Goal: Communication & Community: Connect with others

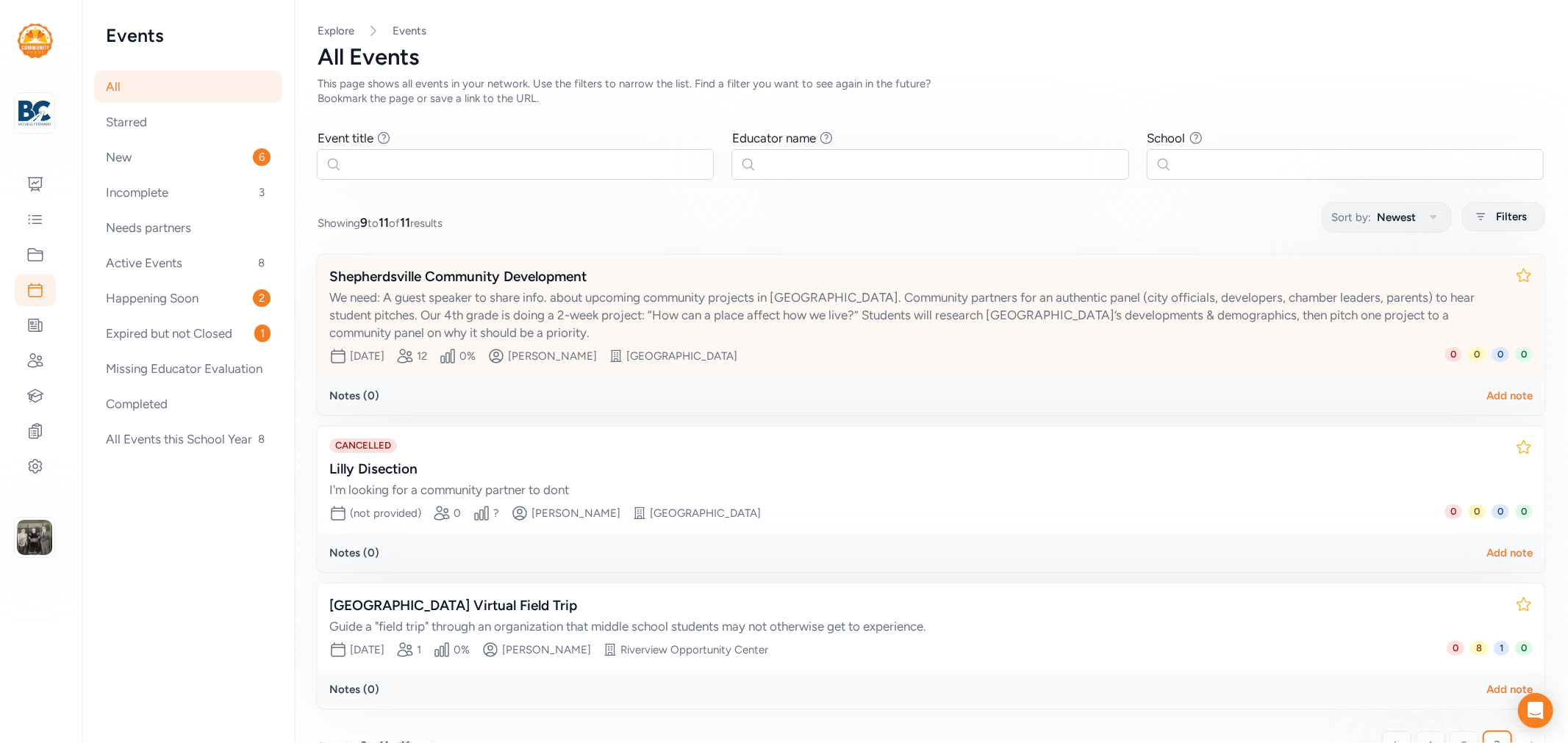
scroll to position [35, 0]
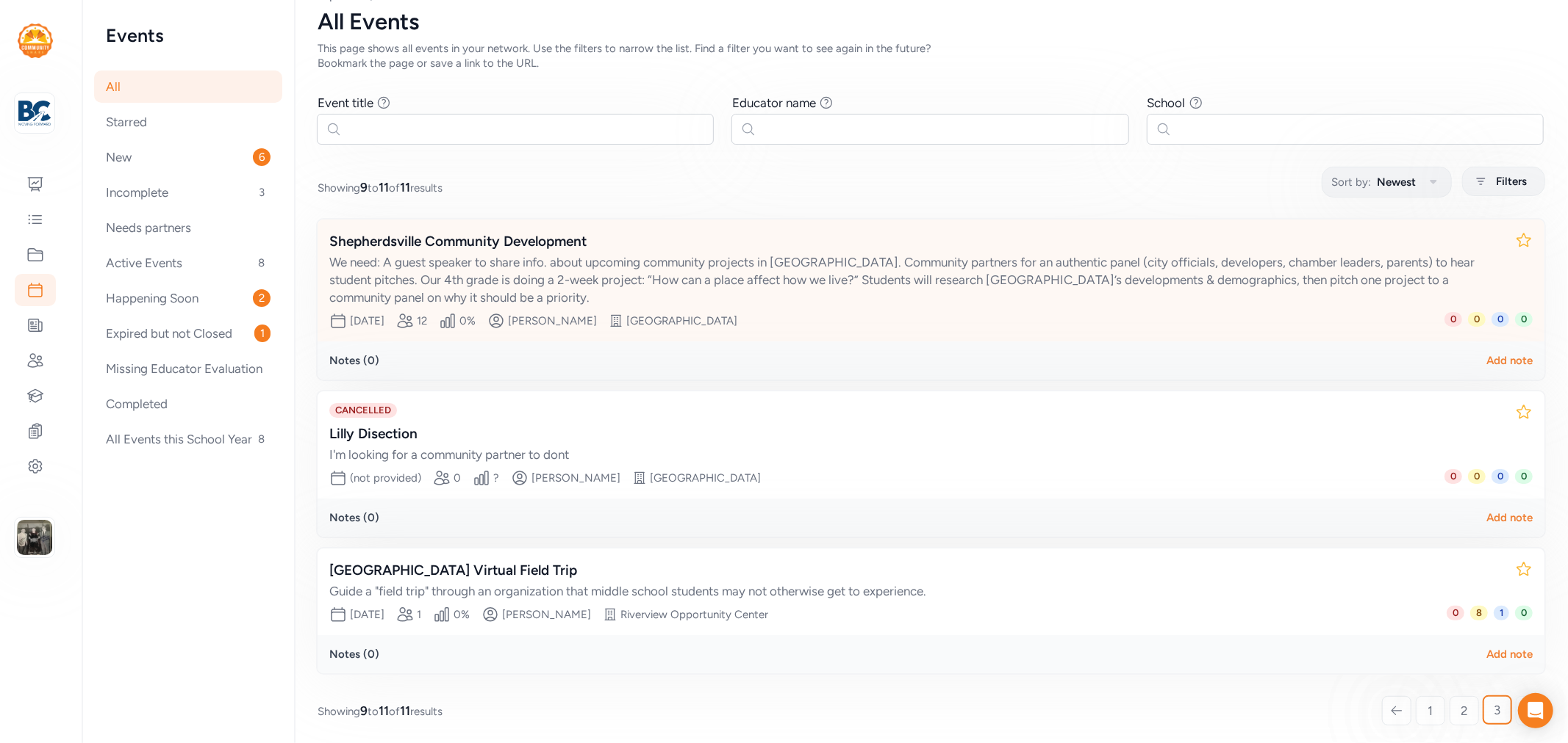
click at [387, 239] on div "Shepherdsville Community Development" at bounding box center [916, 242] width 1174 height 21
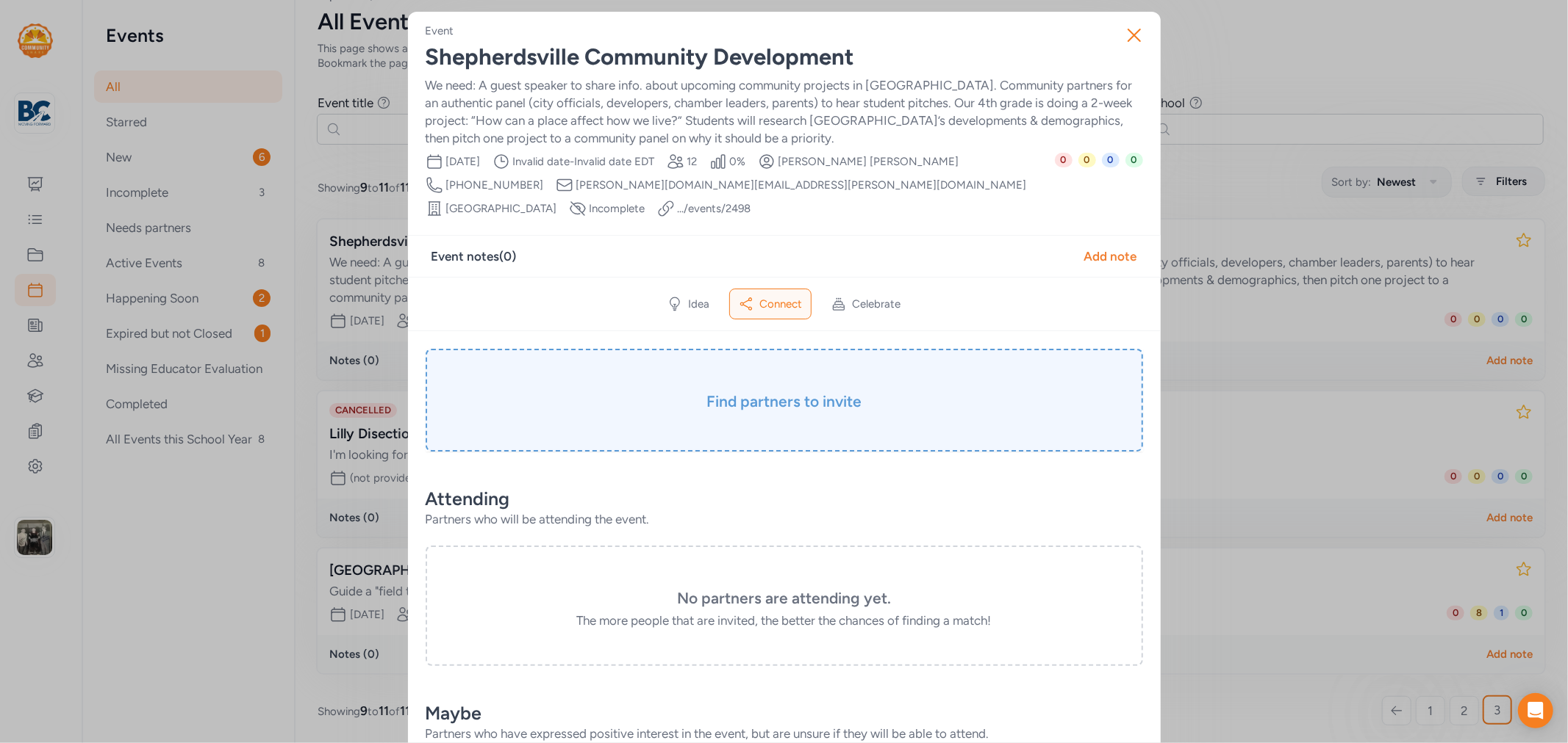
click at [702, 391] on h3 "Find partners to invite" at bounding box center [784, 402] width 644 height 21
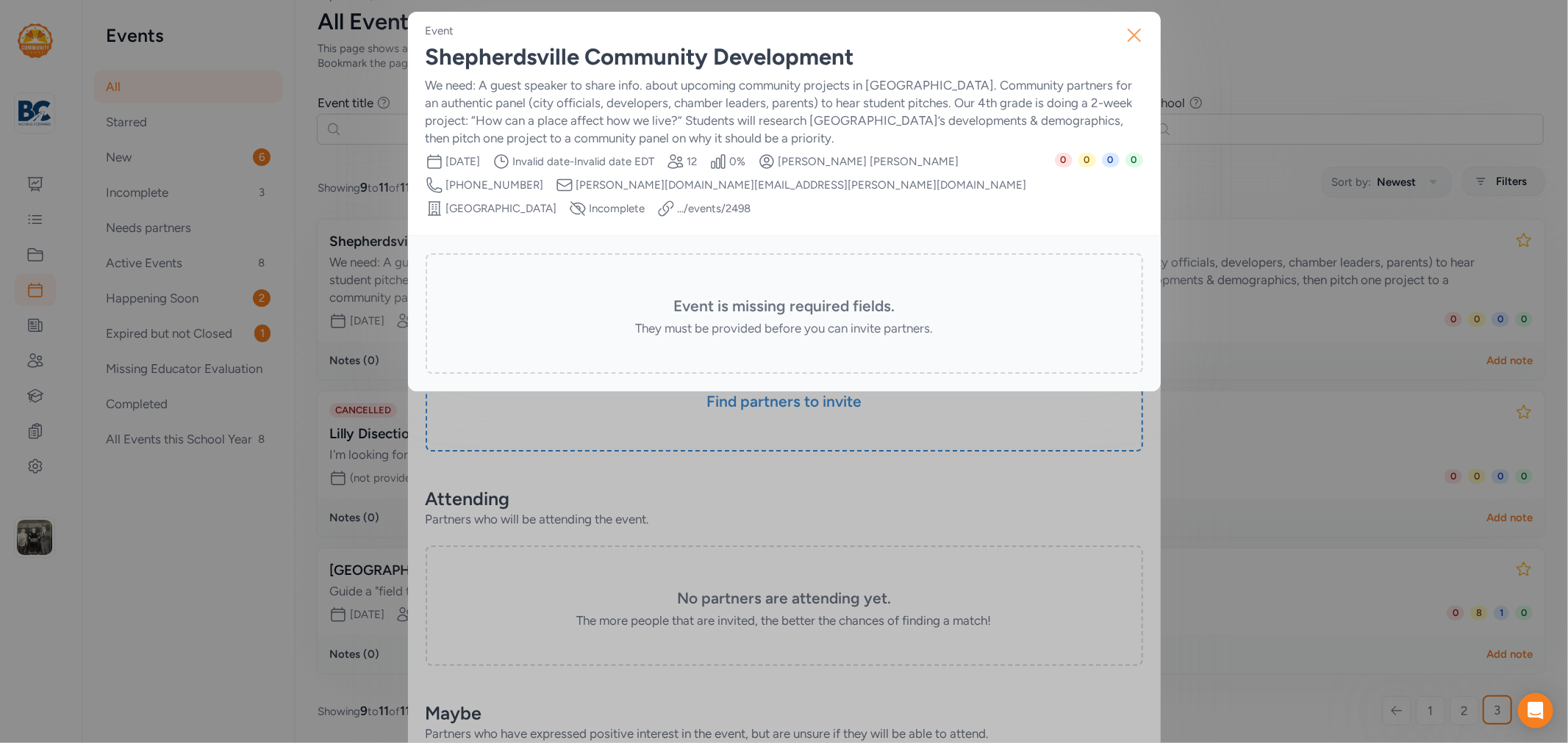
click at [1133, 39] on icon "button" at bounding box center [1134, 35] width 24 height 24
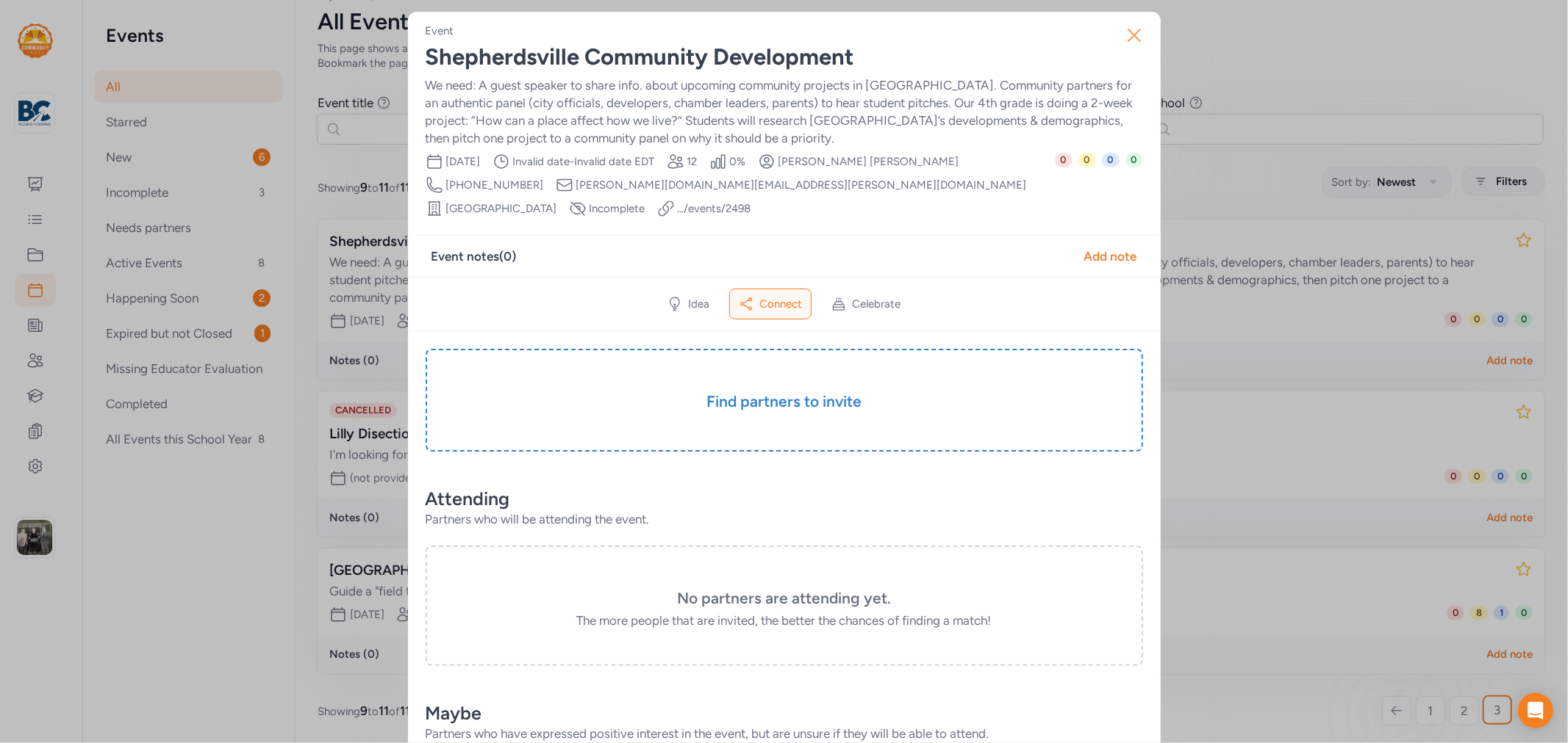
click at [1127, 41] on icon "button" at bounding box center [1134, 35] width 24 height 24
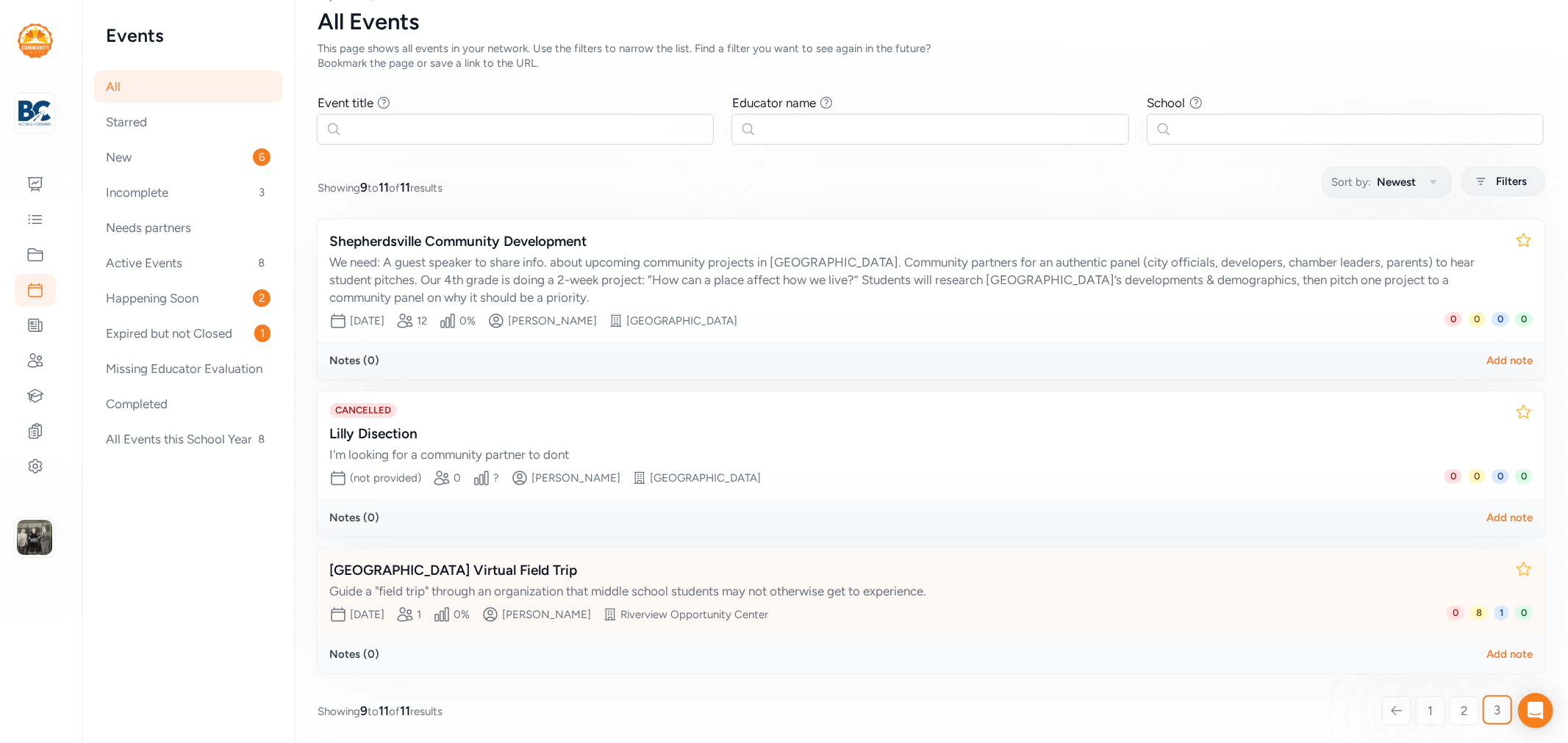
click at [471, 570] on div "[GEOGRAPHIC_DATA] Virtual Field Trip" at bounding box center [916, 571] width 1174 height 21
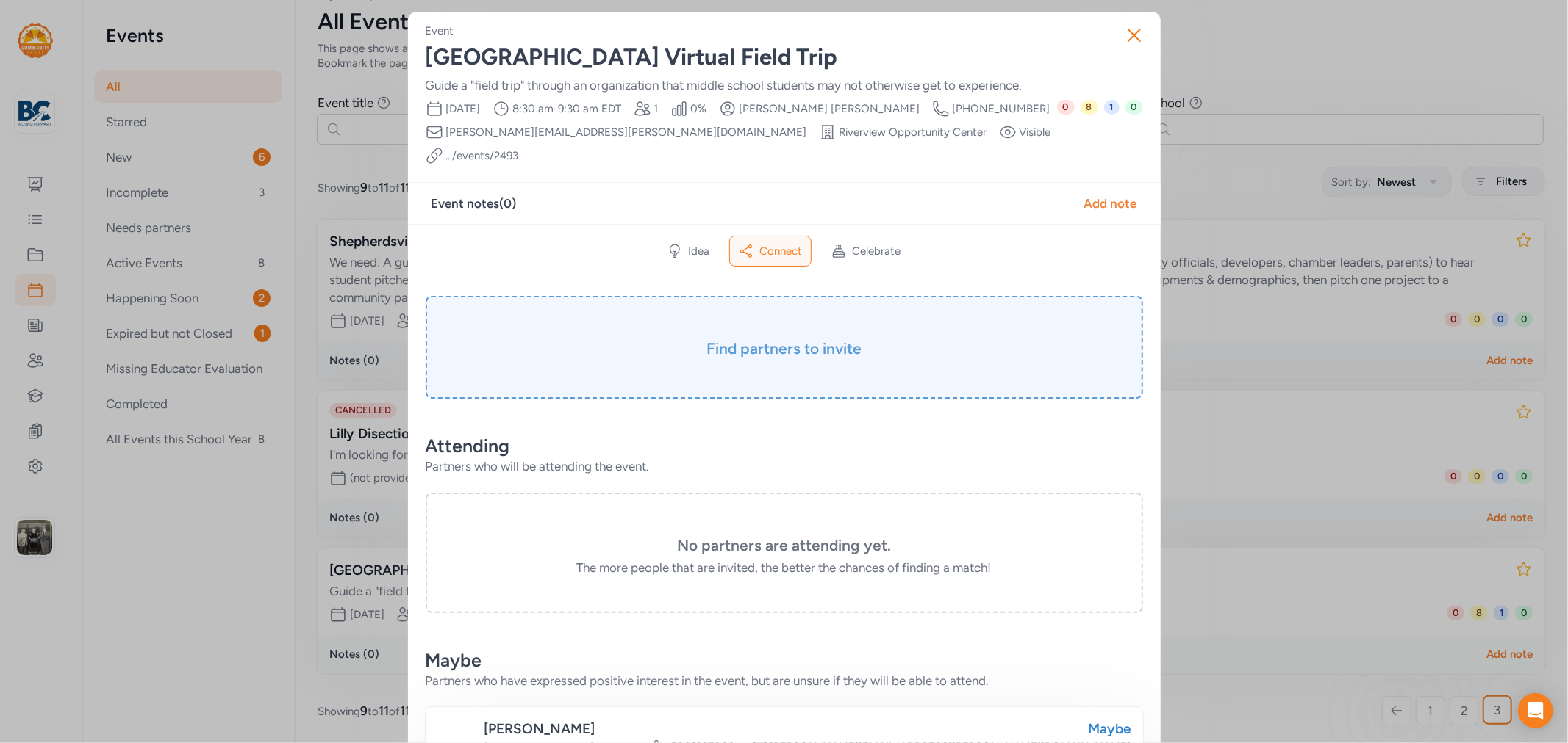
click at [712, 339] on h3 "Find partners to invite" at bounding box center [784, 349] width 644 height 21
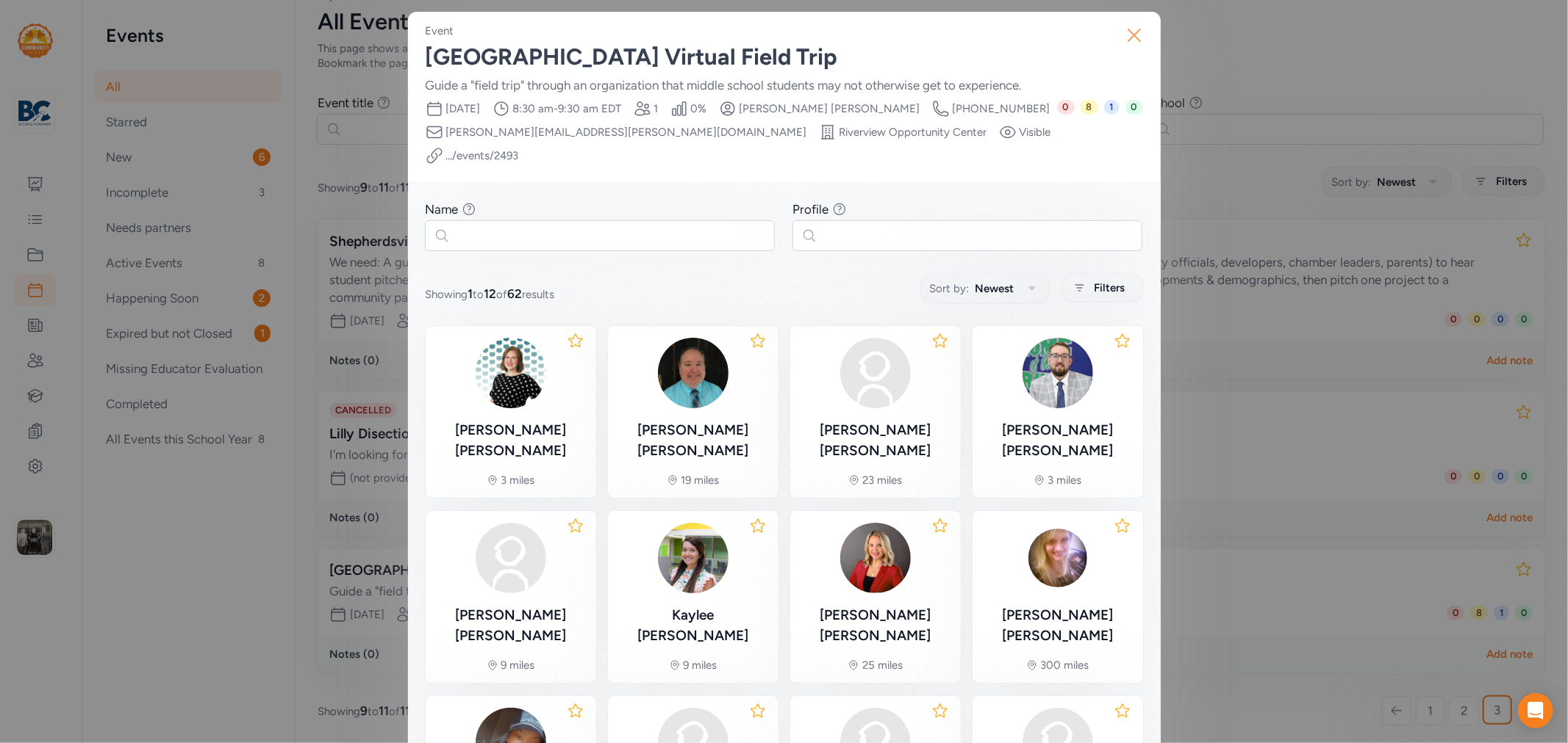
click at [1142, 39] on button "Close" at bounding box center [1134, 34] width 47 height 47
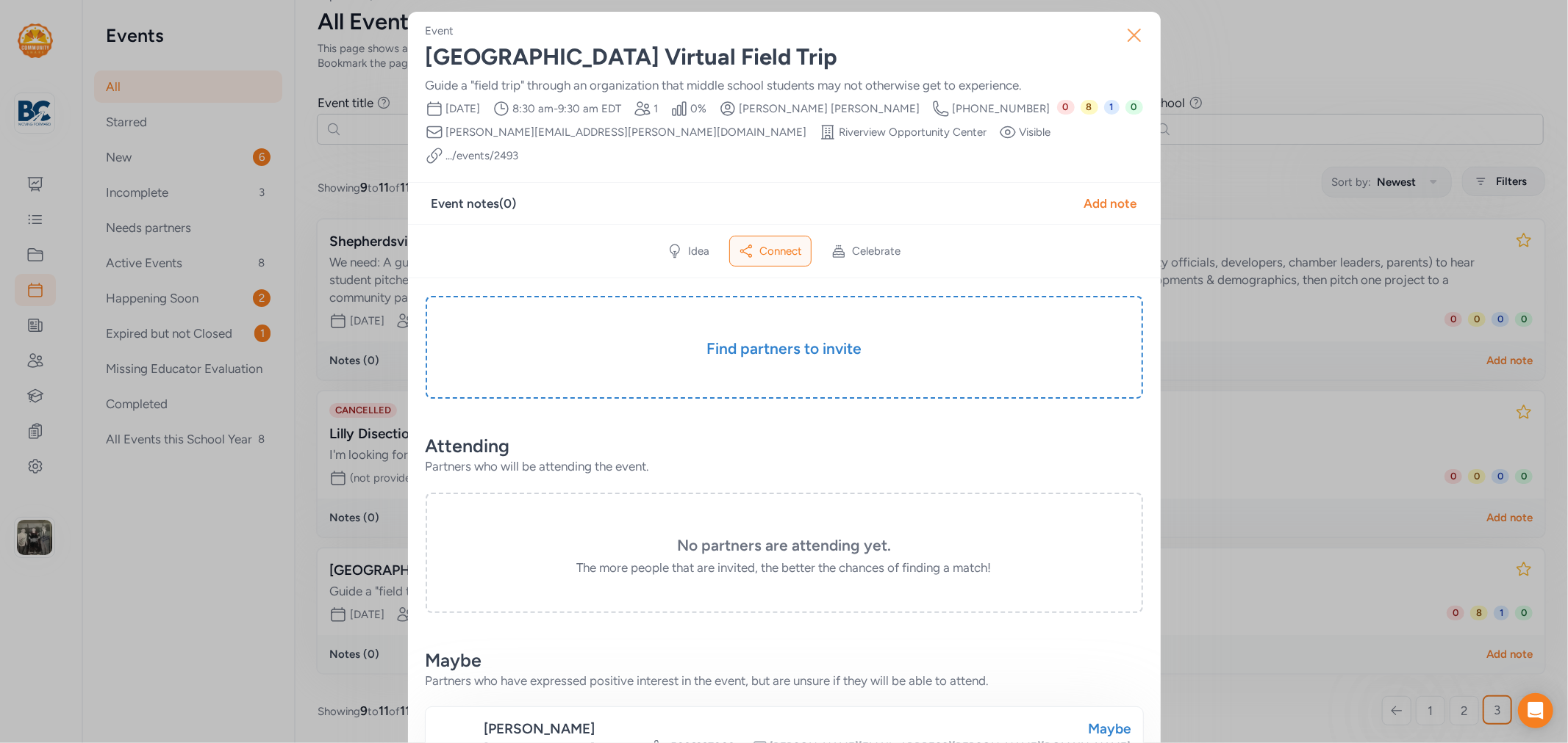
click at [1134, 33] on icon "button" at bounding box center [1134, 35] width 24 height 24
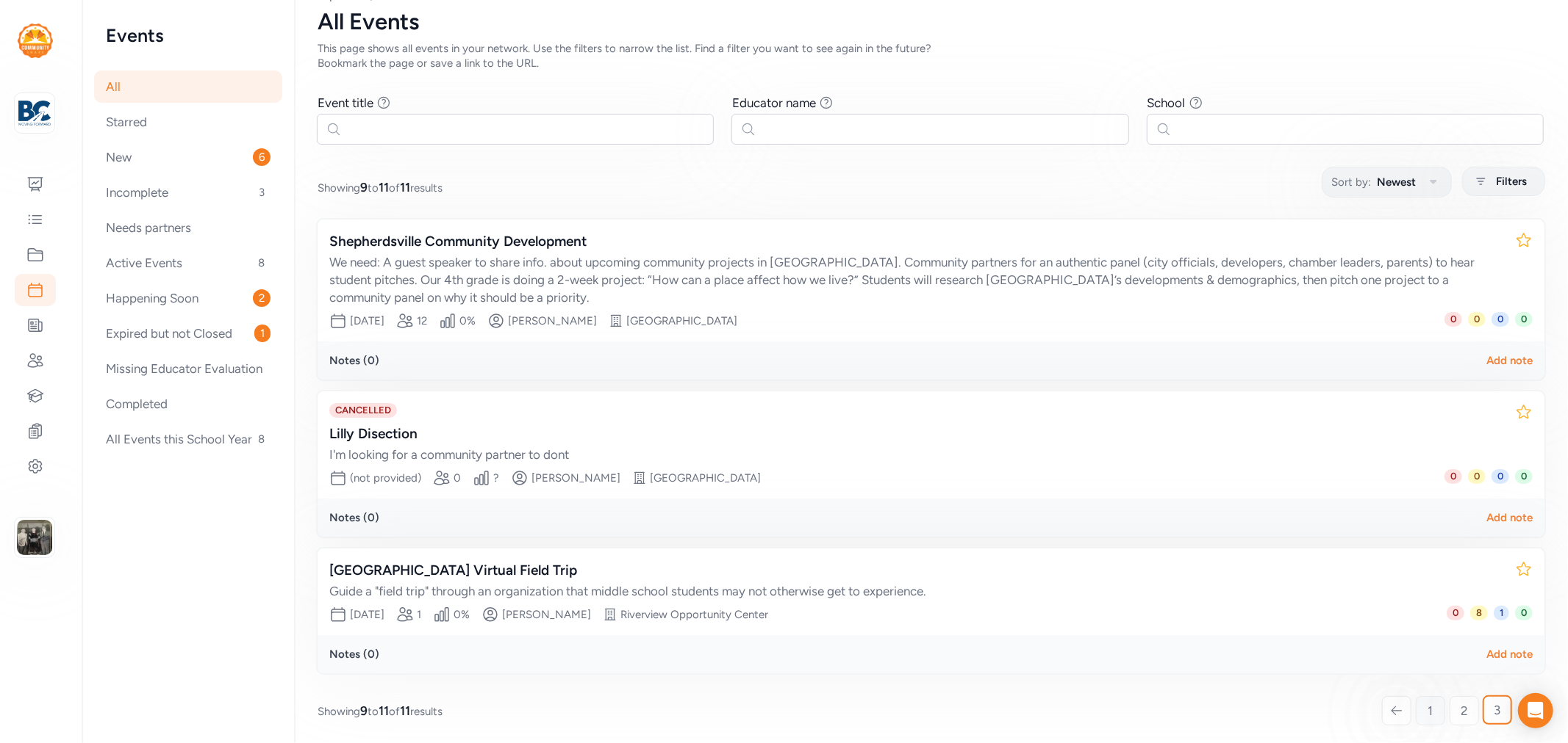
click at [1416, 707] on link "1" at bounding box center [1430, 710] width 30 height 30
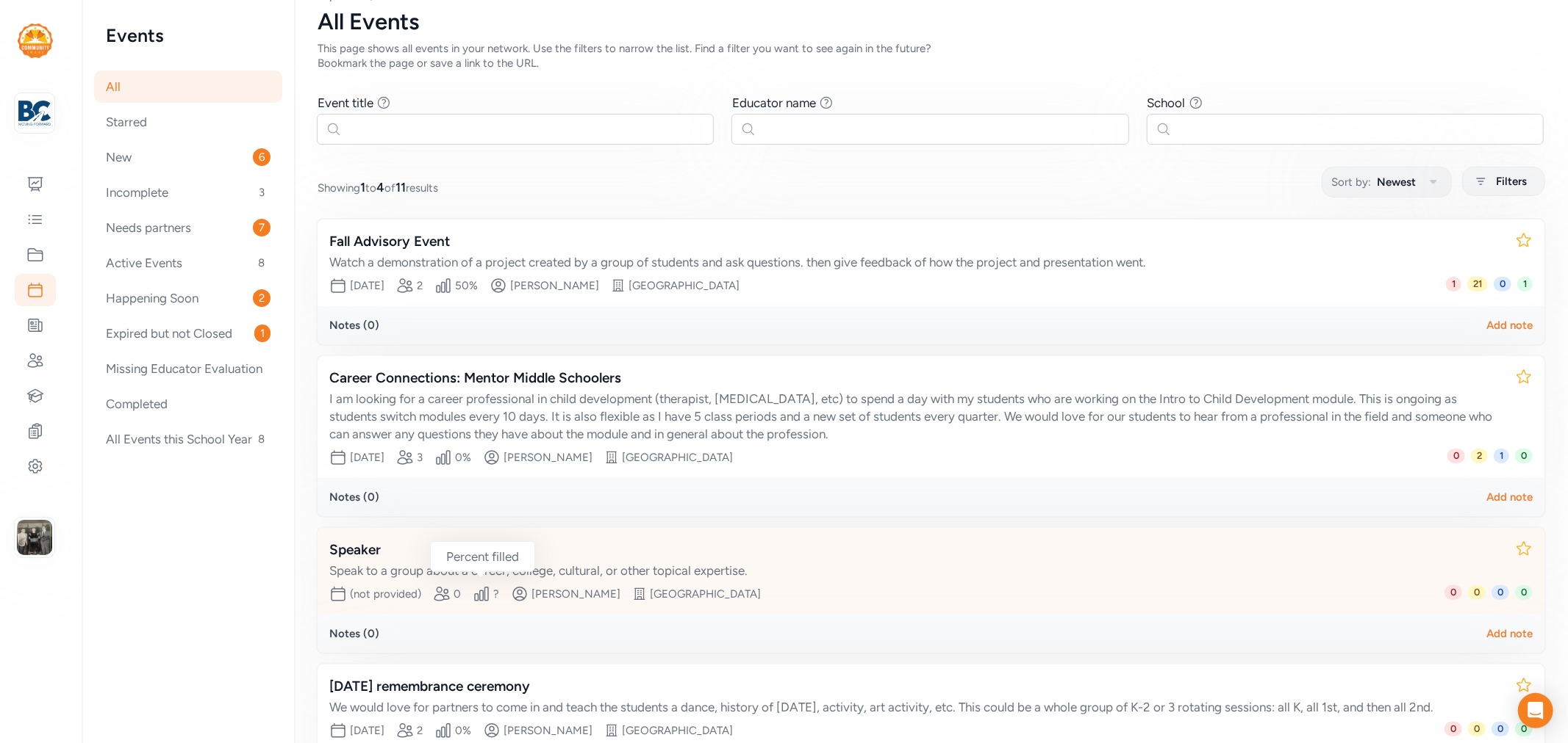
scroll to position [169, 0]
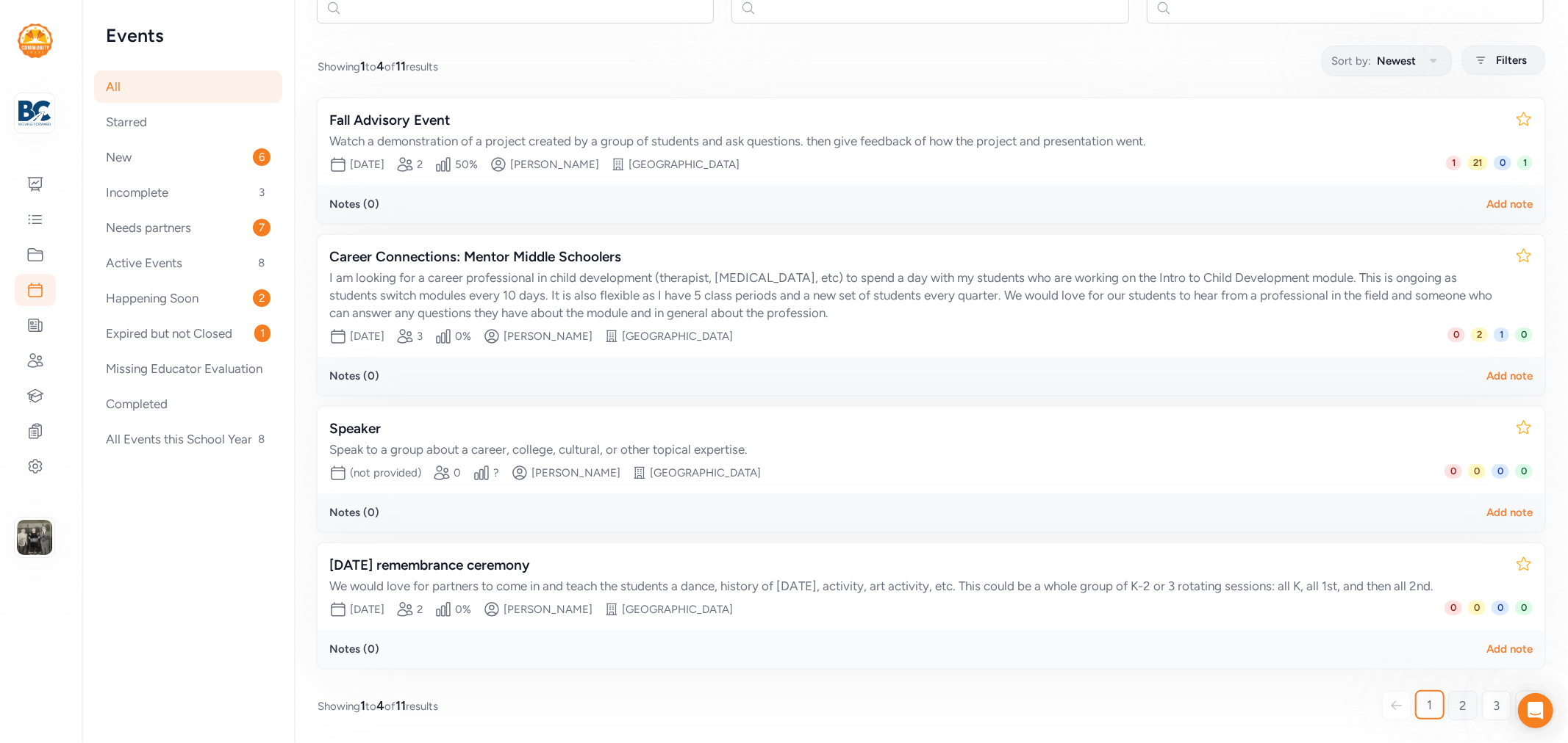
click at [1447, 702] on link "2" at bounding box center [1462, 706] width 30 height 30
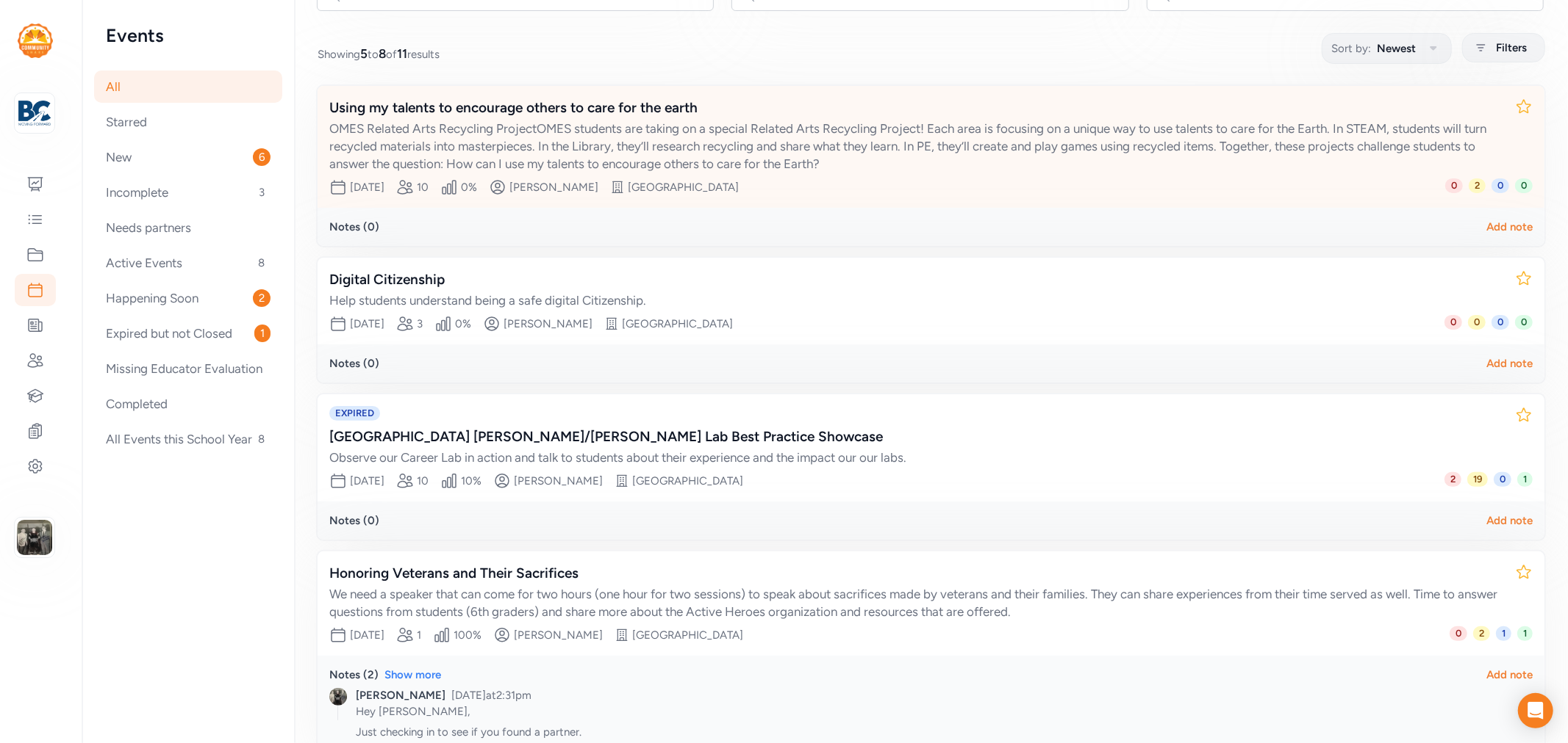
click at [546, 103] on div "Using my talents to encourage others to care for the earth" at bounding box center [916, 108] width 1174 height 21
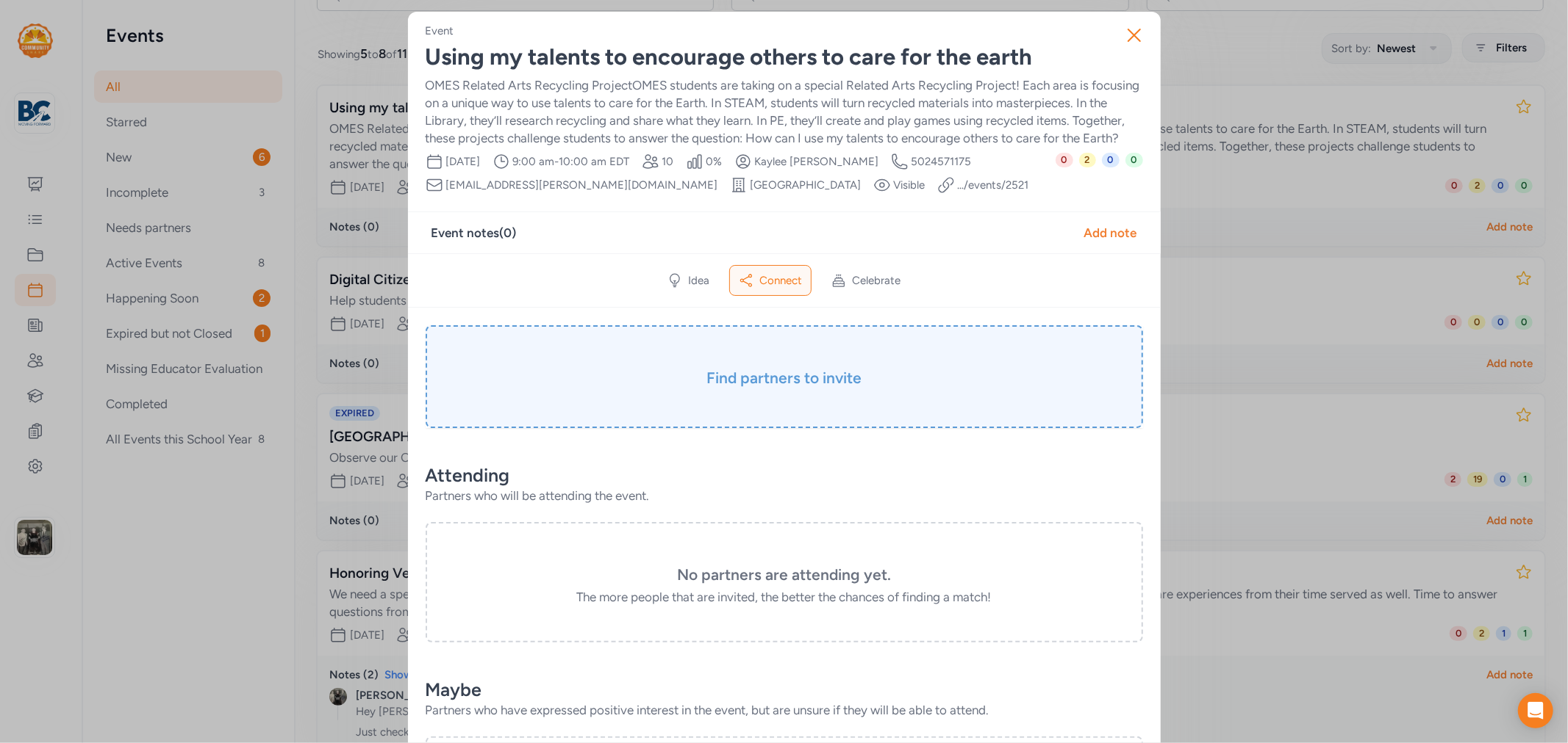
click at [744, 388] on h3 "Find partners to invite" at bounding box center [784, 379] width 644 height 21
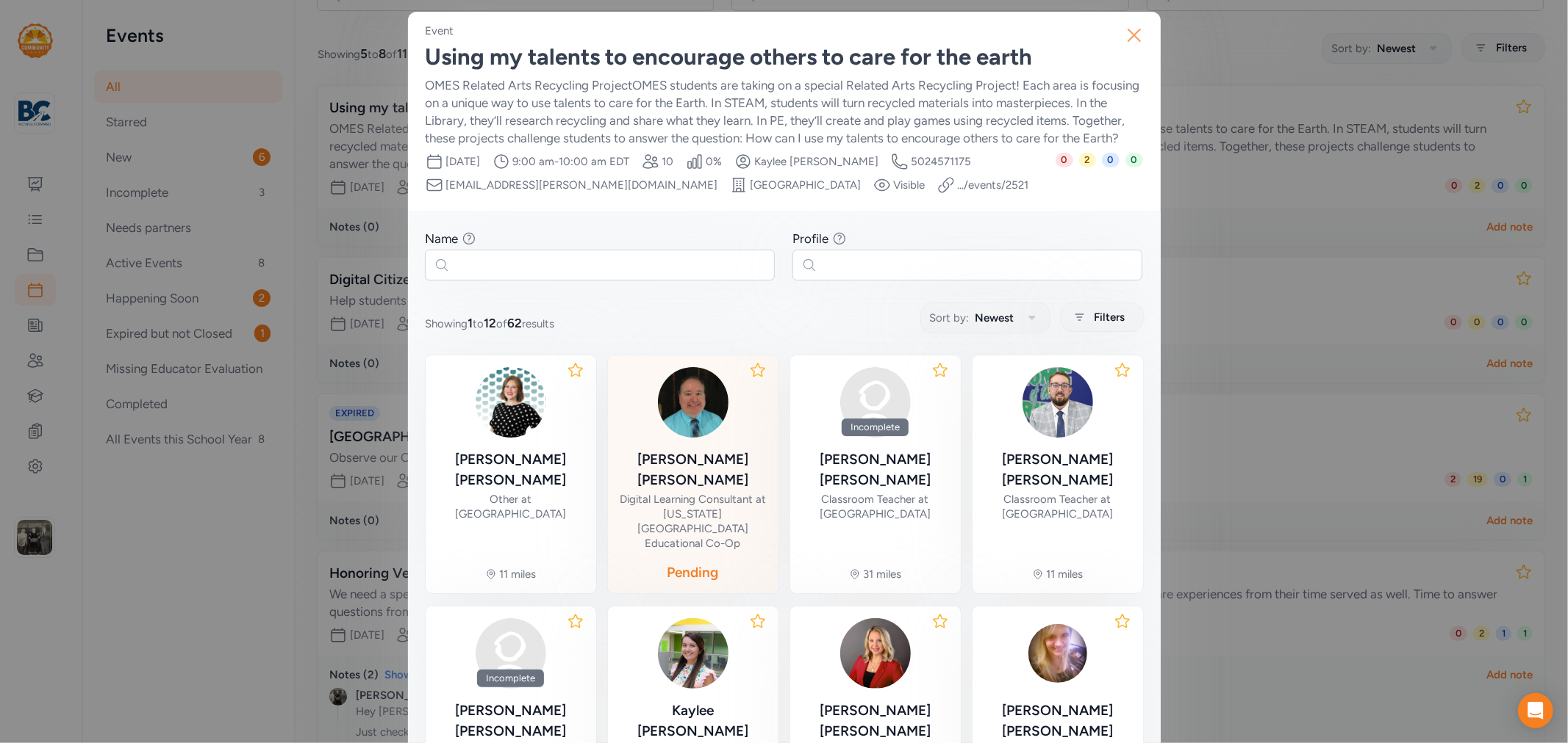
click at [1126, 42] on icon "button" at bounding box center [1134, 35] width 24 height 24
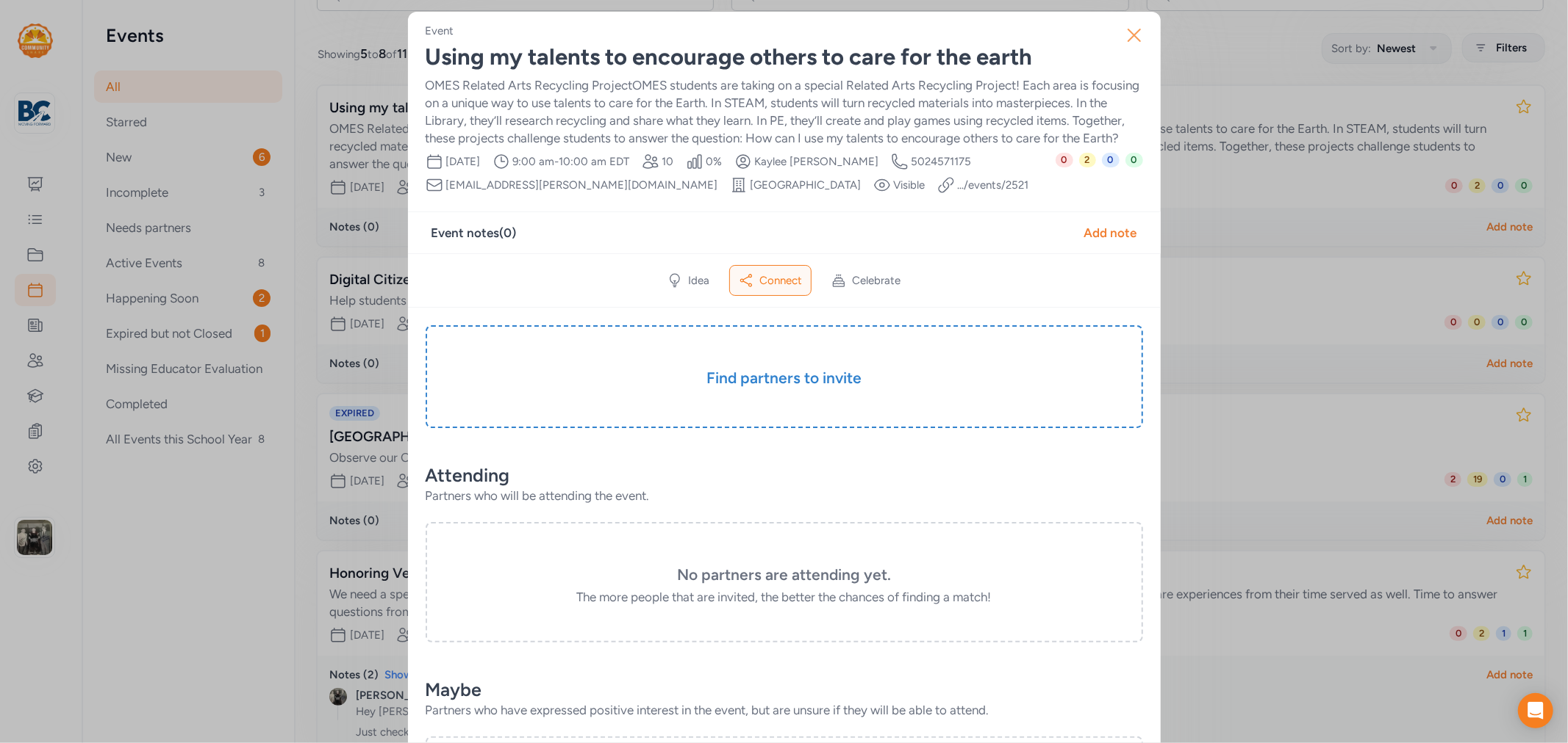
click at [1125, 33] on icon "button" at bounding box center [1134, 35] width 24 height 24
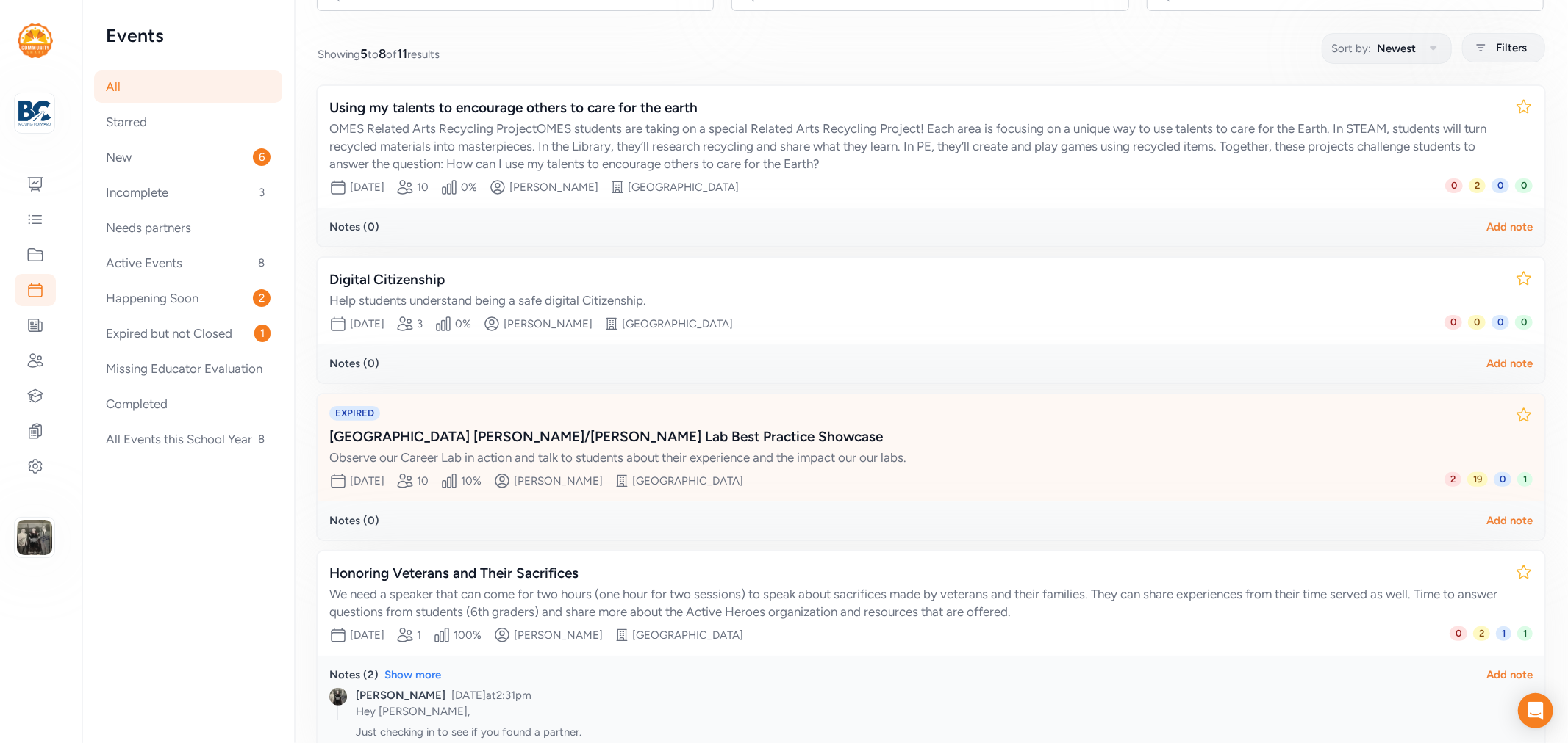
click at [524, 426] on div "[GEOGRAPHIC_DATA] [PERSON_NAME]/[PERSON_NAME] Lab Best Practice Showcase" at bounding box center [916, 437] width 1174 height 21
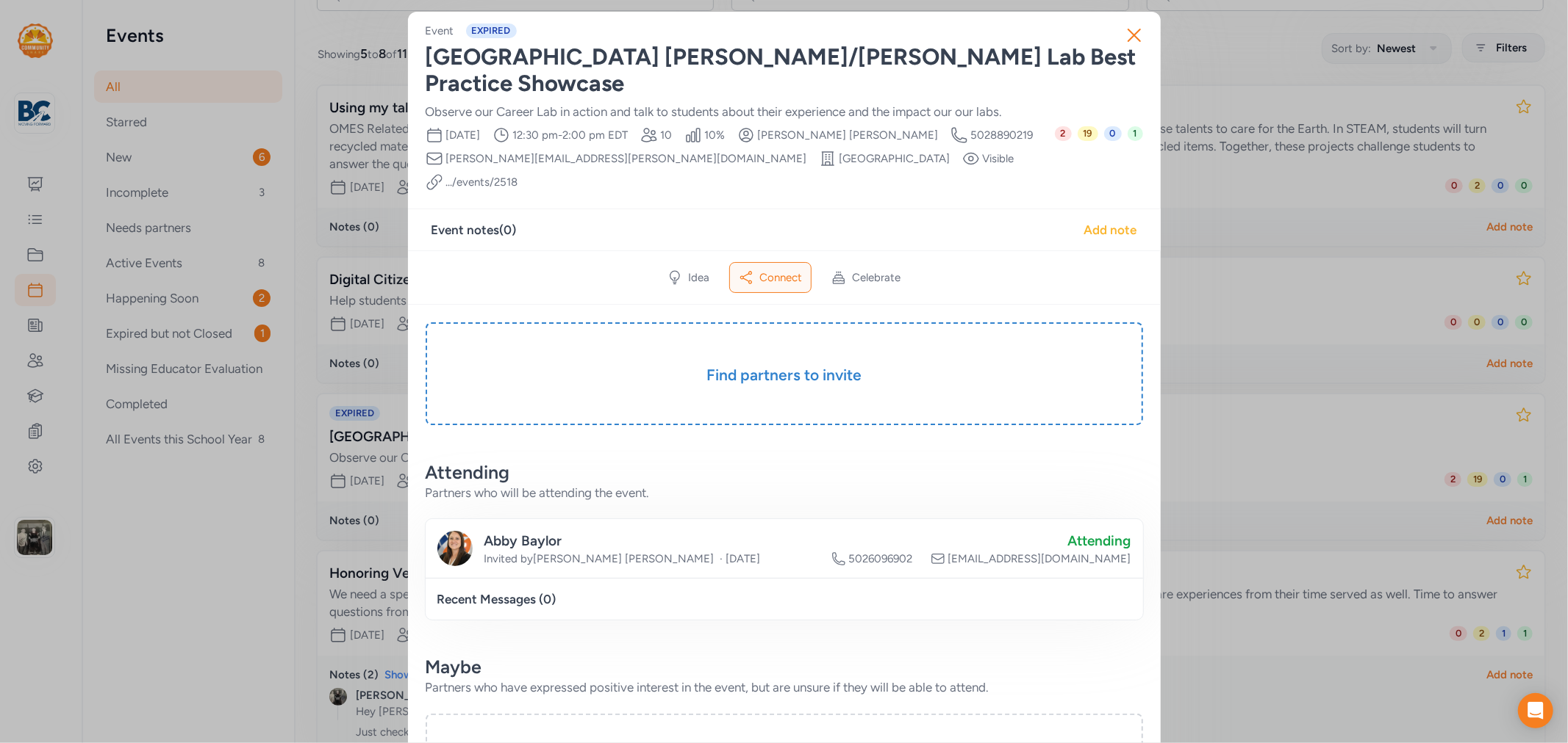
click at [1084, 221] on div "Add note" at bounding box center [1110, 229] width 53 height 17
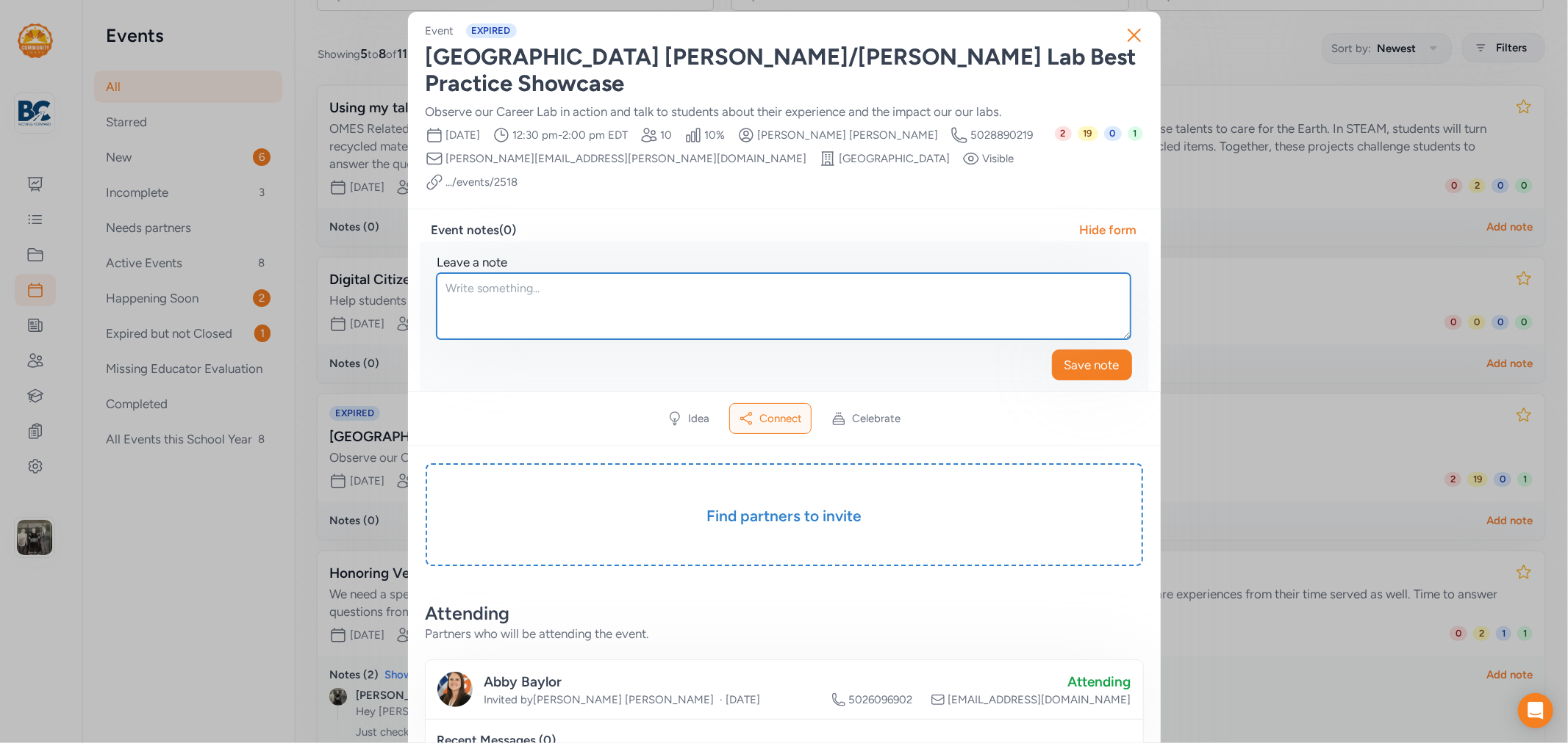
click at [600, 277] on textarea at bounding box center [783, 306] width 694 height 66
type textarea "Great Event [DATE]. Huge success with numerous community partners."
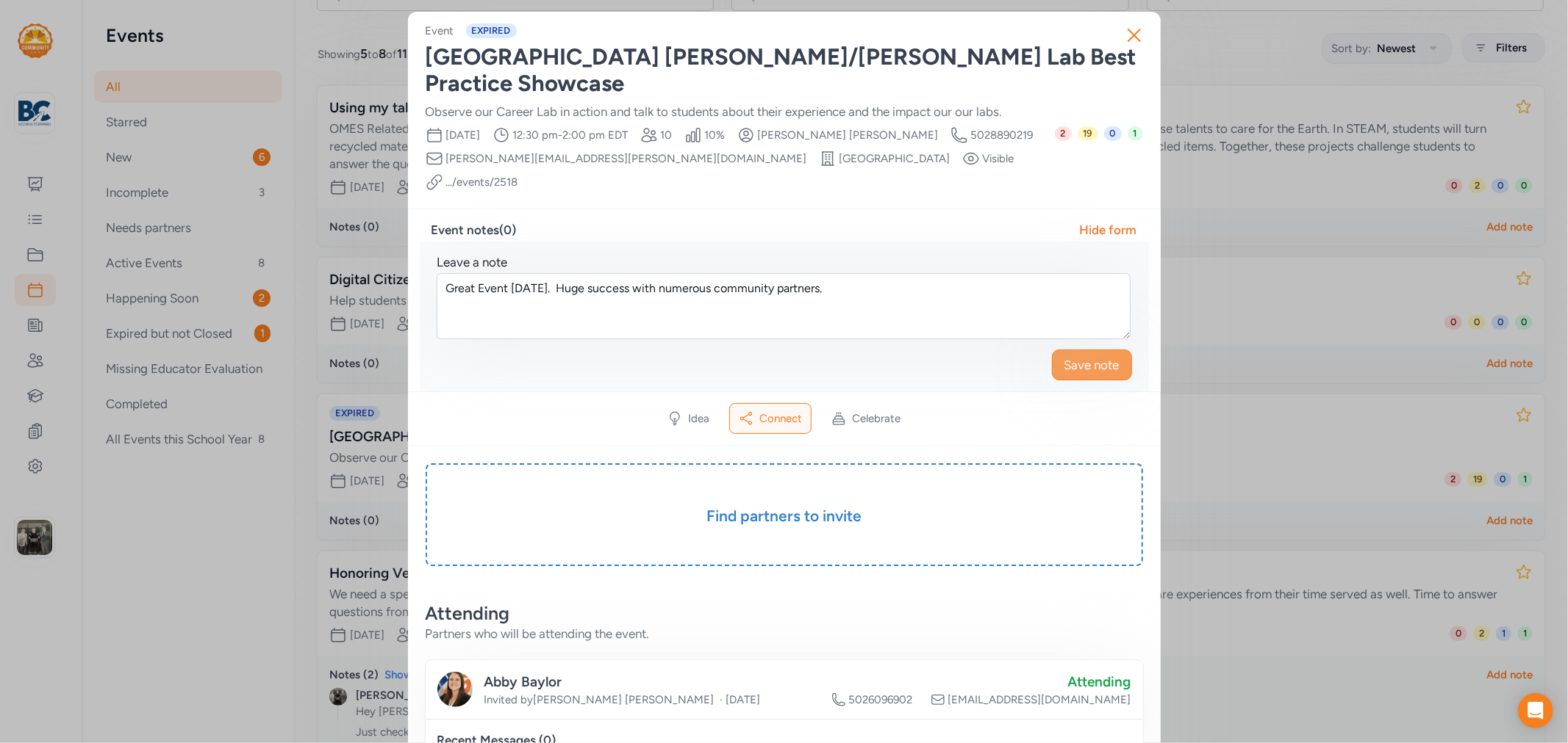
click at [1086, 357] on span "Save note" at bounding box center [1092, 365] width 55 height 17
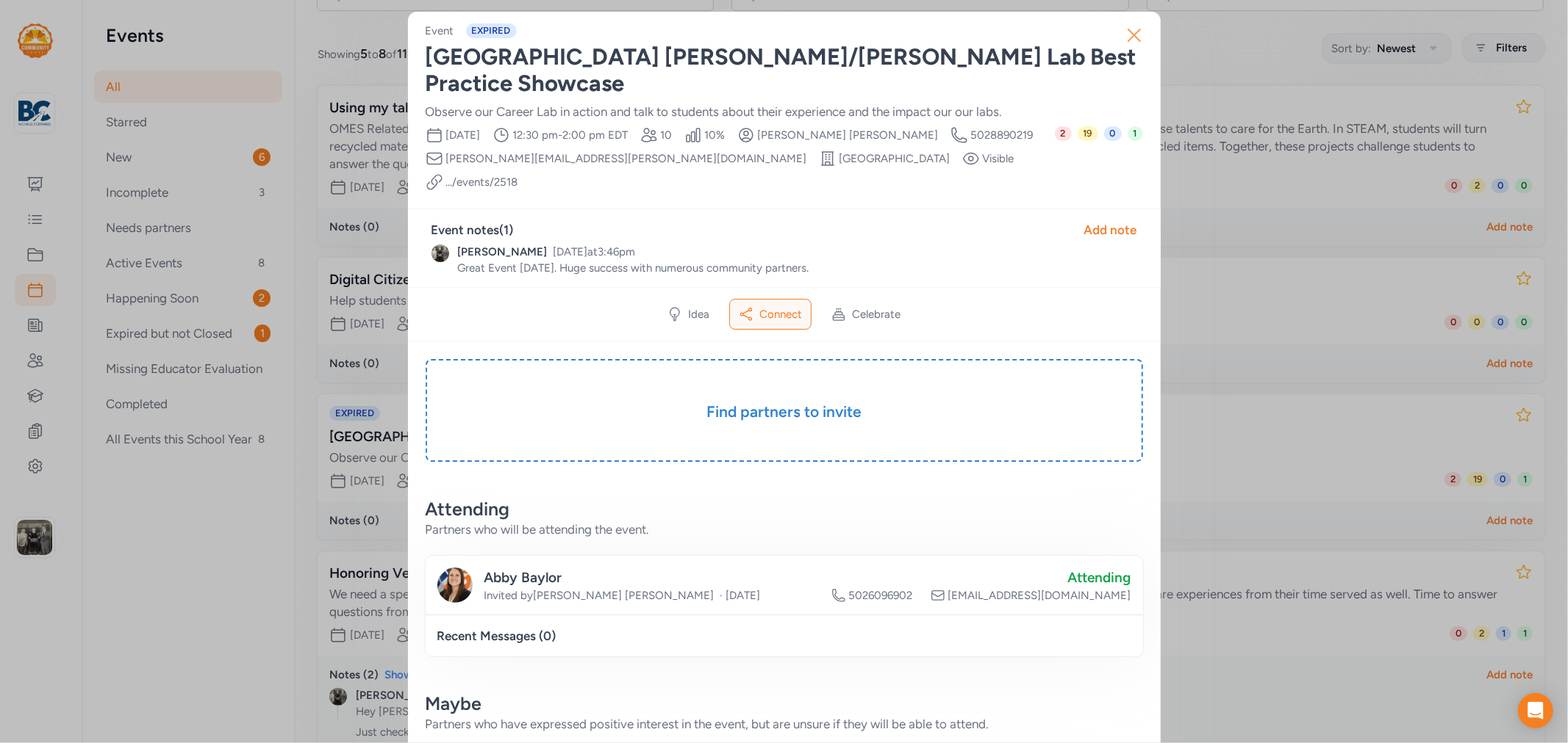
click at [1126, 30] on icon "button" at bounding box center [1134, 35] width 24 height 24
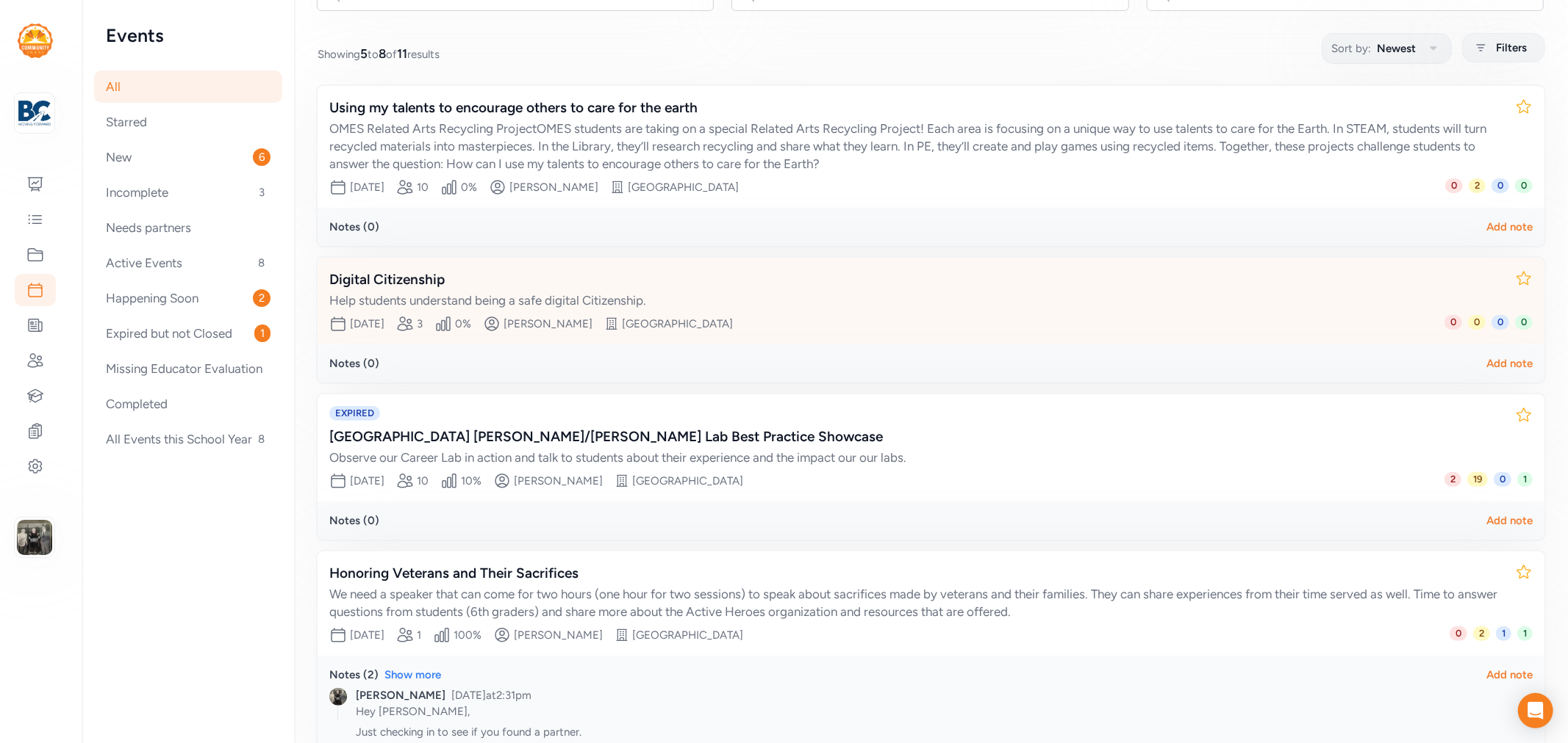
click at [403, 274] on div "Digital Citizenship" at bounding box center [916, 280] width 1174 height 21
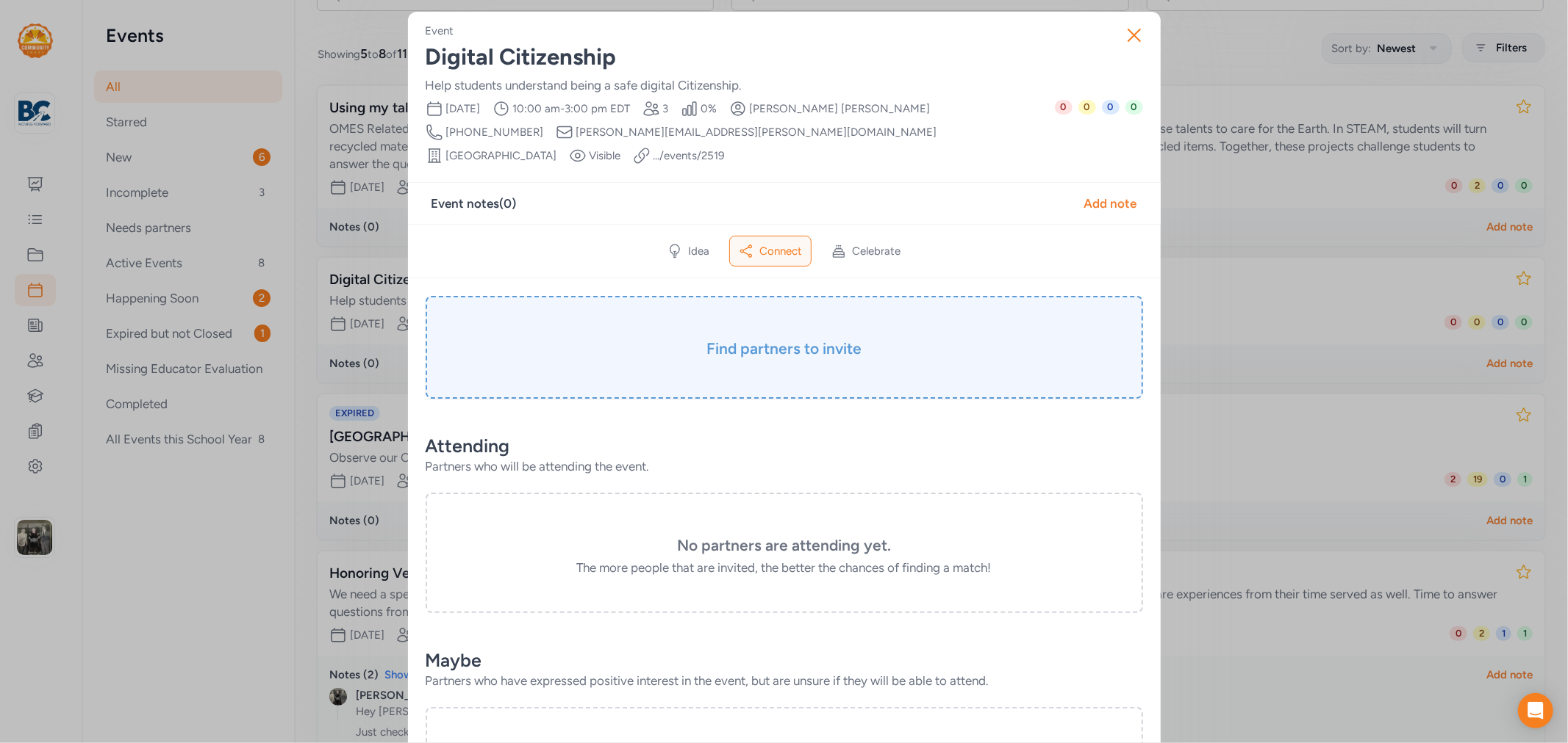
click at [832, 339] on h3 "Find partners to invite" at bounding box center [784, 349] width 644 height 21
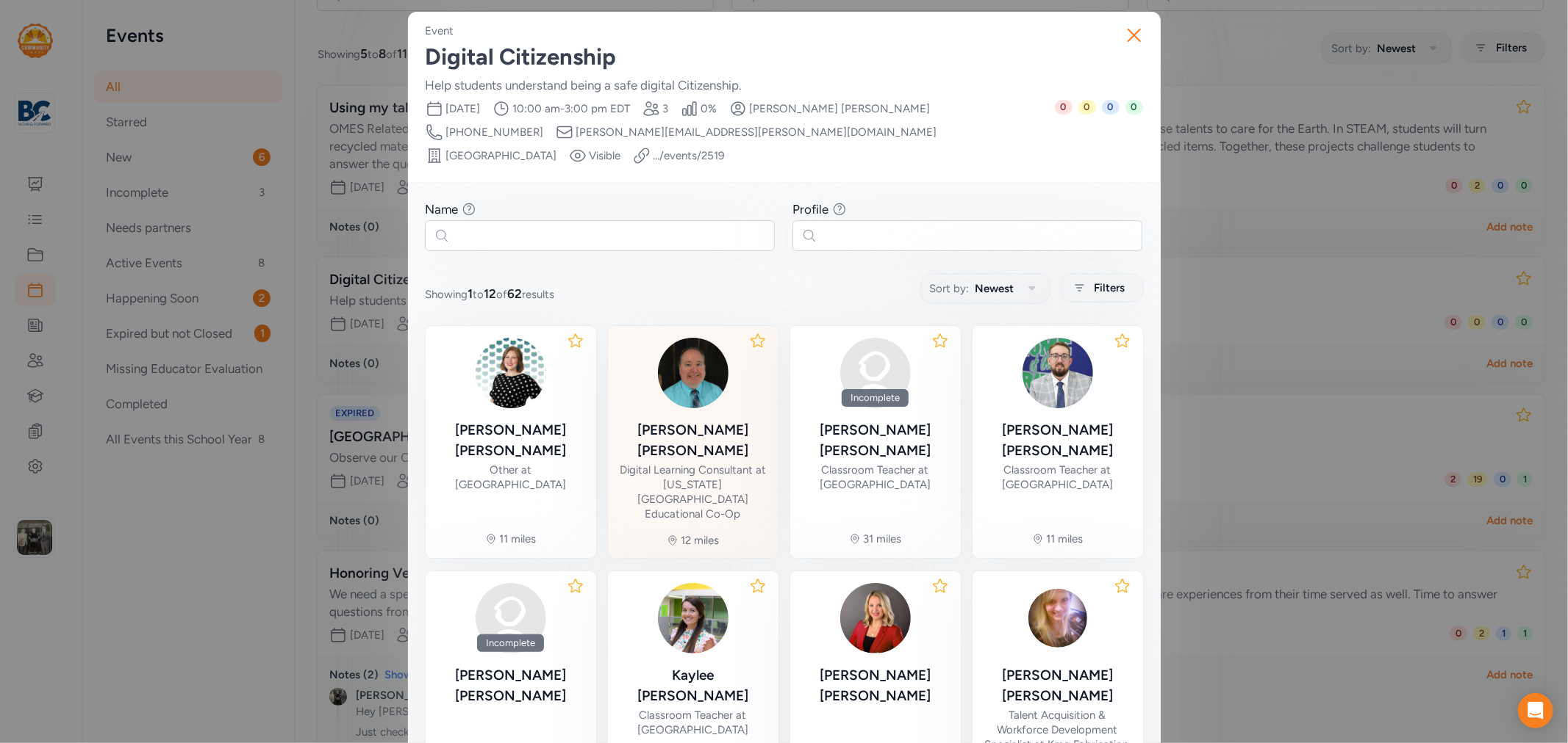
click at [721, 463] on div "Digital Learning Consultant at [US_STATE][GEOGRAPHIC_DATA] Educational Co-Op" at bounding box center [694, 492] width 147 height 58
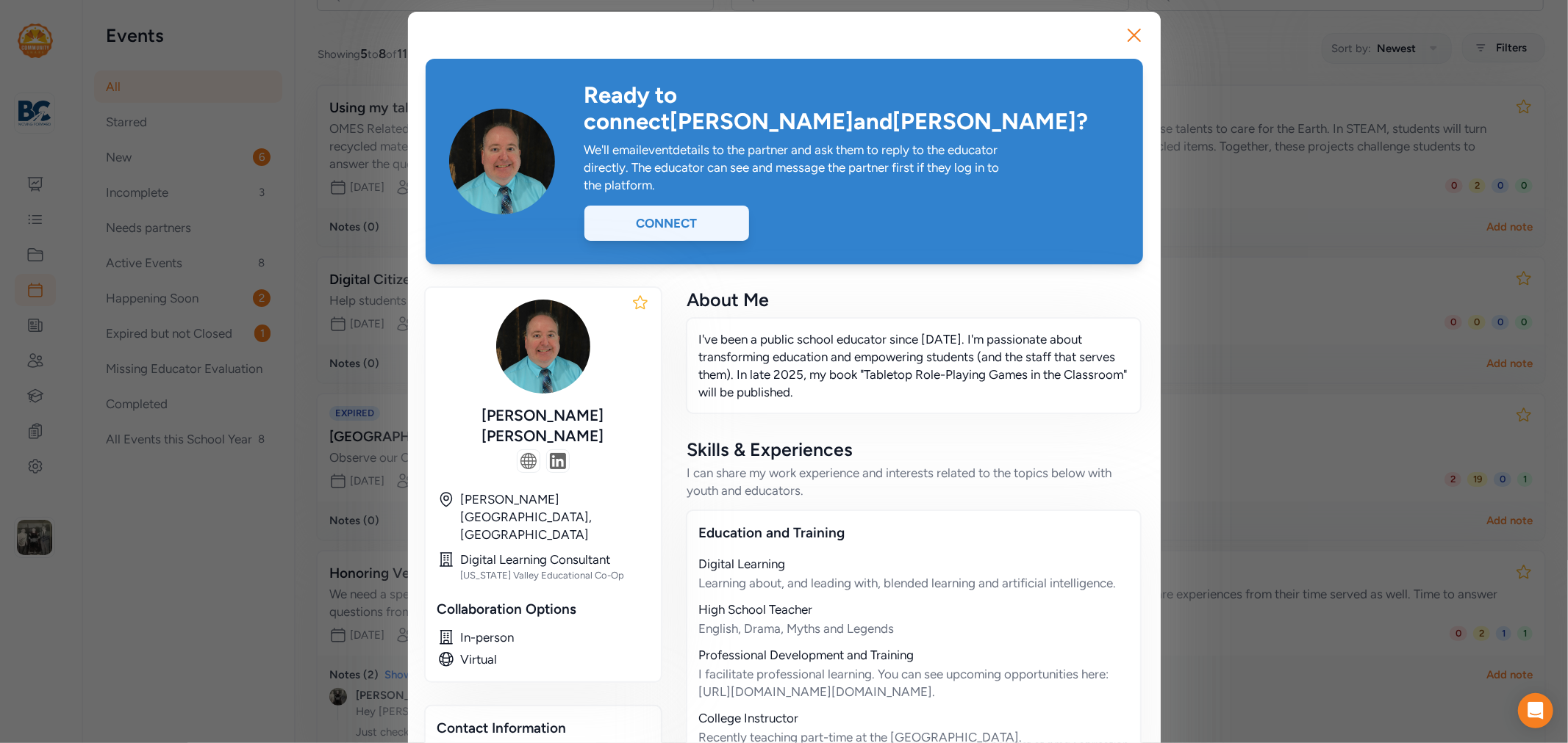
click at [713, 206] on div "Connect" at bounding box center [667, 223] width 165 height 35
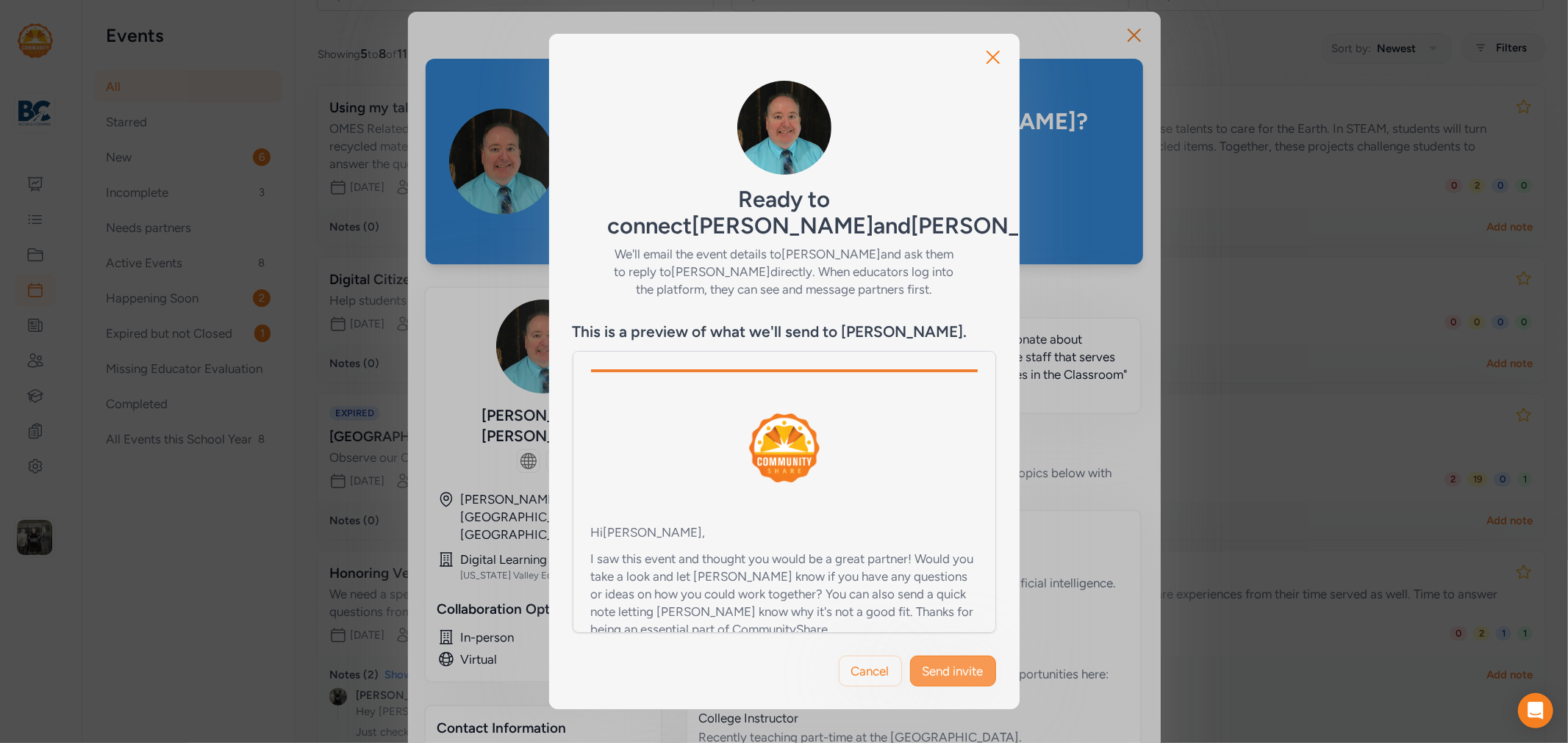
click at [949, 663] on span "Send invite" at bounding box center [953, 671] width 61 height 17
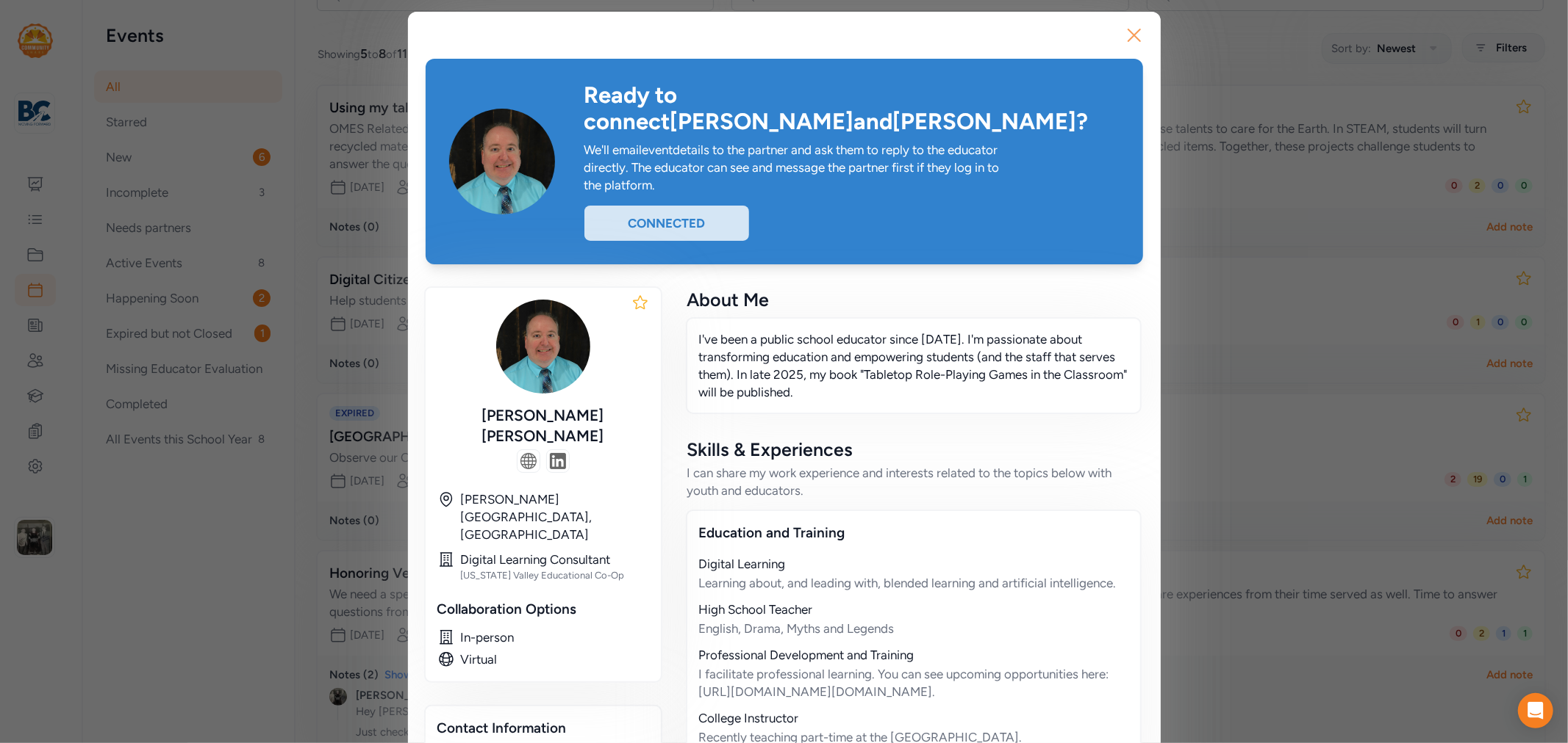
click at [1122, 34] on icon "button" at bounding box center [1134, 35] width 24 height 24
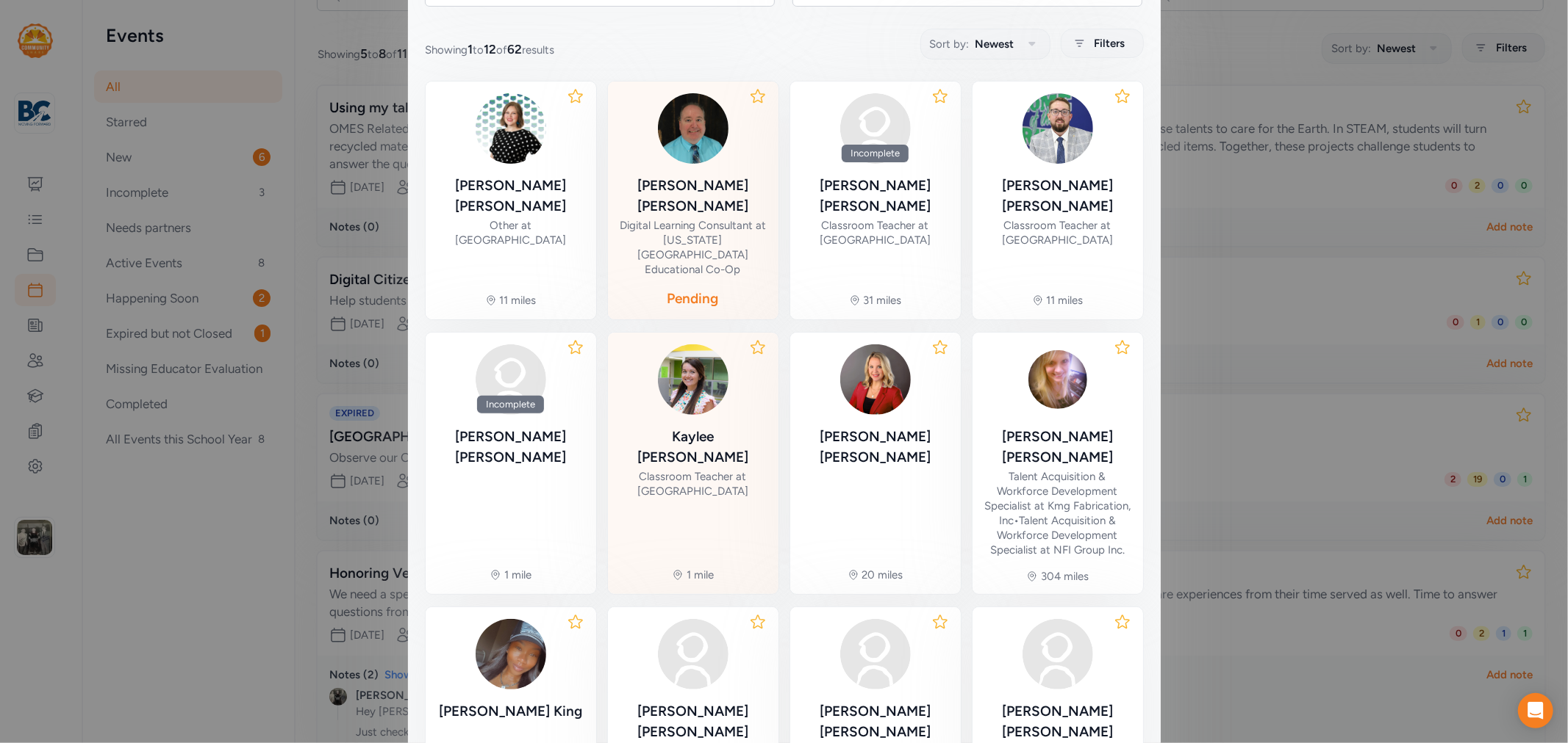
scroll to position [326, 0]
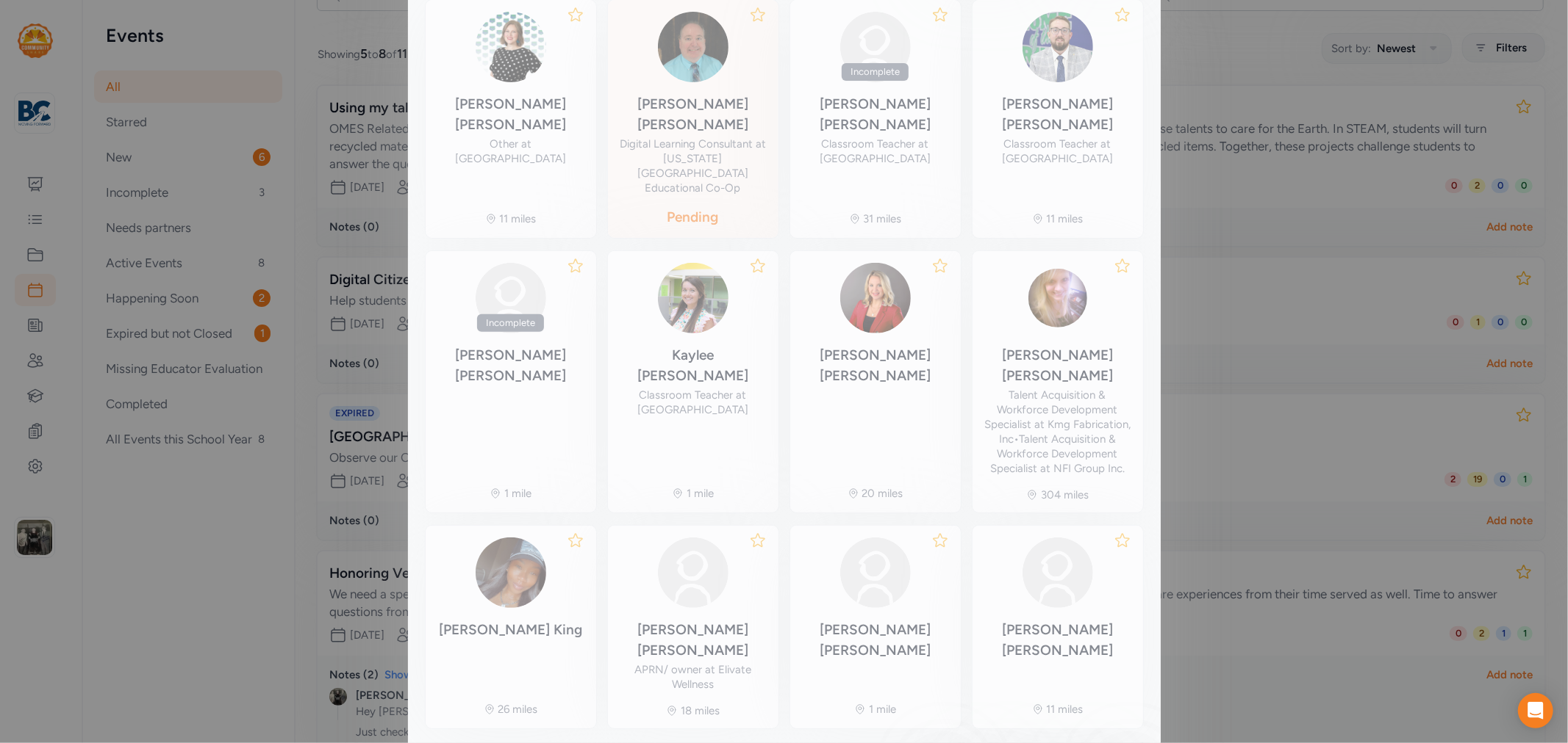
scroll to position [91, 0]
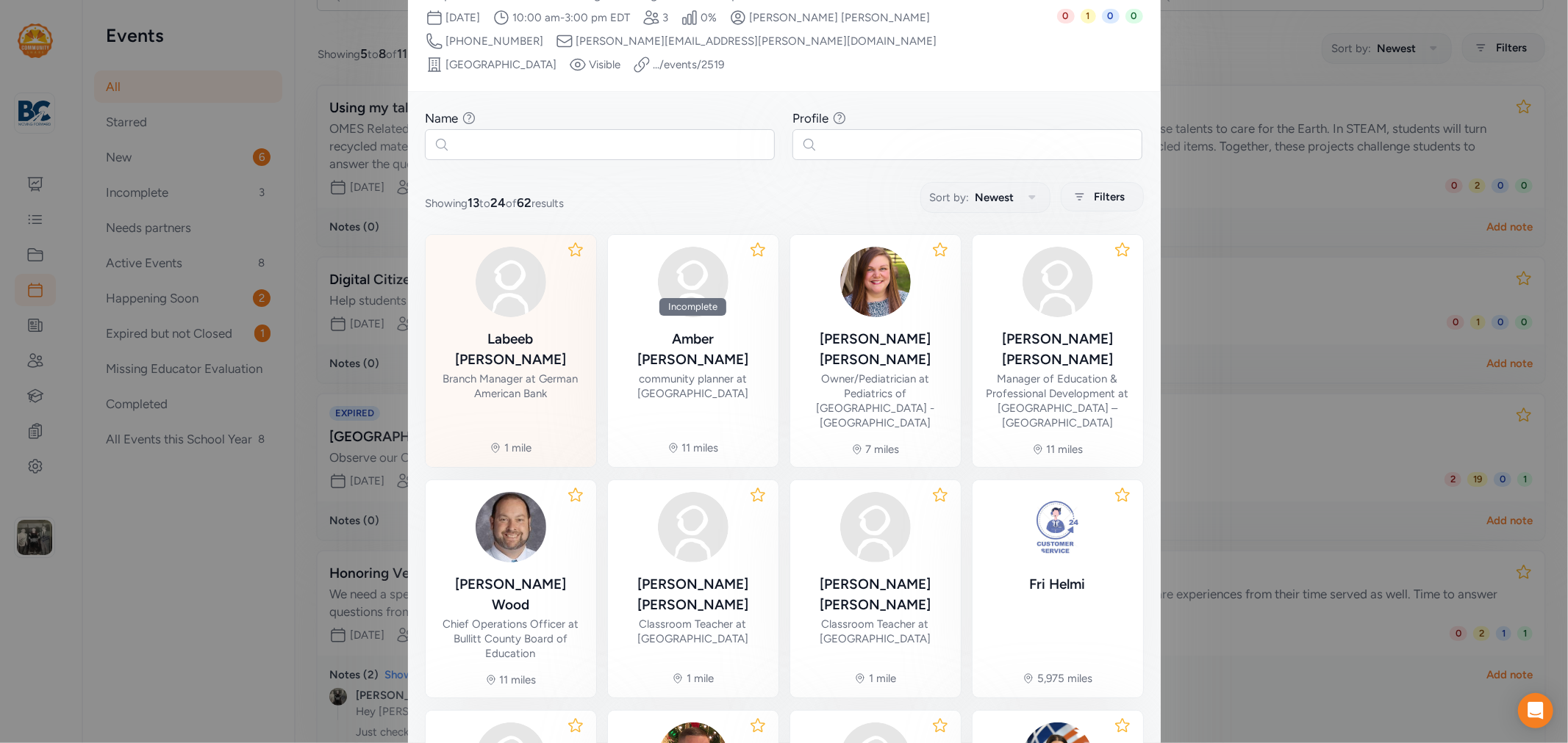
click at [497, 277] on img at bounding box center [511, 282] width 71 height 71
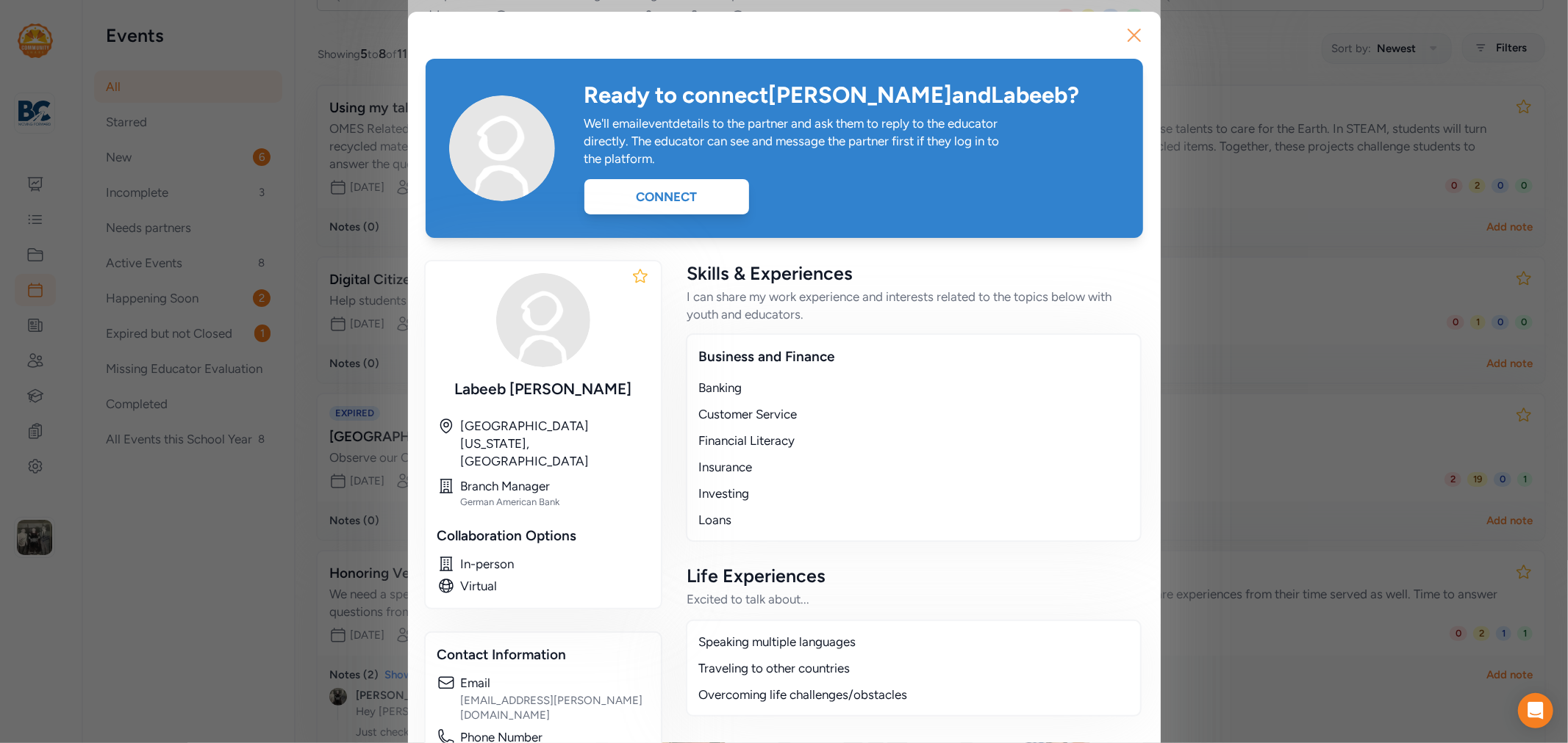
click at [1122, 28] on icon "button" at bounding box center [1134, 35] width 24 height 24
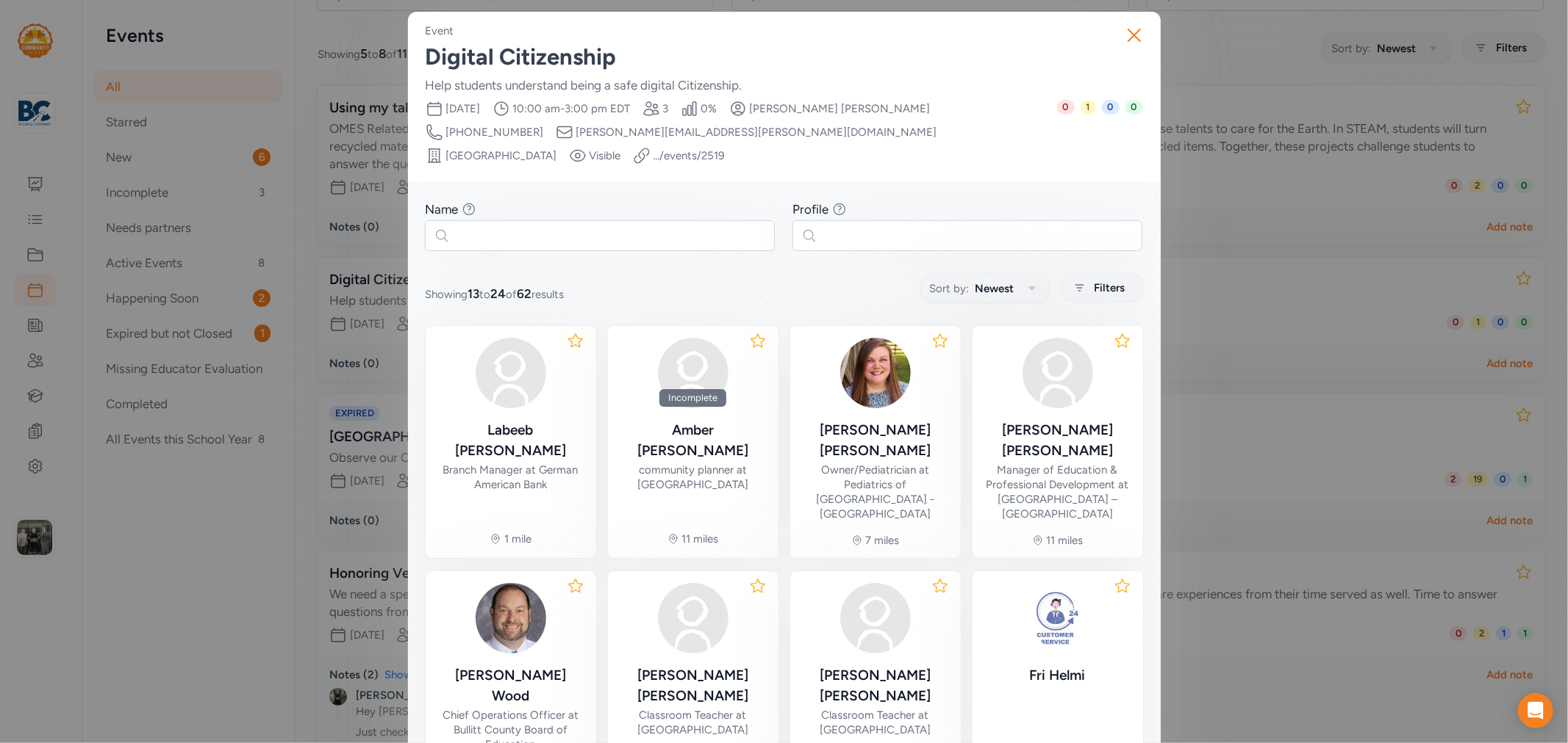
scroll to position [164, 0]
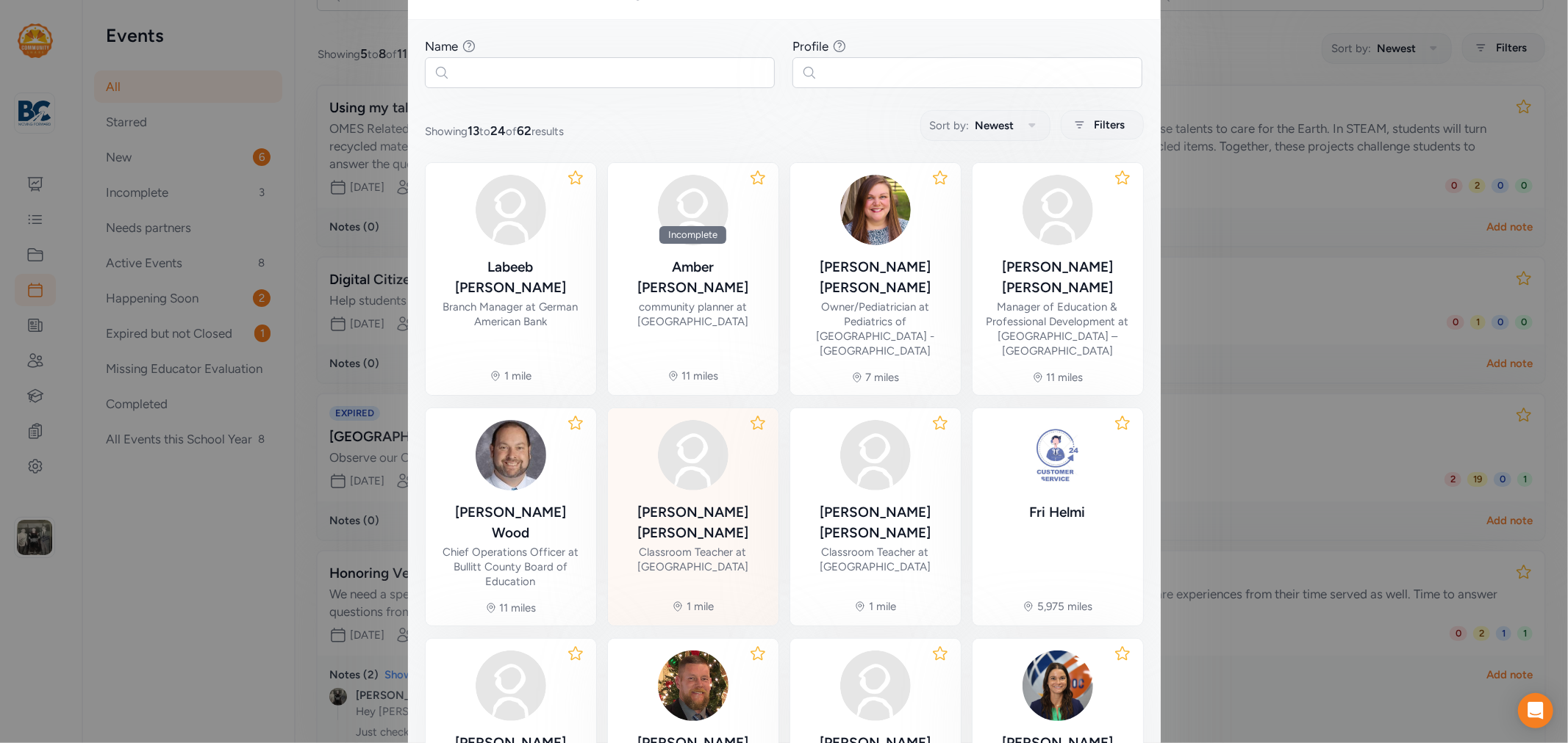
click at [686, 502] on div "[PERSON_NAME]" at bounding box center [694, 522] width 147 height 41
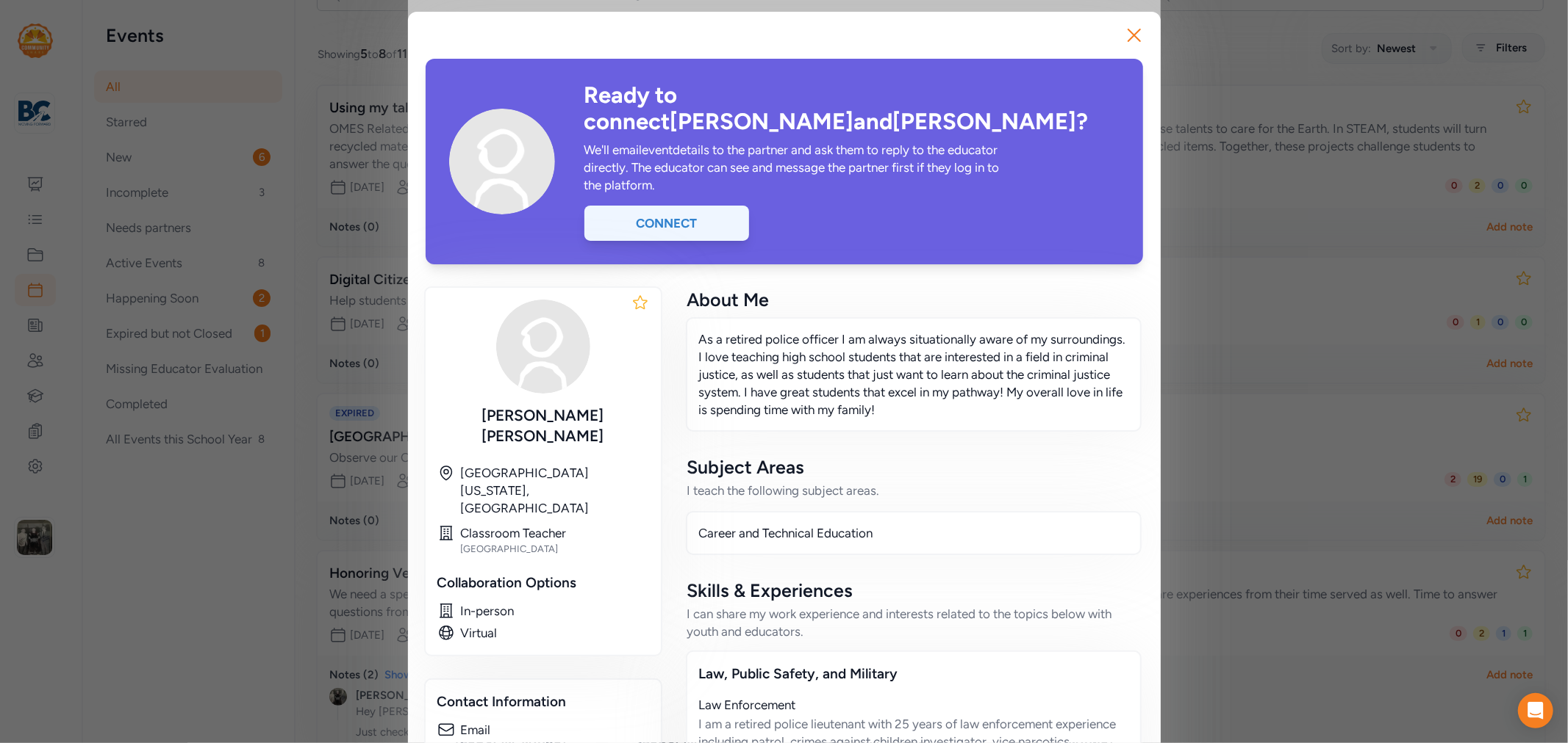
click at [692, 208] on div "Connect" at bounding box center [667, 223] width 165 height 35
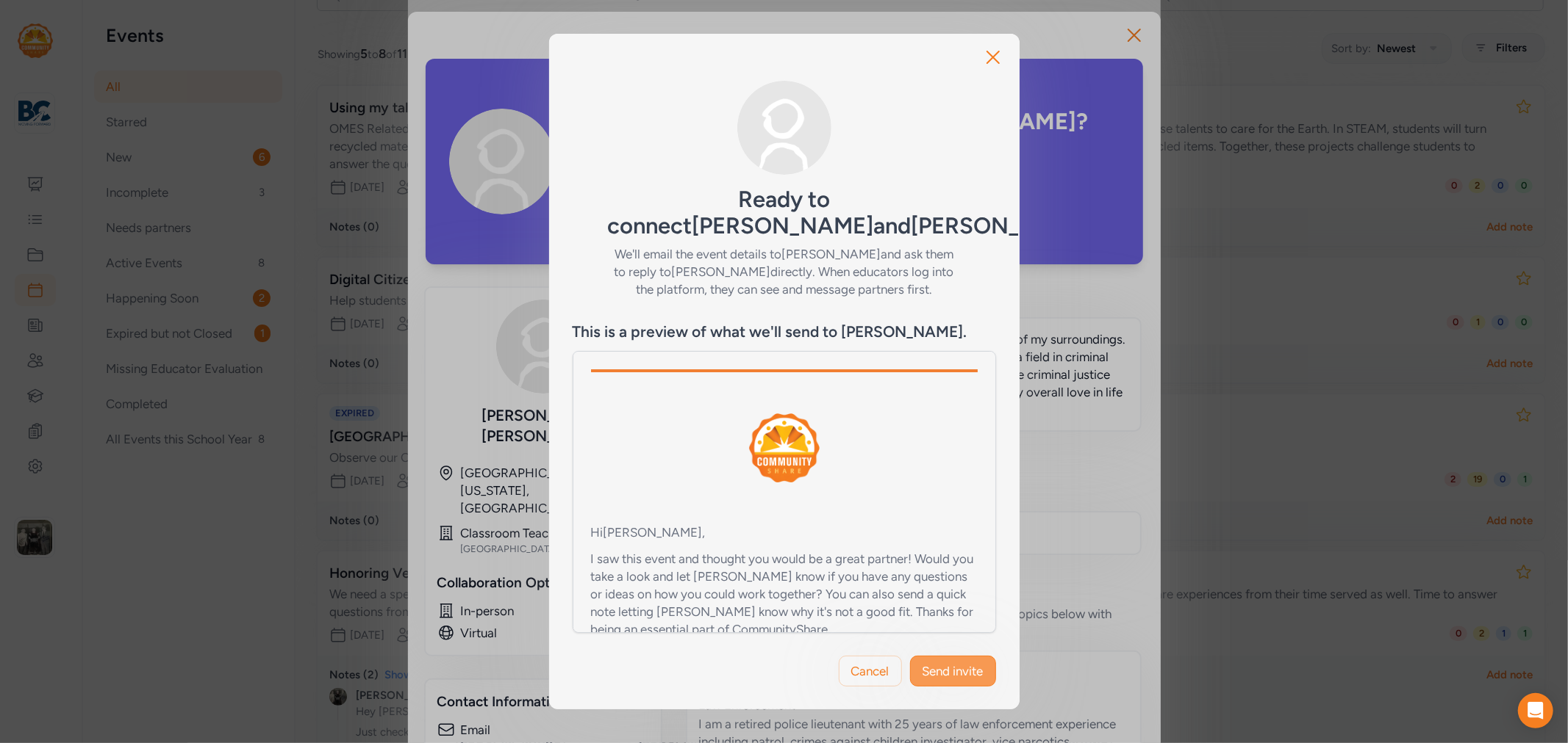
click at [957, 663] on span "Send invite" at bounding box center [953, 671] width 61 height 17
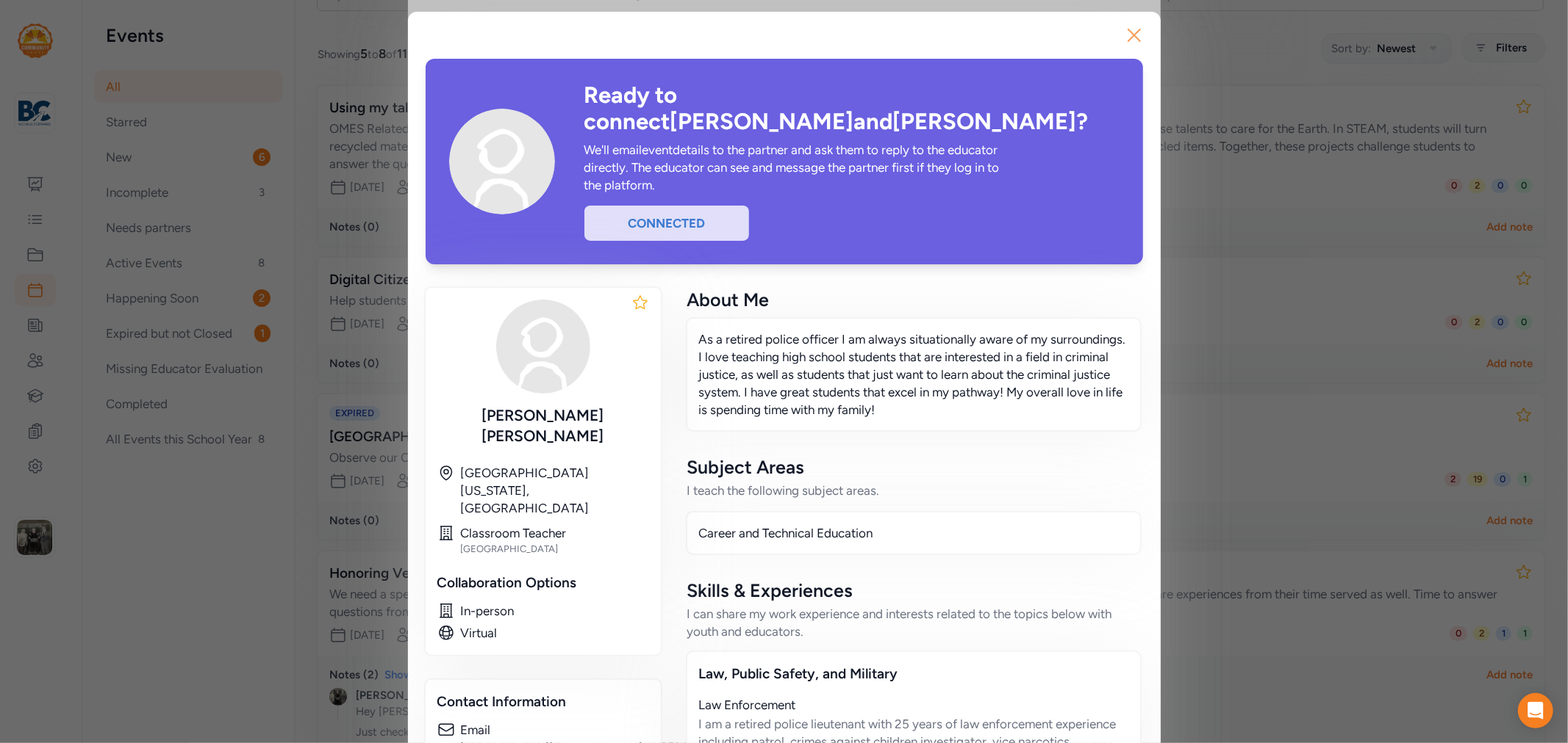
click at [1137, 38] on icon "button" at bounding box center [1134, 35] width 24 height 24
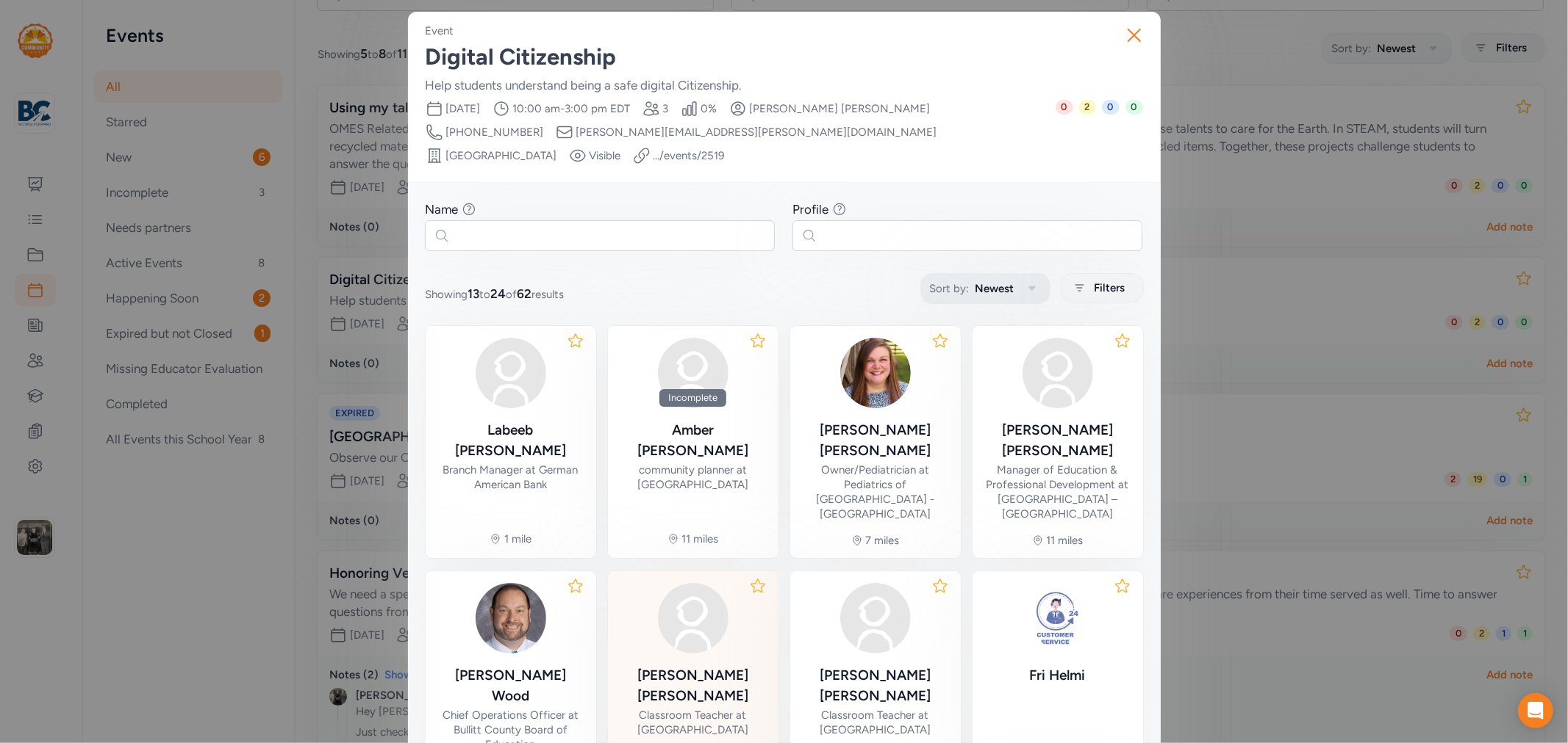
click at [1032, 280] on icon "button" at bounding box center [1031, 289] width 17 height 17
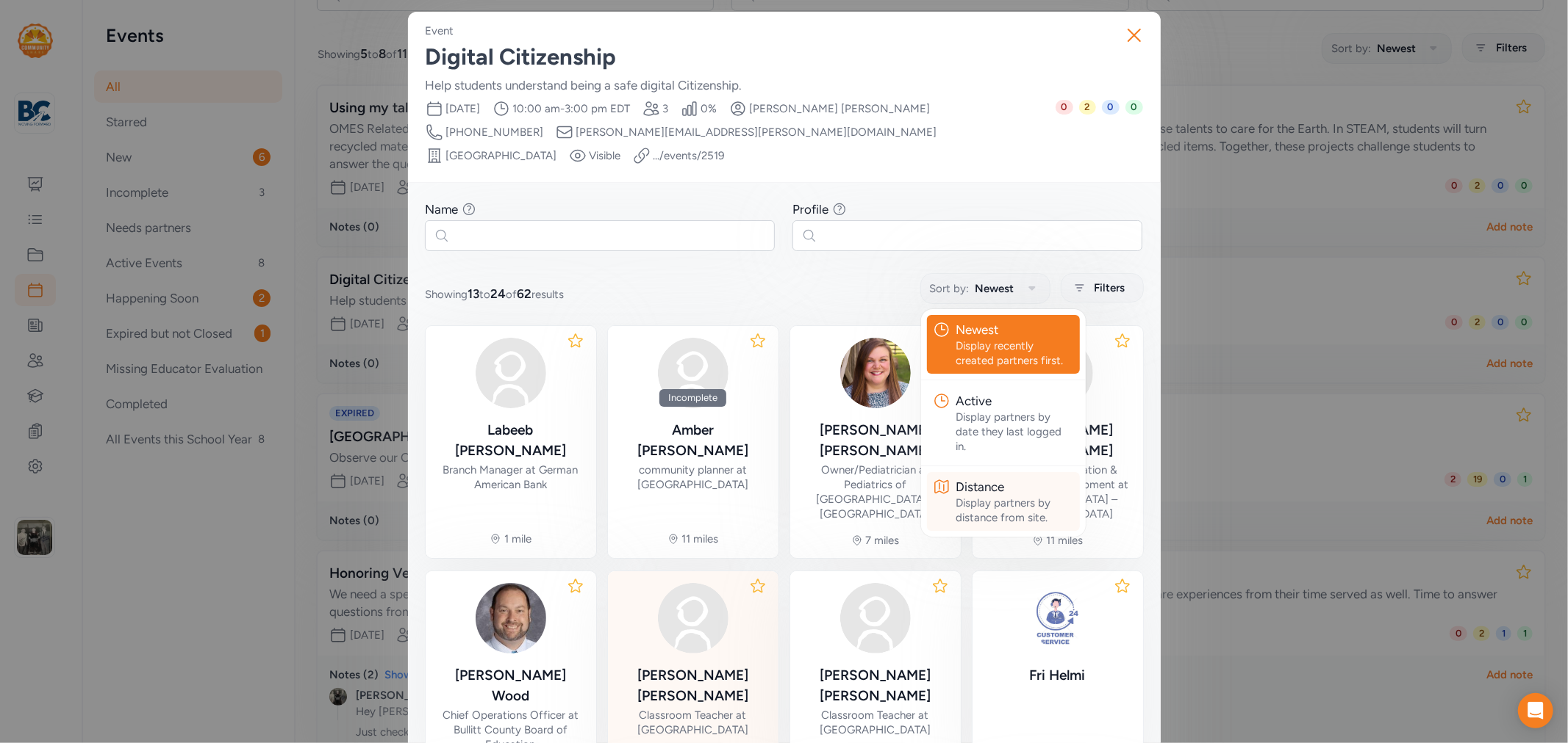
click at [1004, 496] on div "Display partners by distance from site." at bounding box center [1015, 511] width 118 height 30
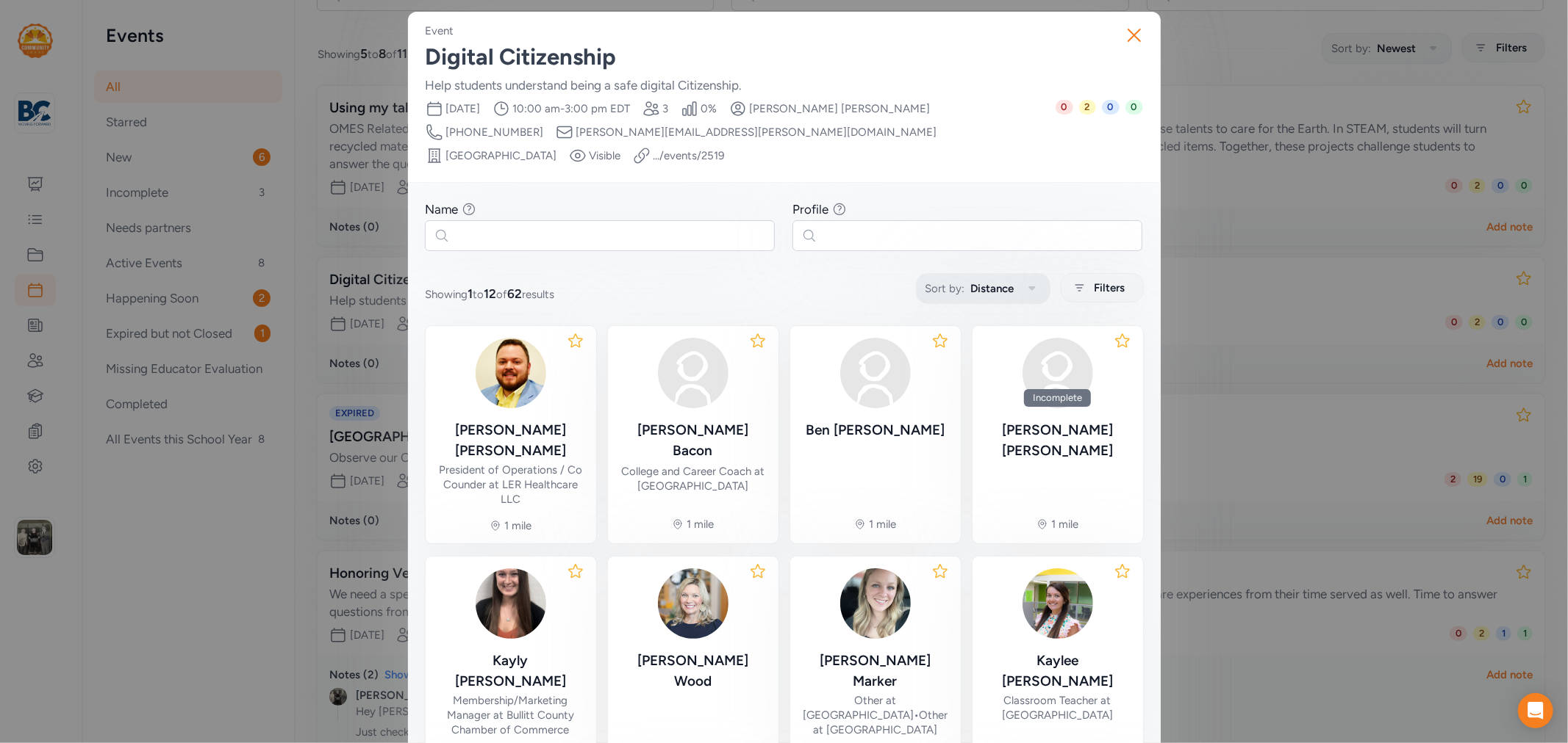
click at [1023, 280] on icon "button" at bounding box center [1031, 289] width 17 height 17
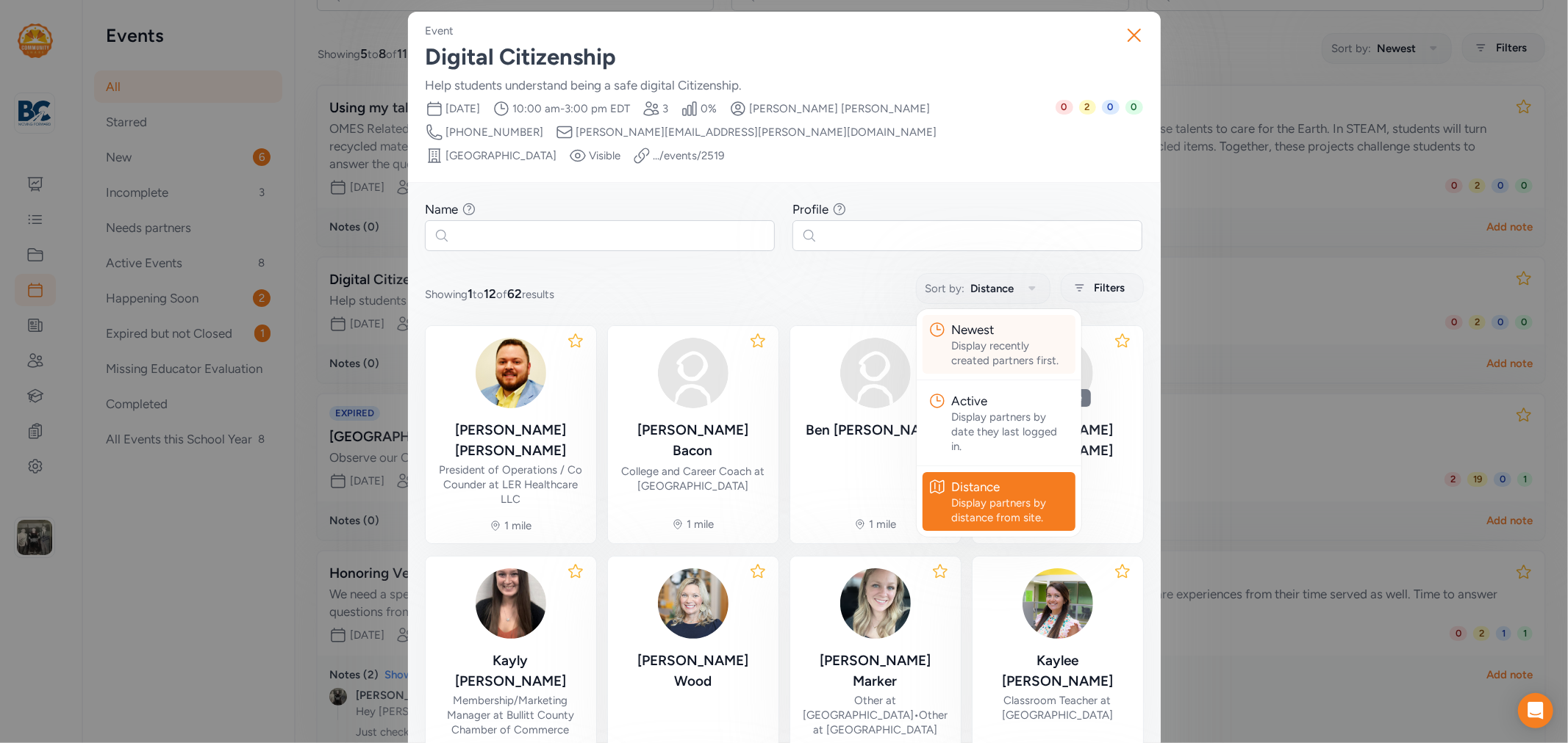
click at [992, 321] on div "Newest" at bounding box center [1010, 330] width 118 height 17
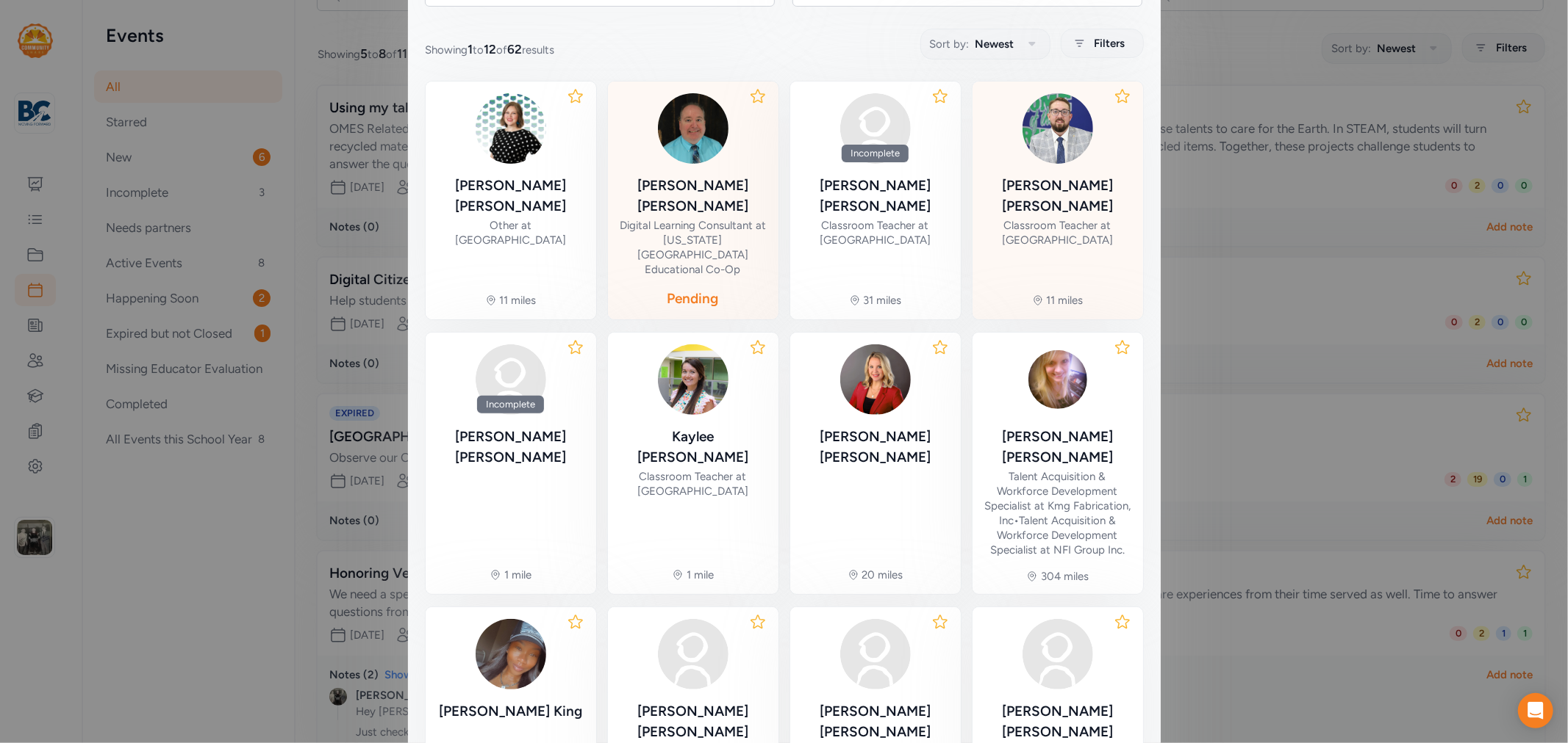
scroll to position [335, 0]
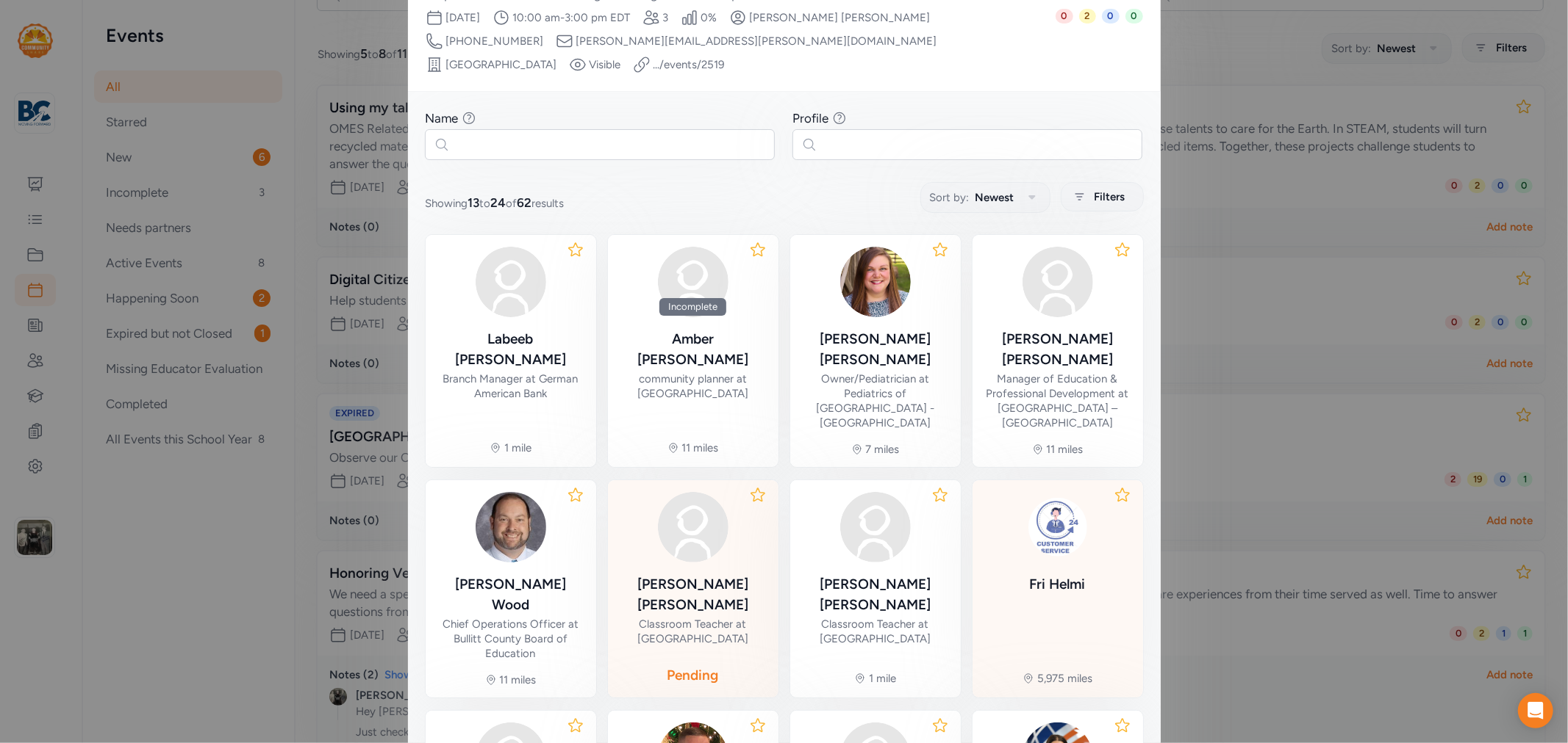
scroll to position [287, 0]
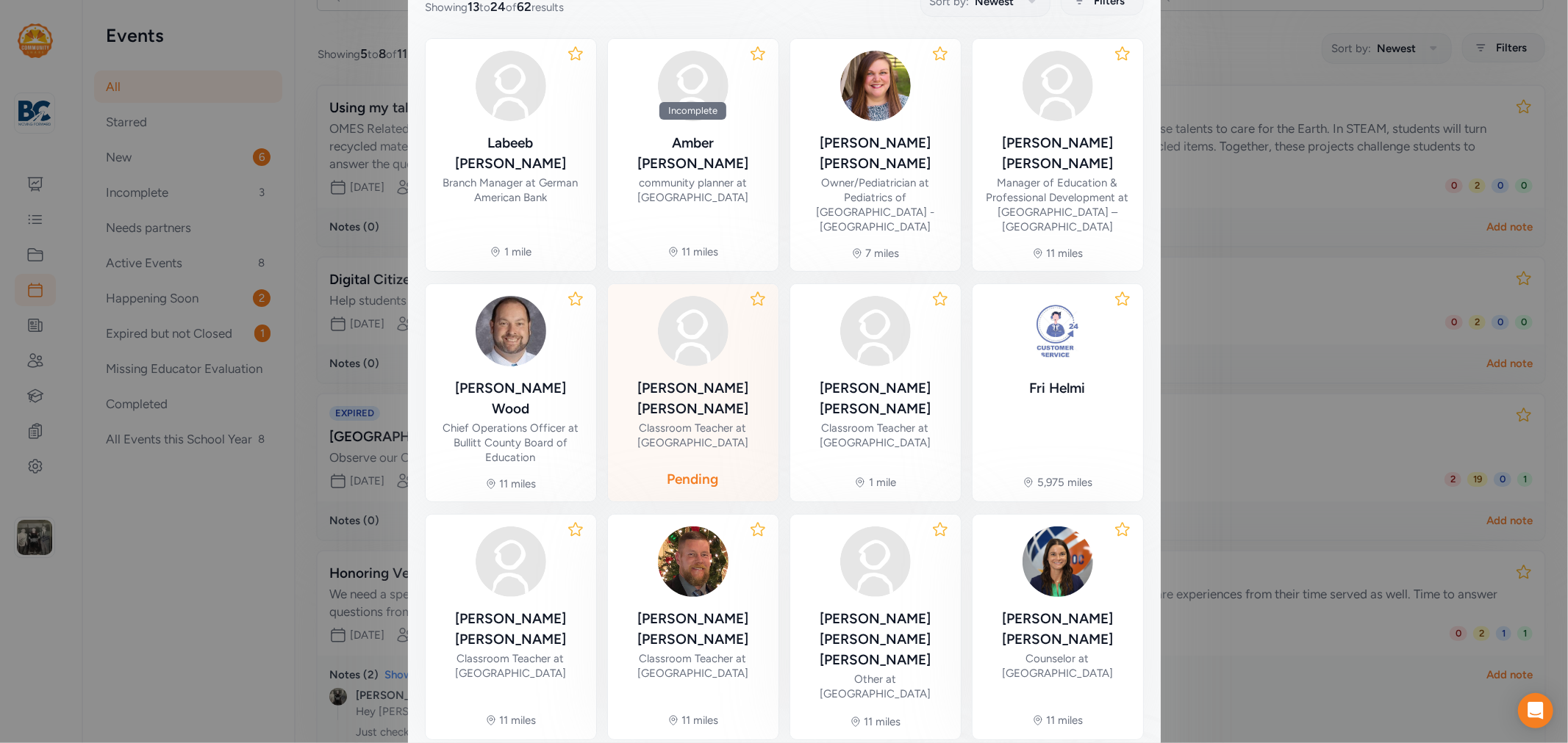
drag, startPoint x: 1000, startPoint y: 645, endPoint x: 1016, endPoint y: 656, distance: 19.4
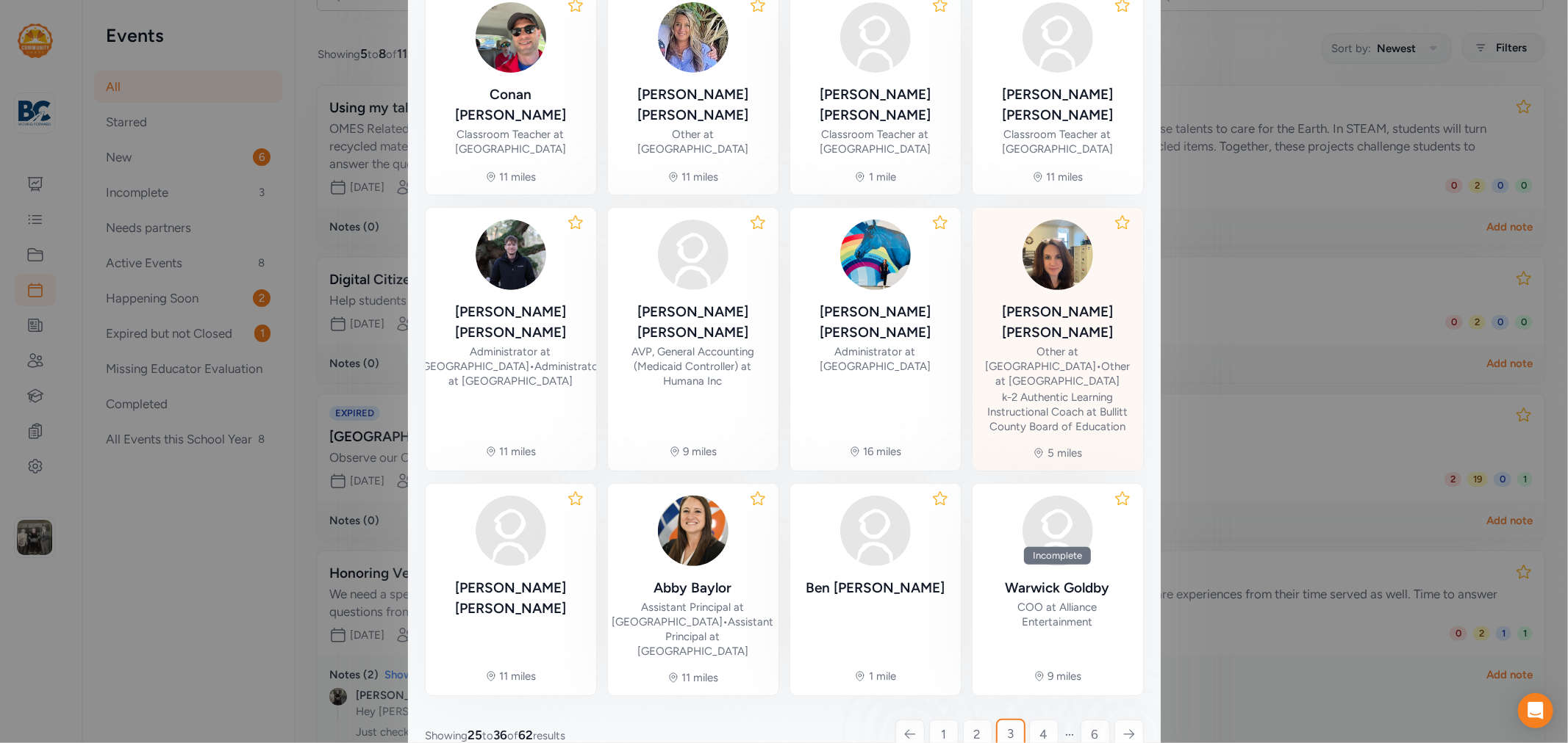
scroll to position [361, 0]
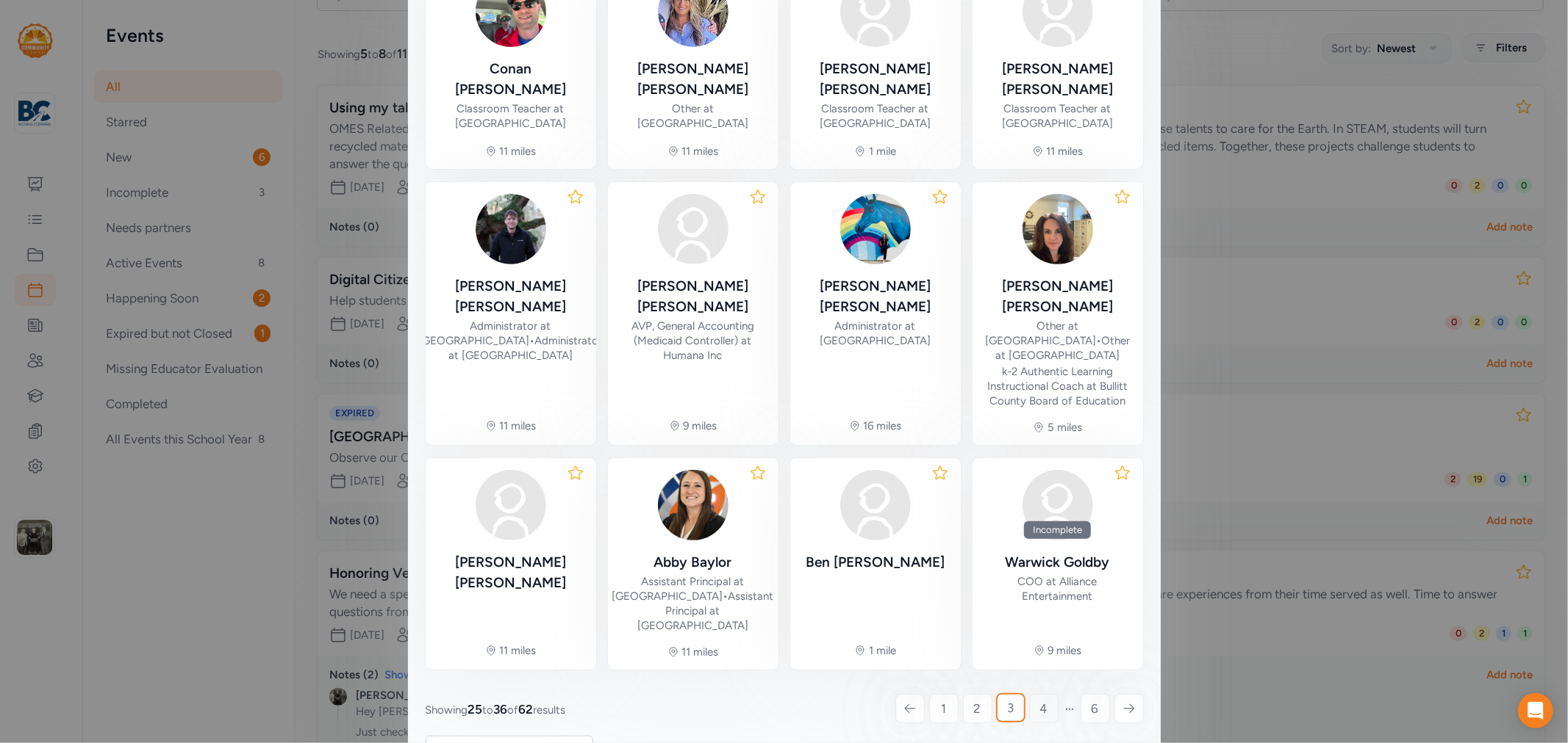
click at [1042, 694] on link "4" at bounding box center [1044, 709] width 30 height 30
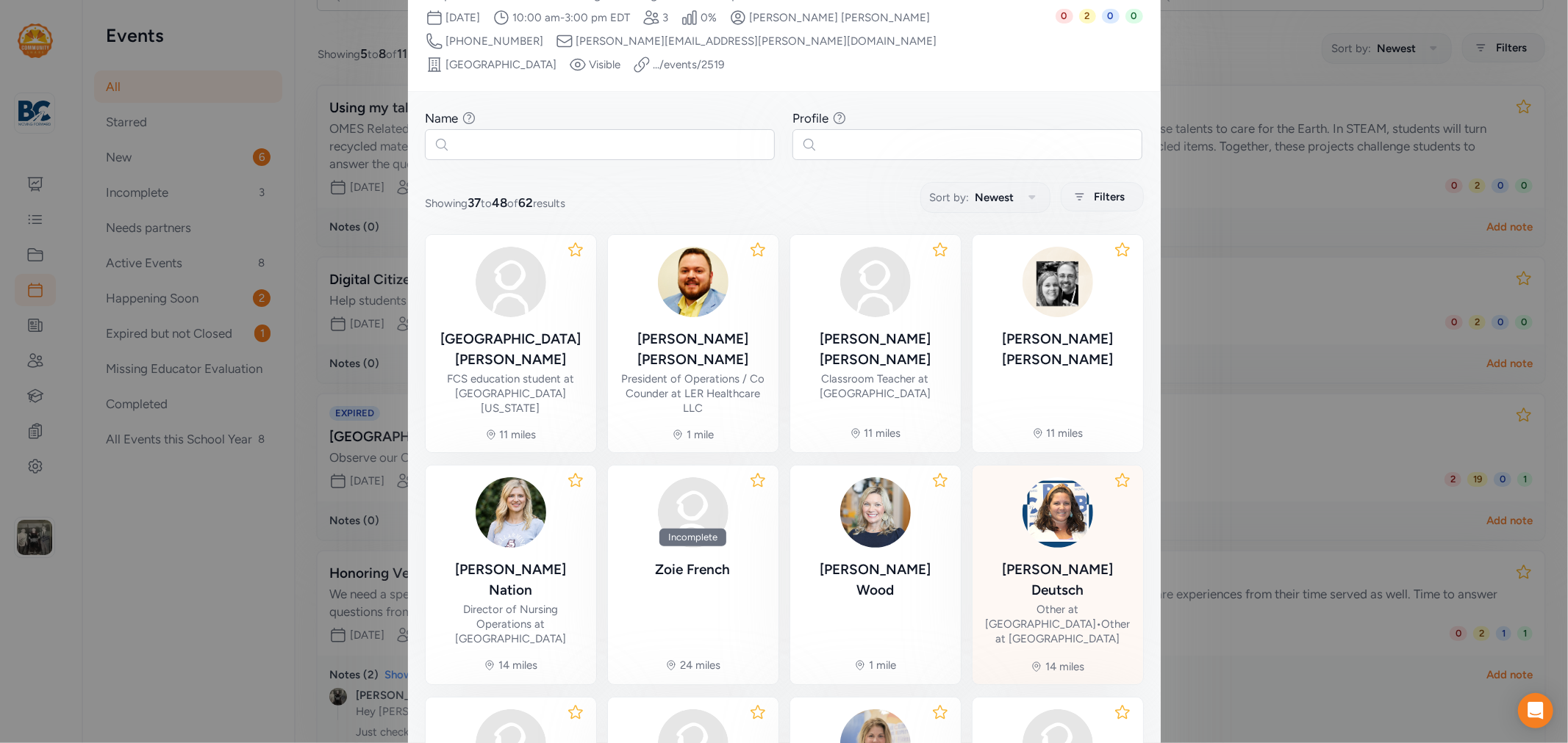
scroll to position [254, 0]
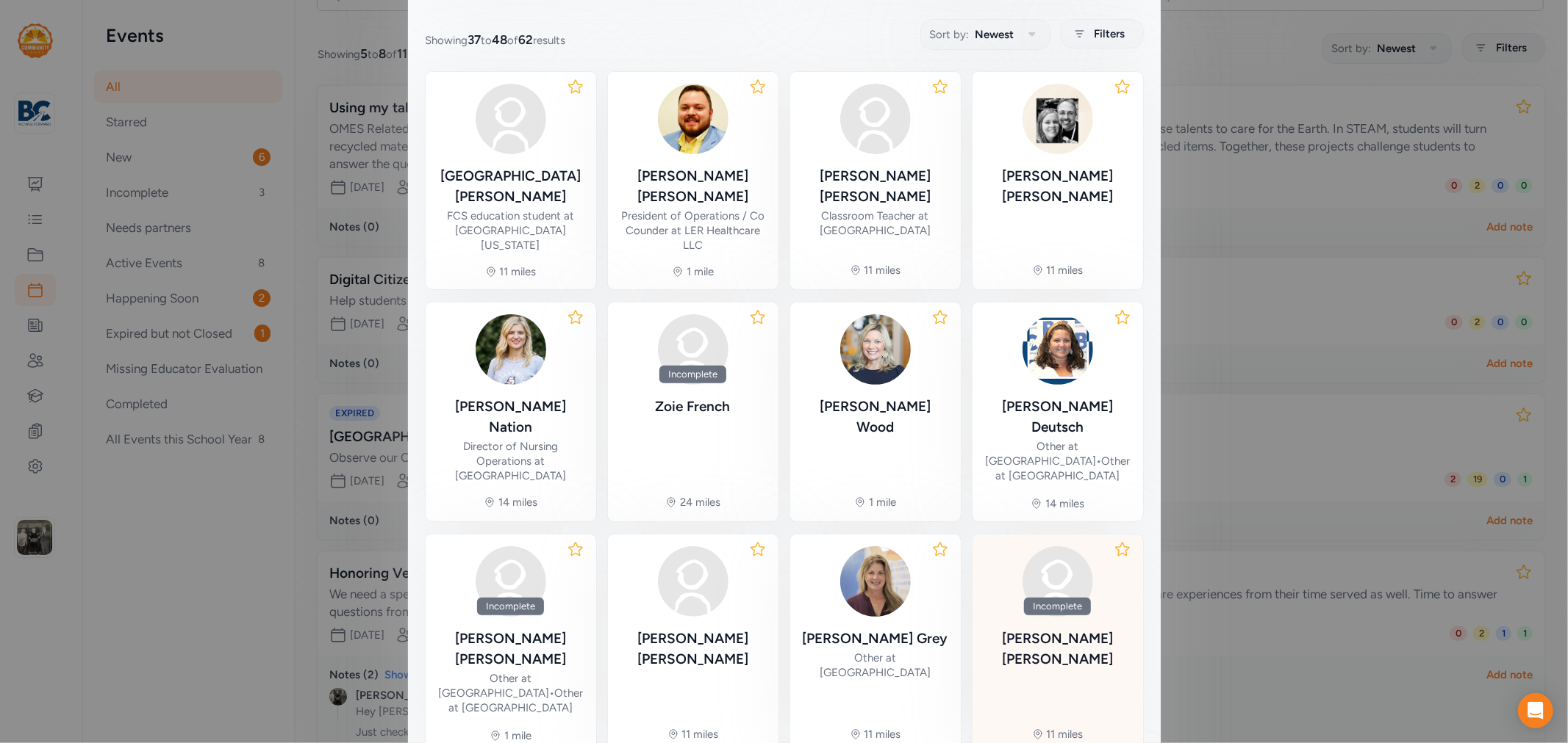
scroll to position [91, 0]
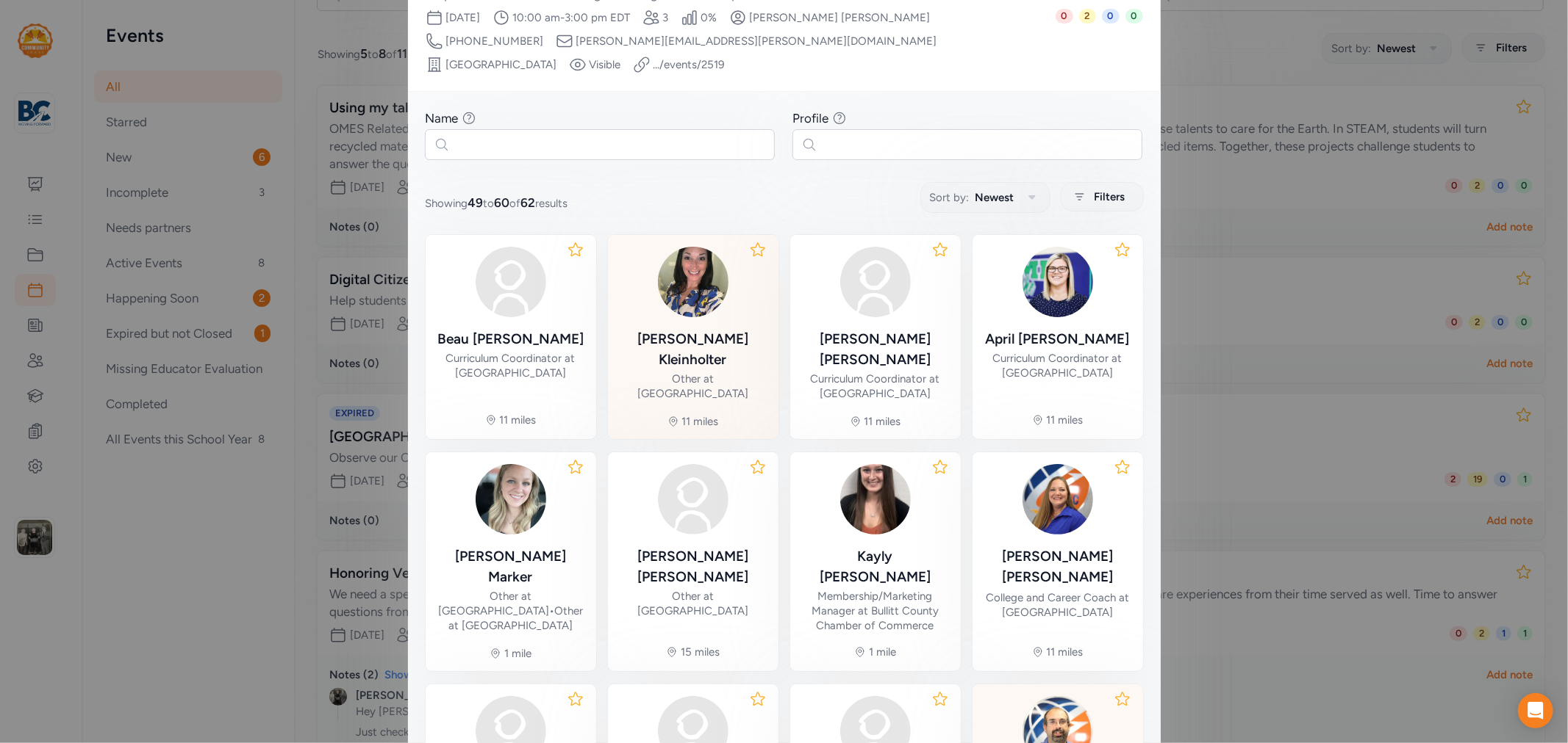
click at [696, 329] on div "[PERSON_NAME]" at bounding box center [694, 349] width 147 height 41
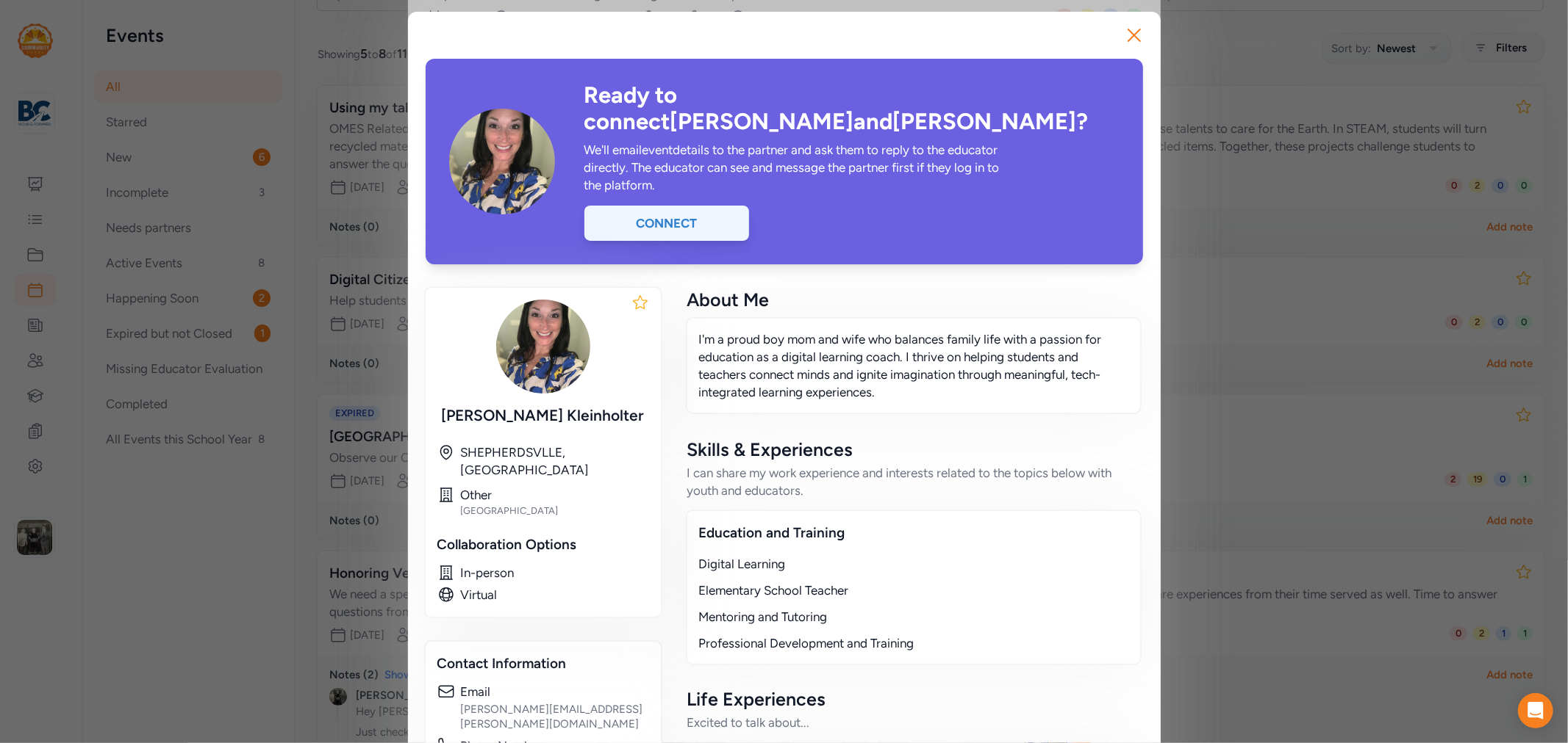
click at [664, 206] on div "Connect" at bounding box center [667, 223] width 165 height 35
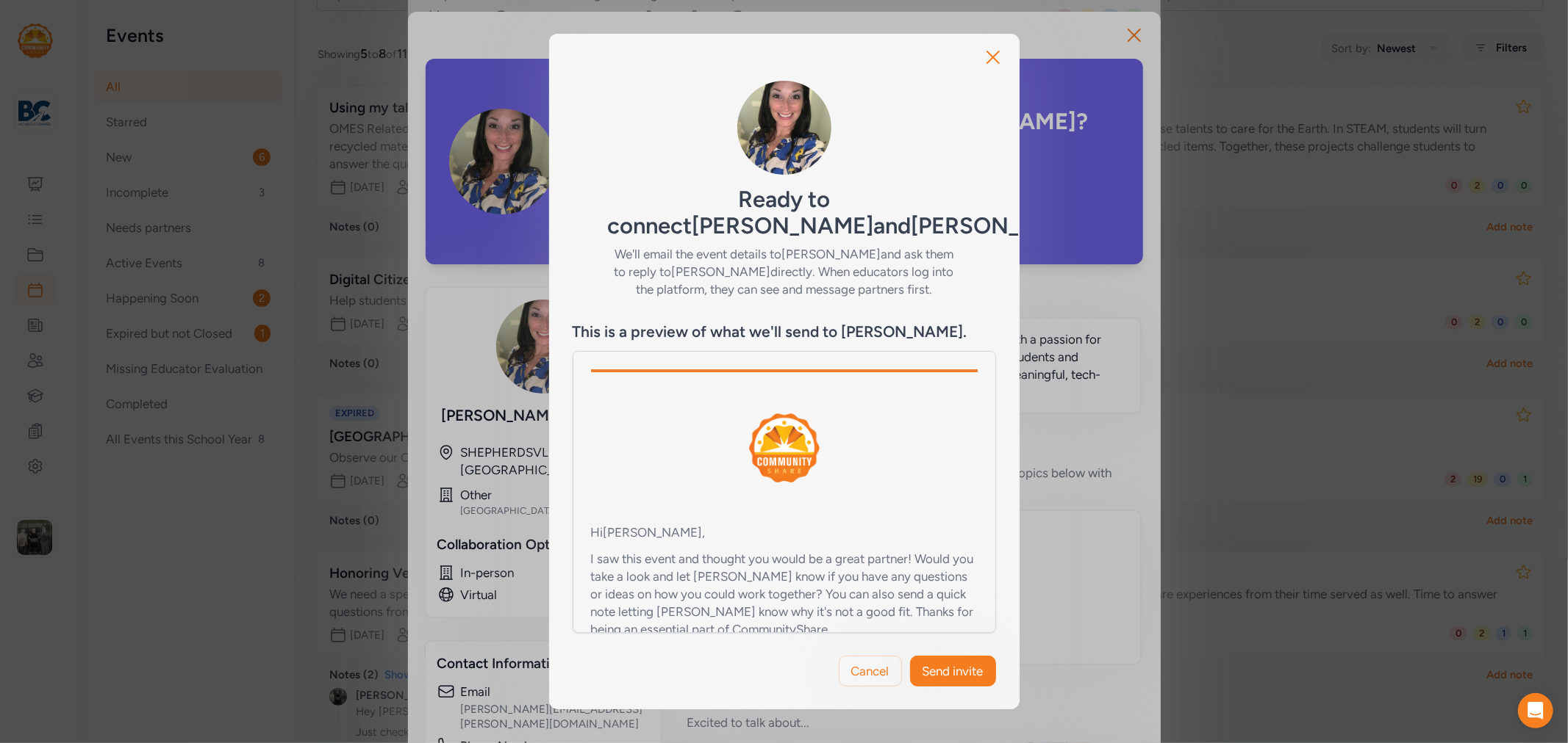
click at [948, 657] on button "Send invite" at bounding box center [953, 671] width 86 height 31
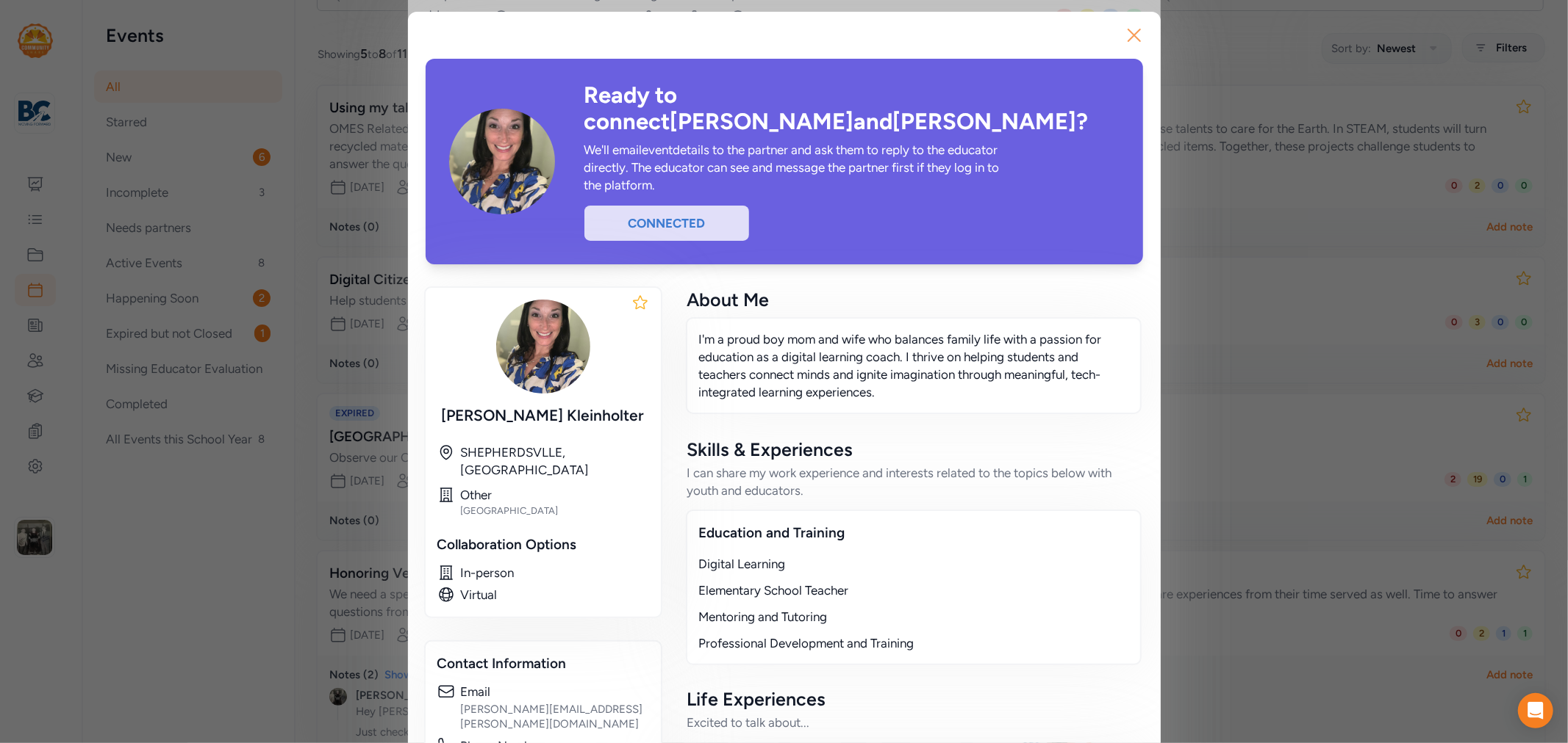
click at [1128, 33] on icon "button" at bounding box center [1134, 35] width 11 height 11
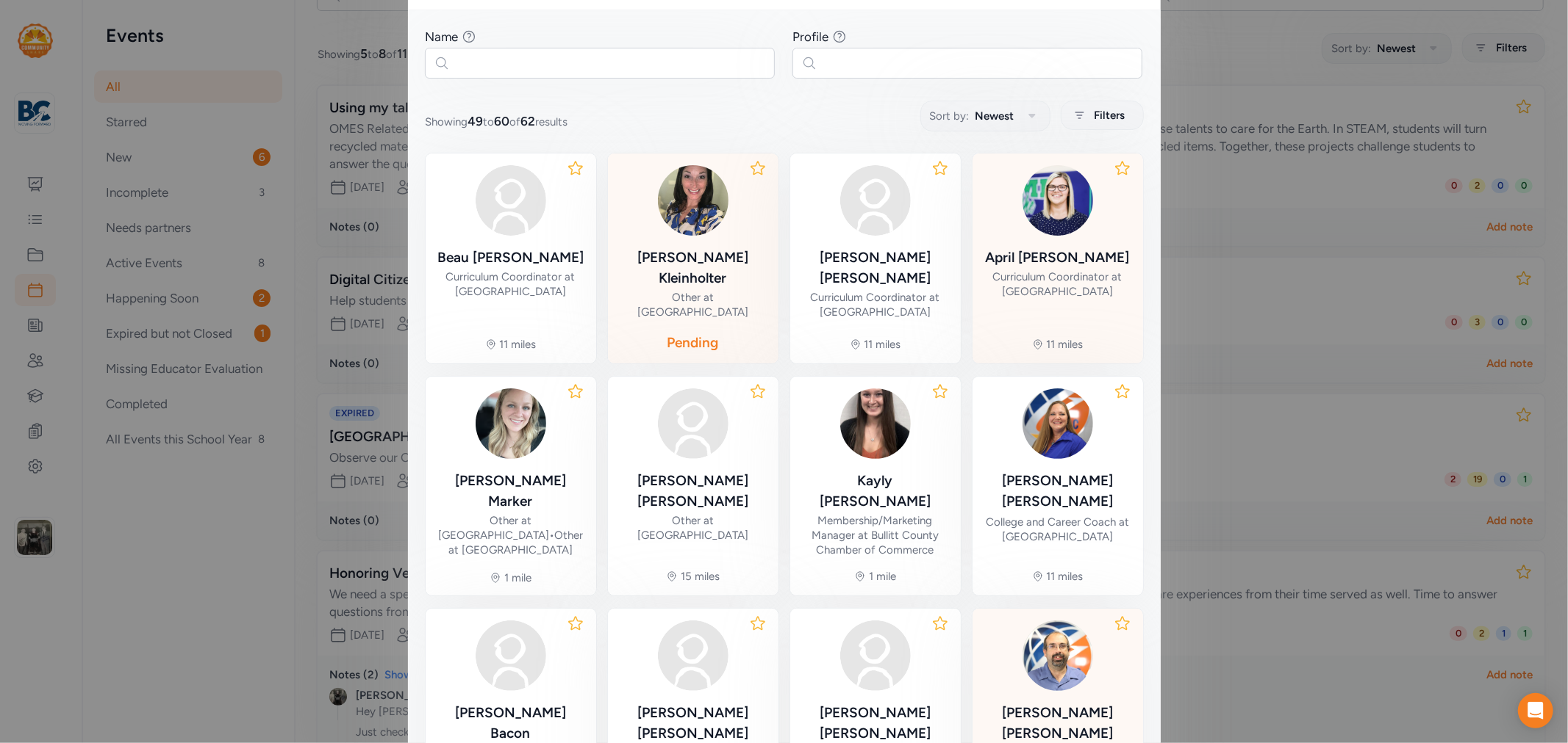
scroll to position [336, 0]
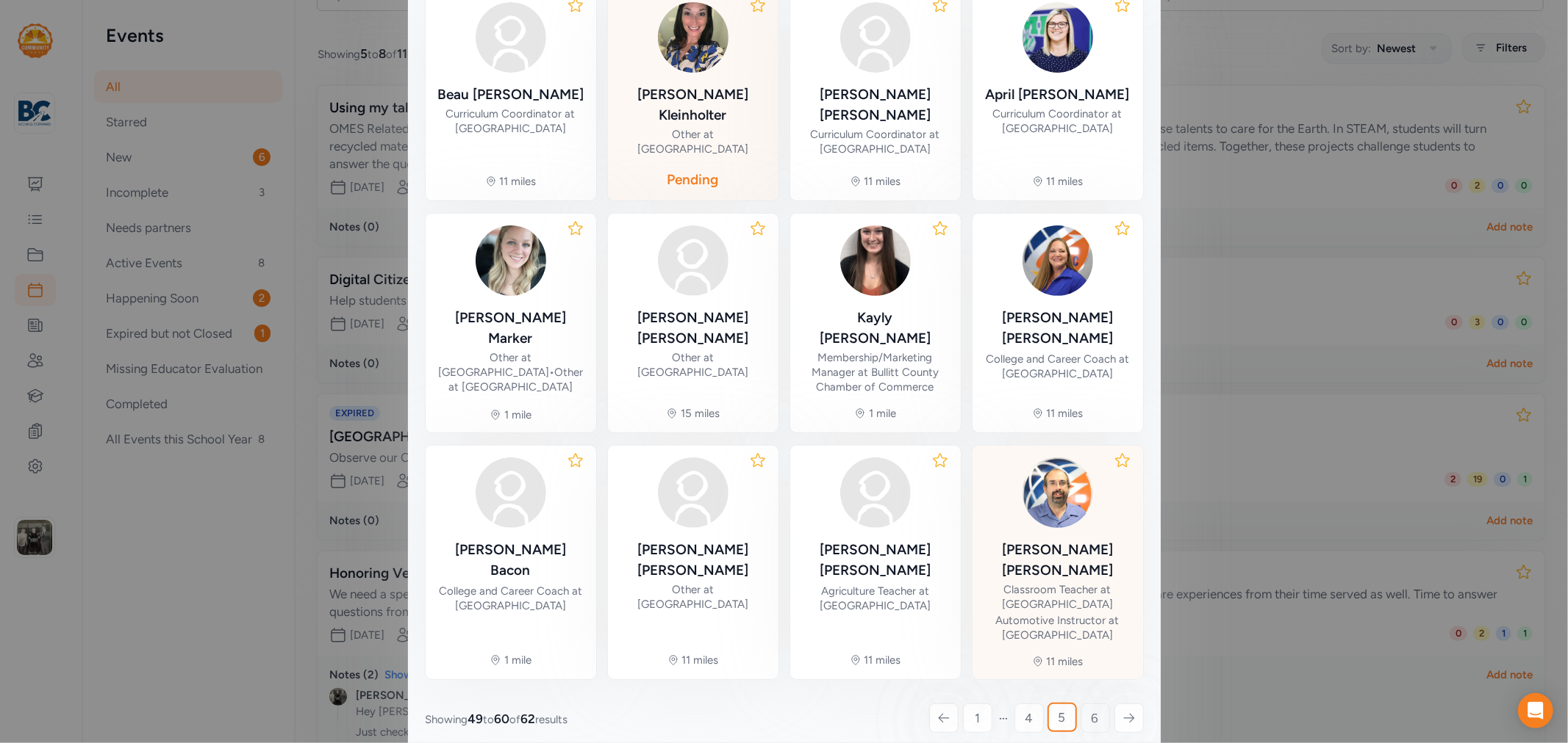
click at [1092, 710] on span "6" at bounding box center [1095, 718] width 8 height 17
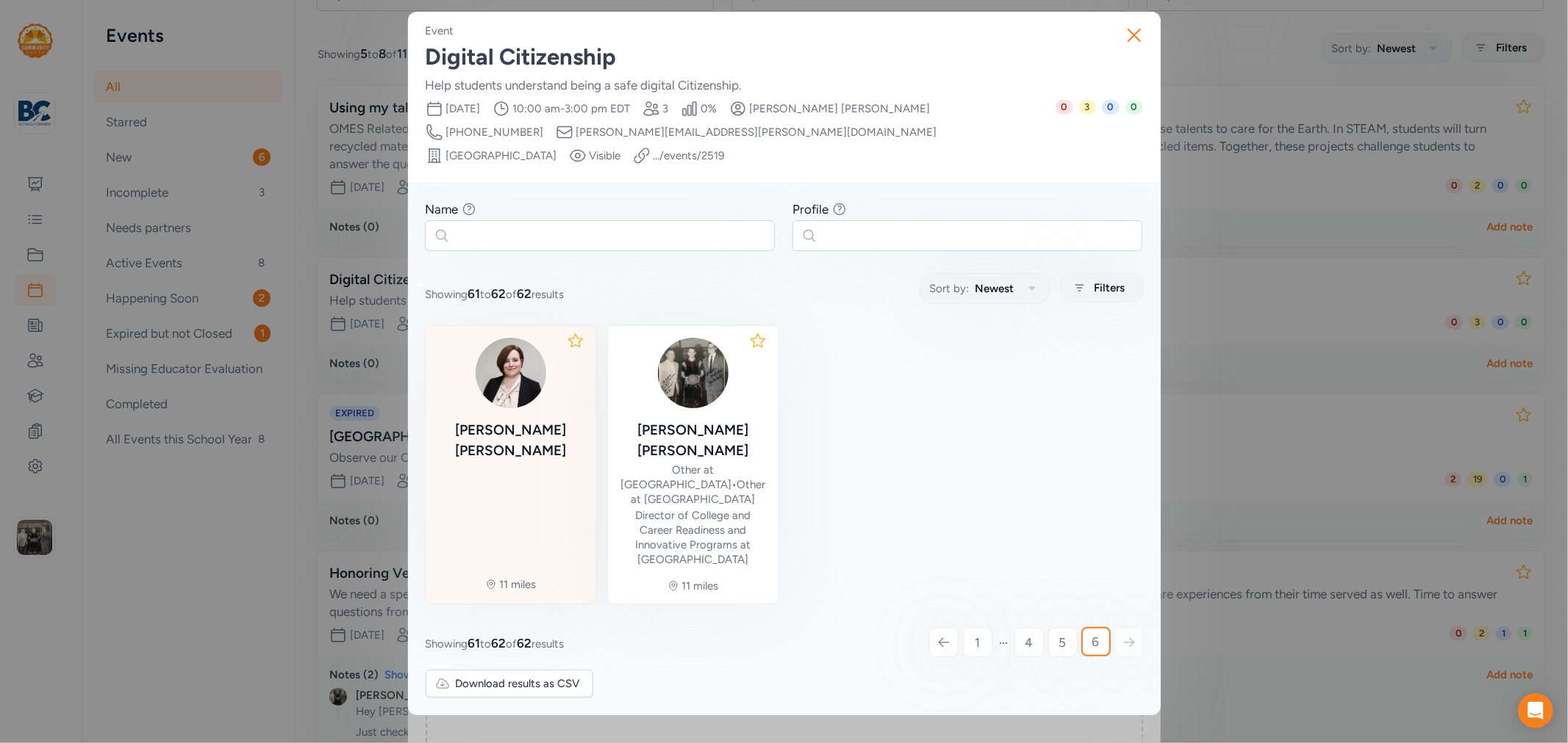
click at [505, 353] on img at bounding box center [511, 373] width 71 height 71
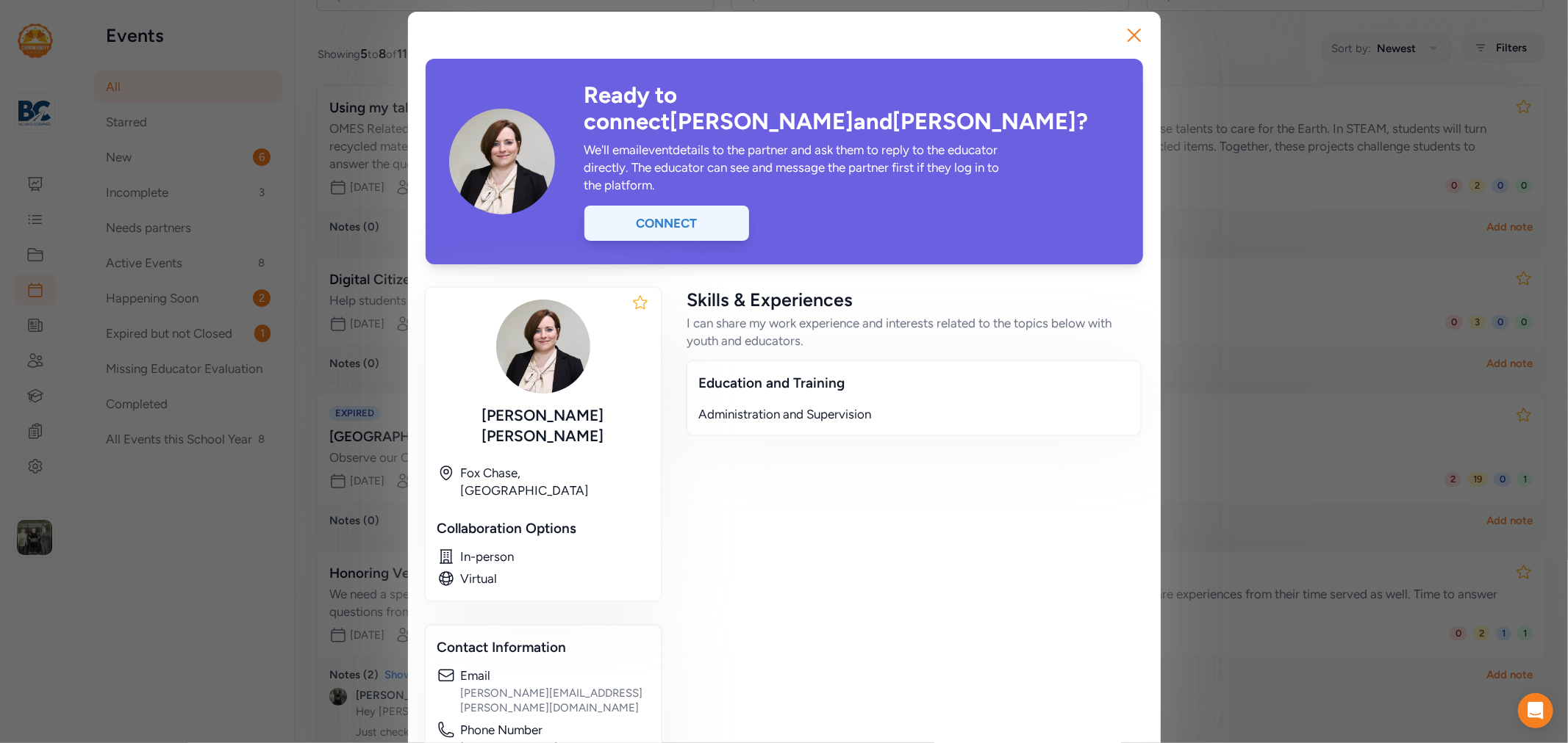
click at [696, 206] on div "Connect" at bounding box center [667, 223] width 165 height 35
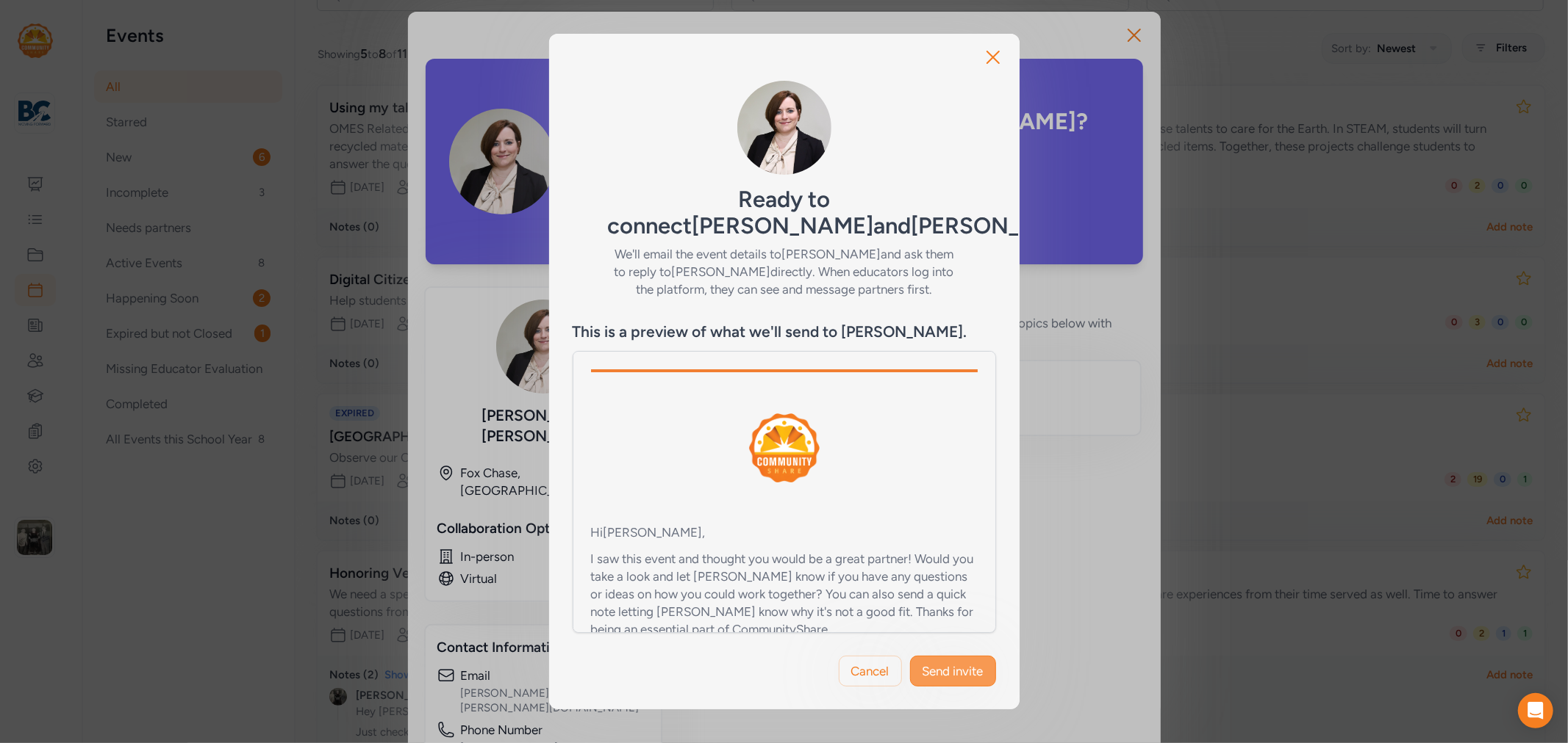
click at [943, 660] on button "Send invite" at bounding box center [953, 671] width 86 height 31
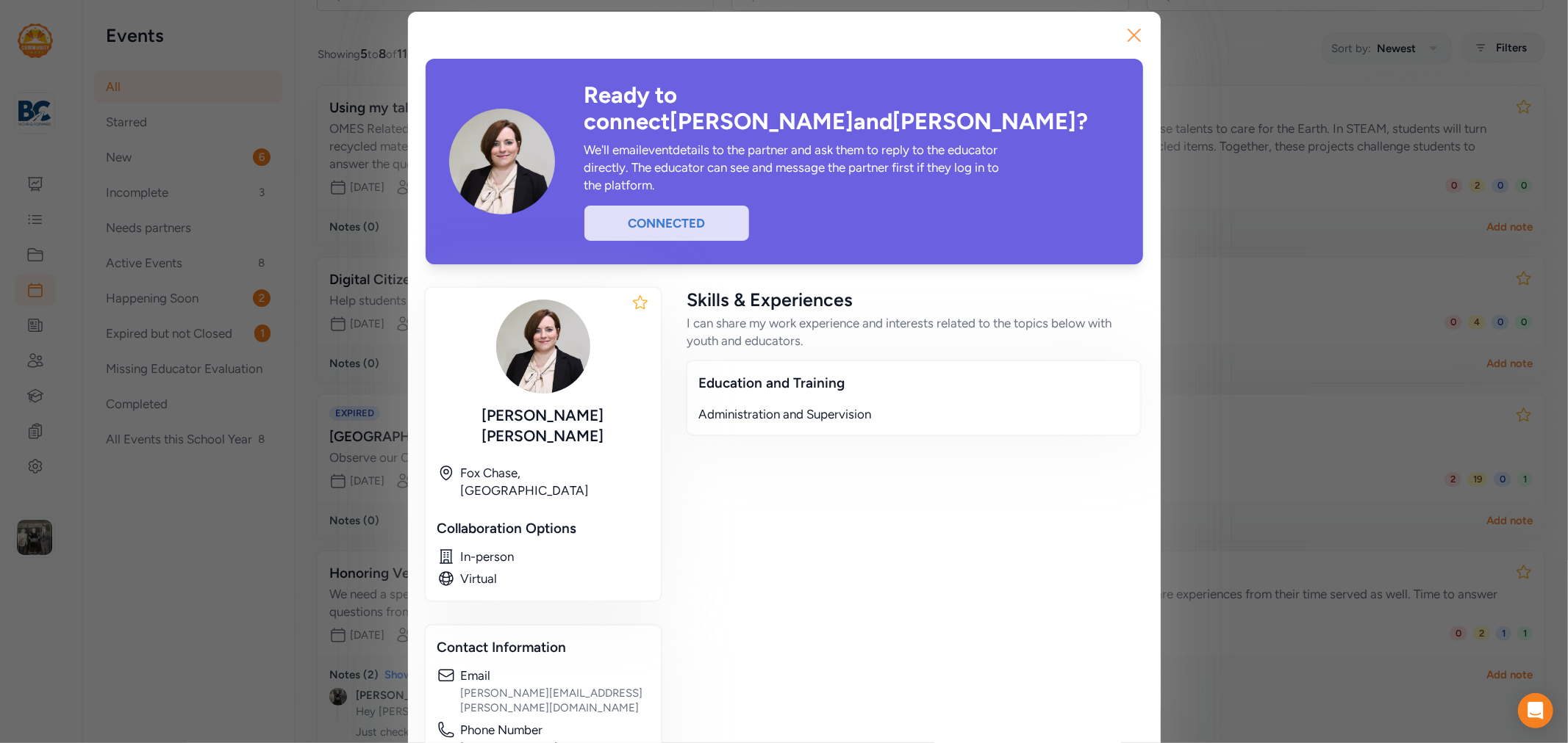
click at [1129, 36] on icon "button" at bounding box center [1134, 35] width 11 height 11
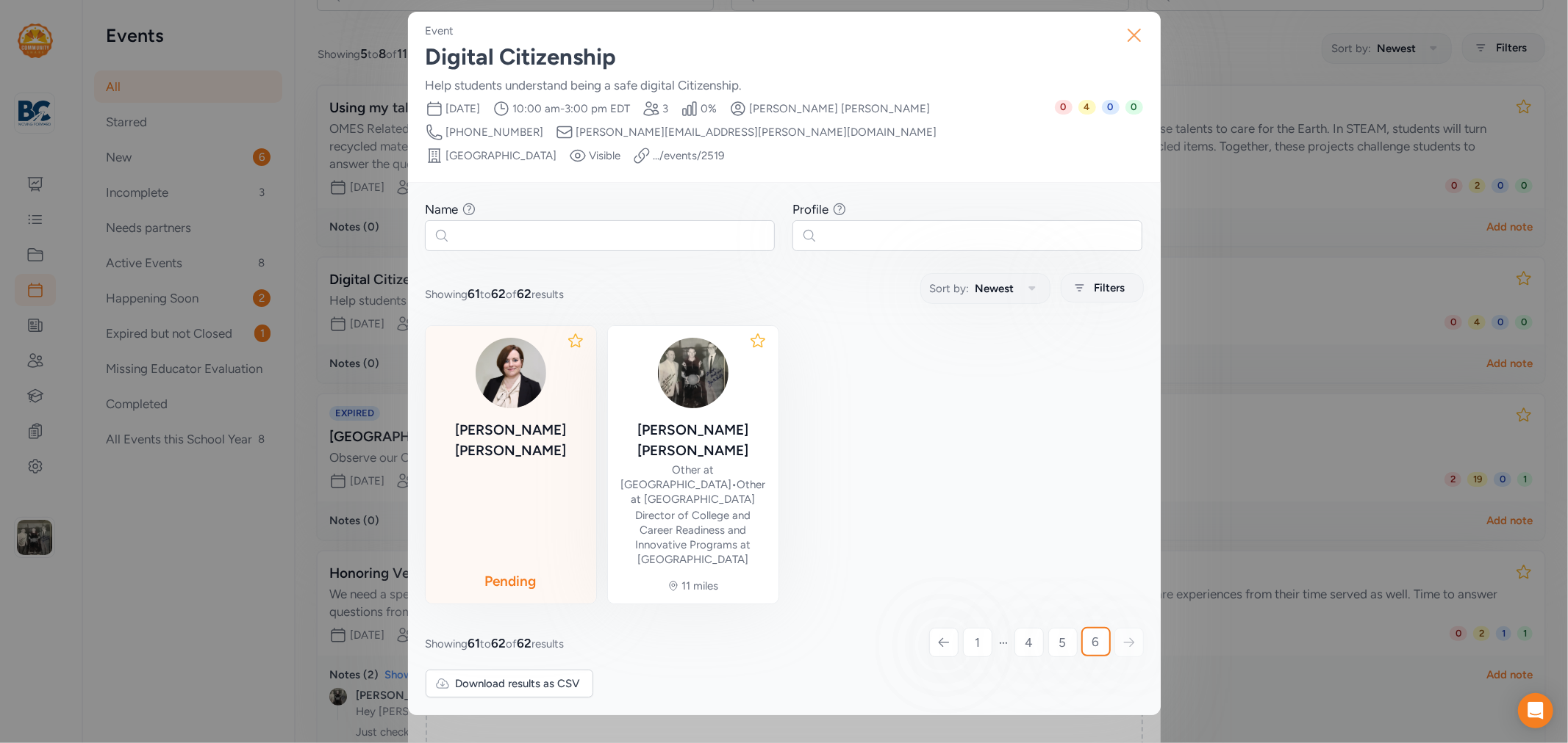
click at [1134, 40] on icon "button" at bounding box center [1134, 35] width 24 height 24
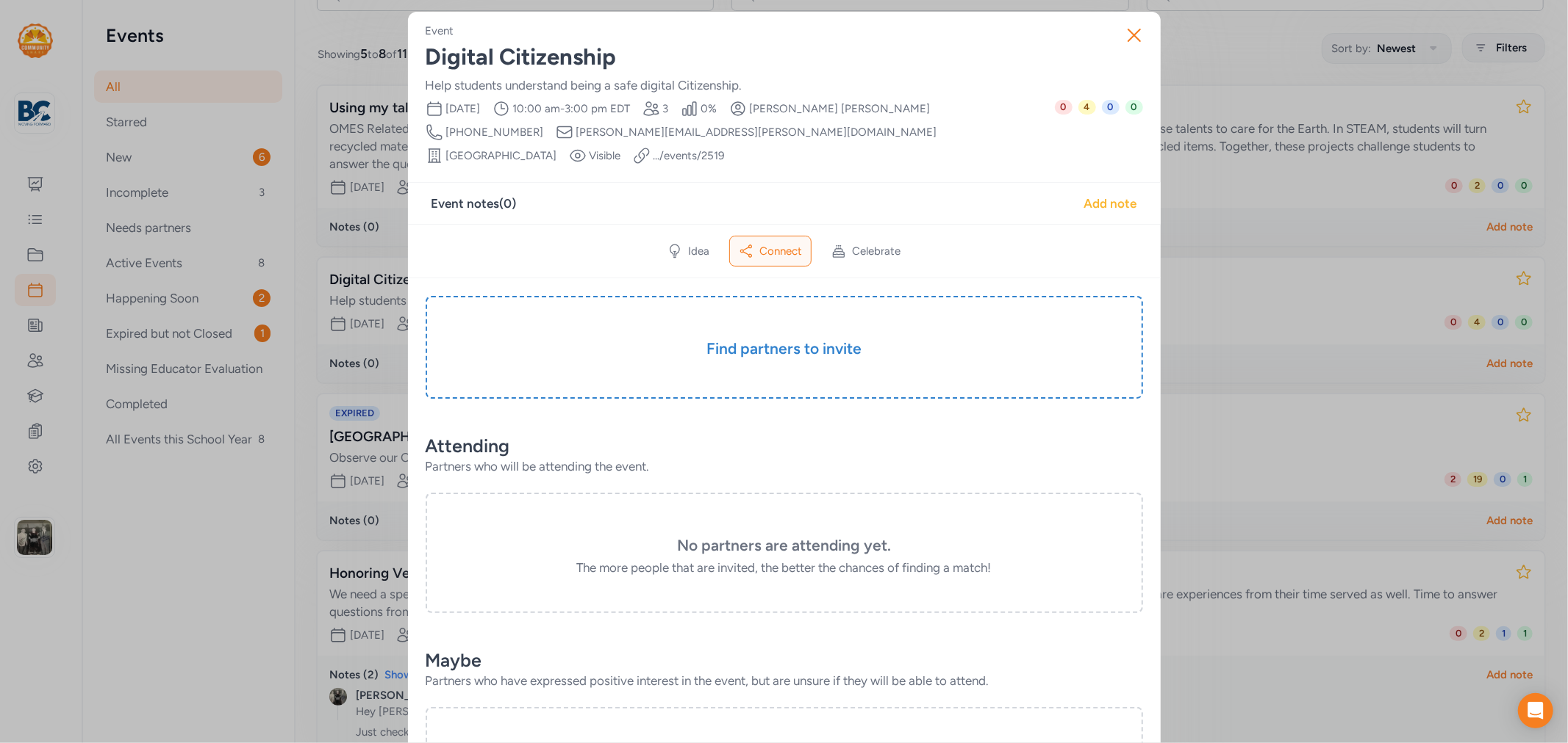
click at [1088, 195] on div "Add note" at bounding box center [1110, 204] width 53 height 17
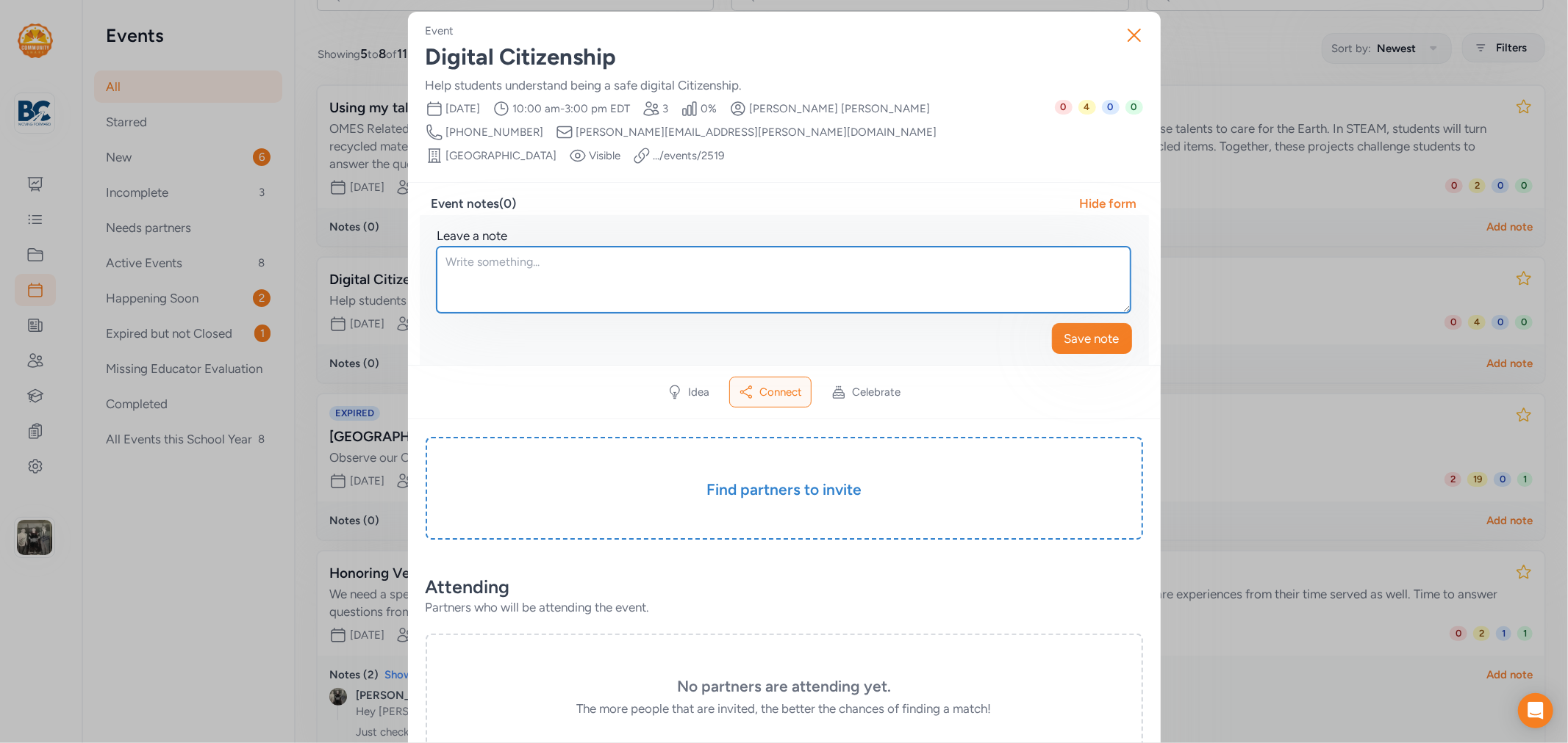
click at [585, 249] on textarea at bounding box center [783, 279] width 694 height 66
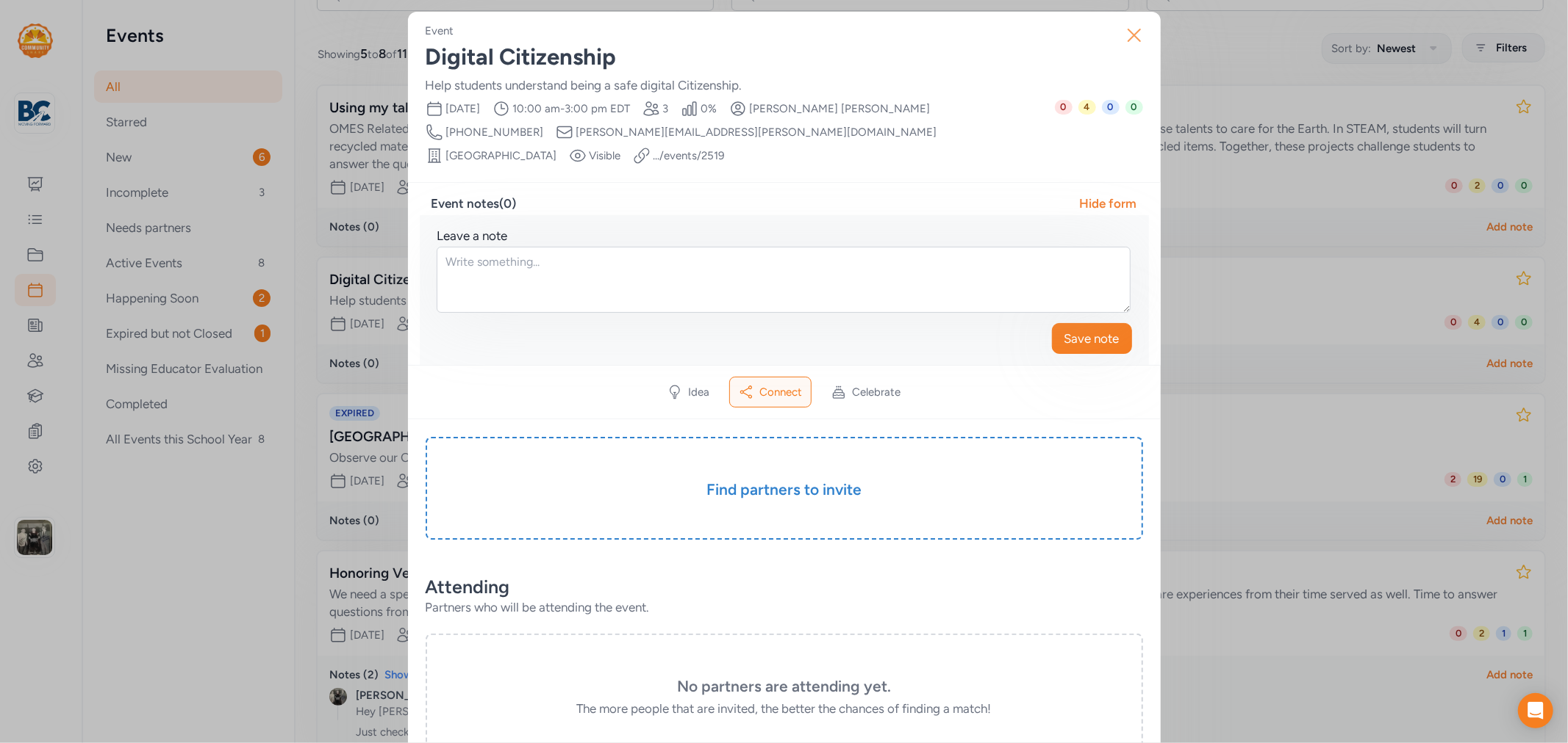
click at [1128, 39] on icon "button" at bounding box center [1134, 35] width 24 height 24
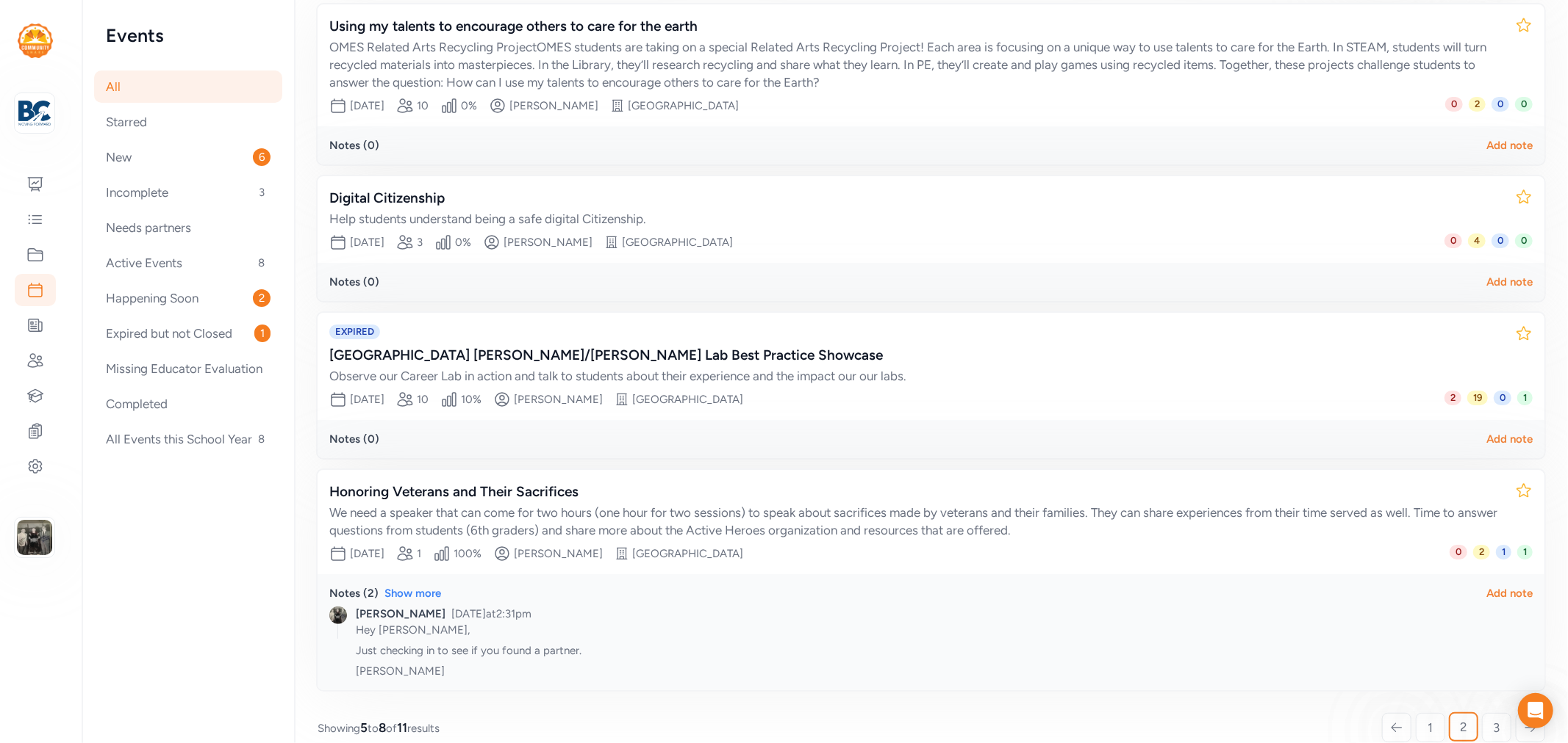
scroll to position [267, 0]
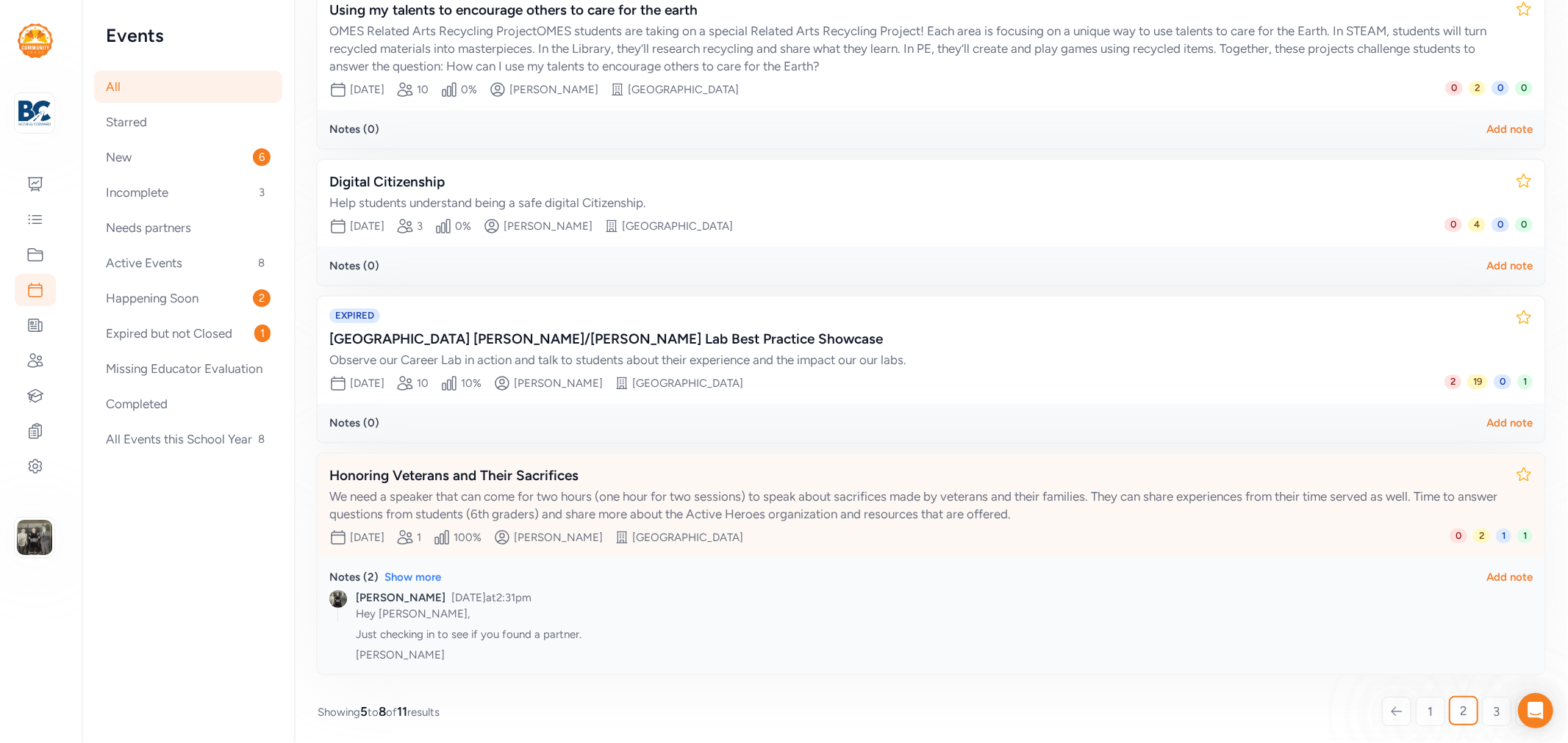
click at [503, 468] on div "Honoring Veterans and Their Sacrifices" at bounding box center [916, 476] width 1174 height 21
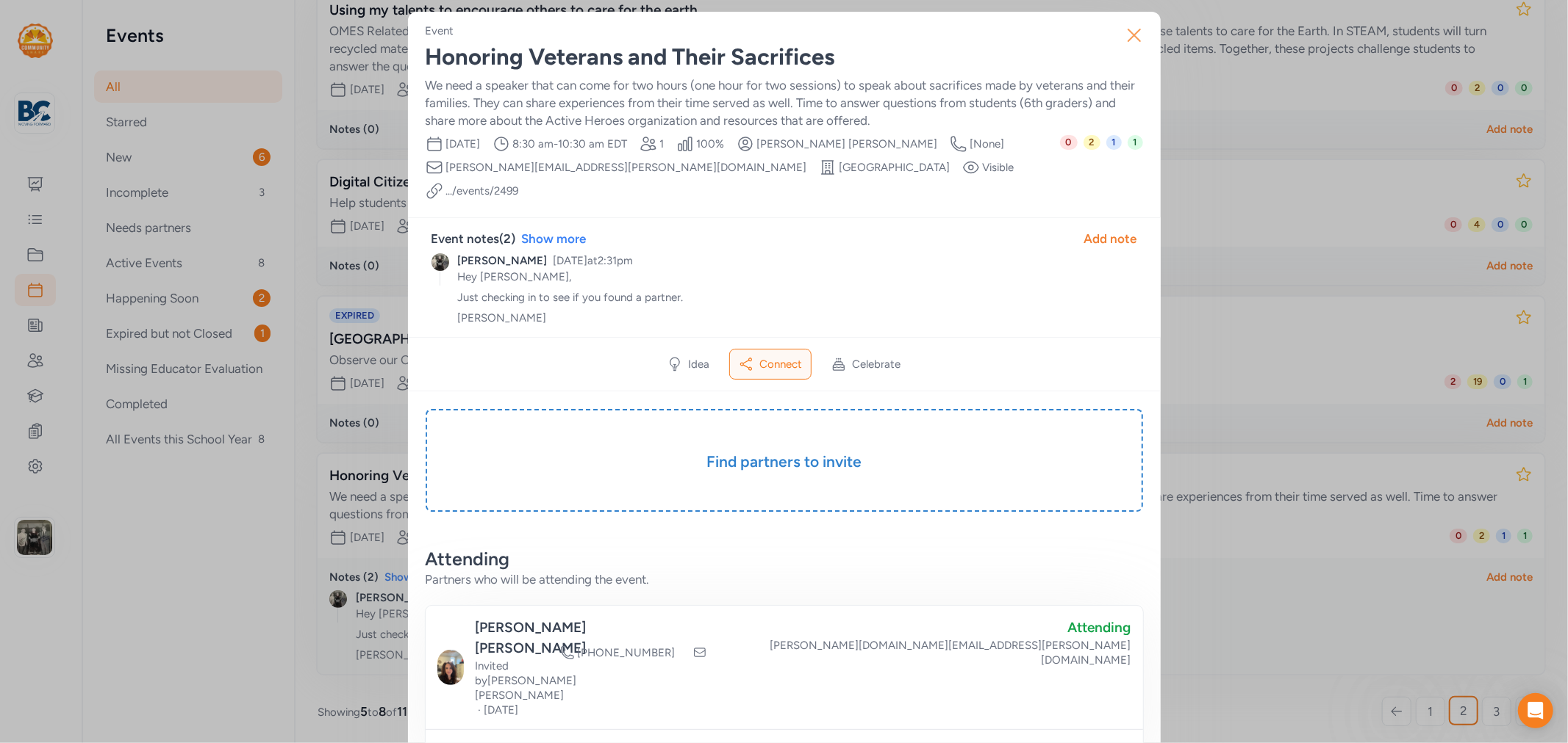
click at [1133, 25] on icon "button" at bounding box center [1134, 35] width 24 height 24
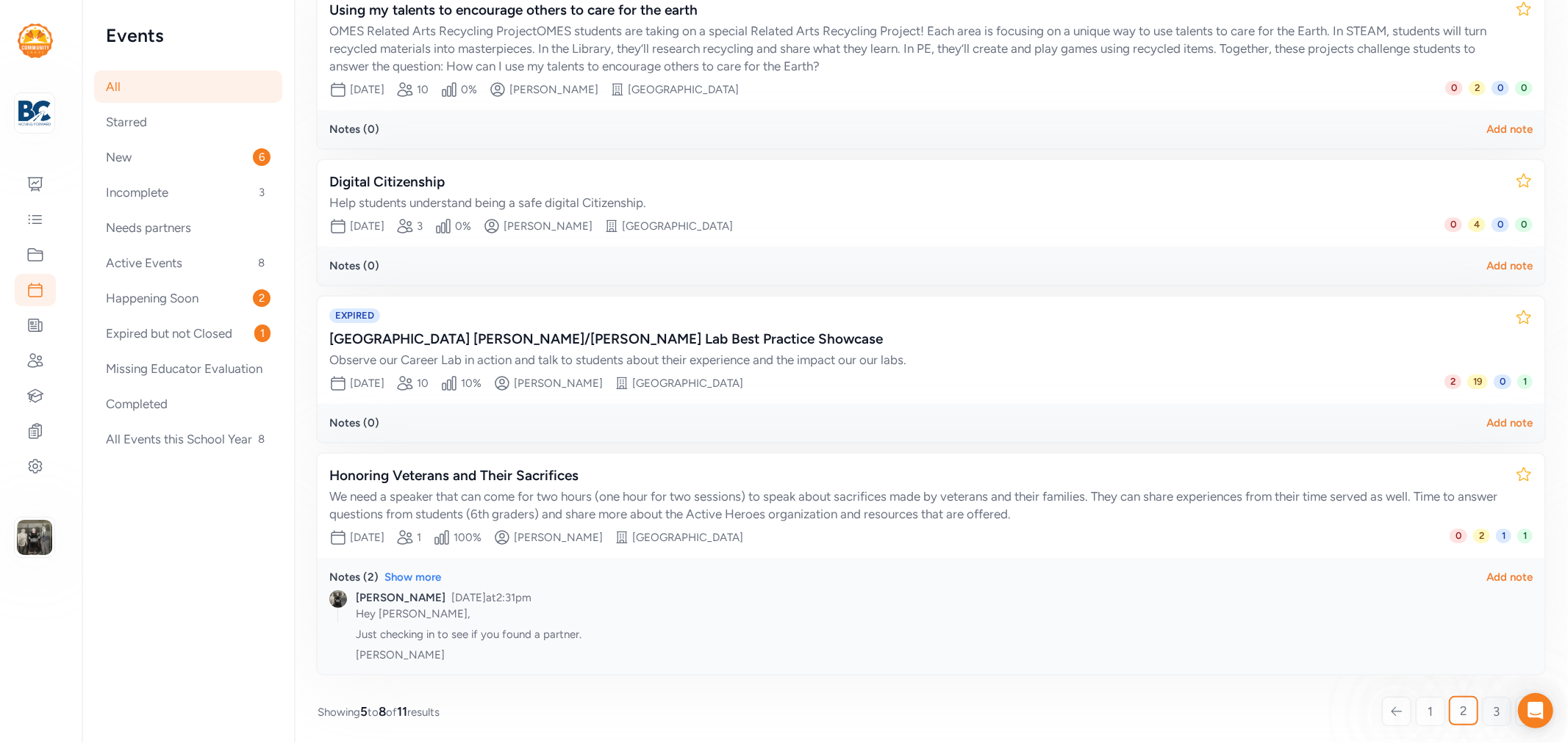
click at [1482, 702] on link "3" at bounding box center [1496, 711] width 30 height 30
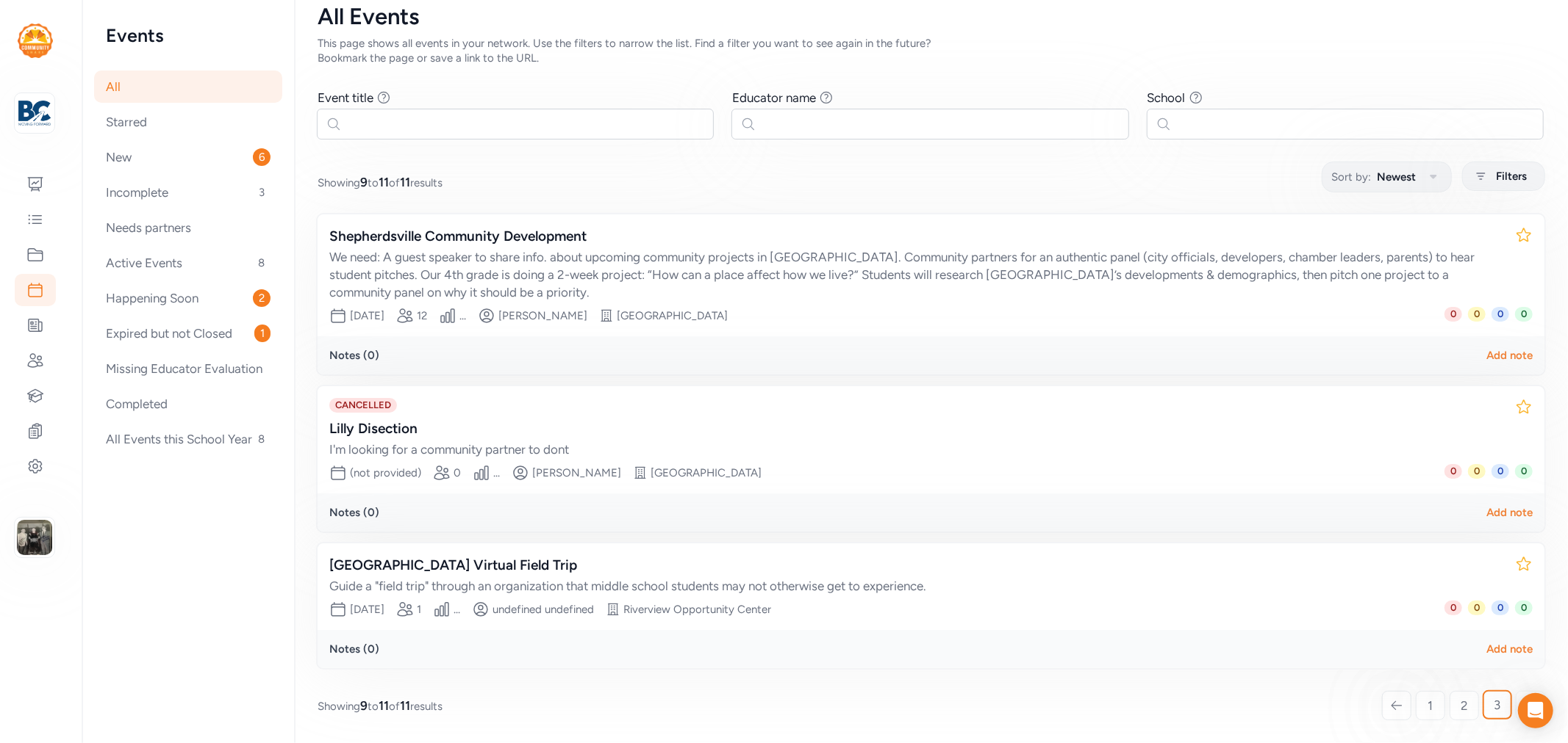
scroll to position [35, 0]
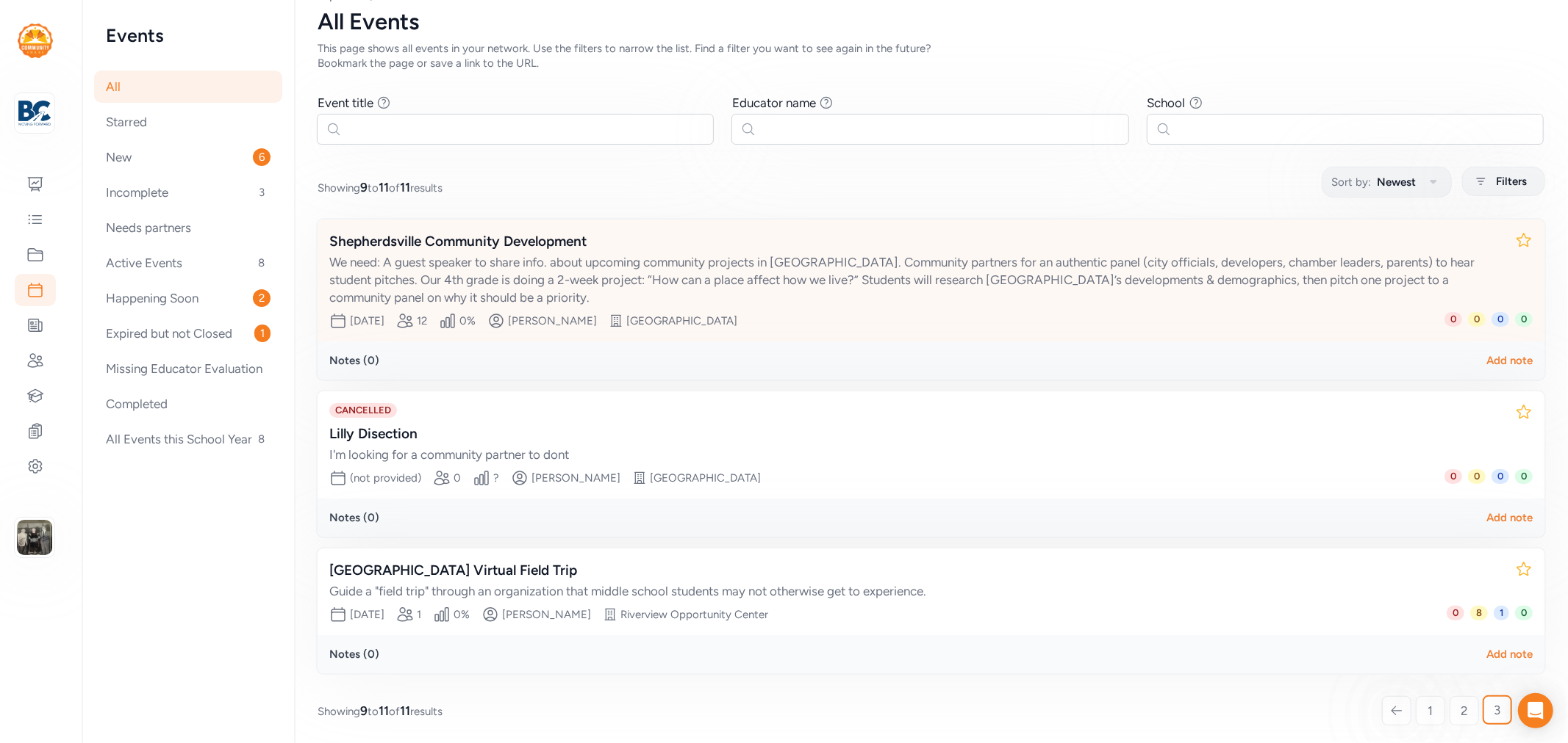
click at [442, 243] on div "Shepherdsville Community Development" at bounding box center [916, 242] width 1174 height 21
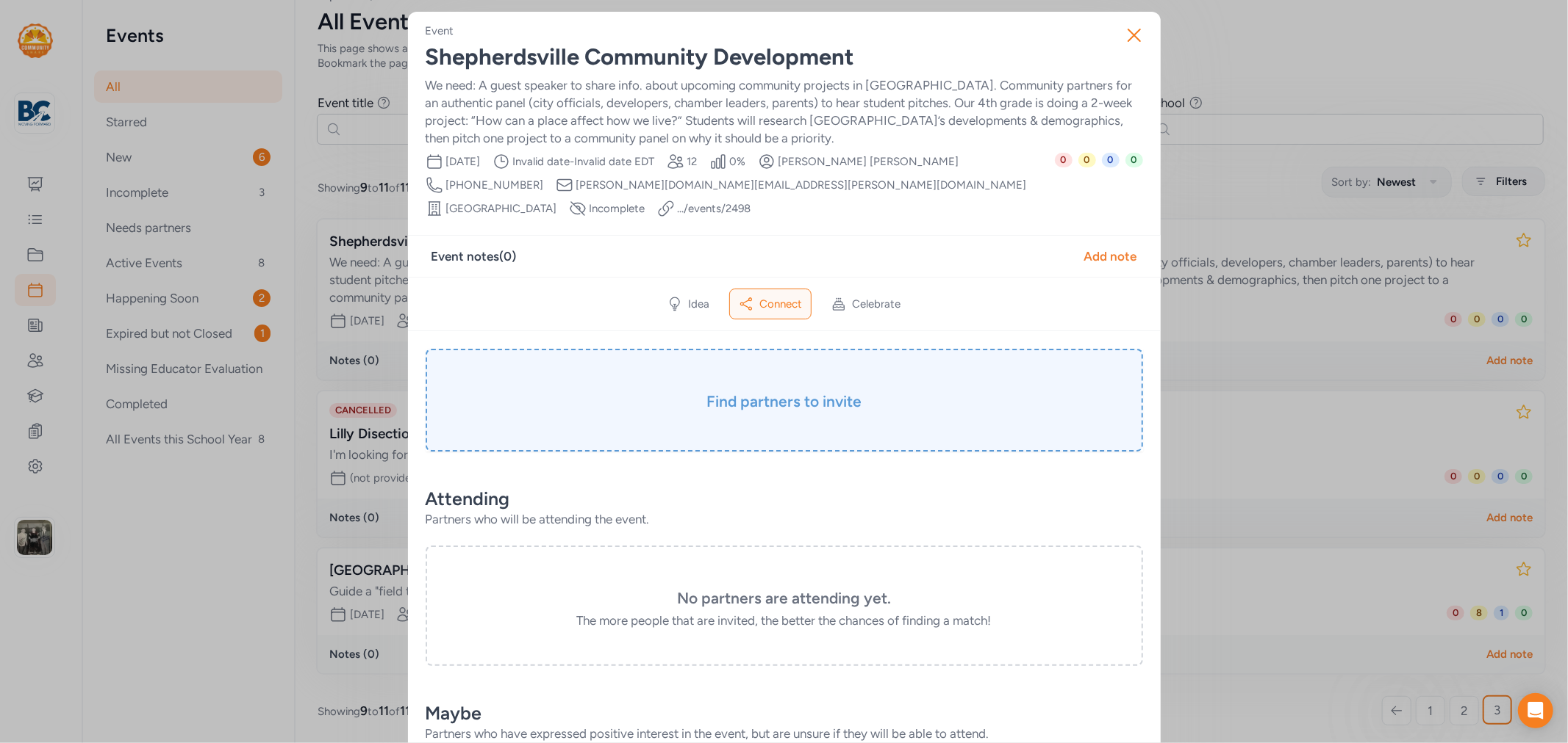
click at [718, 391] on h3 "Find partners to invite" at bounding box center [784, 402] width 644 height 21
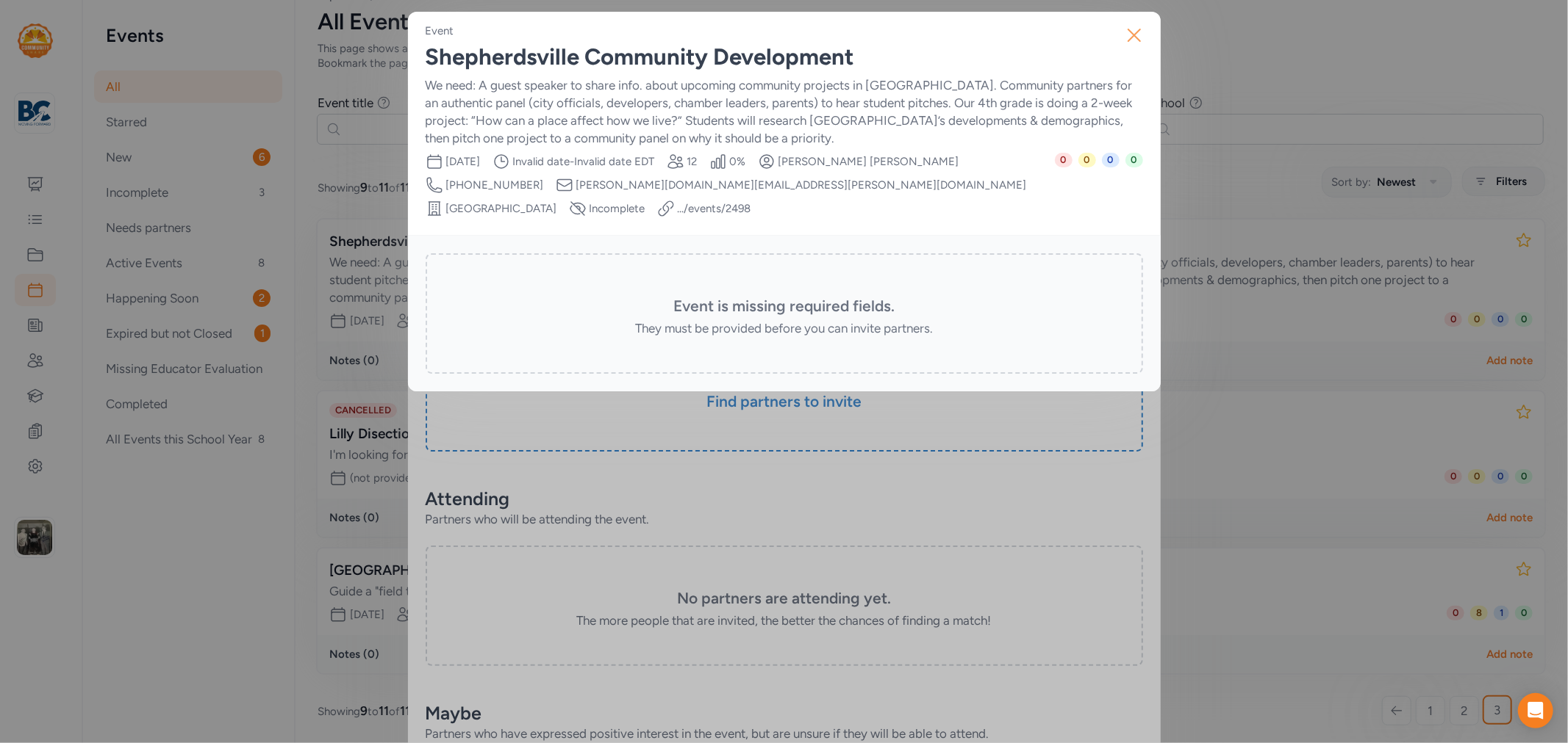
click at [1137, 42] on icon "button" at bounding box center [1134, 35] width 24 height 24
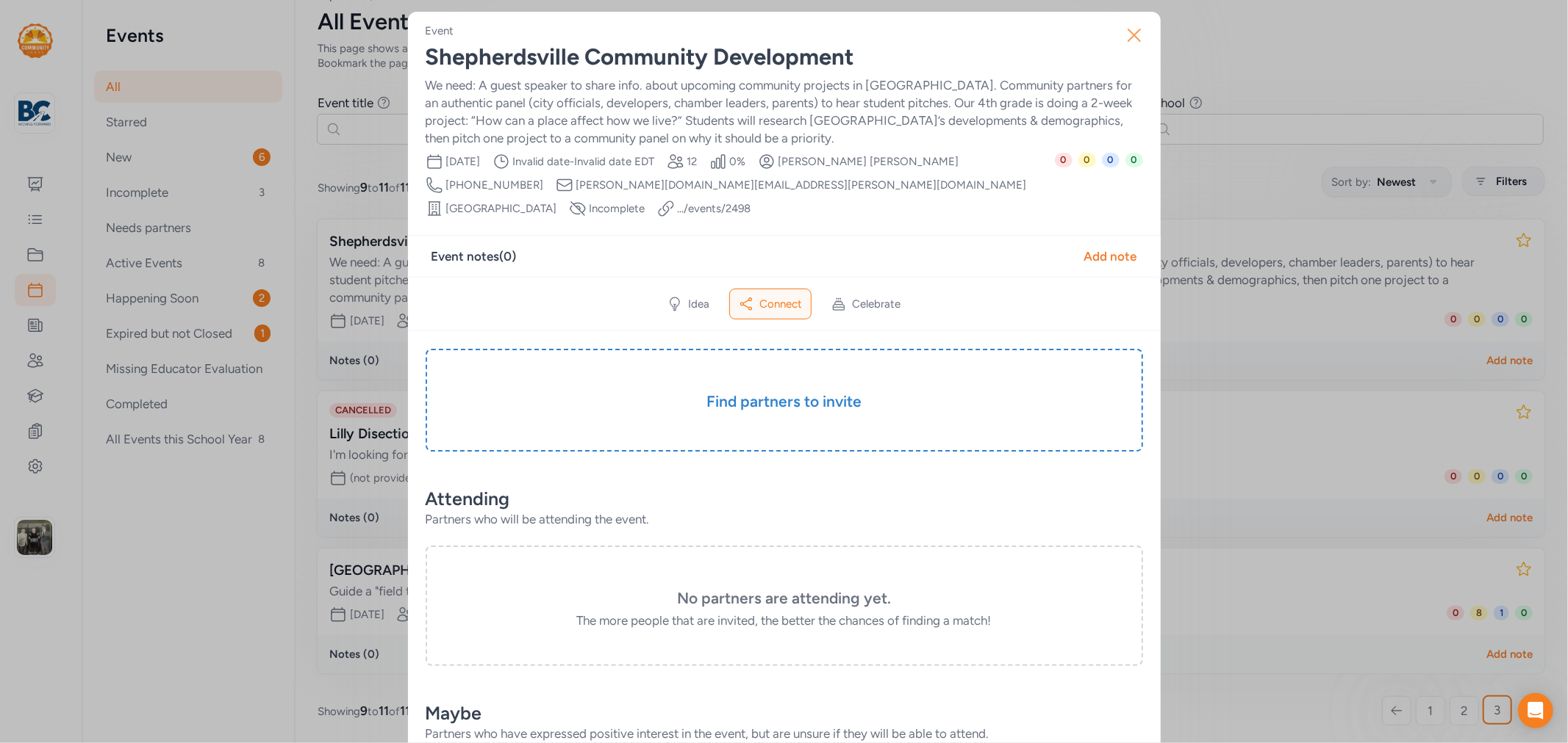
drag, startPoint x: 1121, startPoint y: 33, endPoint x: 1105, endPoint y: 31, distance: 16.1
click at [1113, 32] on button "Close" at bounding box center [1134, 34] width 47 height 47
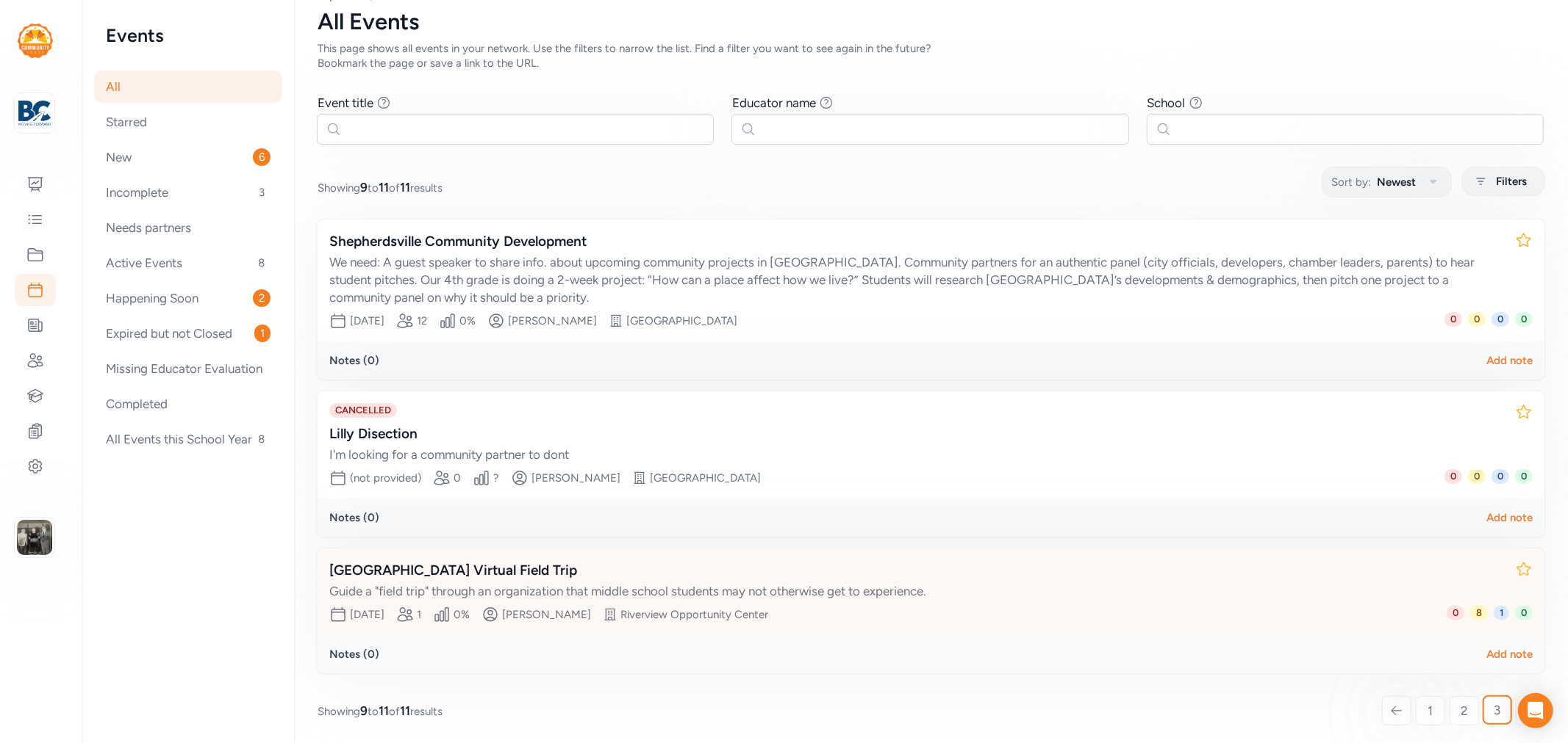
click at [469, 562] on div "[GEOGRAPHIC_DATA] Virtual Field Trip" at bounding box center [916, 571] width 1174 height 21
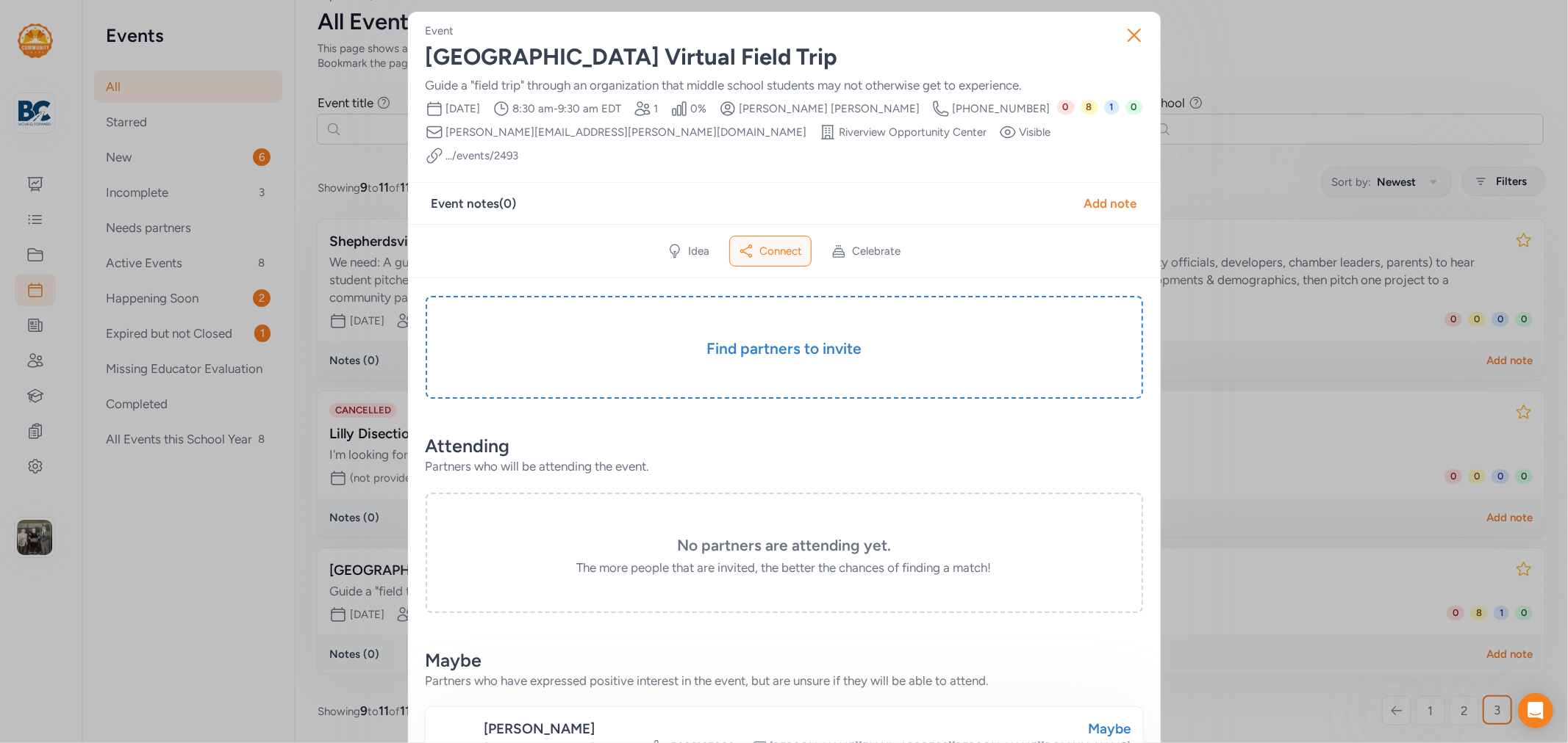
scroll to position [81, 0]
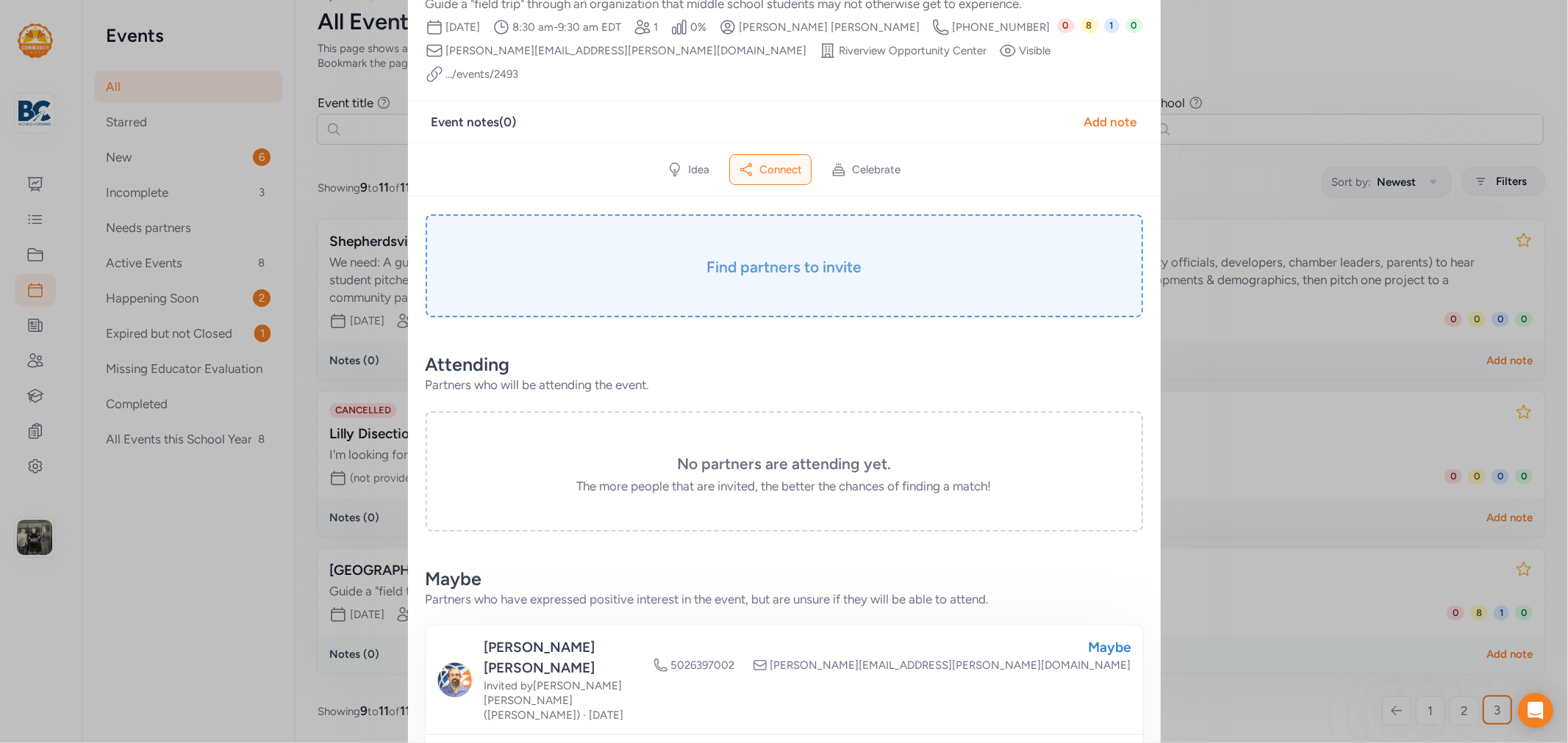
click at [784, 257] on h3 "Find partners to invite" at bounding box center [784, 268] width 644 height 21
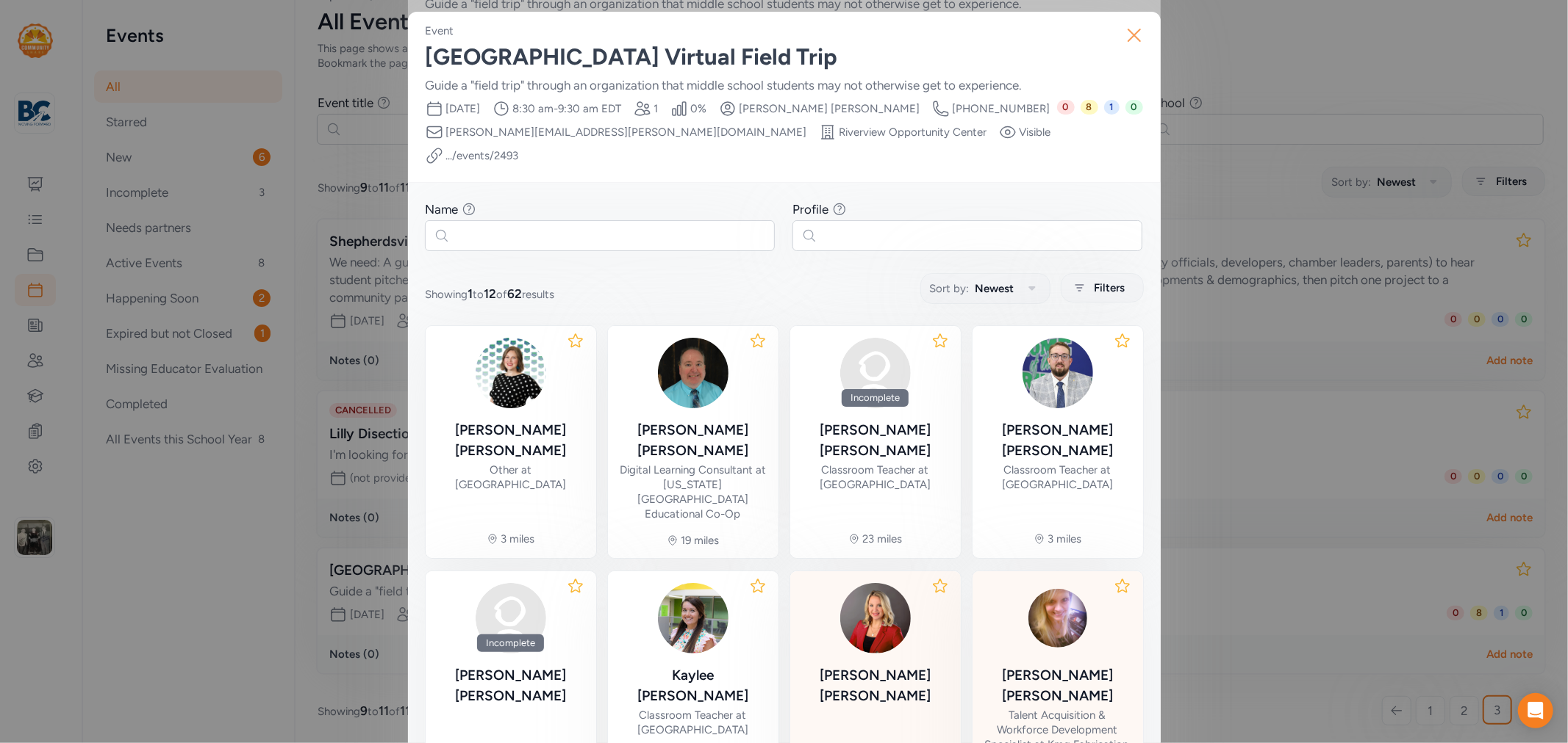
click at [1130, 44] on icon "button" at bounding box center [1134, 35] width 24 height 24
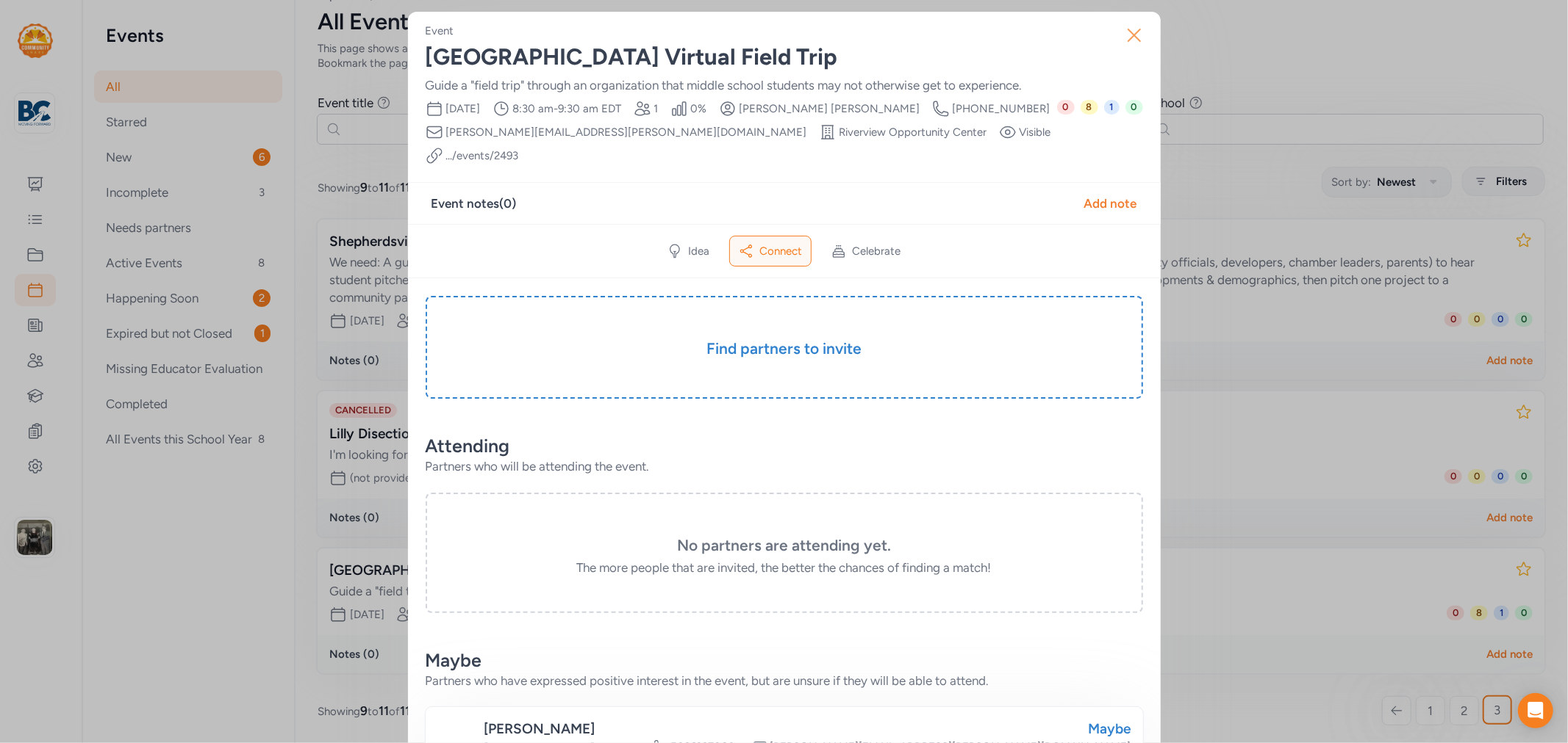
click at [1128, 39] on icon "button" at bounding box center [1134, 35] width 11 height 11
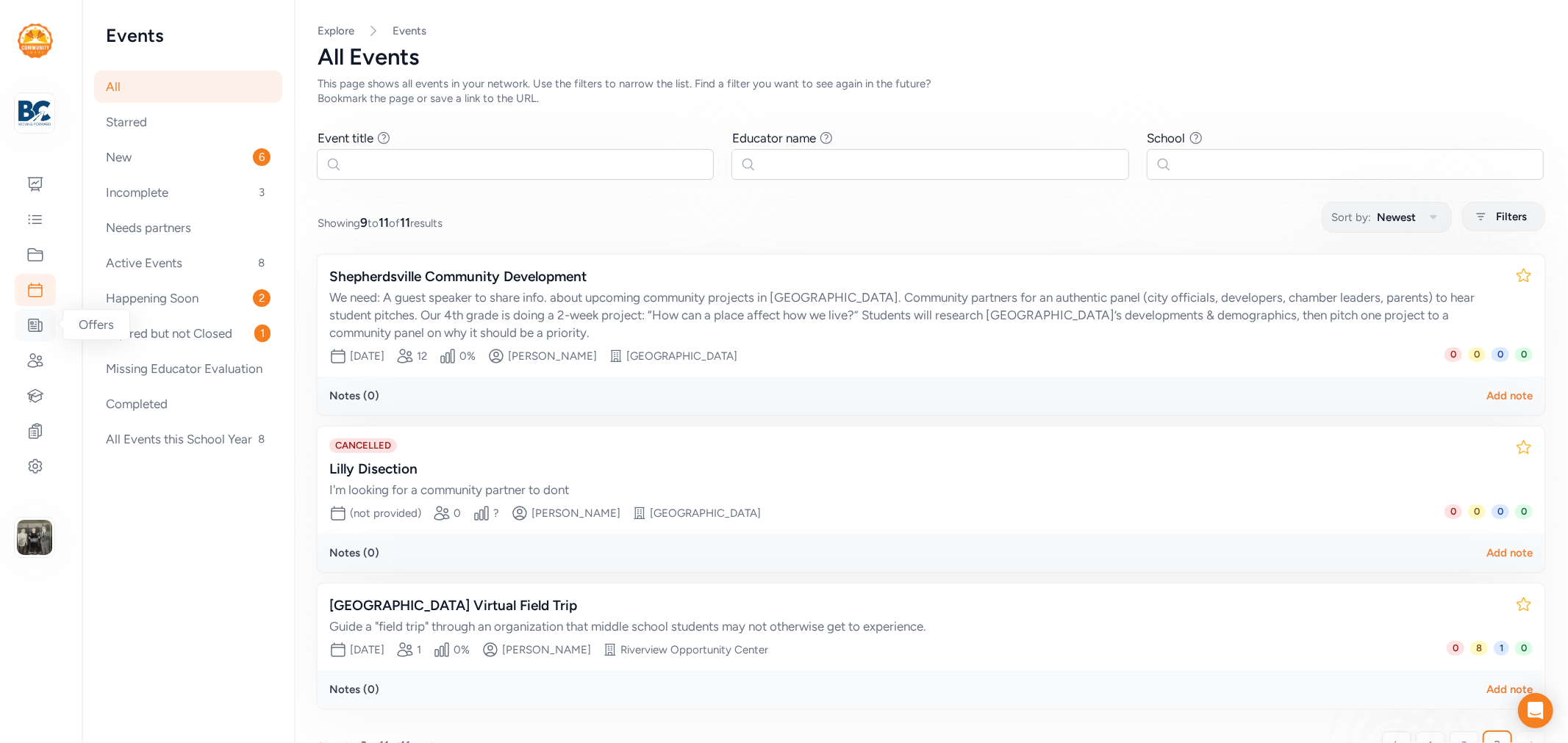
click at [36, 321] on icon at bounding box center [35, 325] width 13 height 12
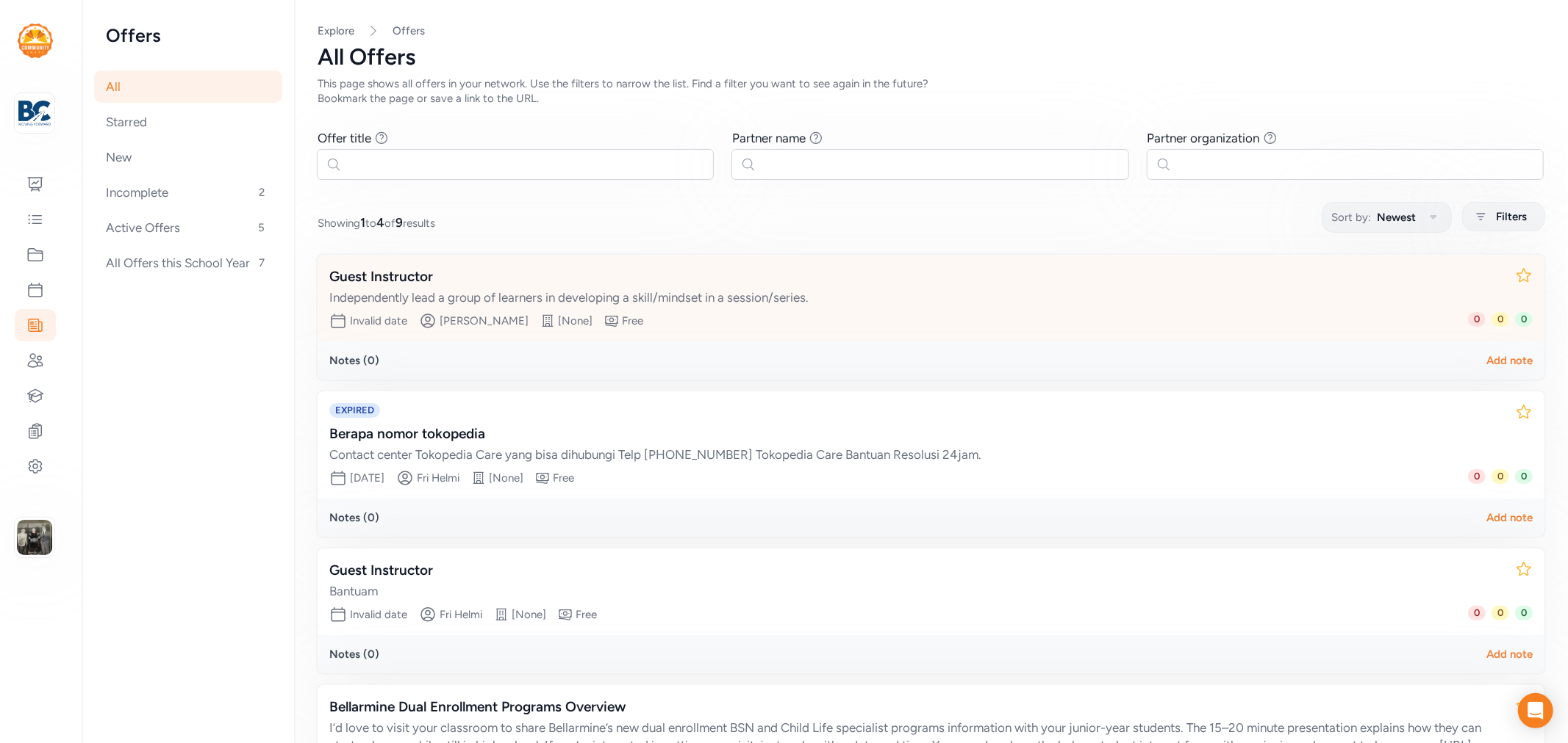
click at [417, 275] on div "Guest Instructor" at bounding box center [916, 277] width 1174 height 21
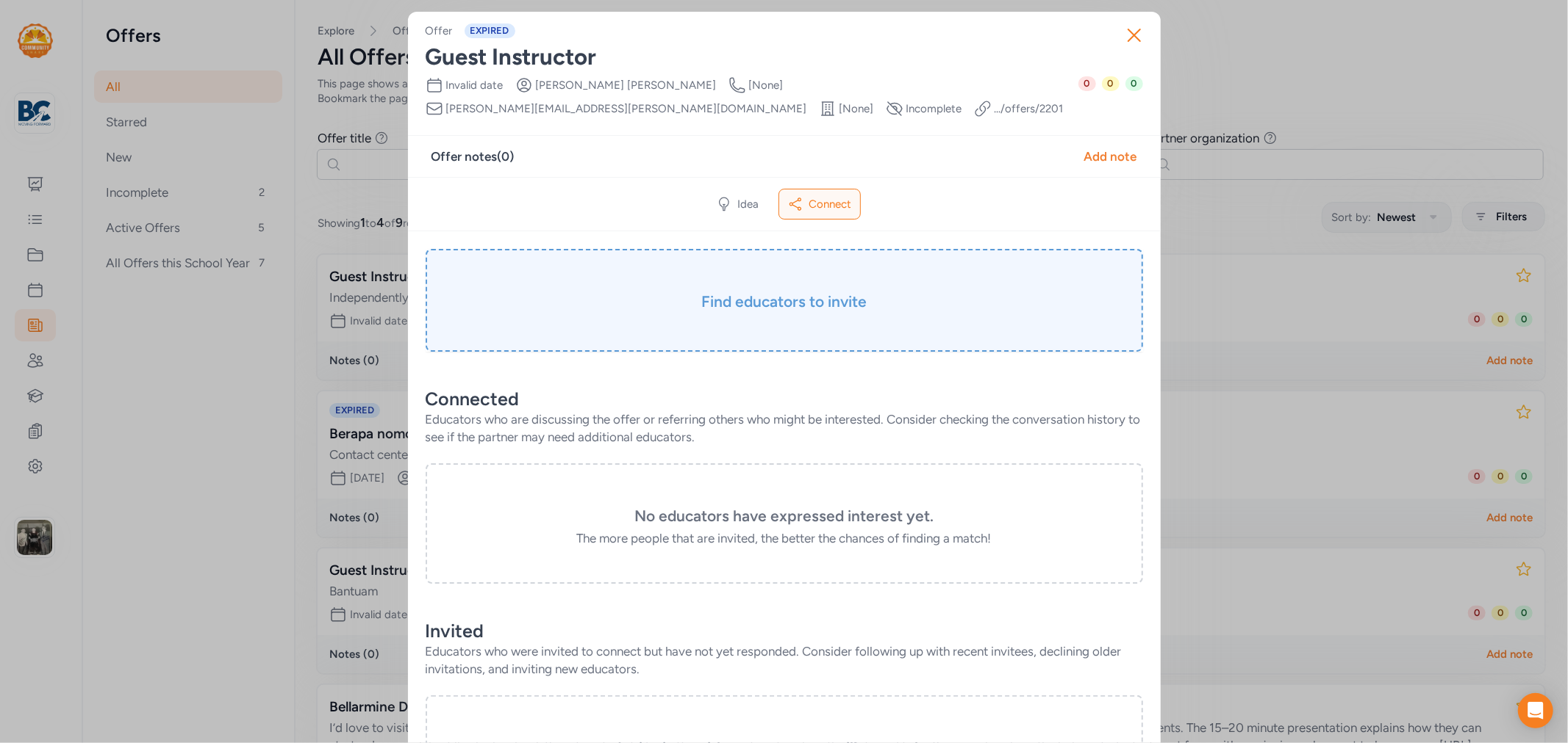
click at [718, 301] on h3 "Find educators to invite" at bounding box center [784, 302] width 644 height 21
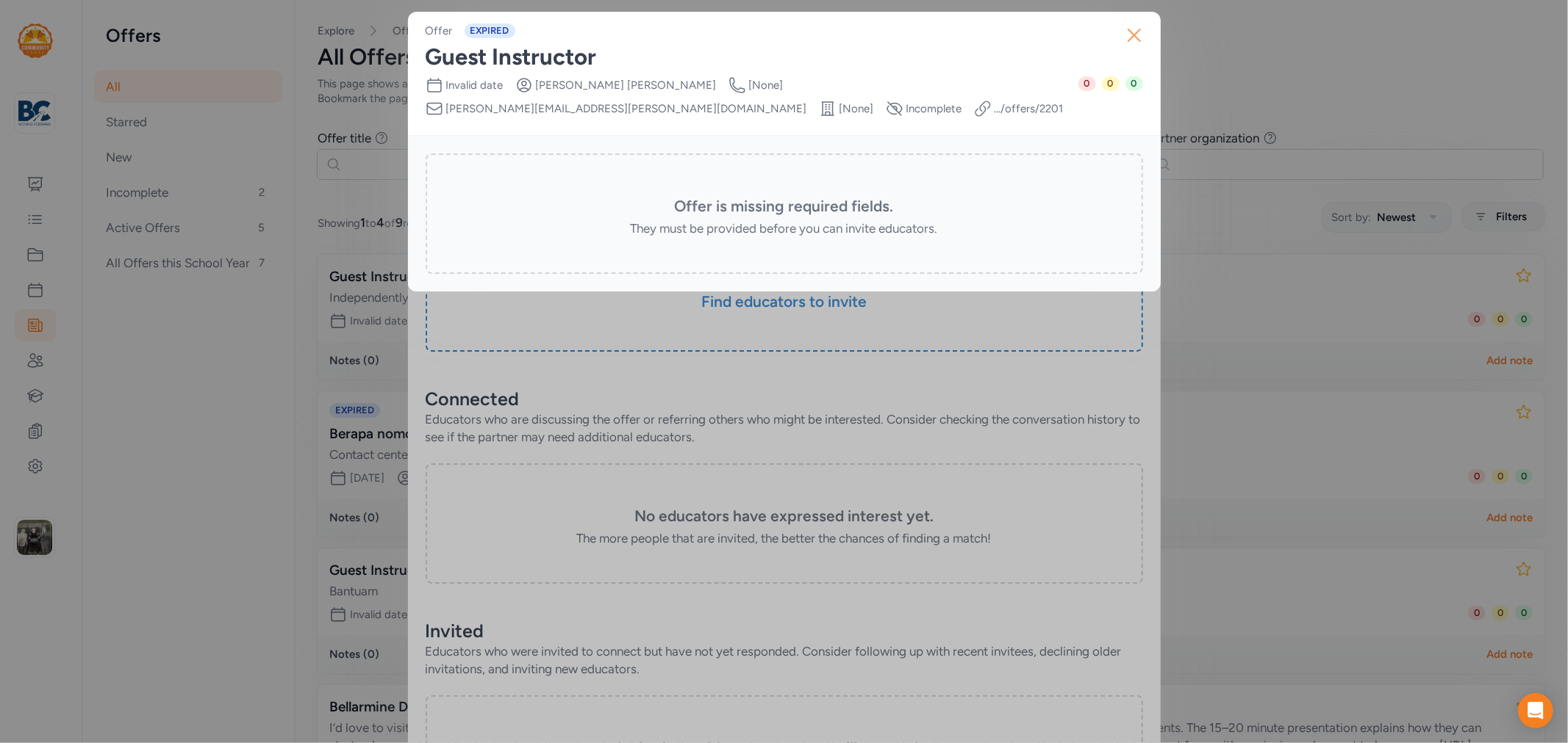
click at [1134, 35] on icon "button" at bounding box center [1134, 35] width 11 height 11
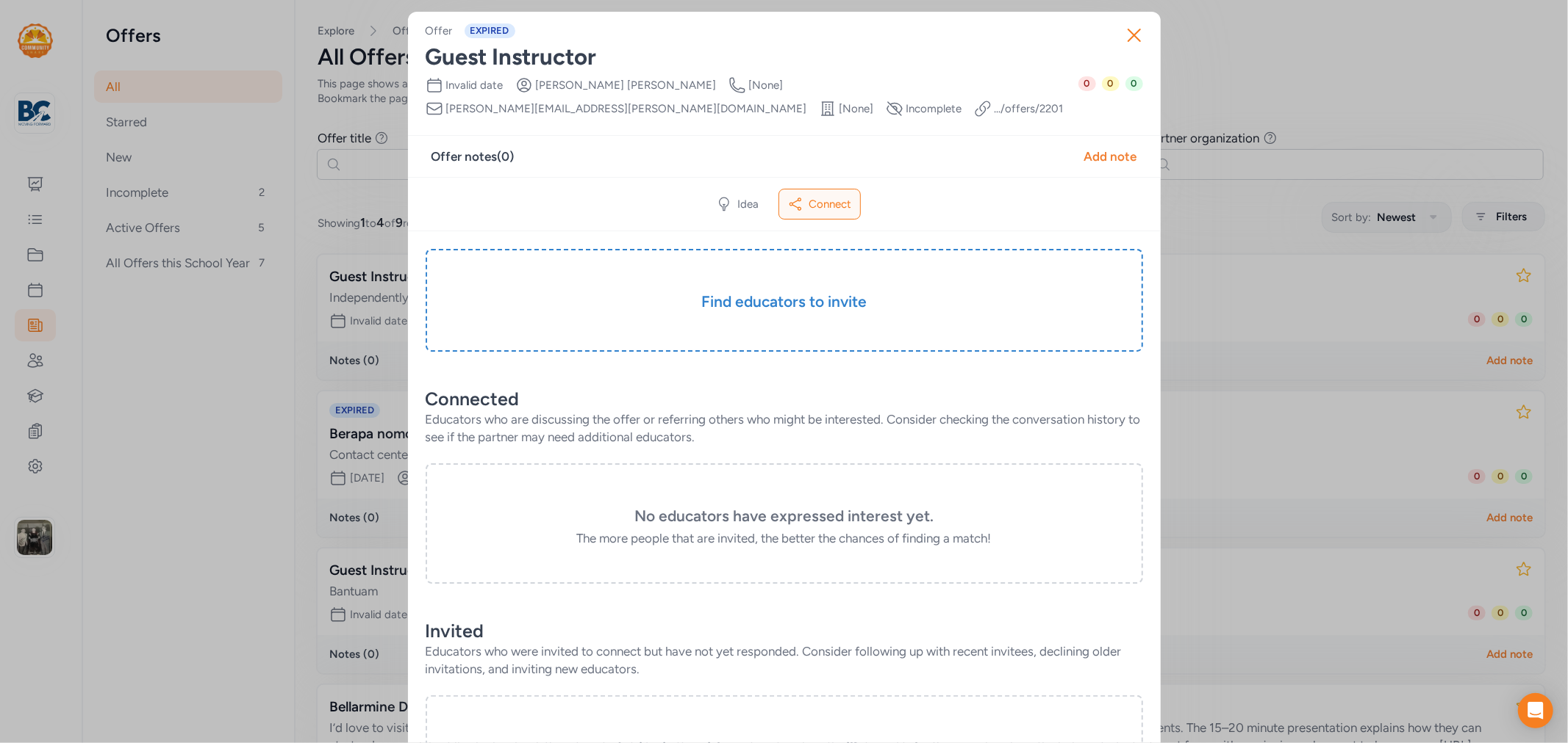
click at [1134, 35] on icon "button" at bounding box center [1134, 35] width 24 height 24
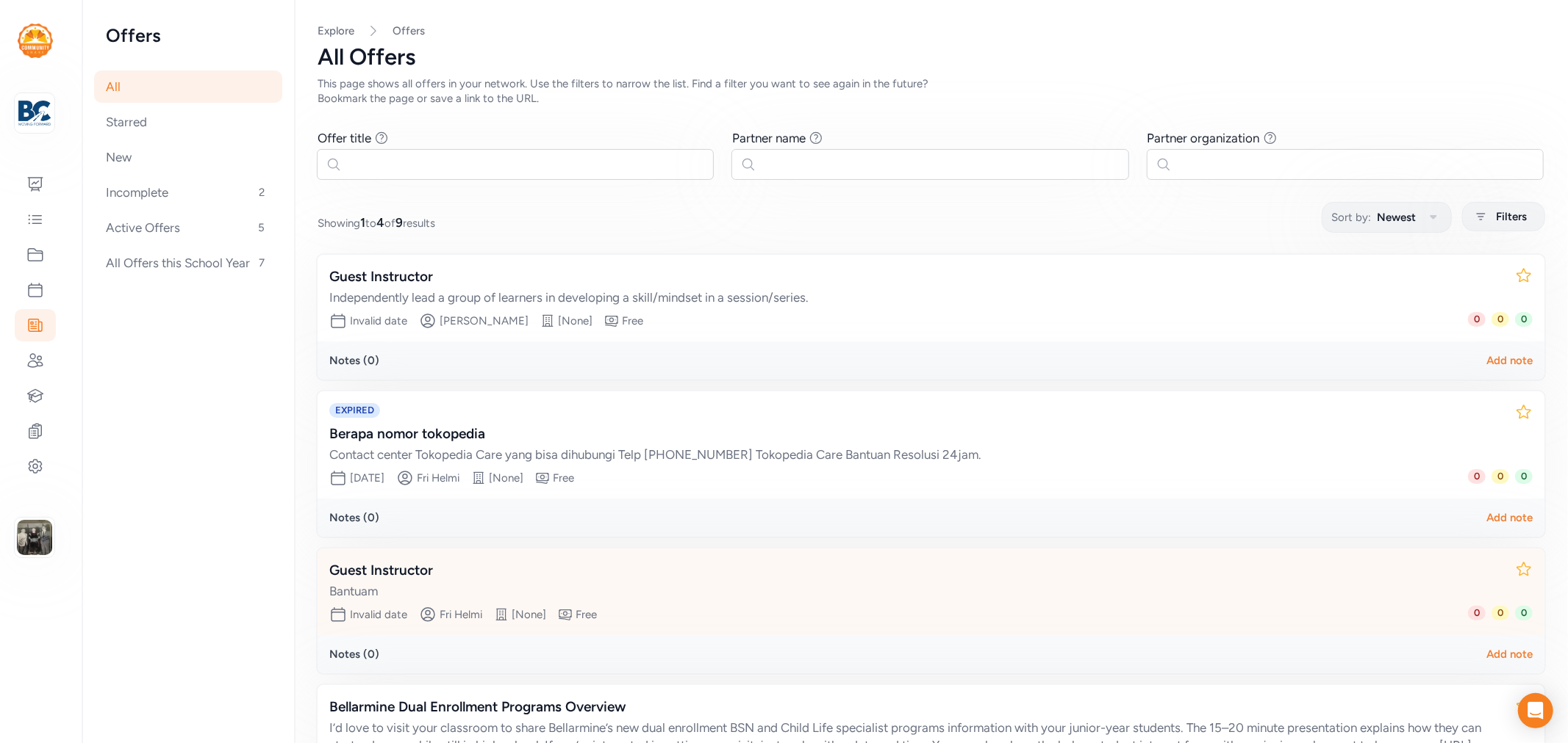
scroll to position [171, 0]
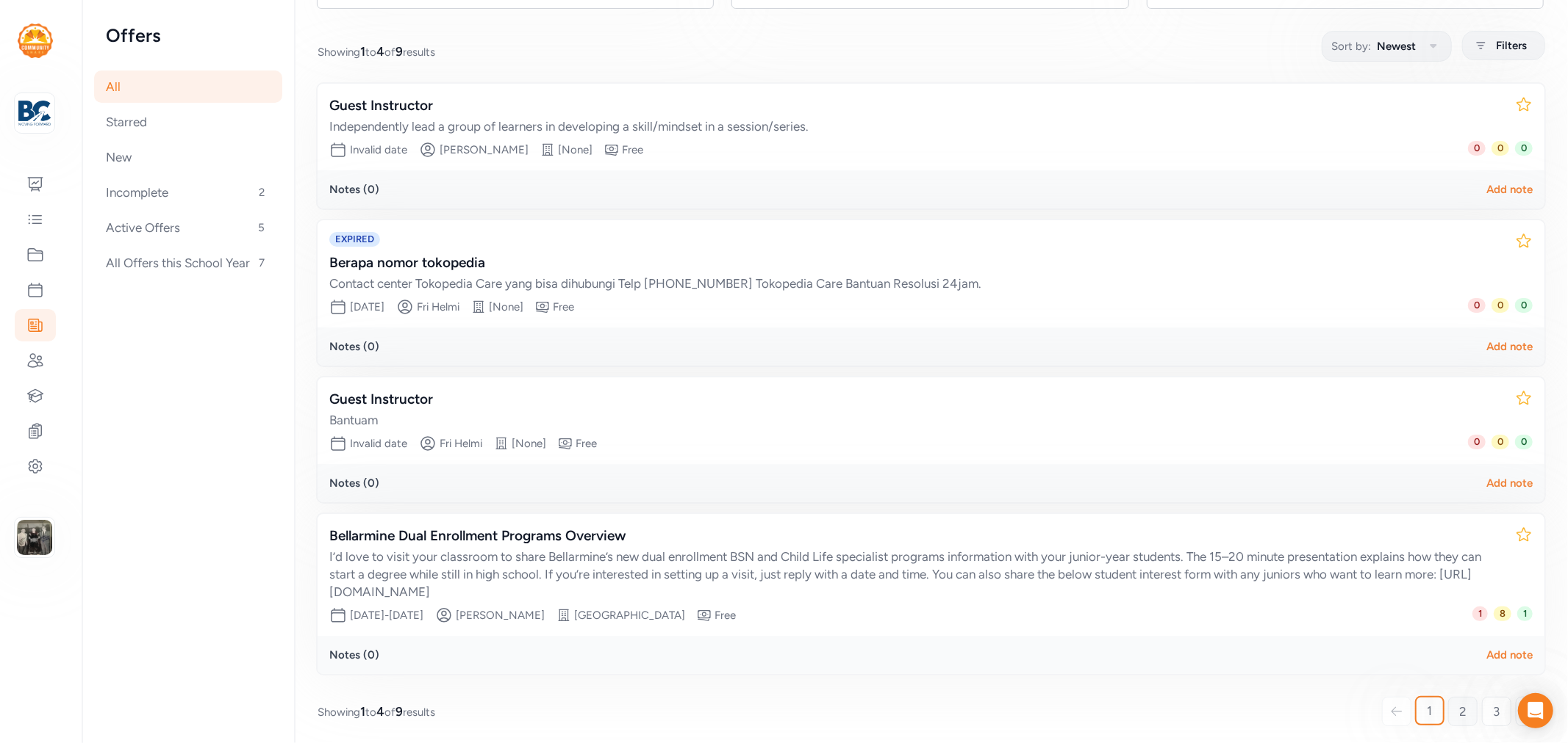
click at [1459, 703] on span "2" at bounding box center [1463, 711] width 8 height 17
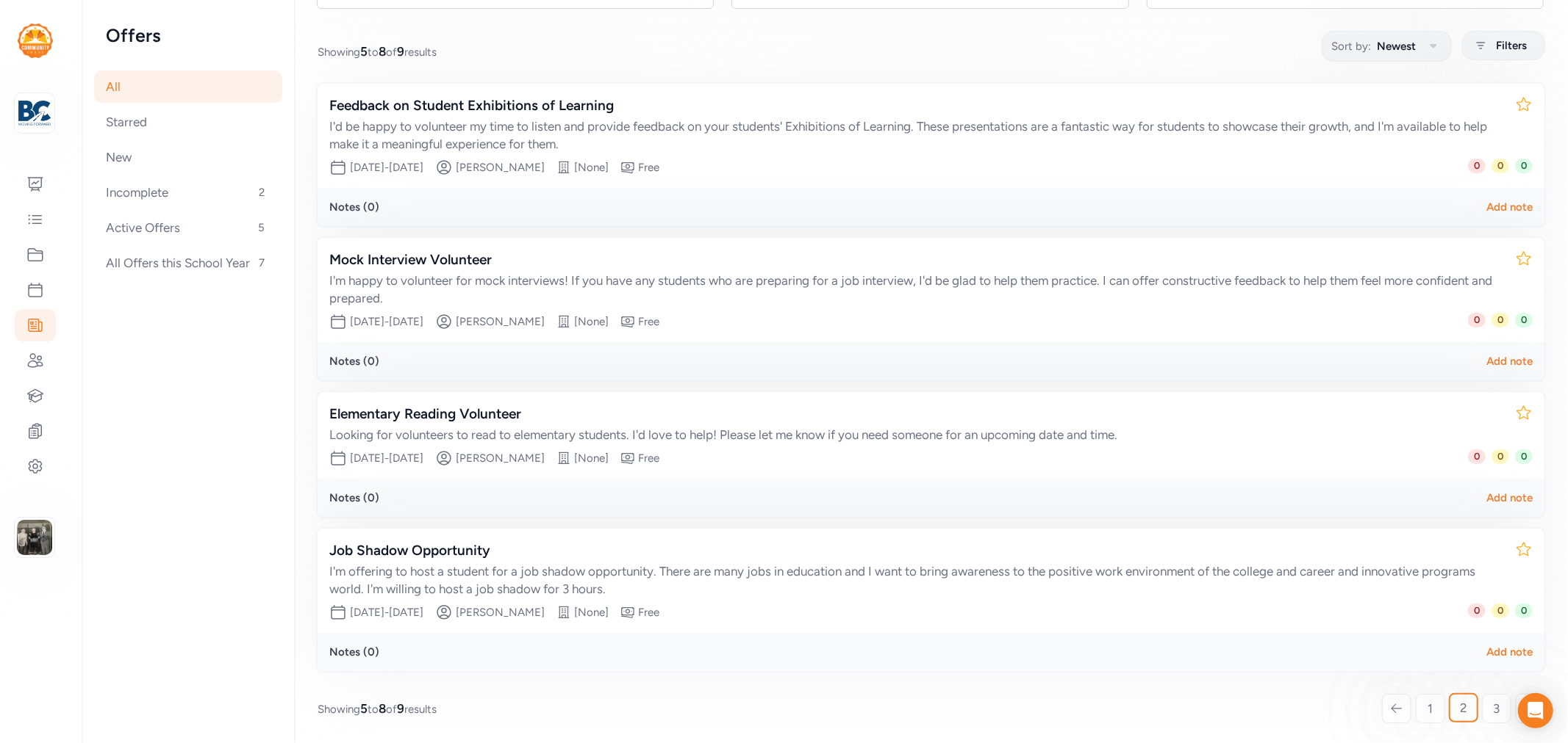
scroll to position [169, 0]
click at [1482, 699] on link "3" at bounding box center [1496, 710] width 30 height 30
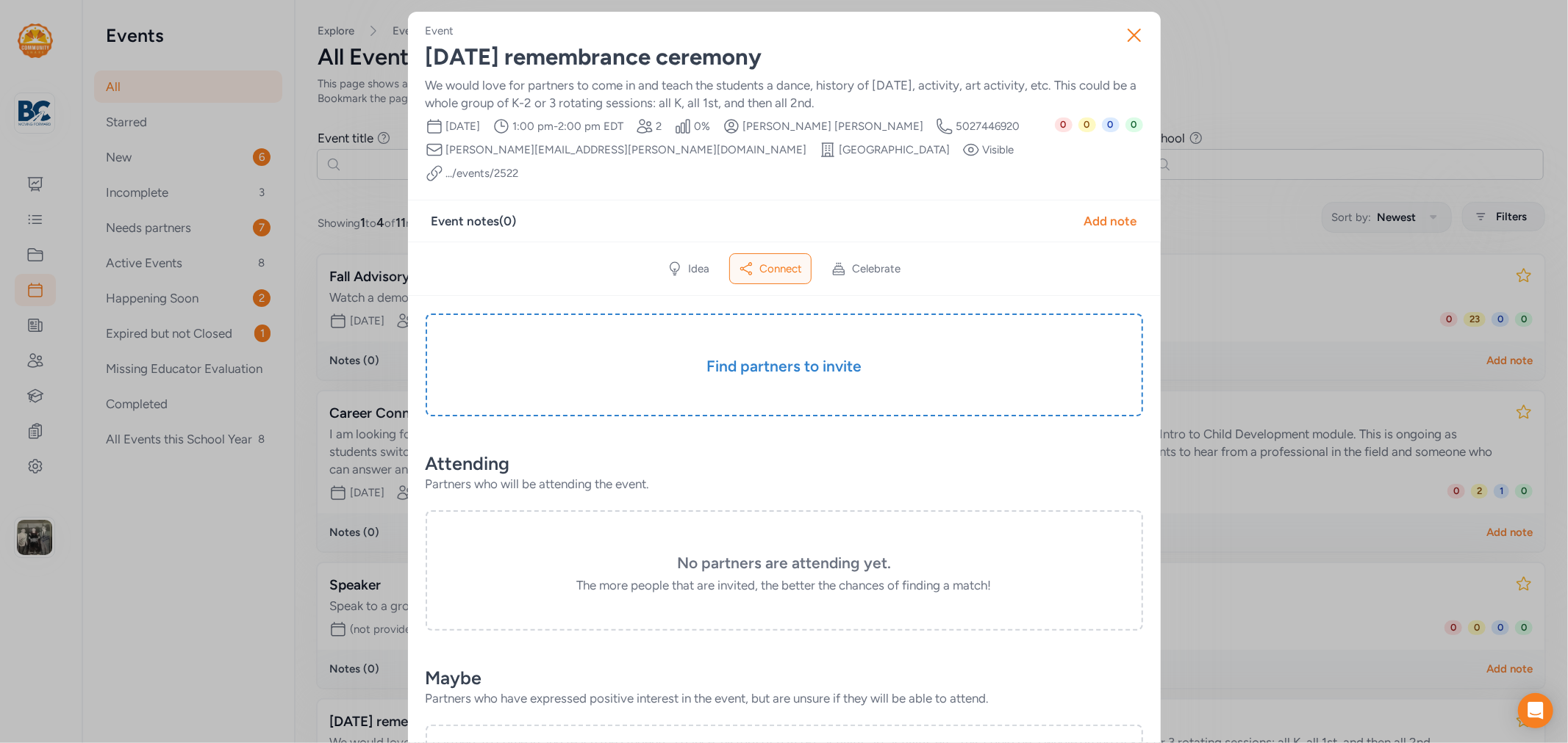
scroll to position [164, 0]
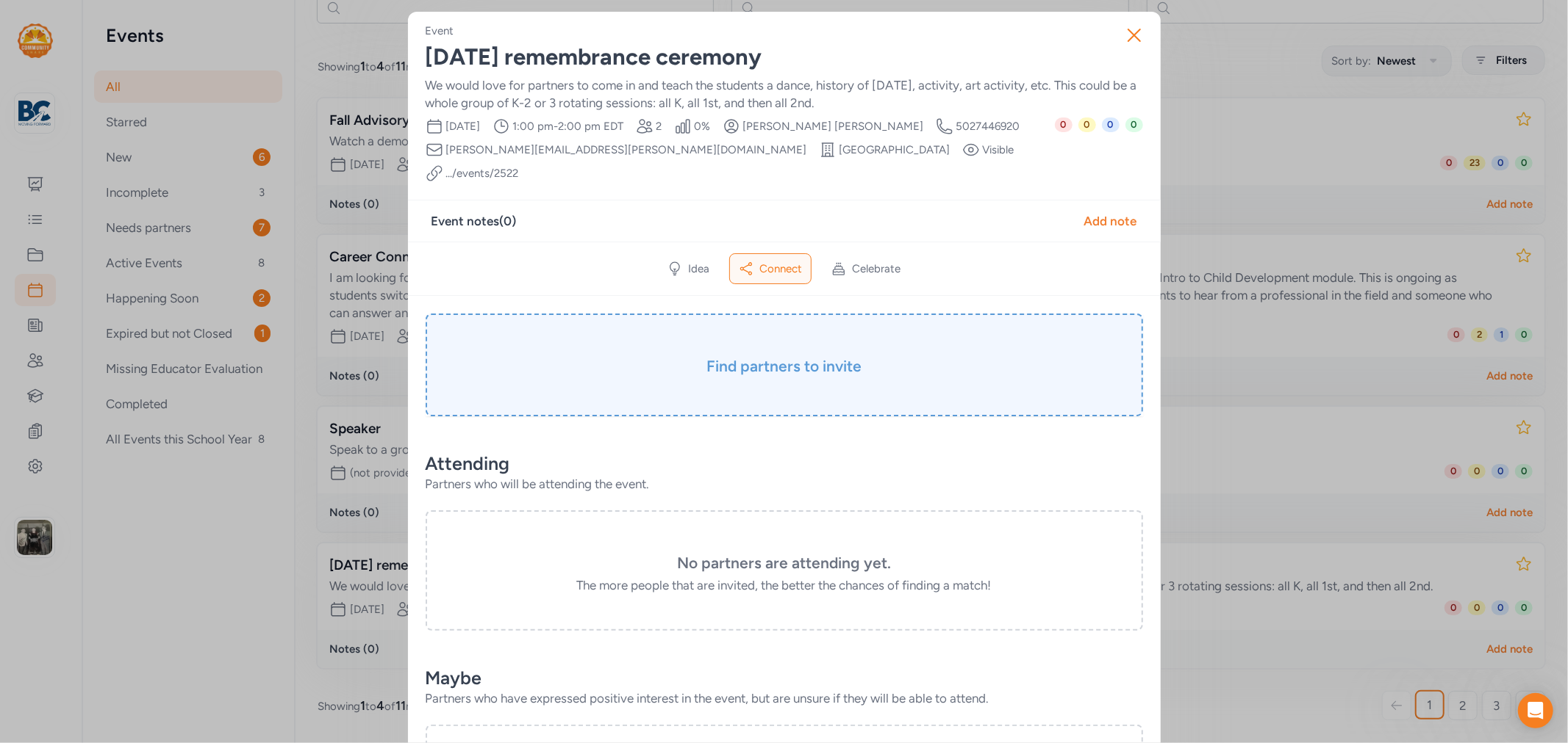
click at [764, 357] on h3 "Find partners to invite" at bounding box center [784, 367] width 644 height 21
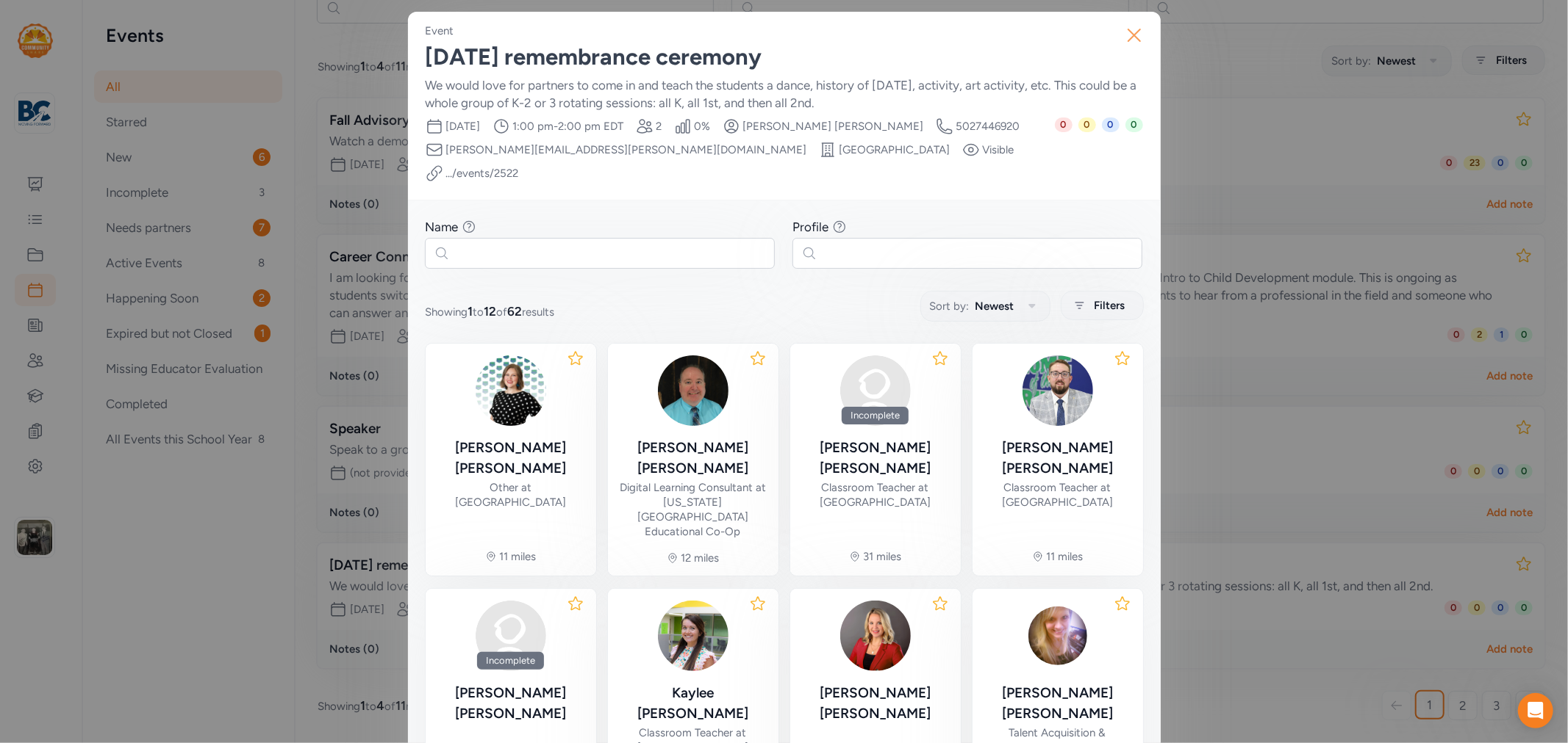
click at [1129, 33] on icon "button" at bounding box center [1134, 35] width 11 height 11
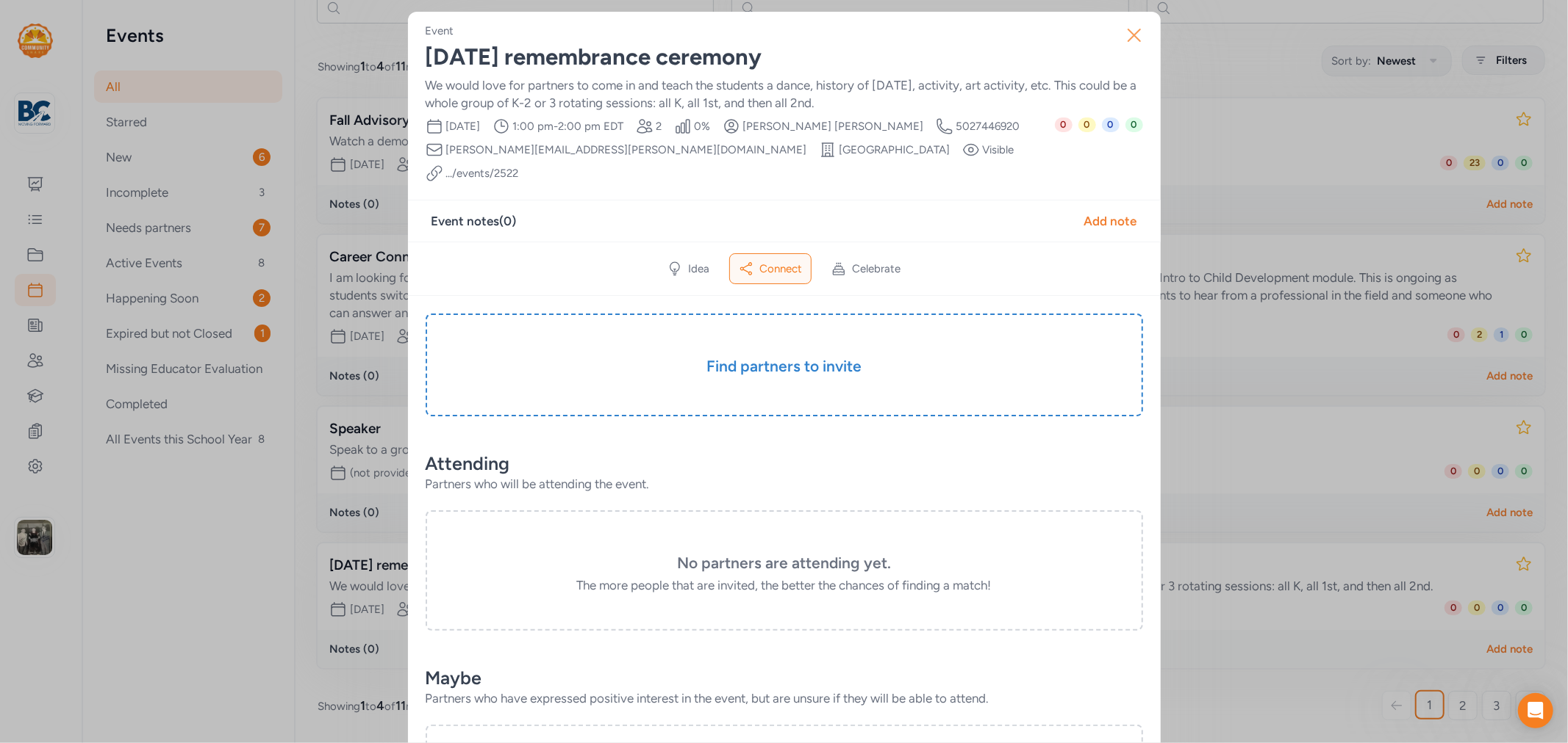
click at [1122, 33] on icon "button" at bounding box center [1134, 35] width 24 height 24
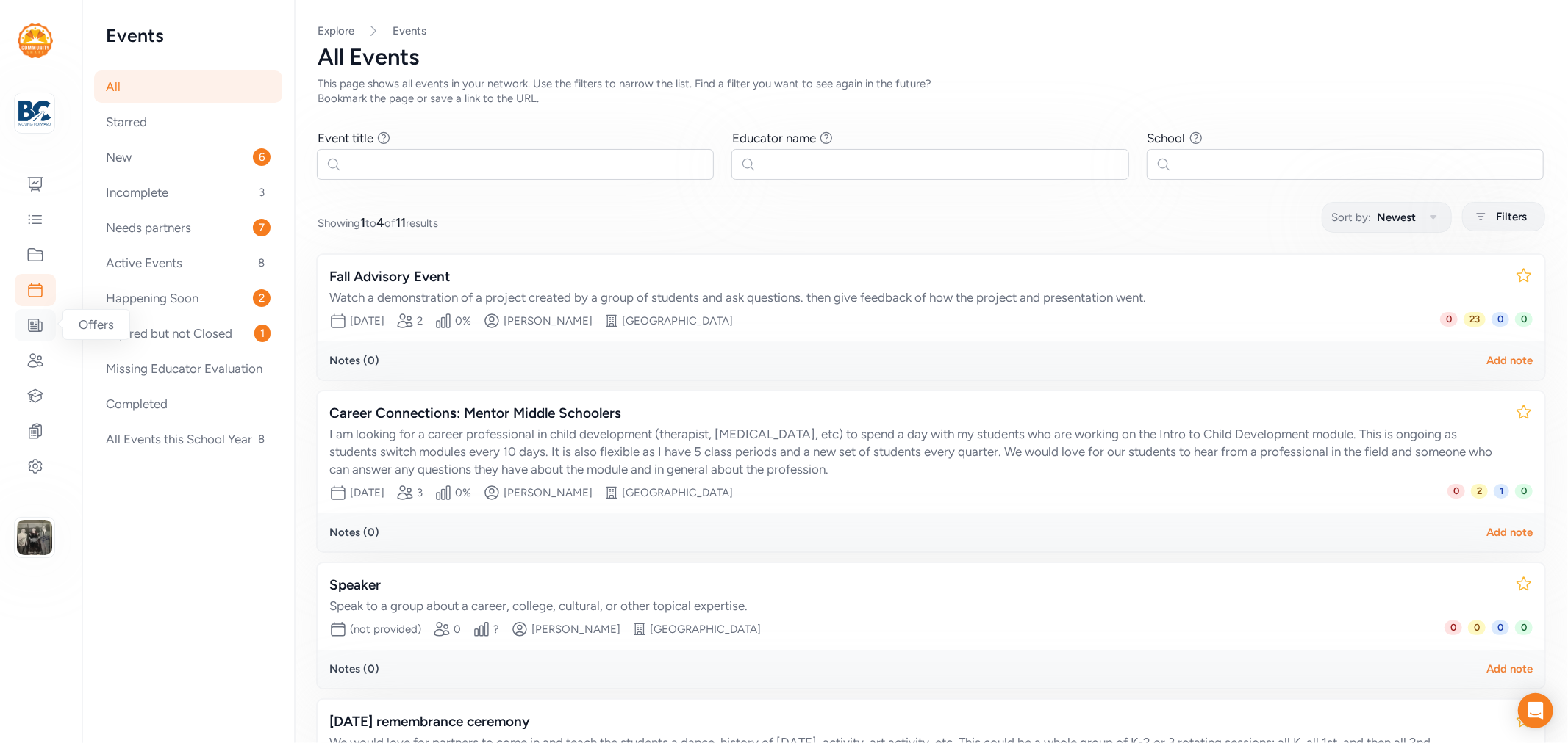
click at [31, 319] on icon at bounding box center [35, 325] width 17 height 17
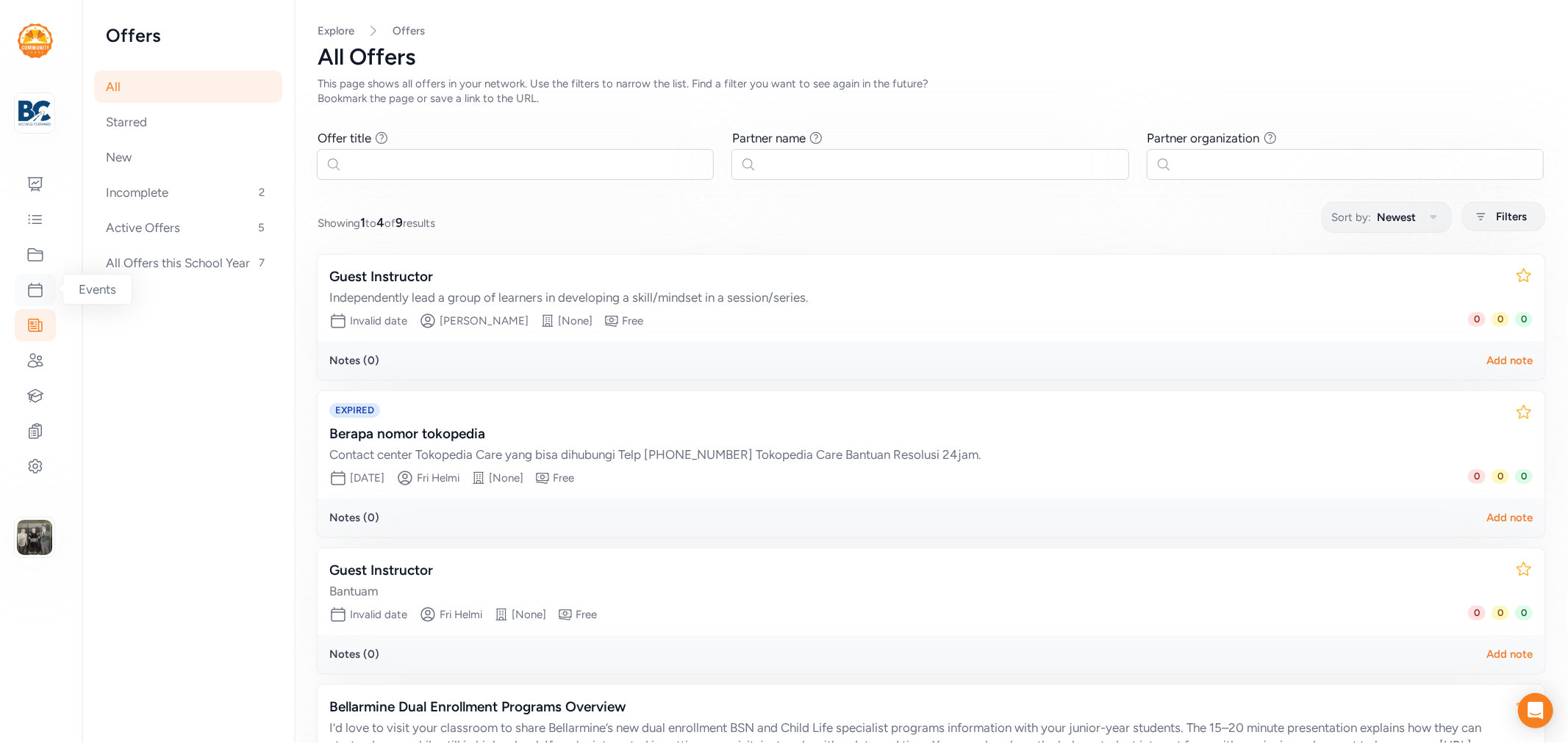
click at [39, 274] on div at bounding box center [34, 291] width 41 height 33
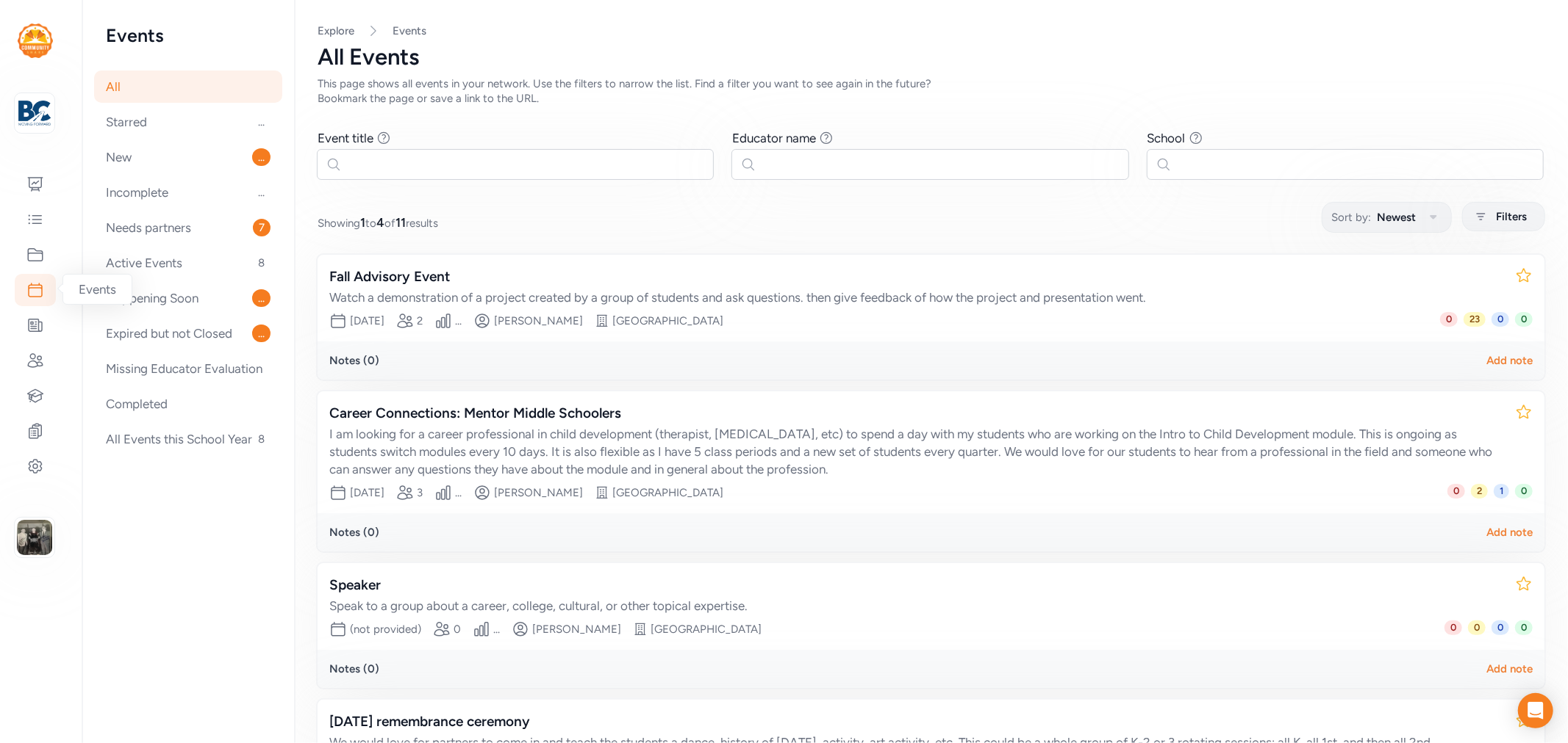
click at [39, 288] on icon at bounding box center [35, 291] width 13 height 13
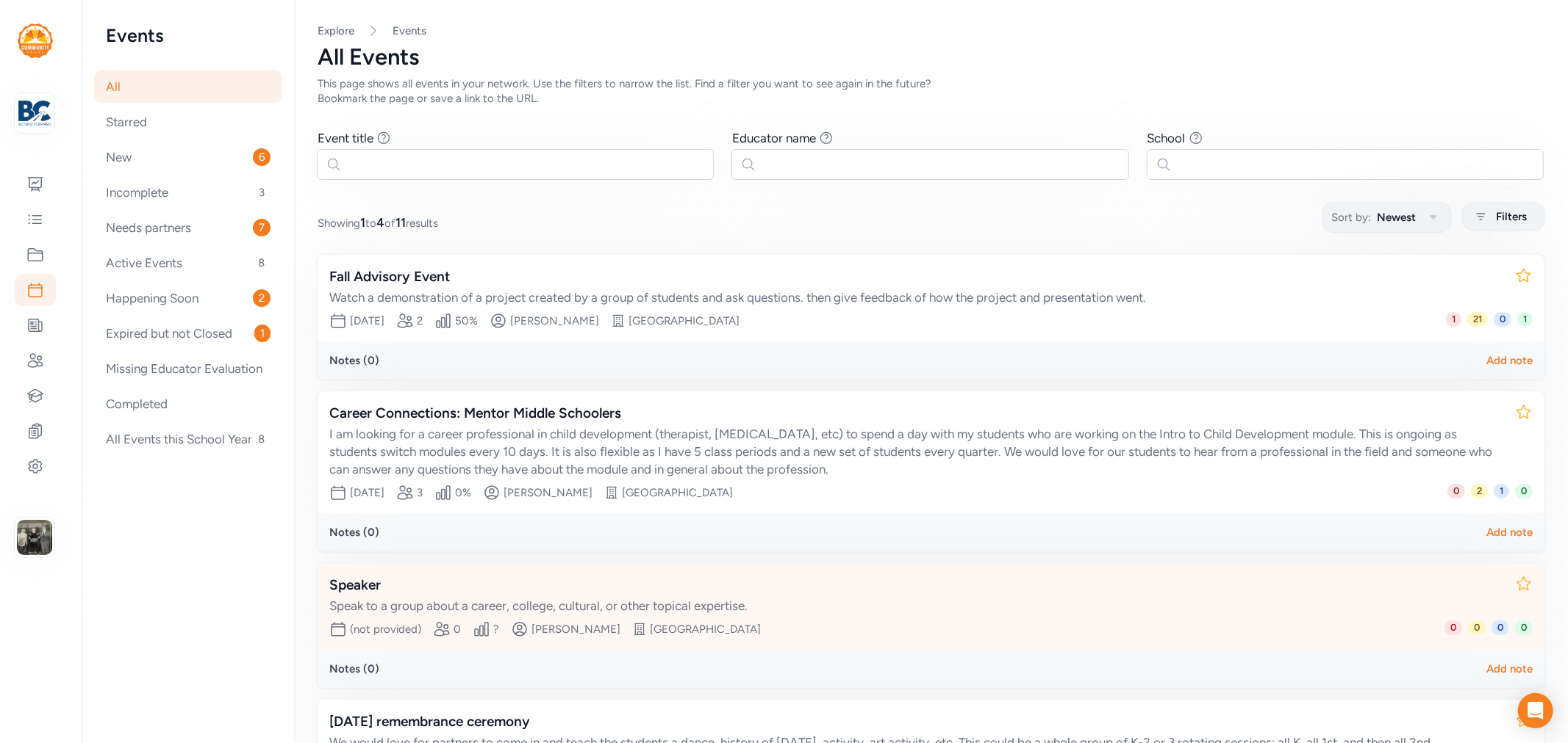
scroll to position [164, 0]
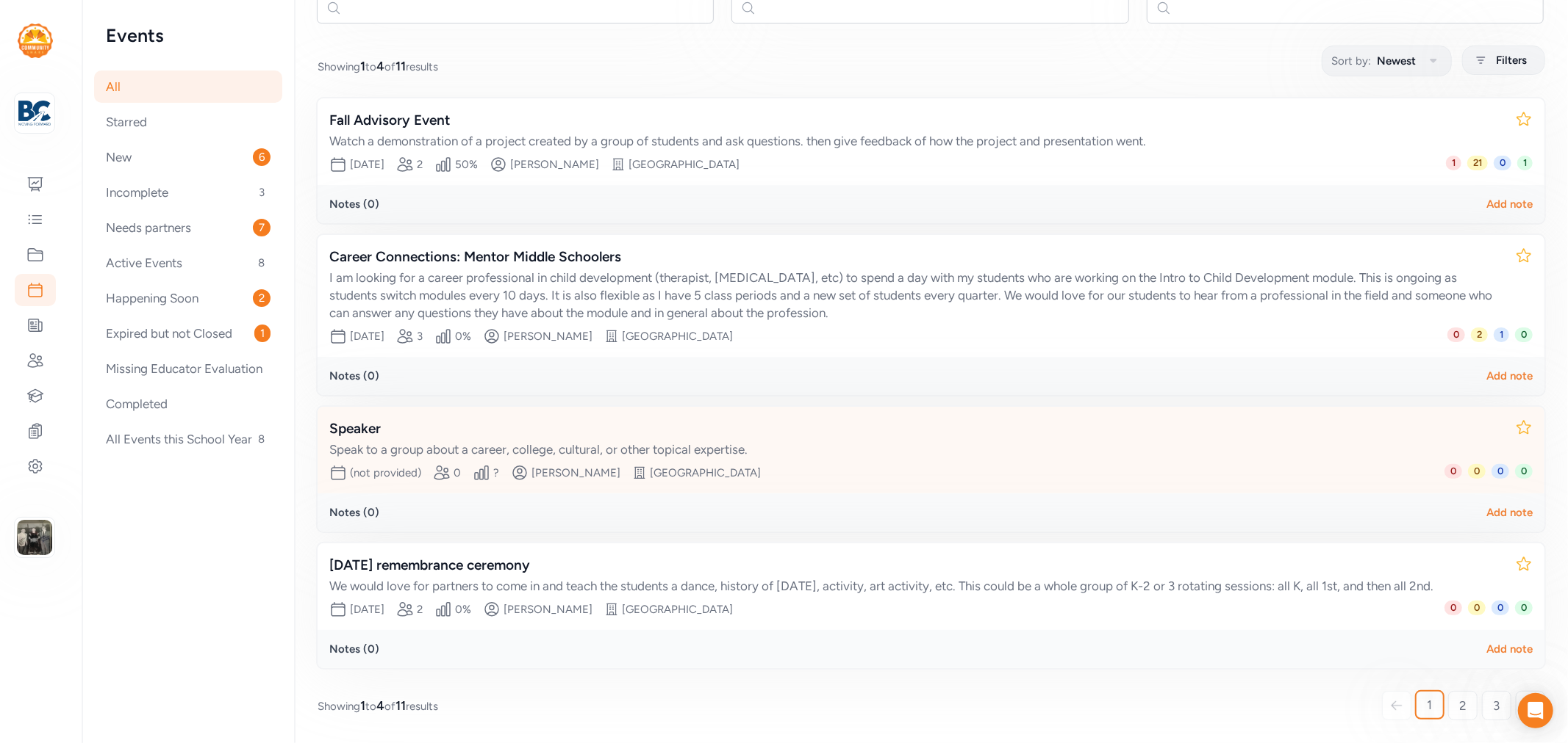
click at [373, 420] on div "Speaker" at bounding box center [916, 429] width 1174 height 21
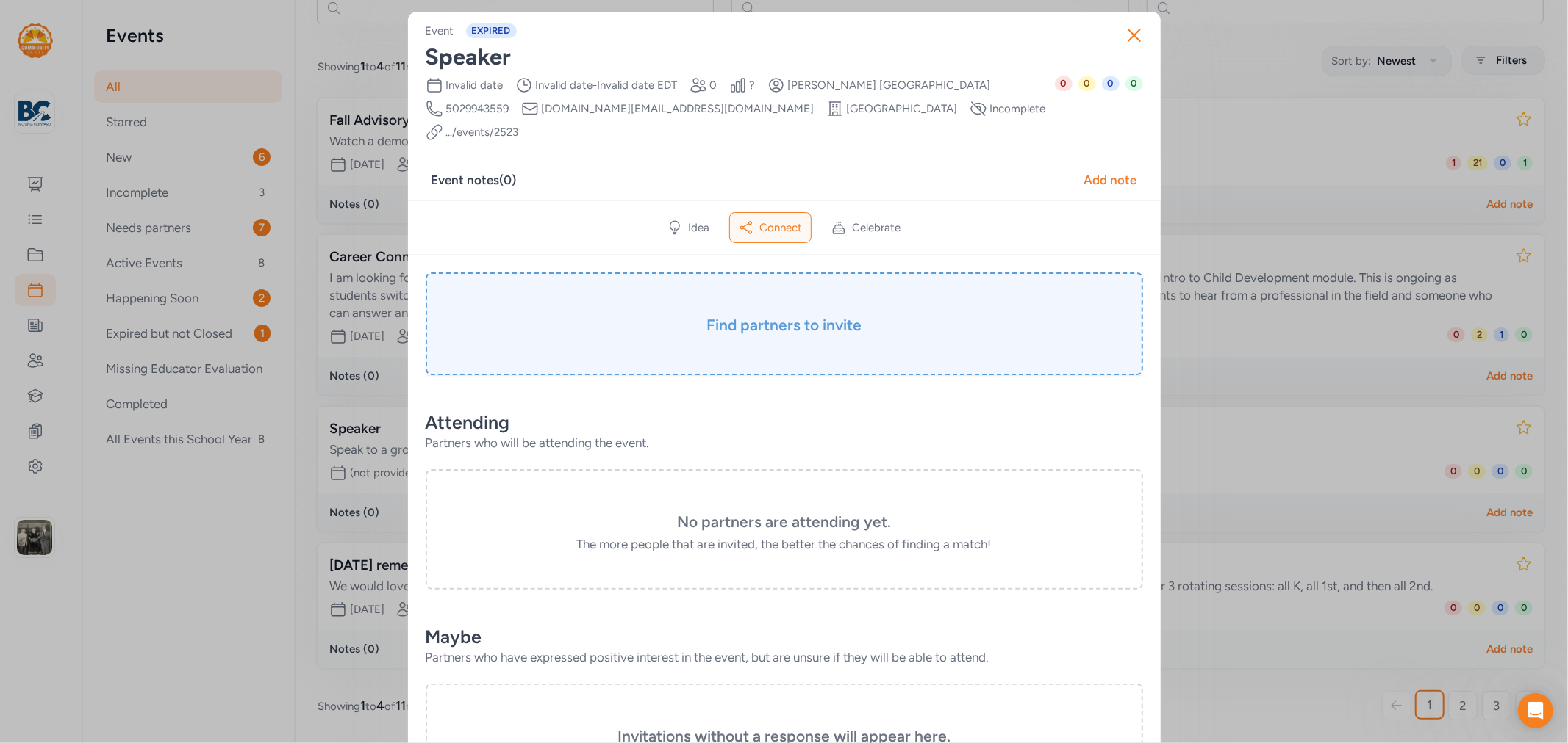
click at [751, 316] on h3 "Find partners to invite" at bounding box center [784, 326] width 644 height 21
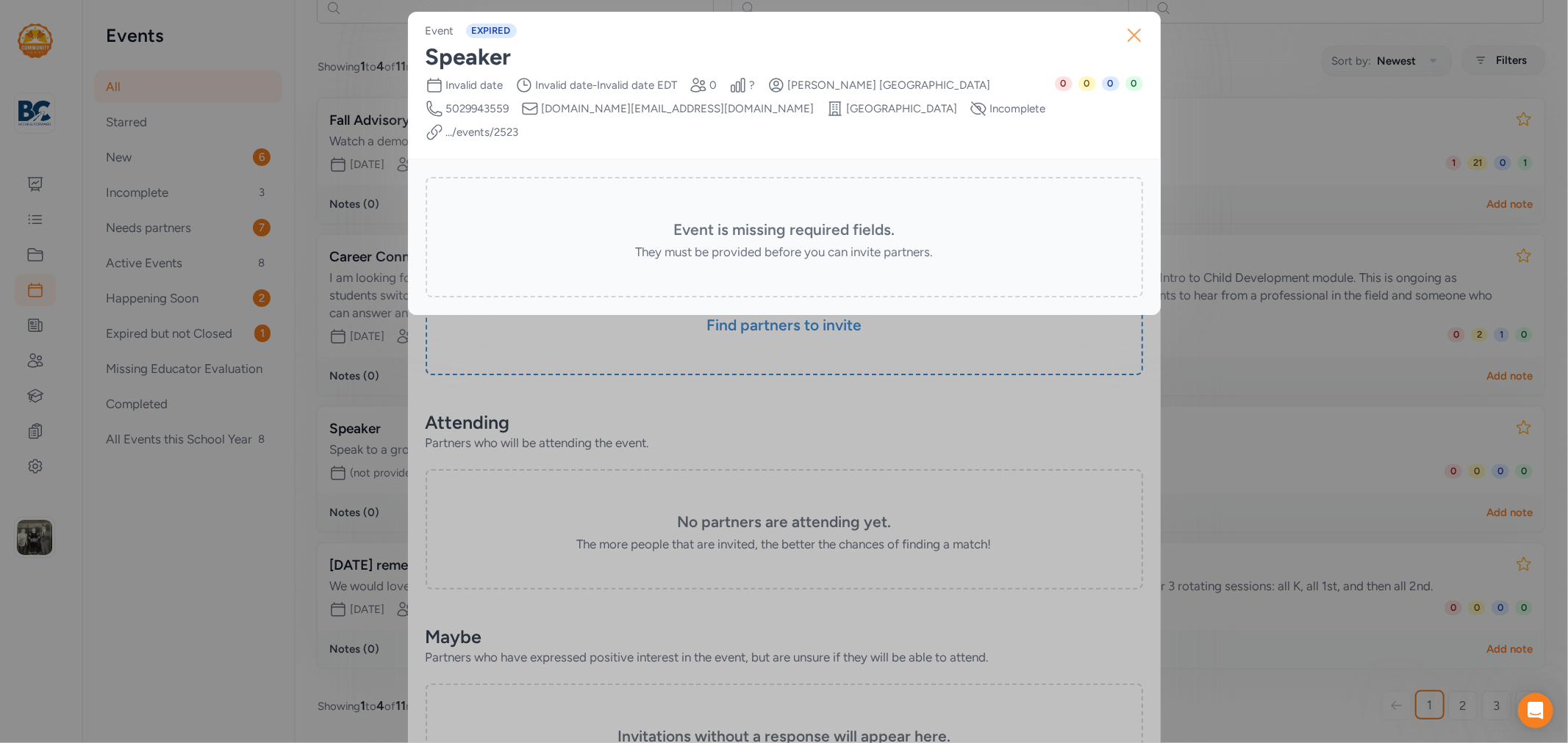
click at [1137, 39] on icon "button" at bounding box center [1134, 35] width 11 height 11
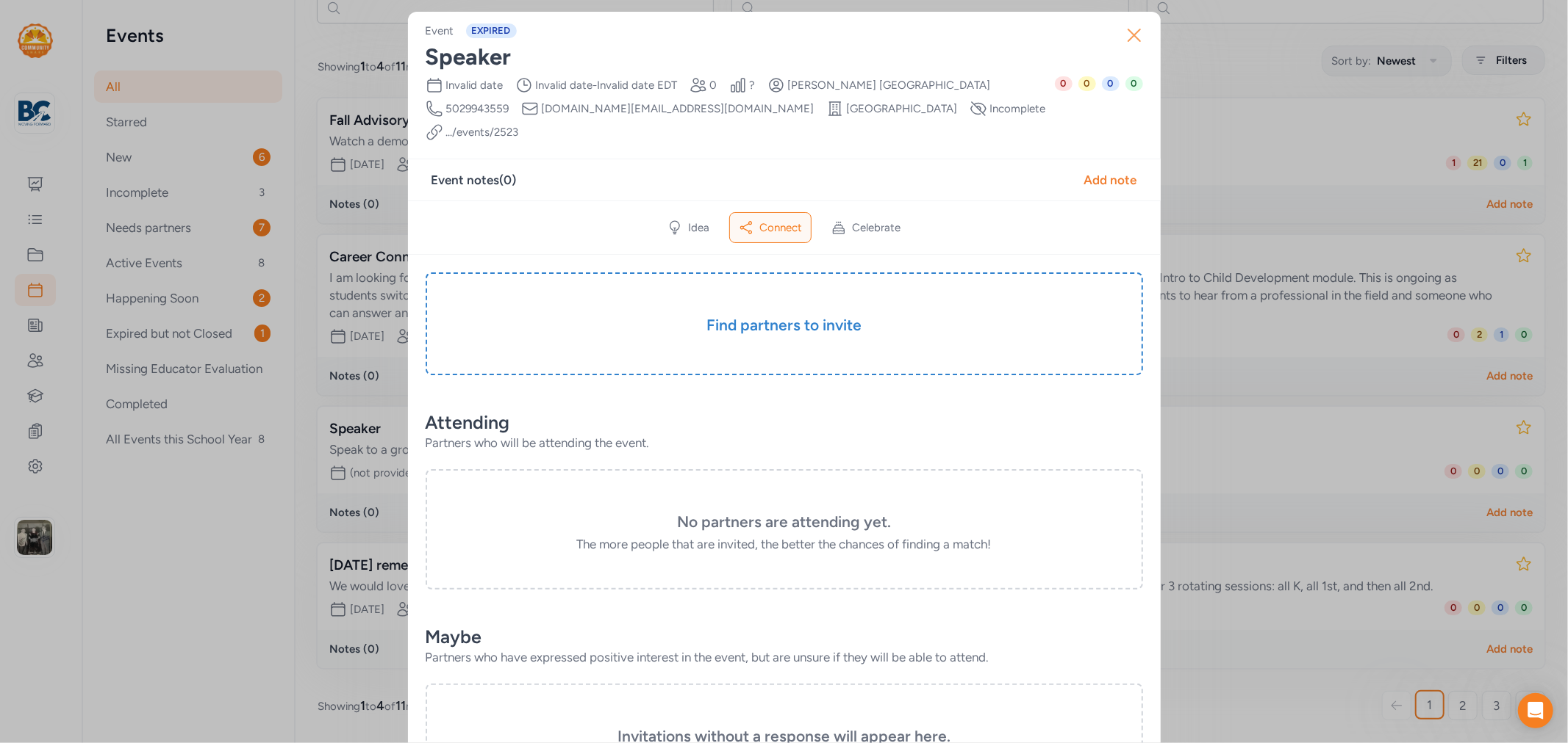
click at [1126, 39] on icon "button" at bounding box center [1134, 35] width 24 height 24
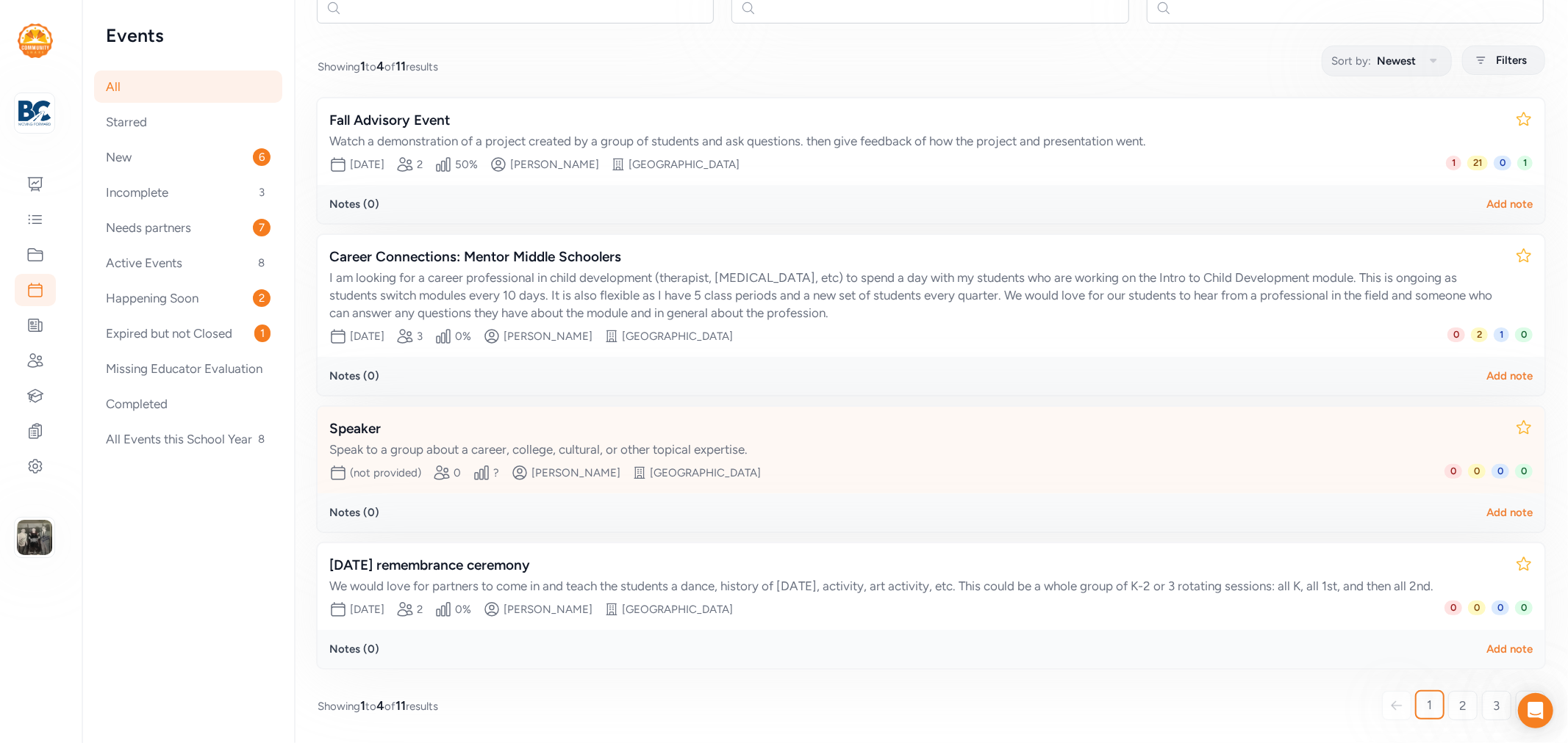
scroll to position [169, 0]
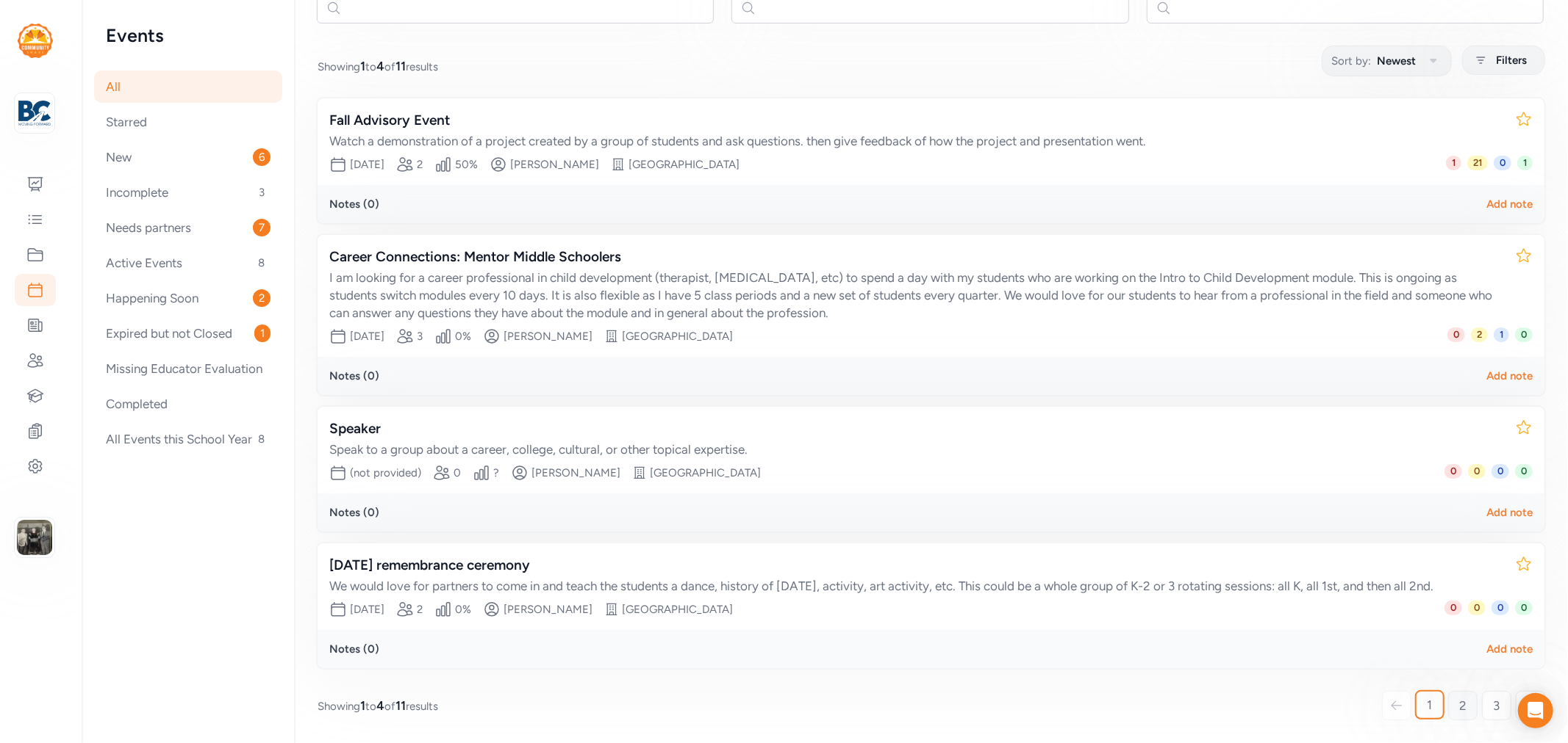
click at [1459, 702] on span "2" at bounding box center [1463, 706] width 8 height 17
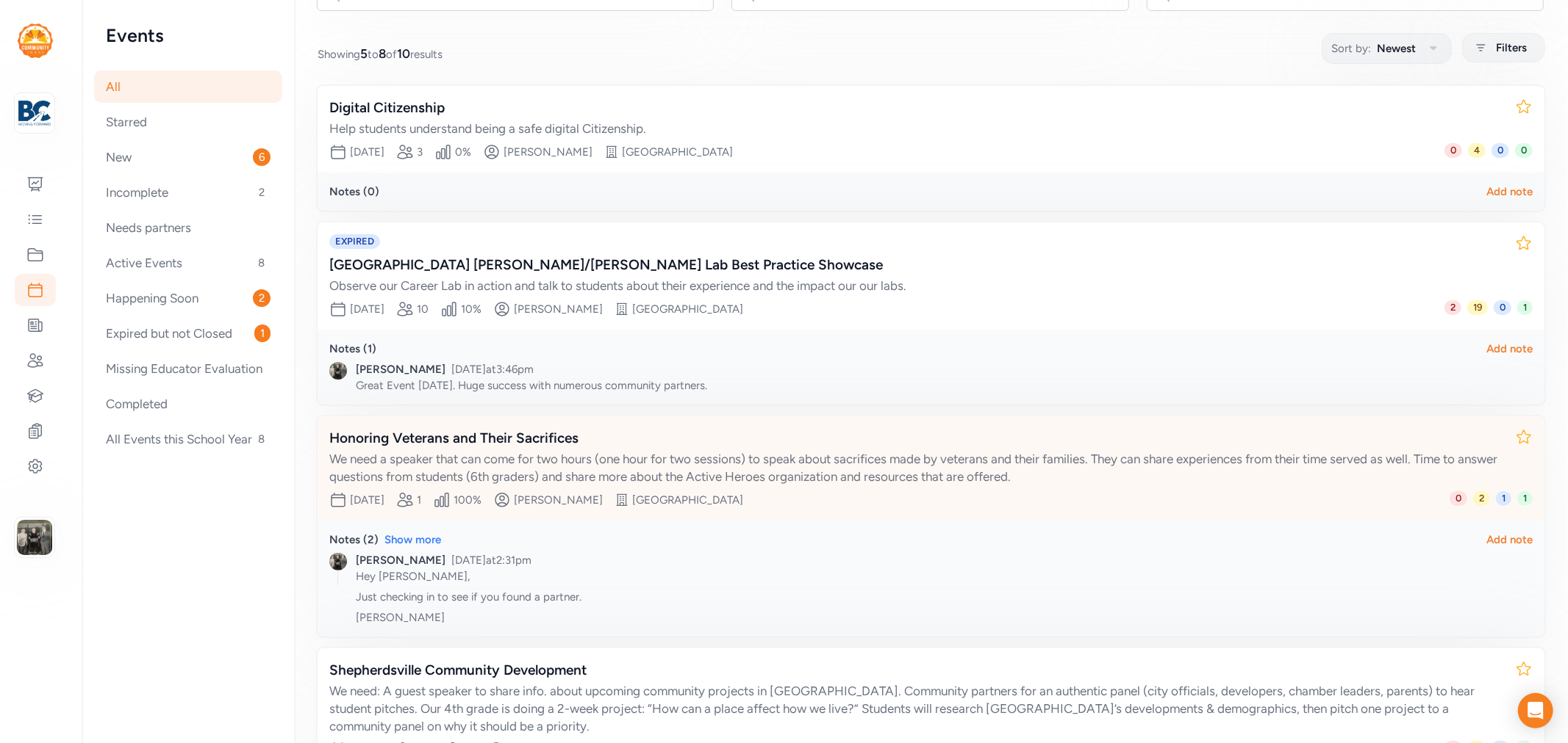
scroll to position [303, 0]
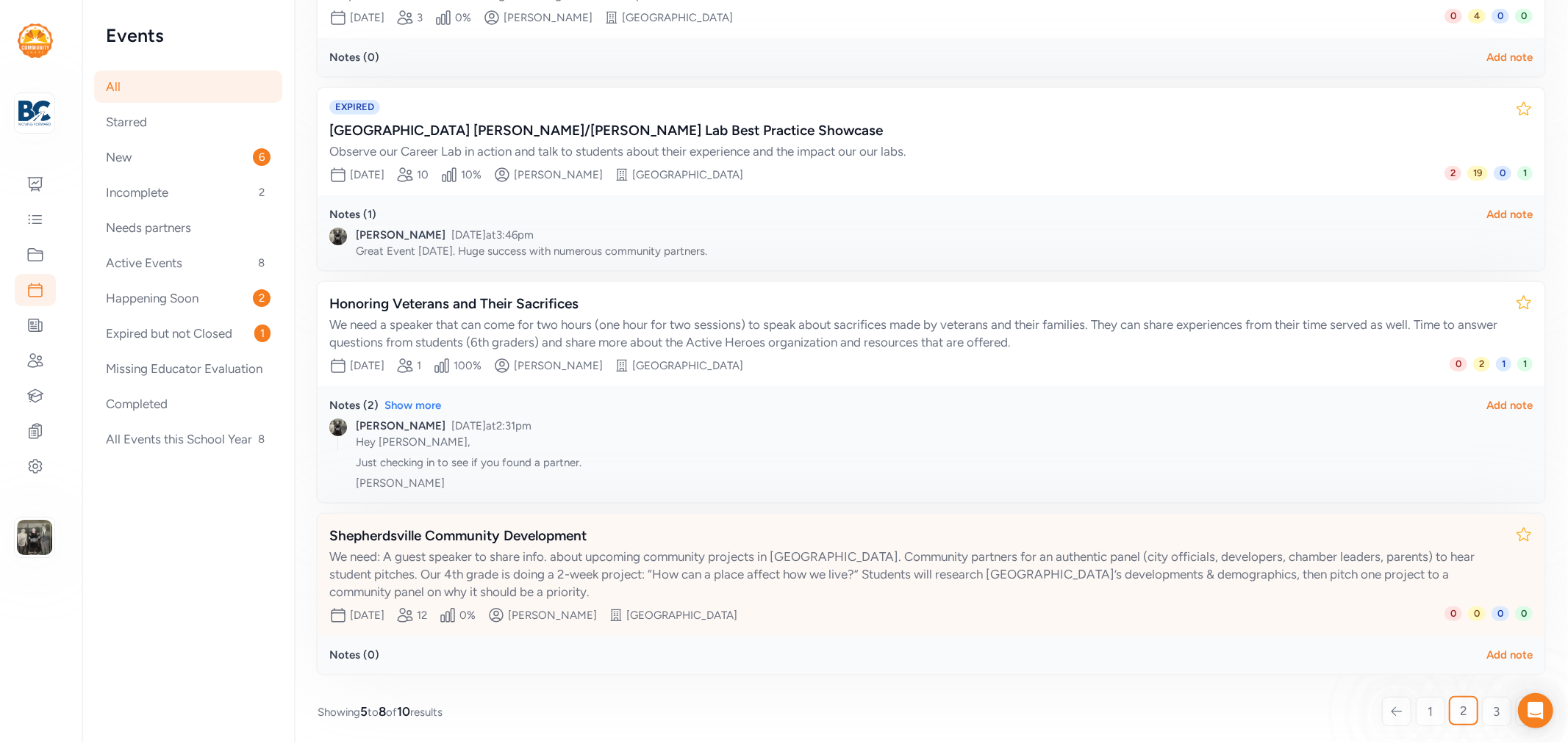
click at [477, 528] on div "Shepherdsville Community Development" at bounding box center [916, 536] width 1174 height 21
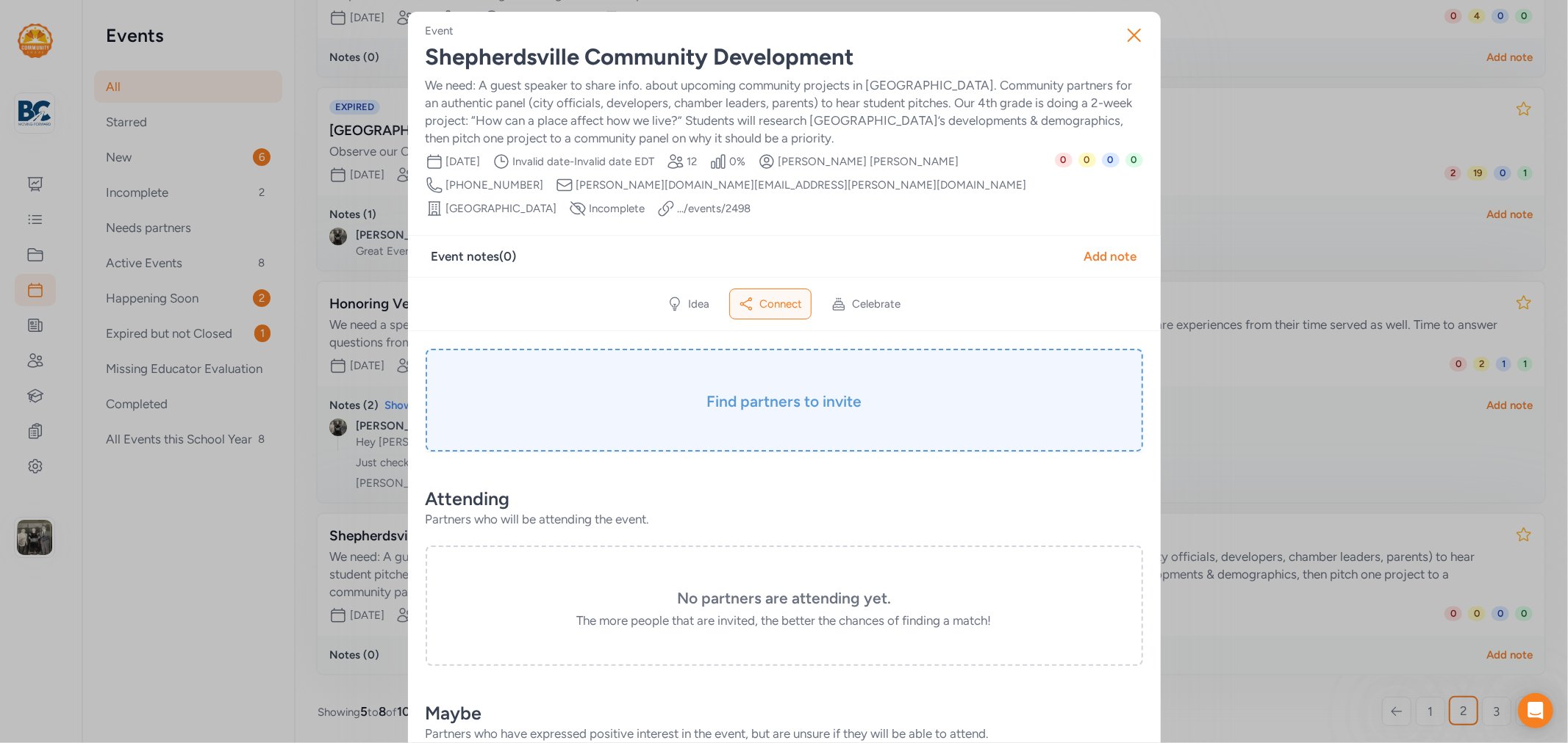
click at [739, 391] on h3 "Find partners to invite" at bounding box center [784, 402] width 644 height 21
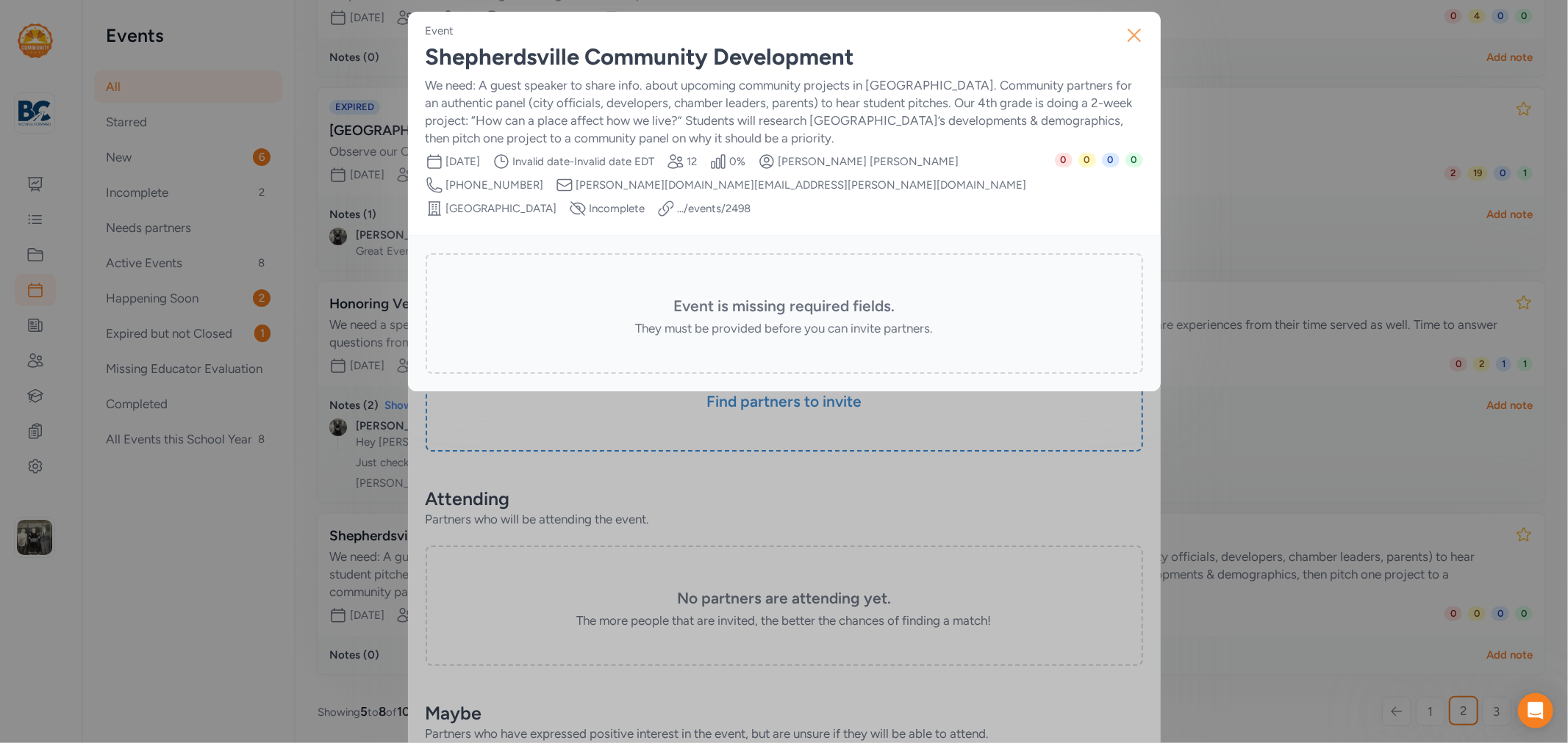
click at [1135, 41] on icon "button" at bounding box center [1134, 35] width 24 height 24
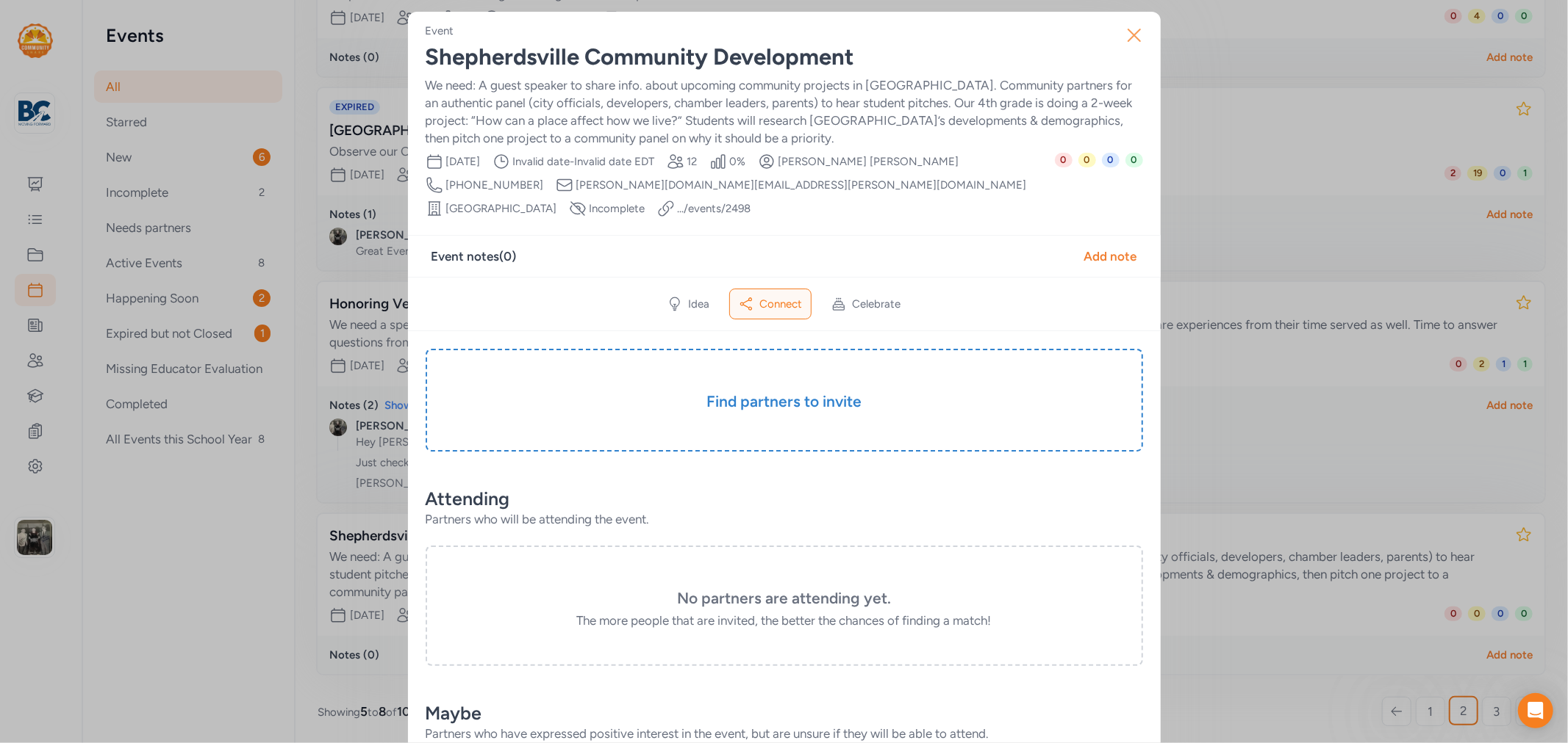
click at [1136, 41] on icon "button" at bounding box center [1134, 35] width 24 height 24
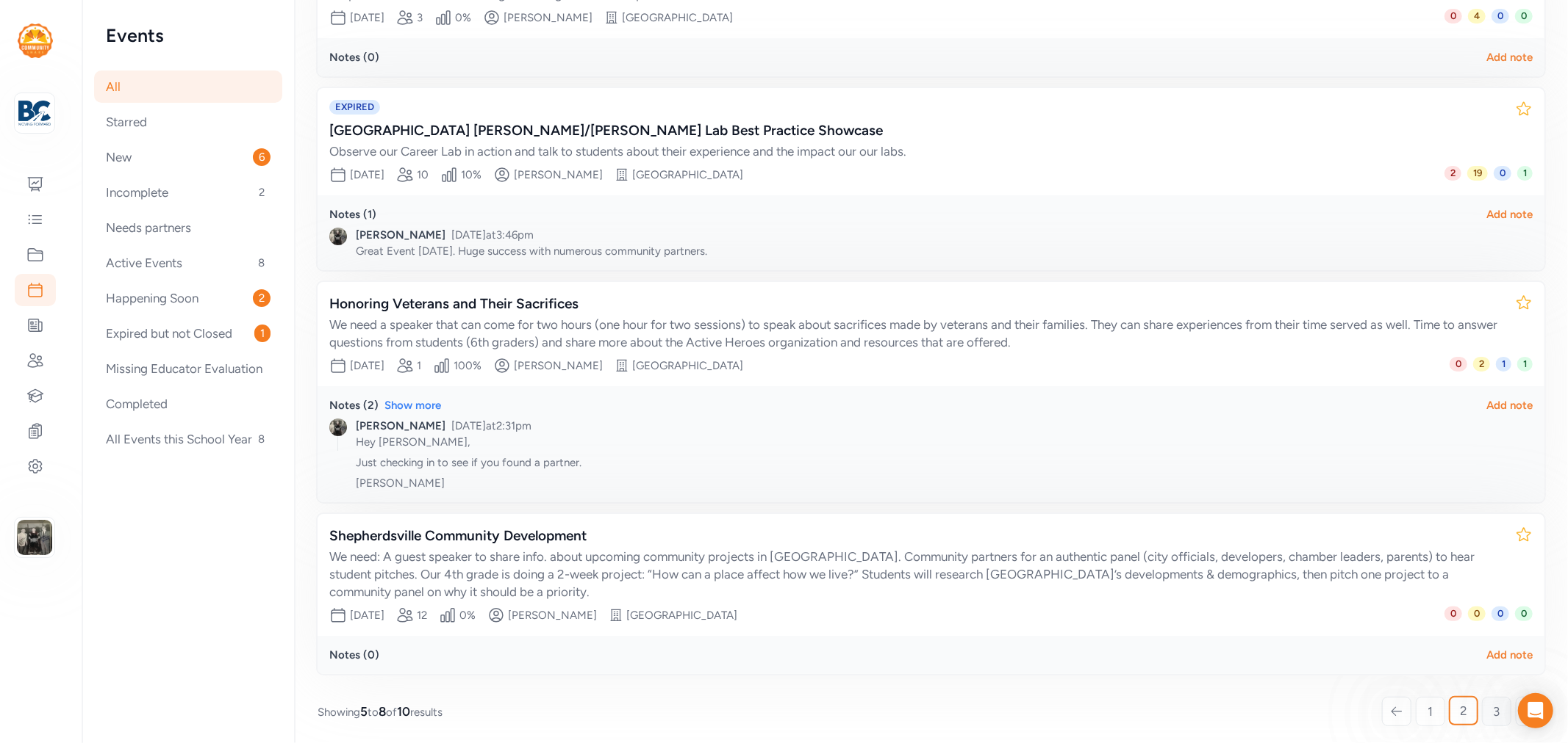
click at [1482, 706] on link "3" at bounding box center [1496, 711] width 30 height 30
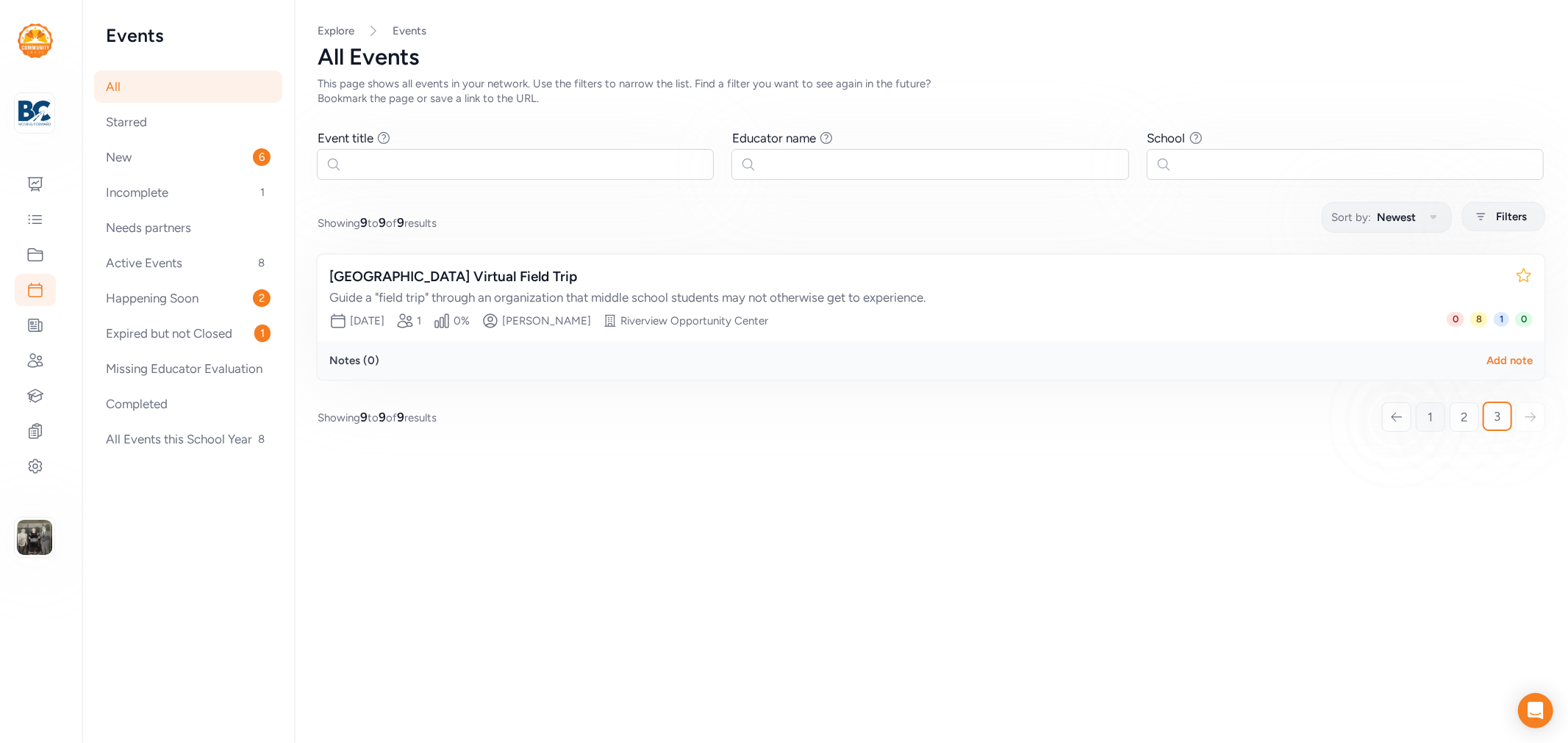
click at [1429, 415] on span "1" at bounding box center [1430, 417] width 5 height 17
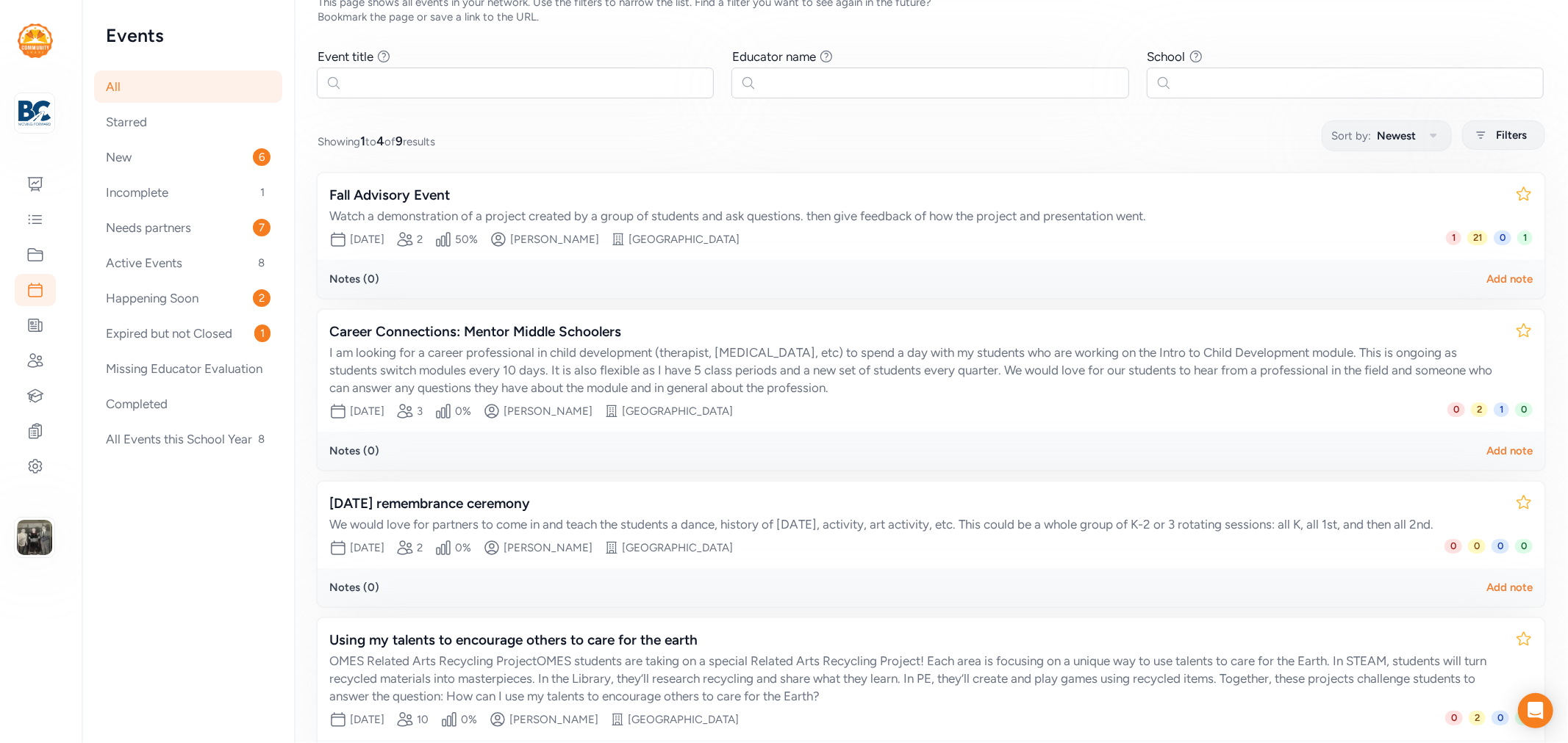
scroll to position [204, 0]
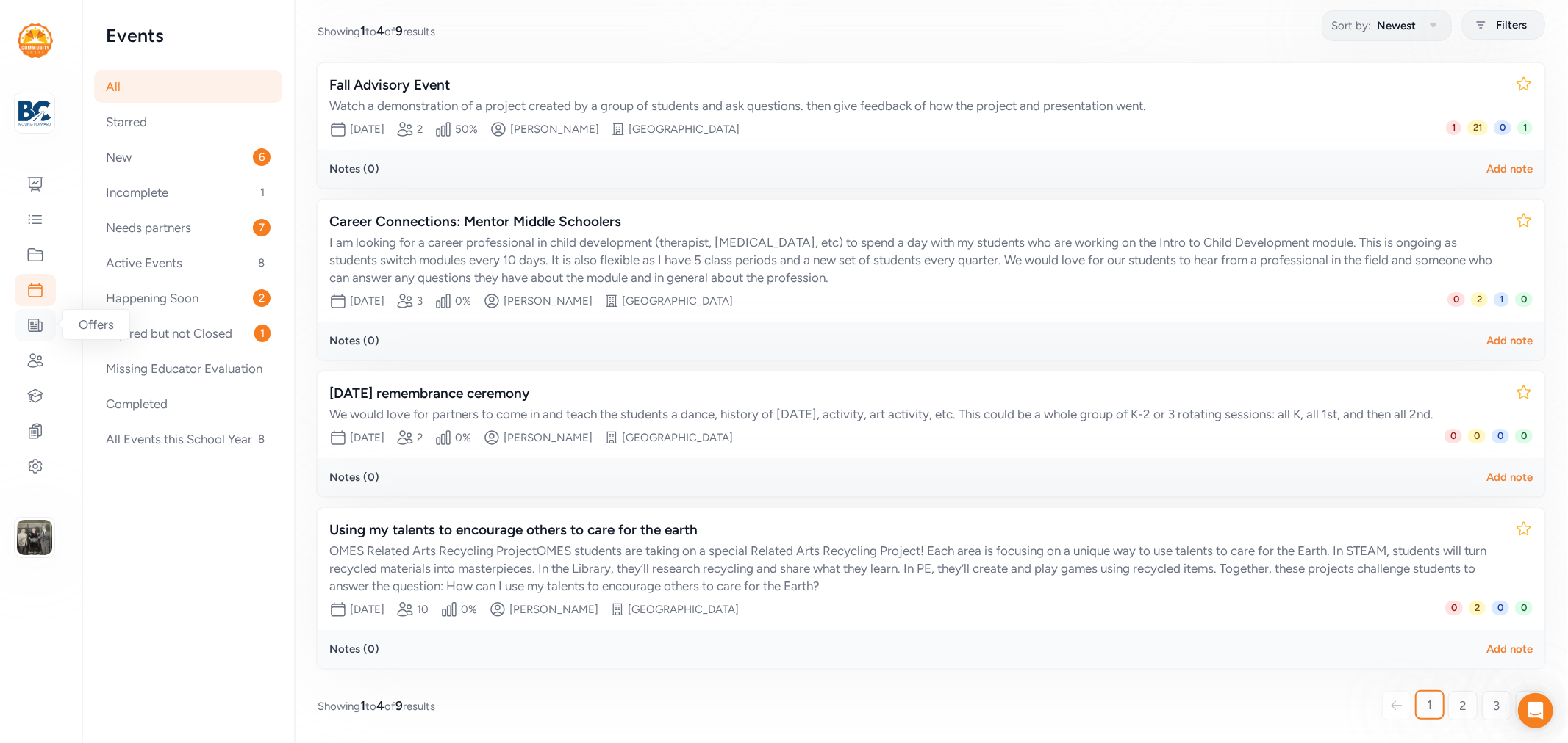
click at [33, 328] on icon at bounding box center [35, 325] width 13 height 12
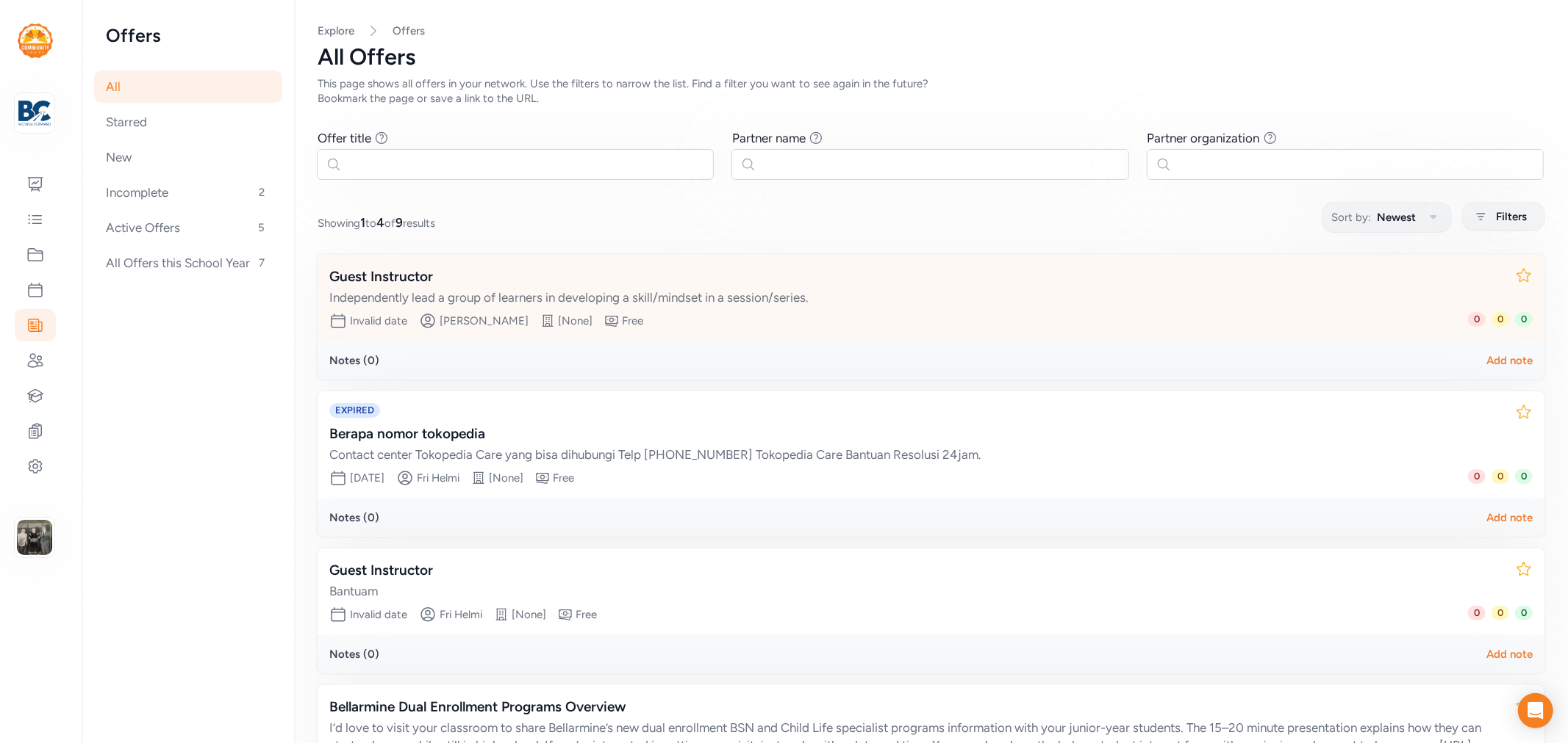
click at [392, 276] on div "Guest Instructor" at bounding box center [916, 277] width 1174 height 21
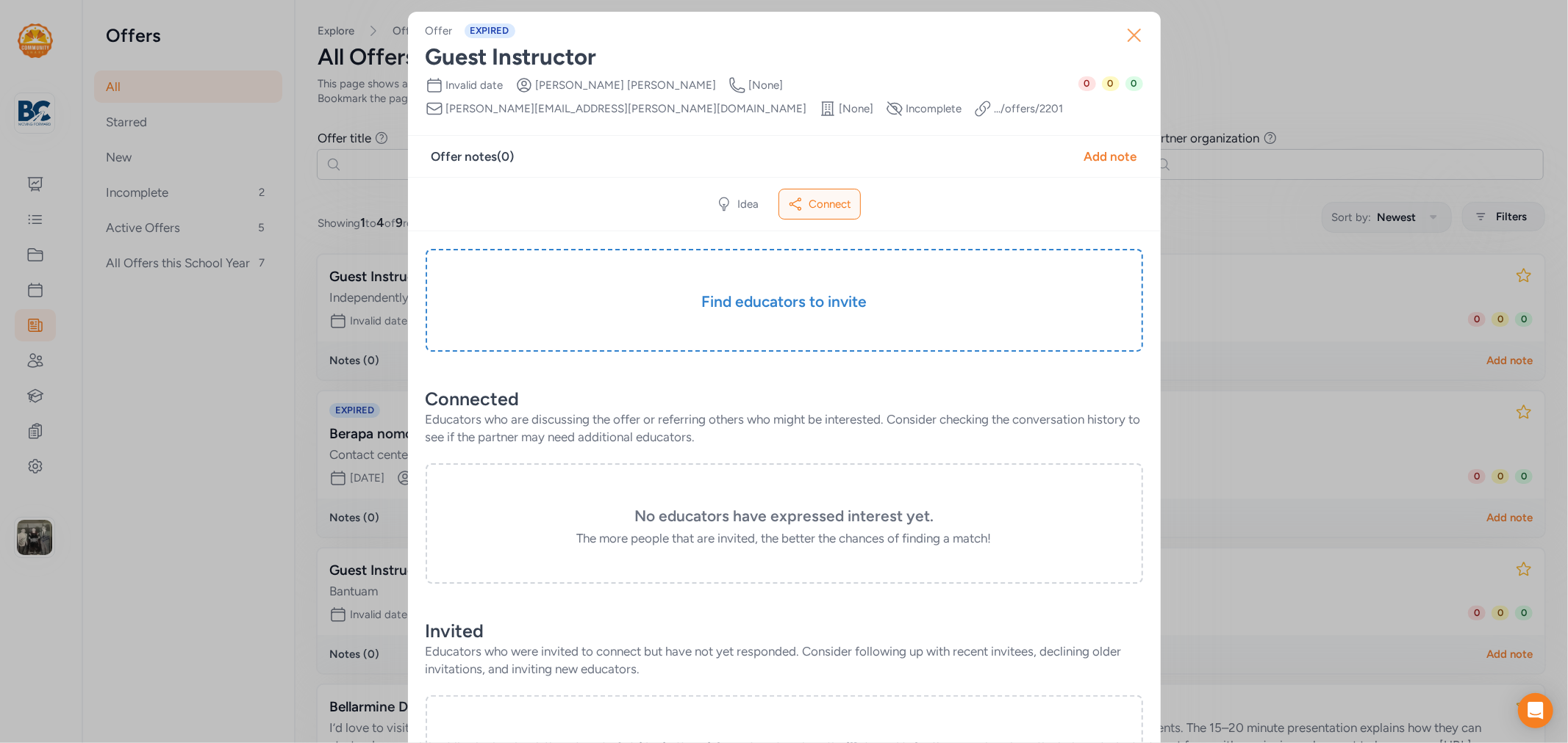
click at [1128, 39] on icon "button" at bounding box center [1134, 35] width 24 height 24
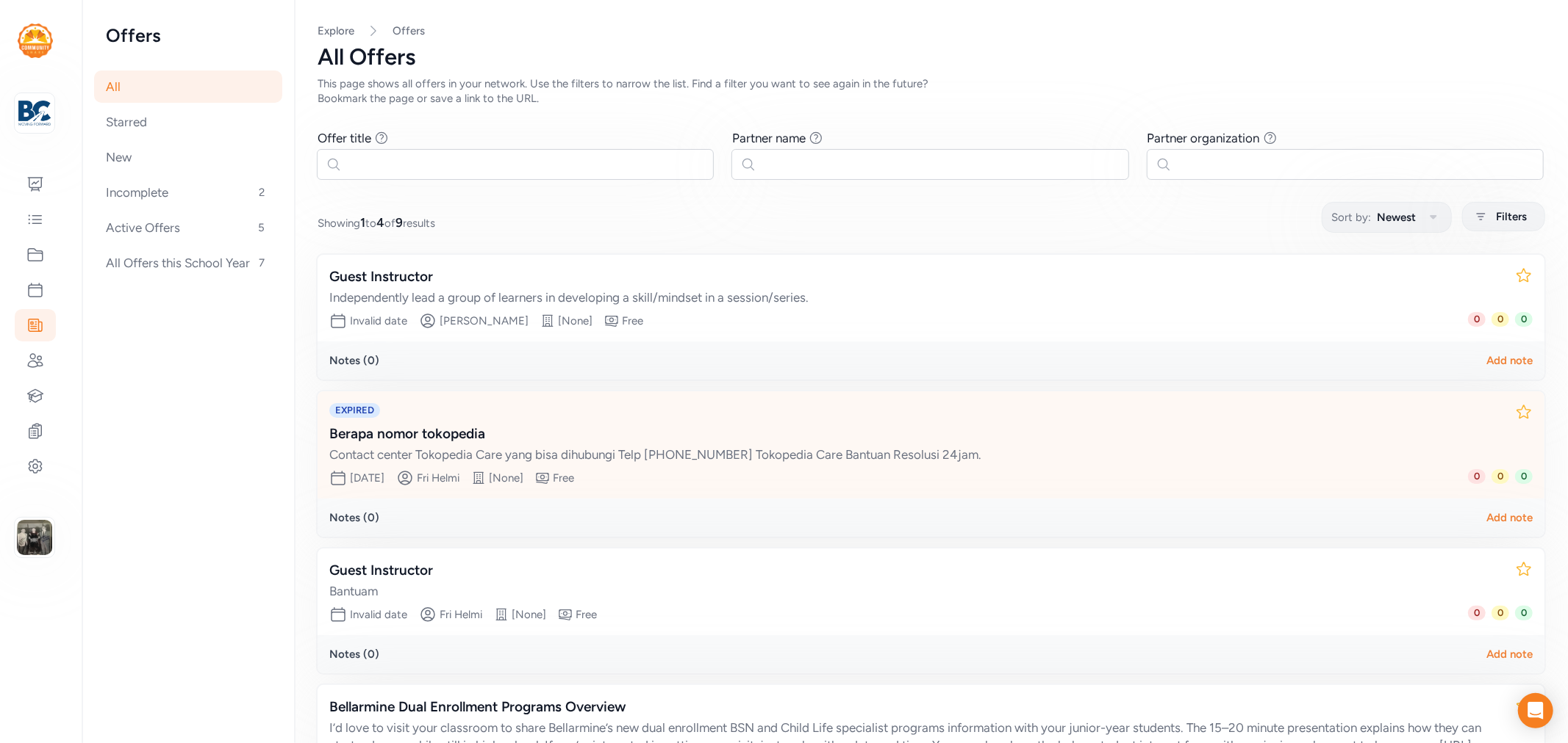
scroll to position [171, 0]
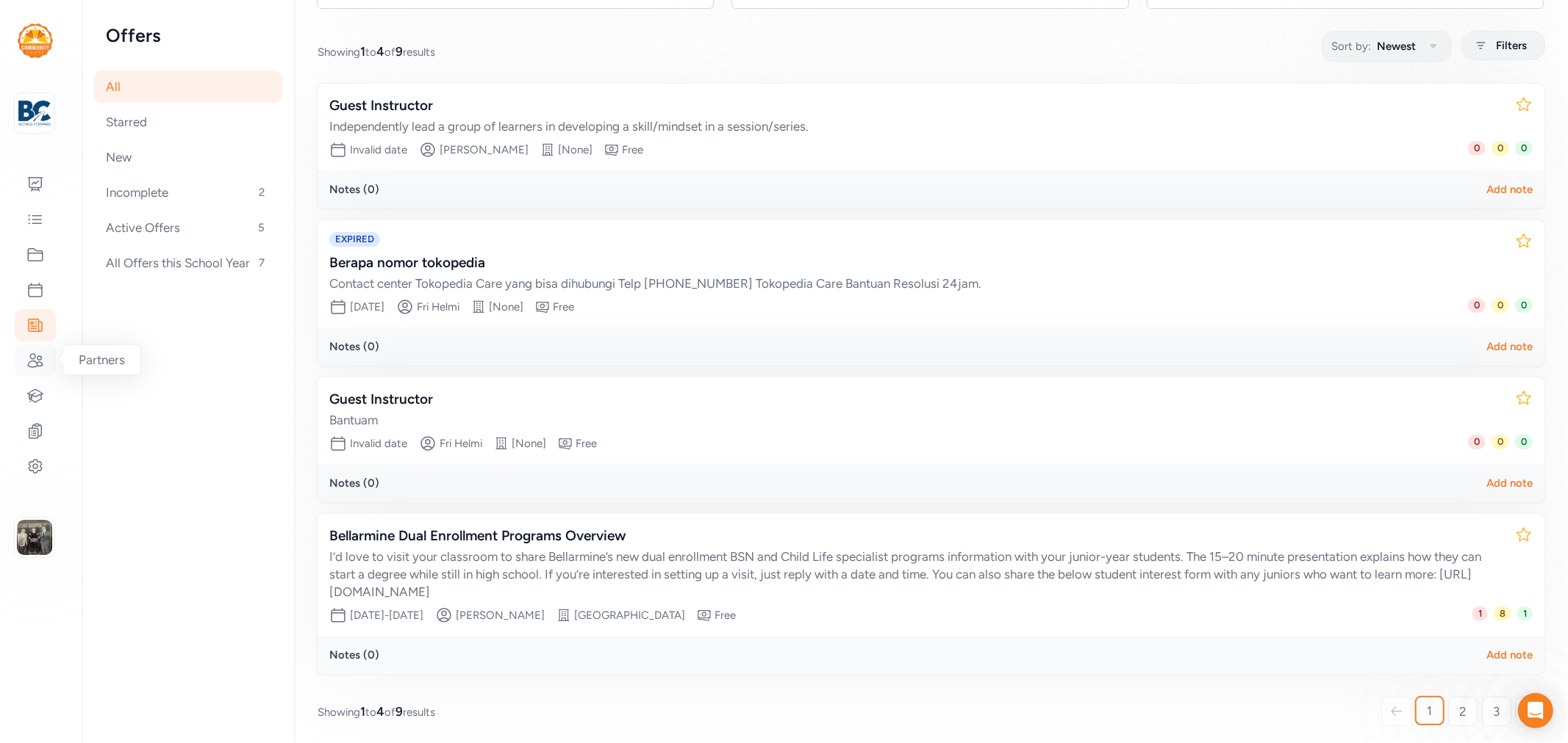
click at [32, 358] on icon at bounding box center [34, 361] width 14 height 13
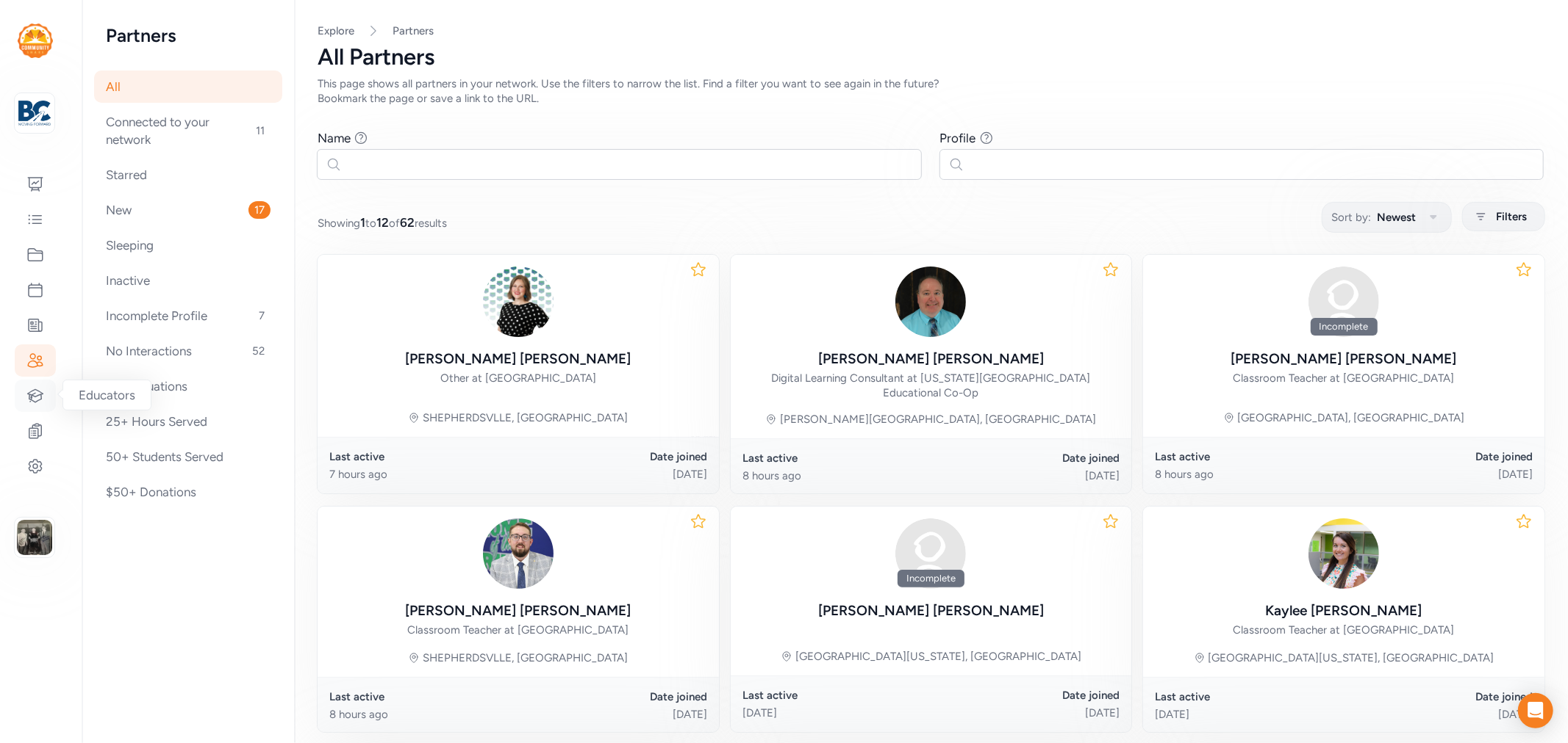
click at [35, 395] on icon at bounding box center [35, 396] width 17 height 17
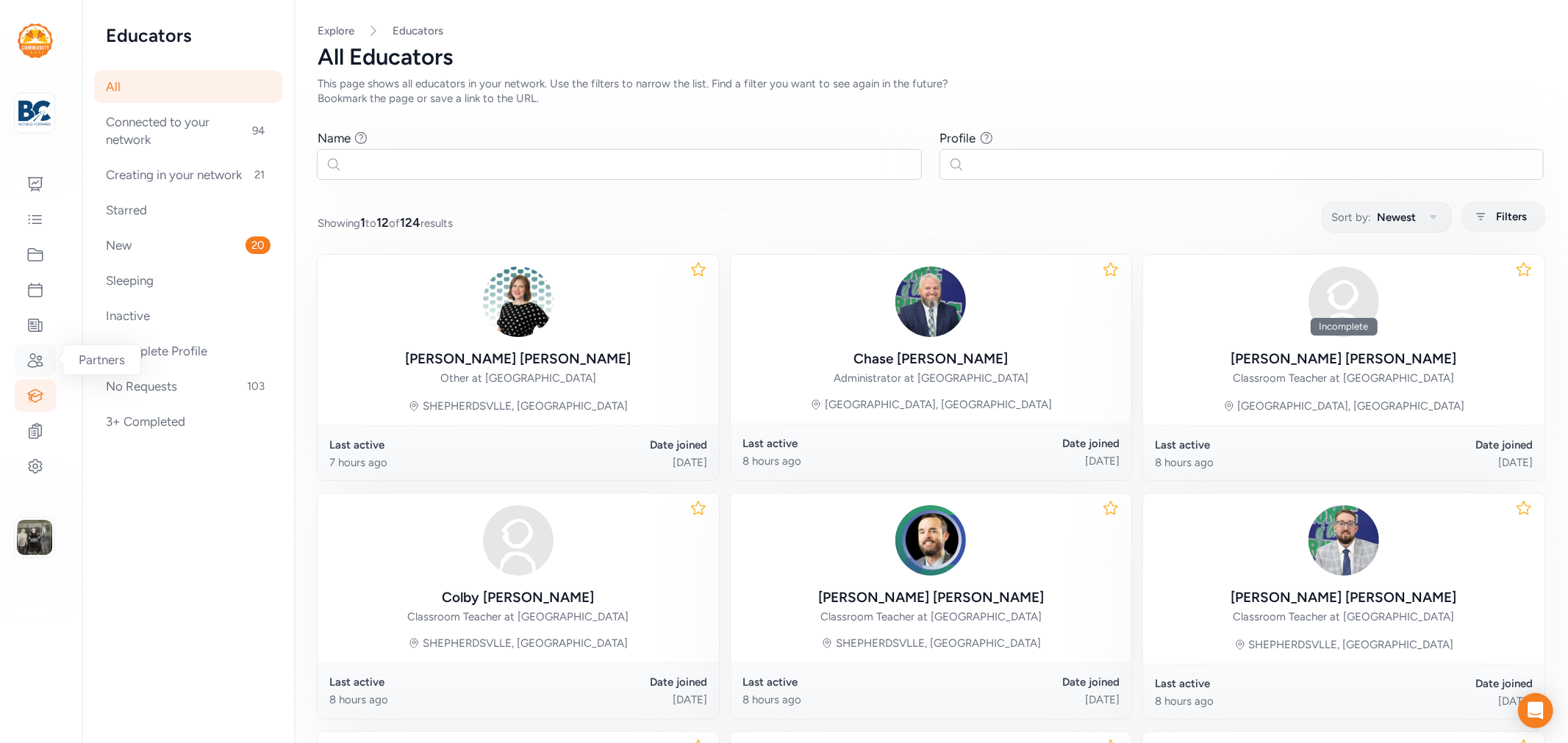
click at [40, 355] on icon at bounding box center [35, 361] width 17 height 17
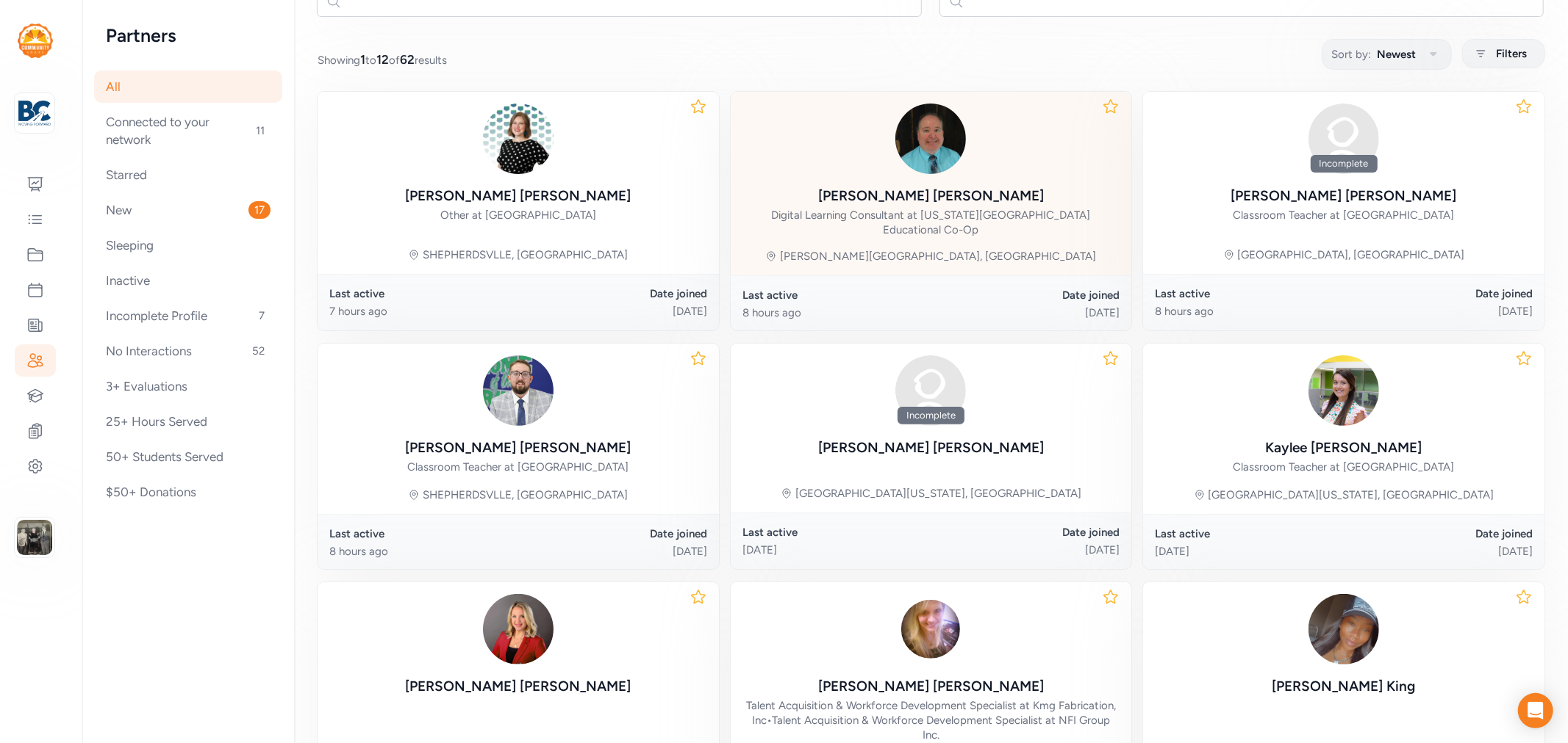
scroll to position [245, 0]
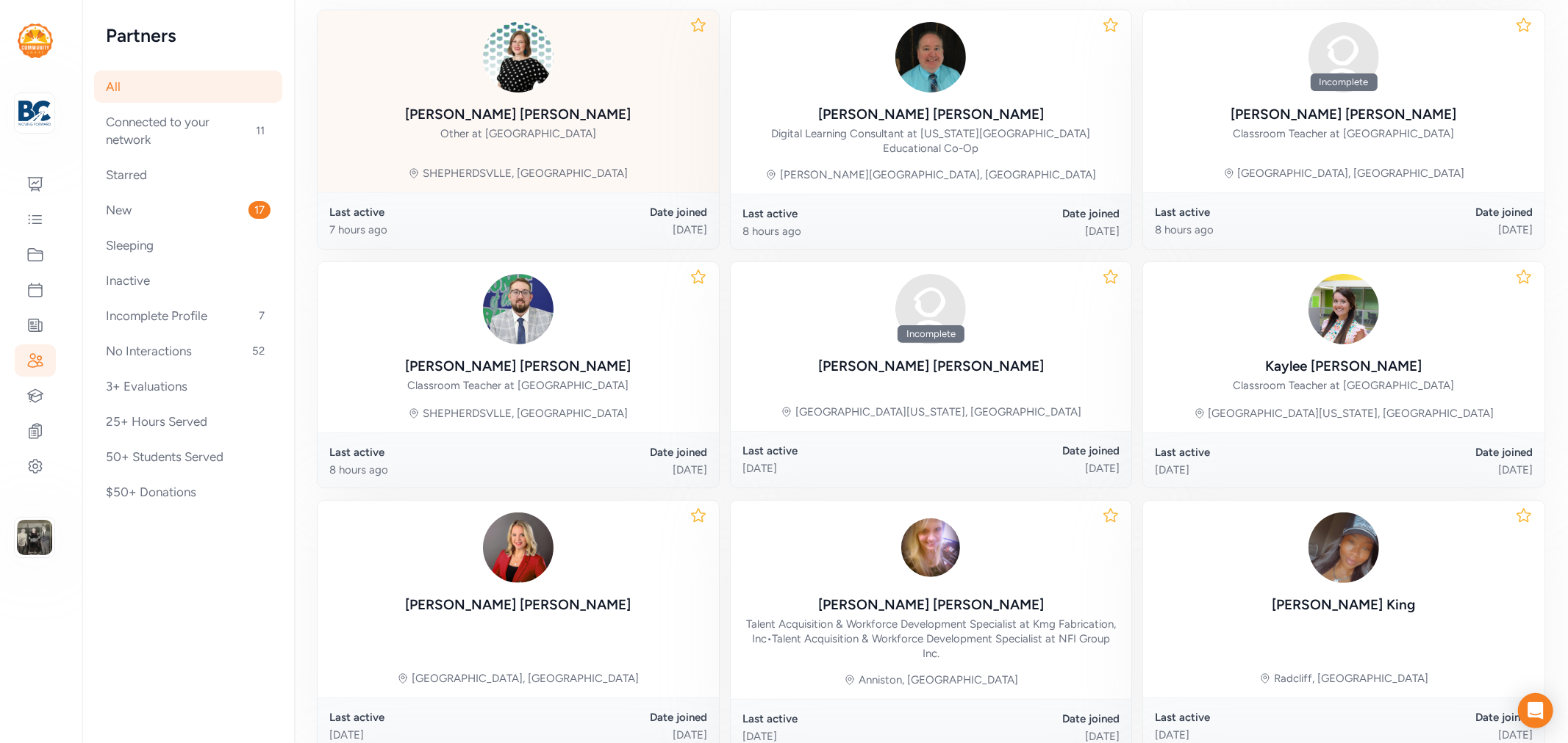
click at [531, 120] on div "Laura Mann" at bounding box center [518, 115] width 226 height 21
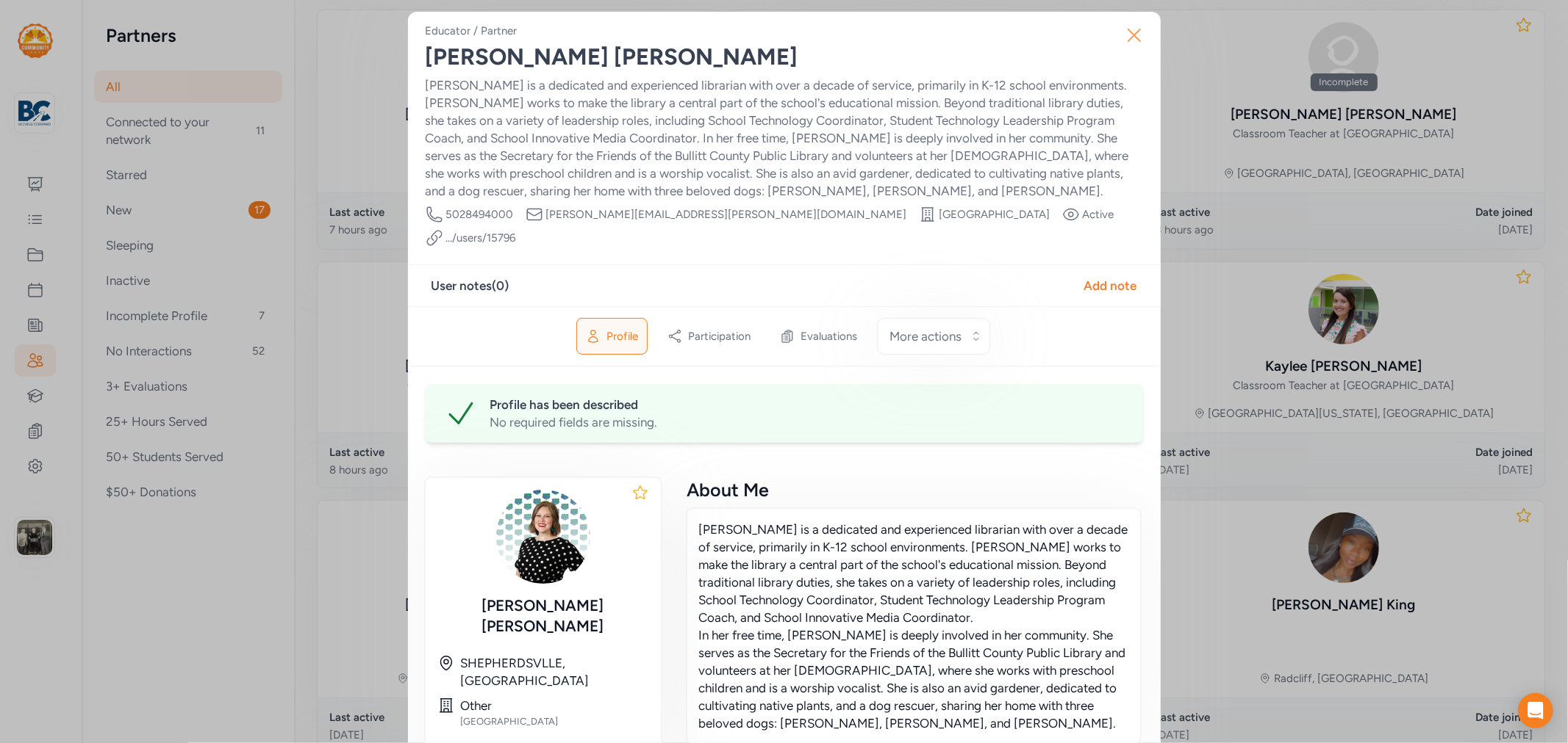
click at [1128, 34] on icon "button" at bounding box center [1134, 35] width 11 height 11
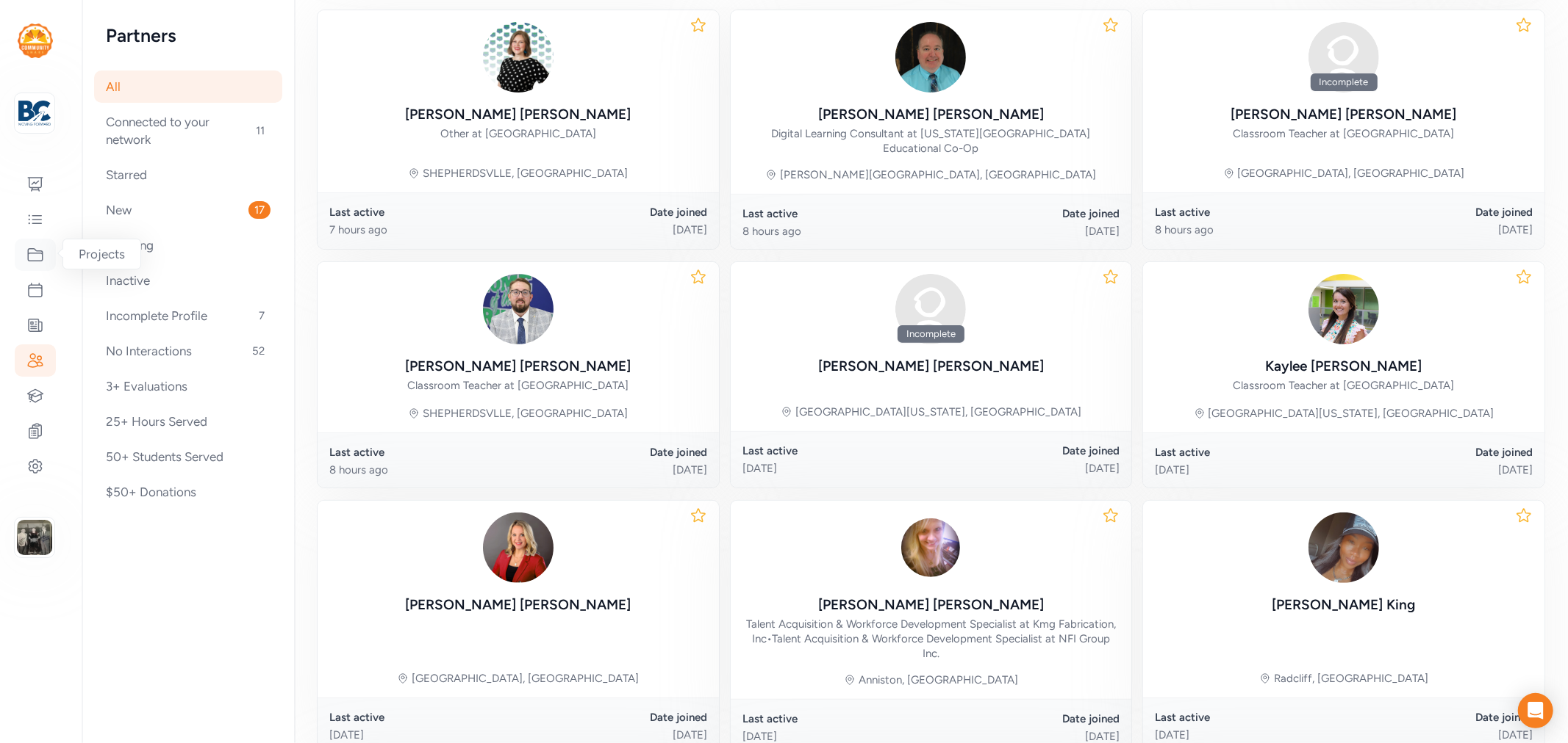
click at [32, 255] on icon at bounding box center [35, 254] width 17 height 17
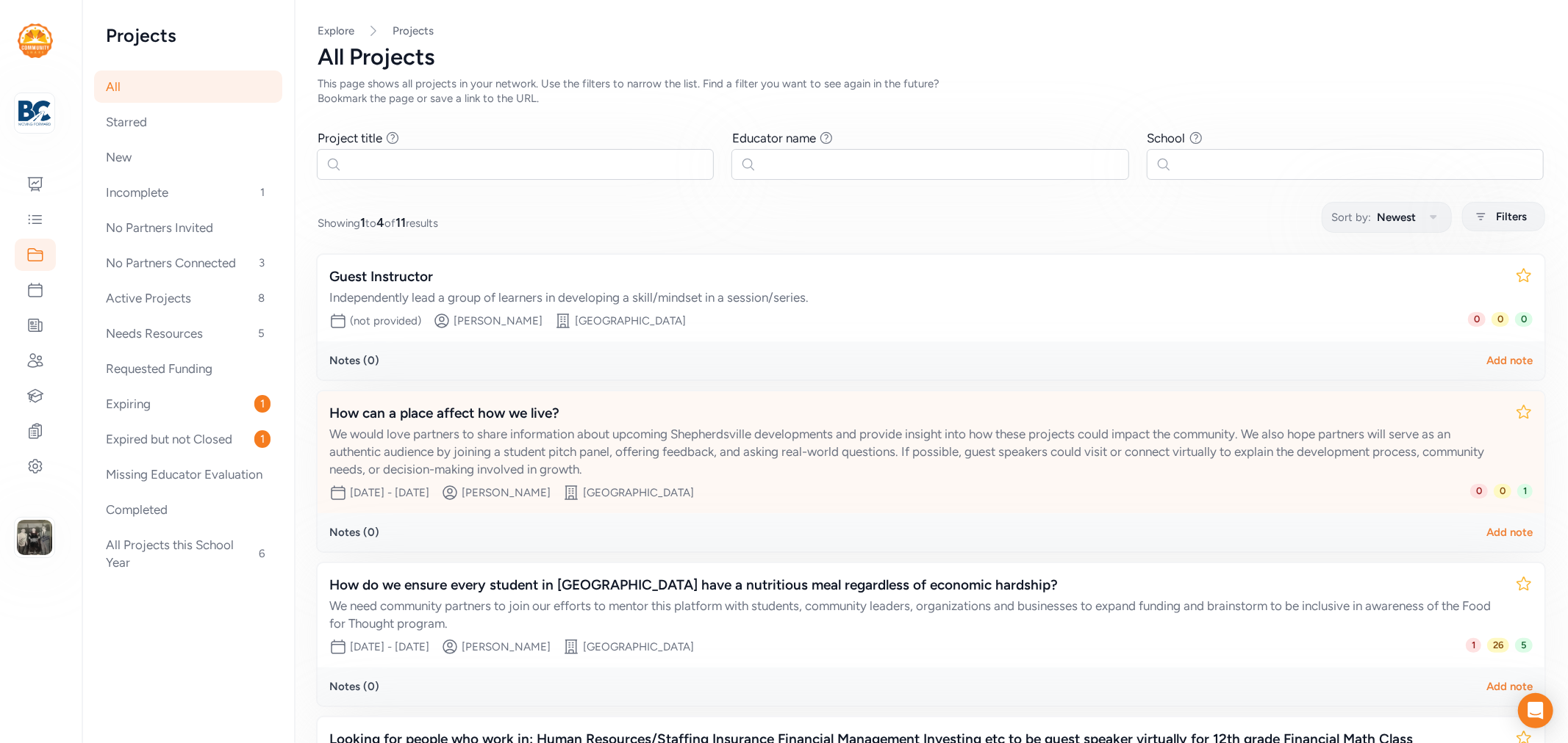
click at [425, 407] on div "How can a place affect how we live?" at bounding box center [916, 414] width 1174 height 21
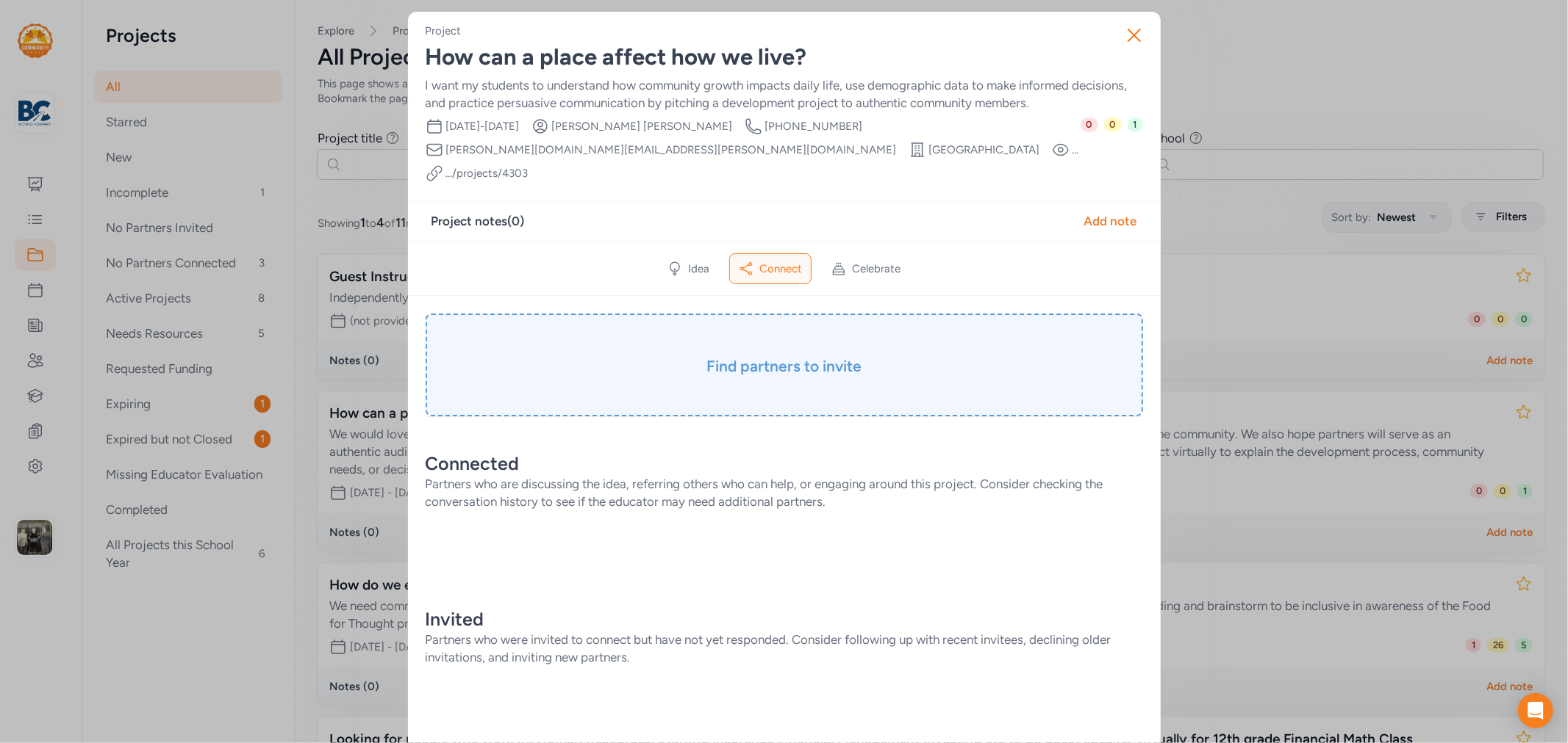
click at [728, 357] on h3 "Find partners to invite" at bounding box center [784, 367] width 644 height 21
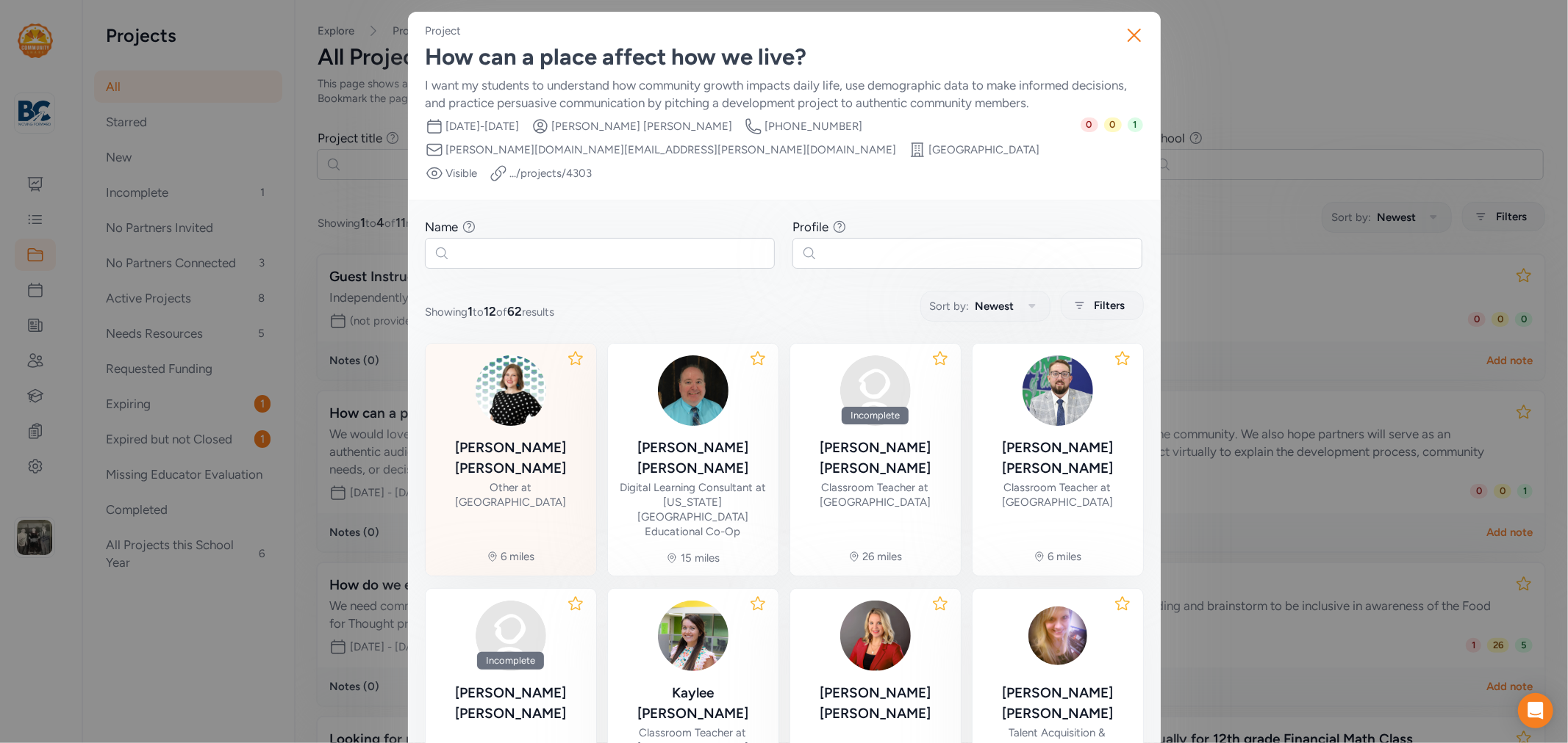
click at [547, 438] on div "Laura Mann Other at Bernheim Middle School" at bounding box center [511, 474] width 147 height 74
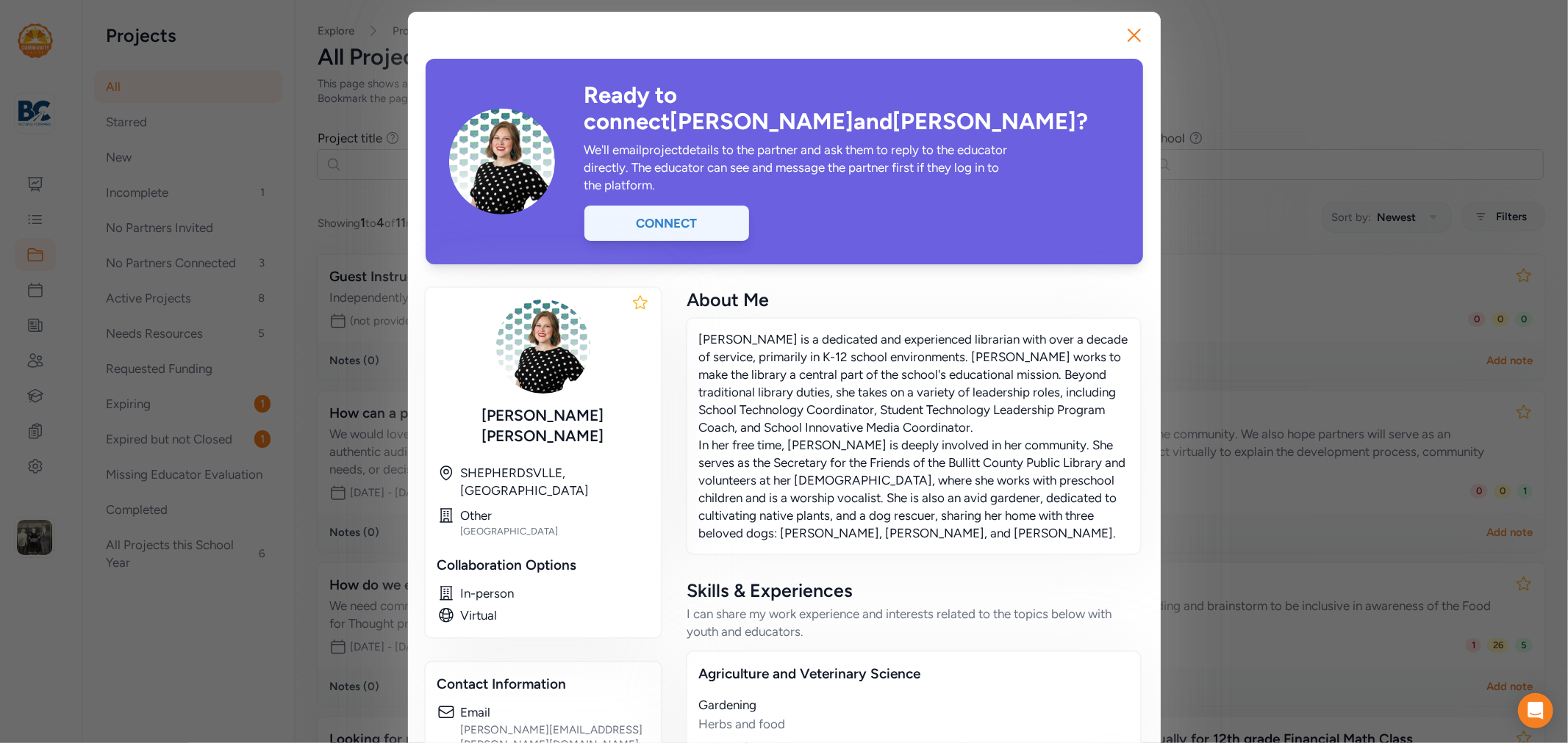
click at [667, 206] on div "Connect" at bounding box center [667, 223] width 165 height 35
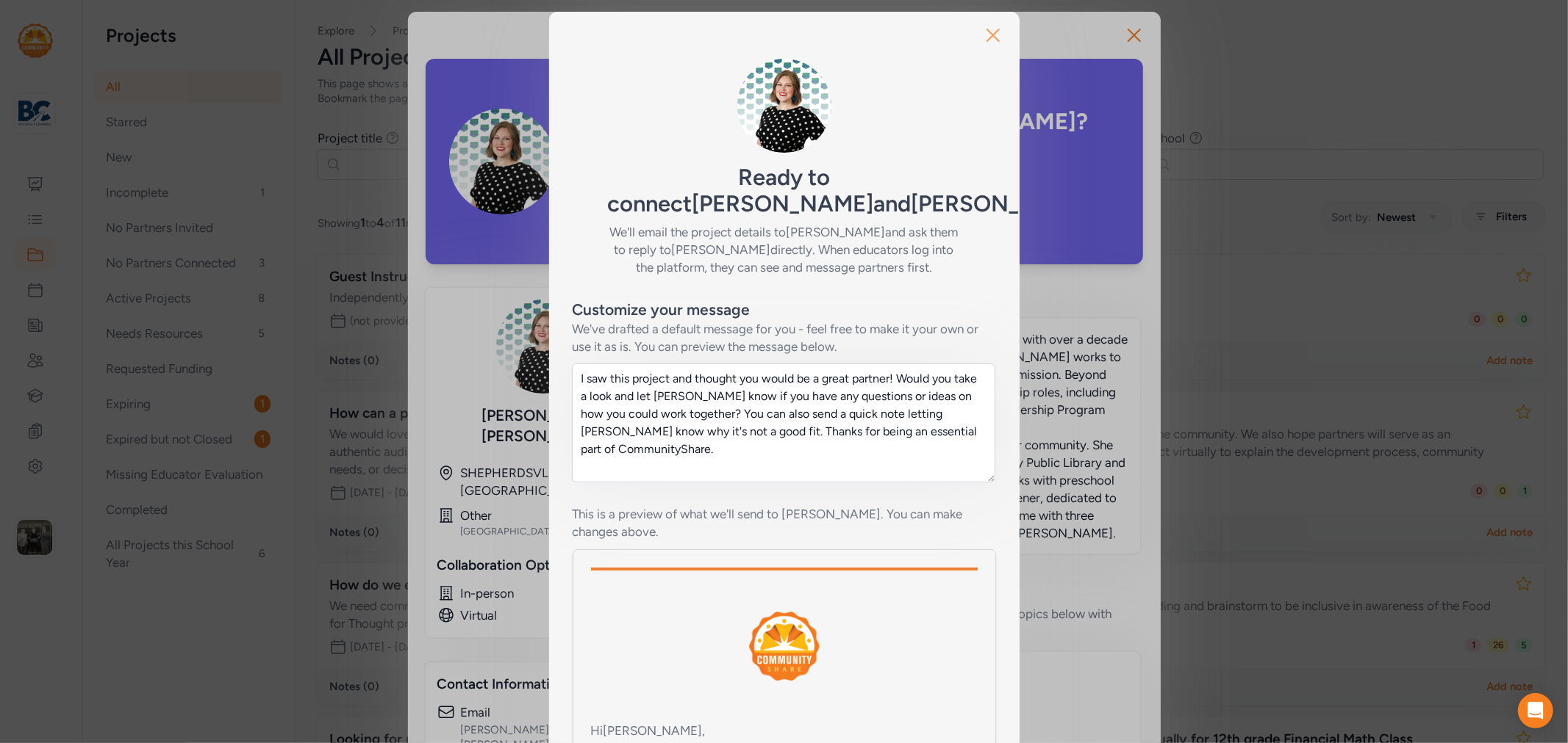
click at [987, 33] on icon "button" at bounding box center [993, 35] width 11 height 11
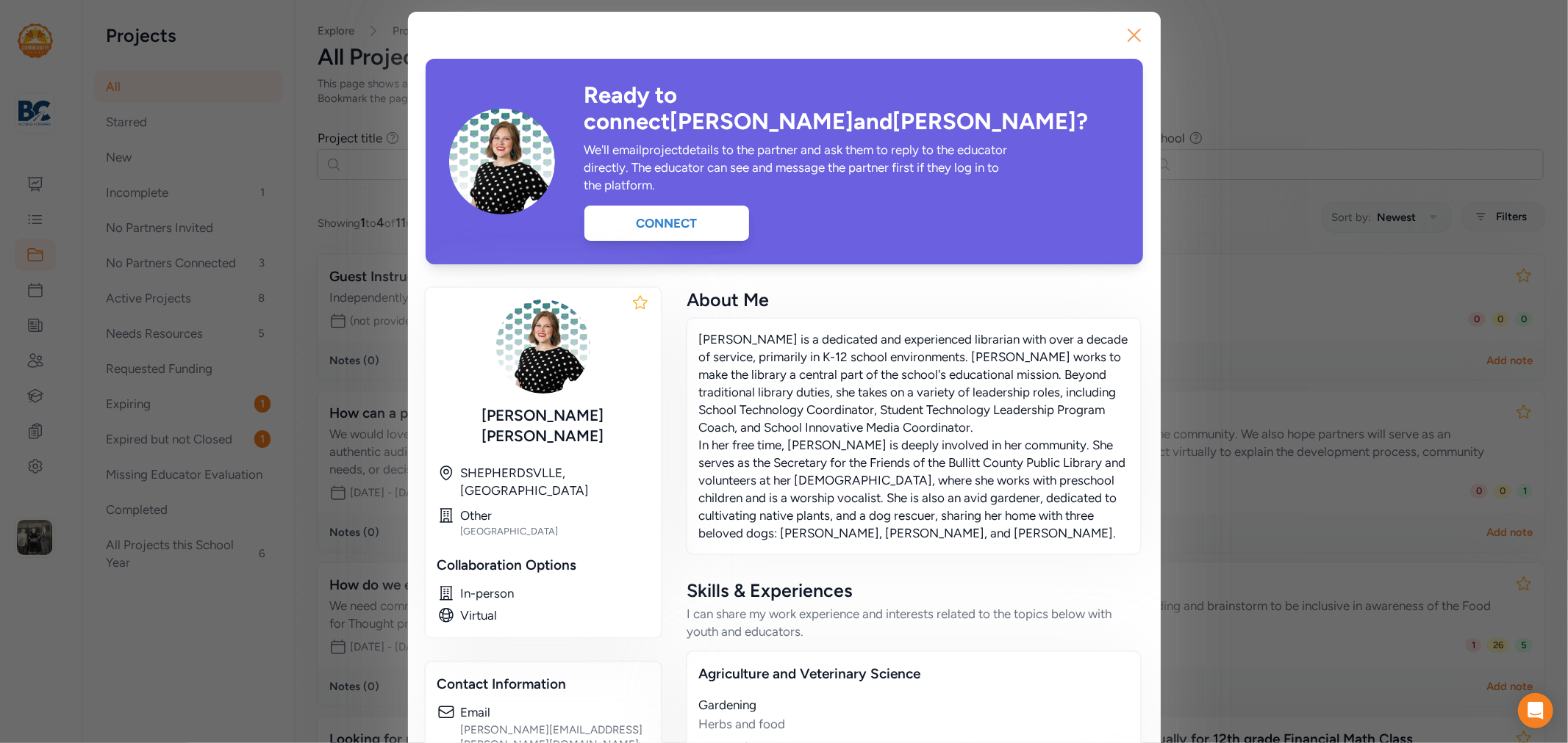
click at [1127, 30] on icon "button" at bounding box center [1134, 35] width 24 height 24
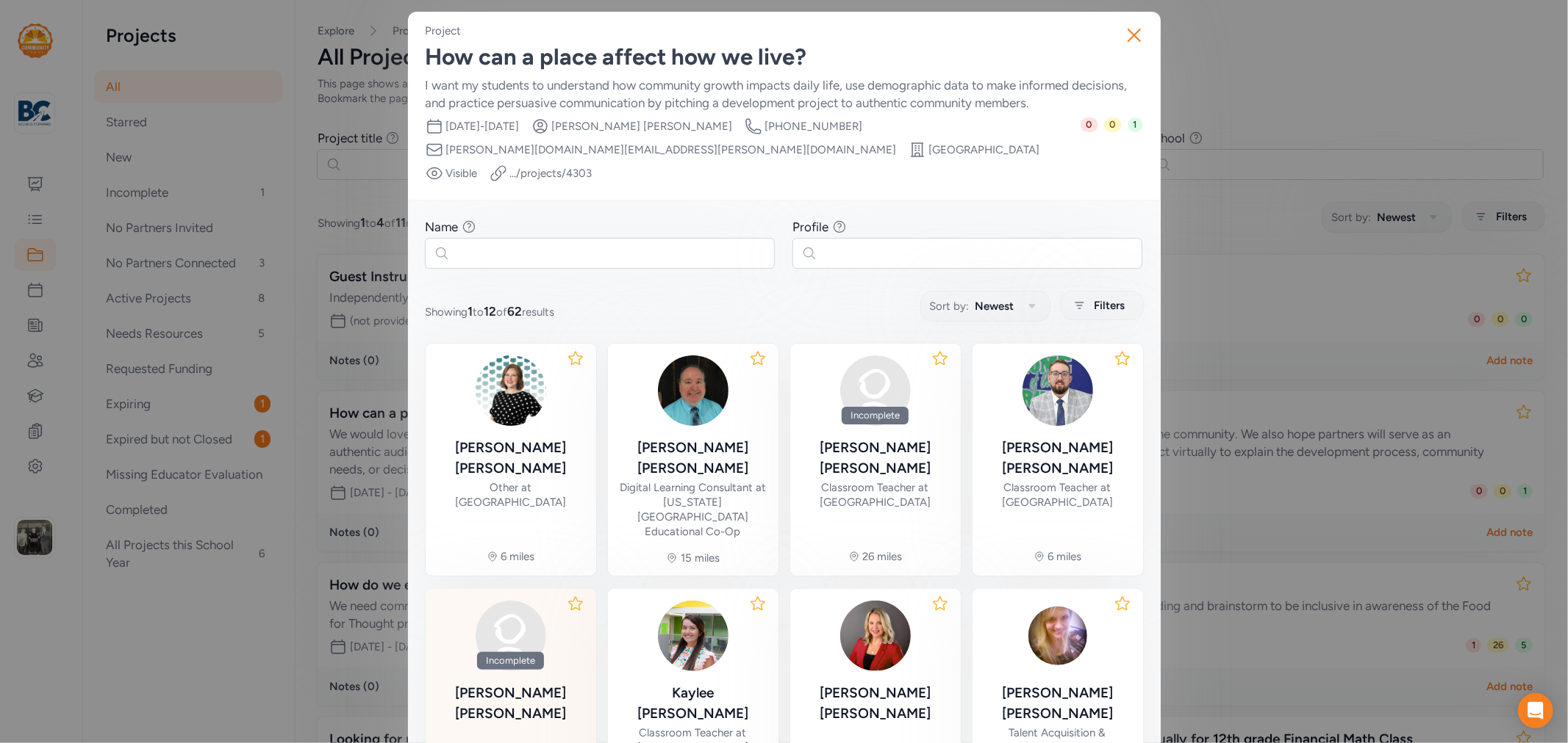
click at [500, 683] on div "Christy Rogers" at bounding box center [511, 703] width 147 height 41
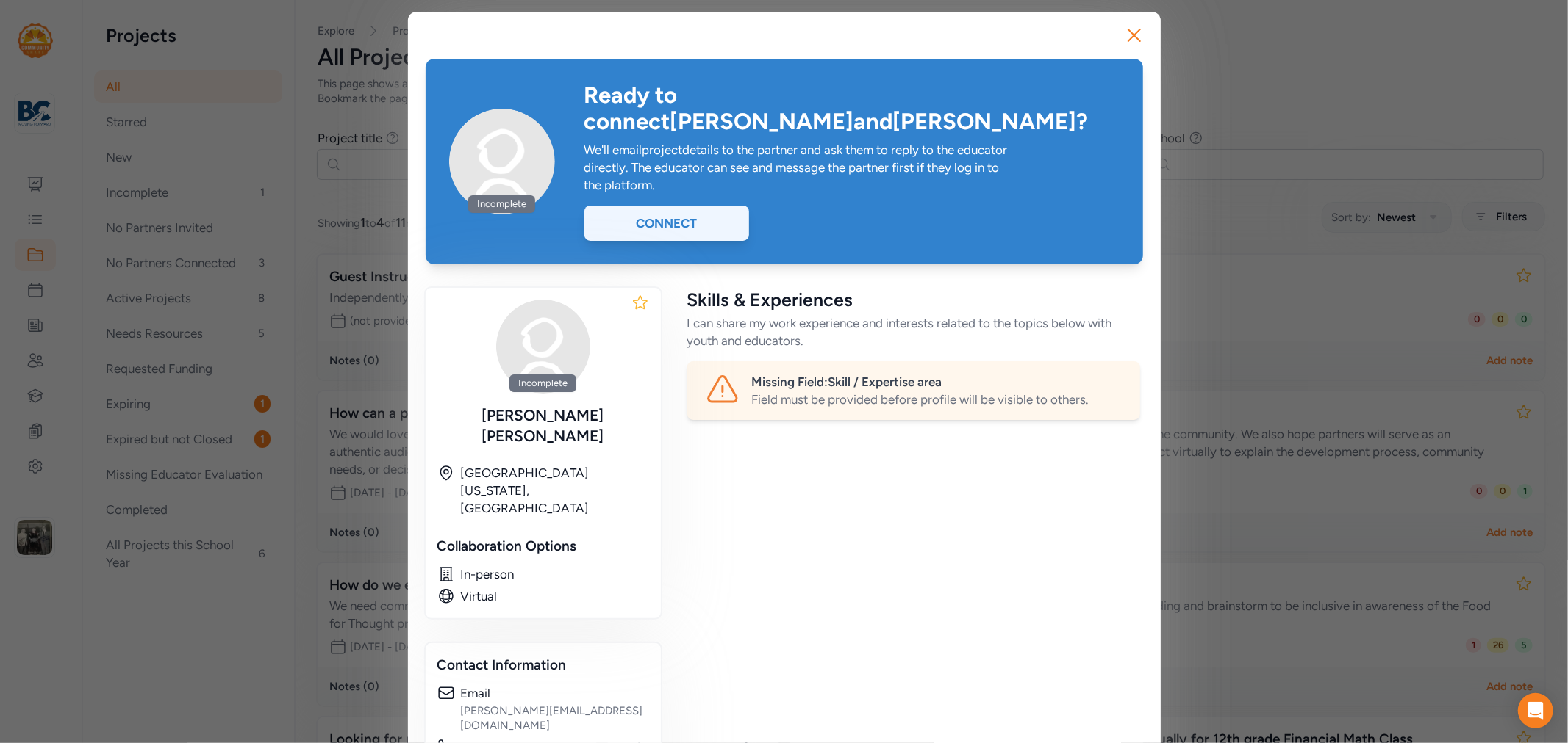
click at [674, 206] on div "Connect" at bounding box center [667, 223] width 165 height 35
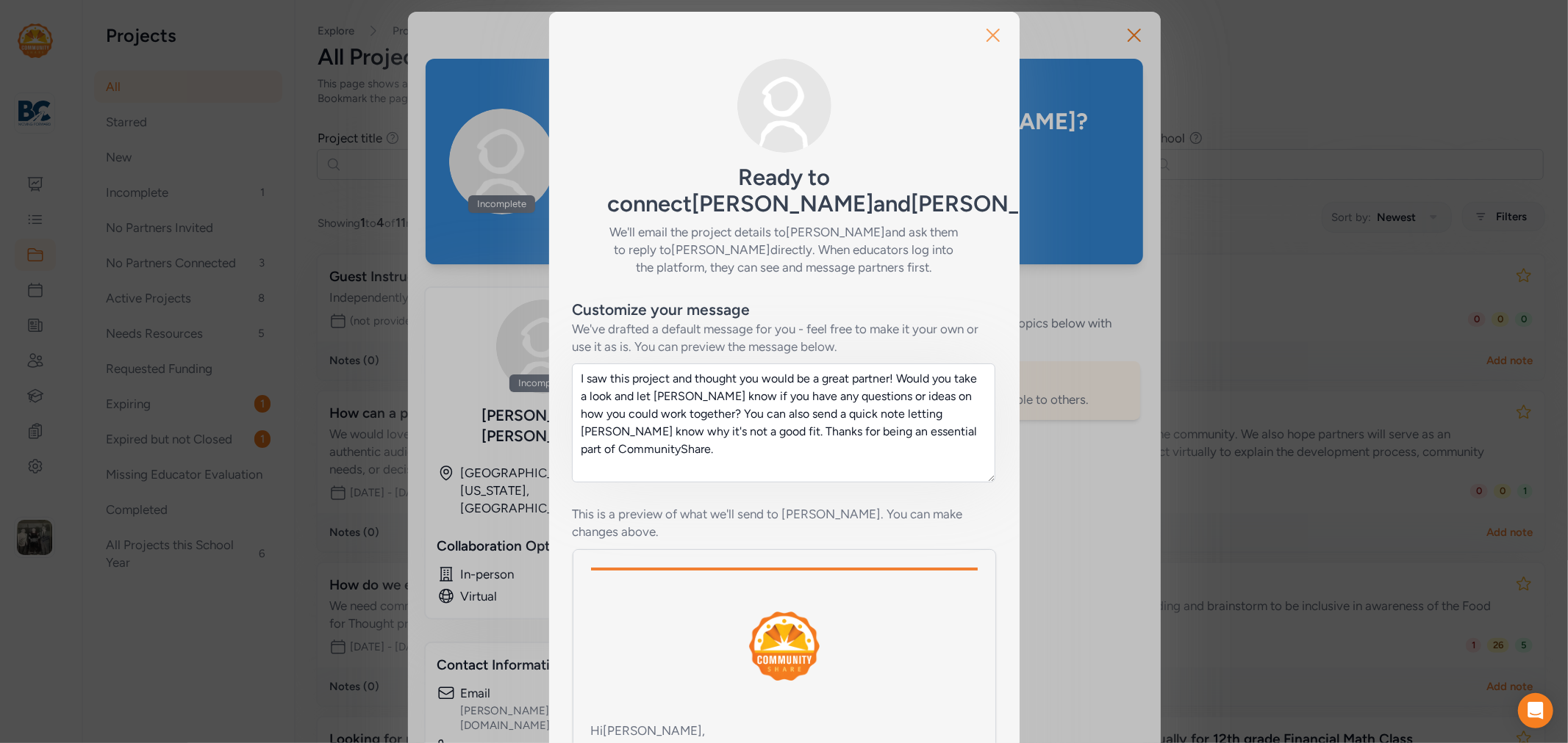
click at [982, 32] on icon "button" at bounding box center [993, 35] width 24 height 24
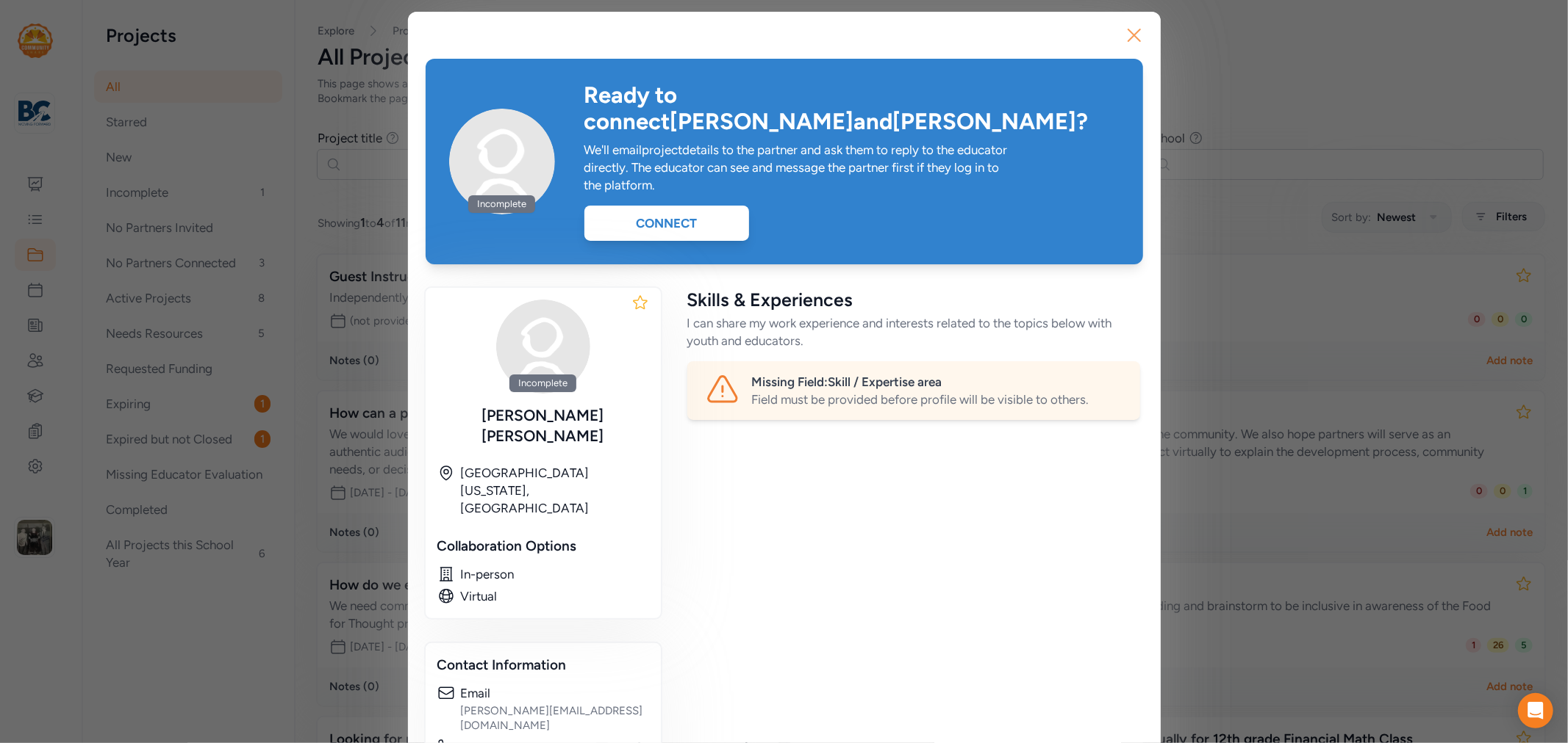
click at [1125, 33] on icon "button" at bounding box center [1134, 35] width 24 height 24
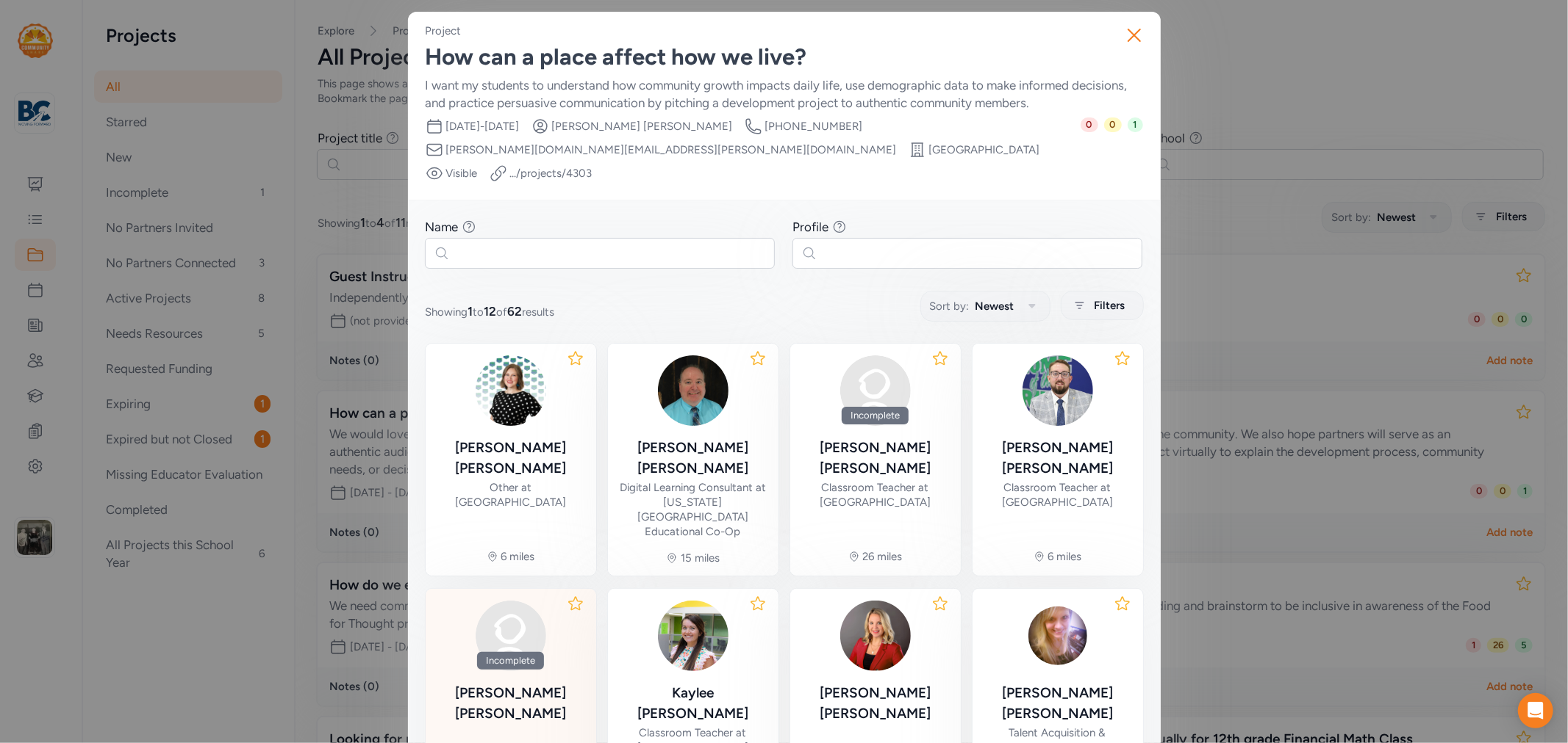
click at [519, 683] on div "Christy Rogers" at bounding box center [511, 703] width 147 height 41
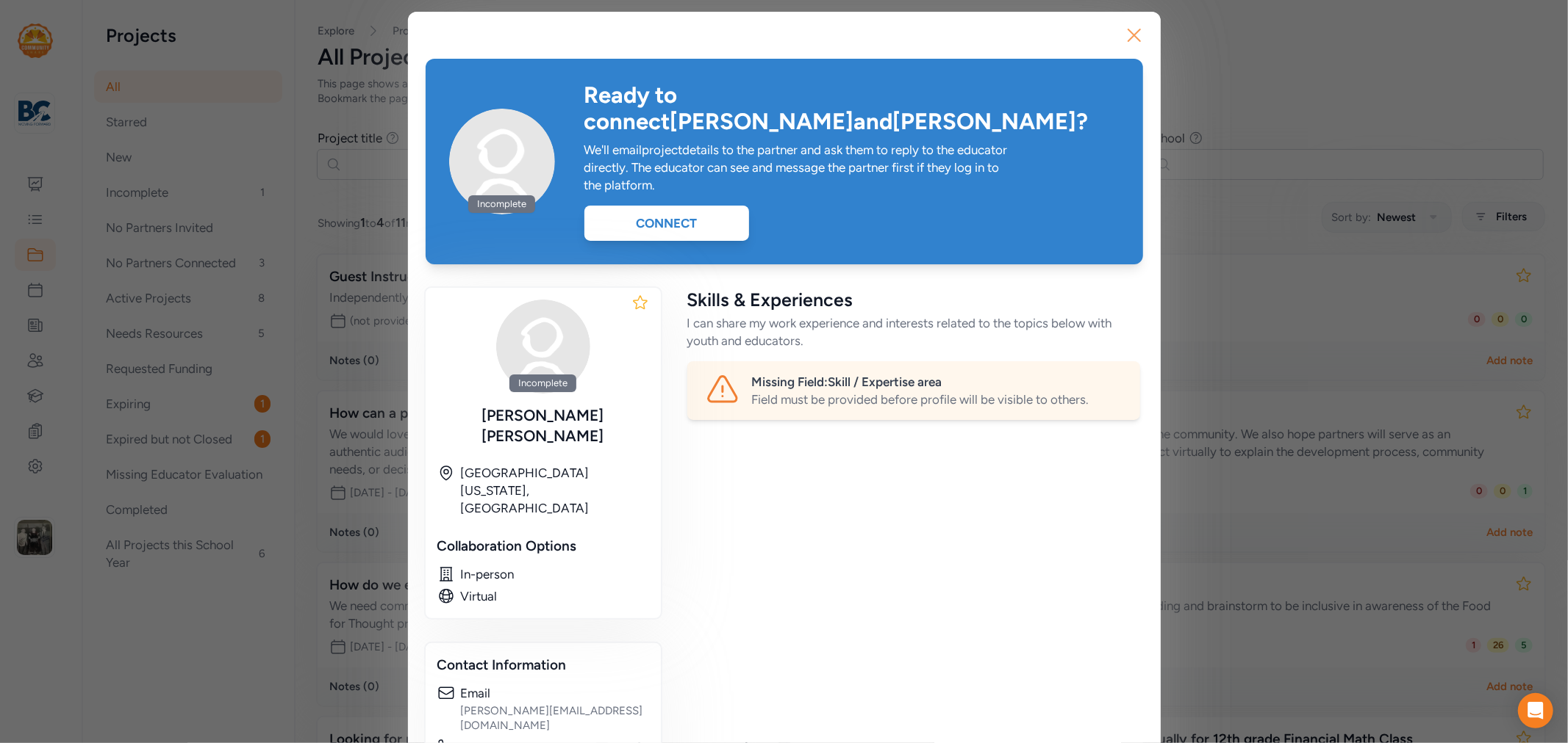
click at [1134, 30] on icon "button" at bounding box center [1134, 35] width 11 height 11
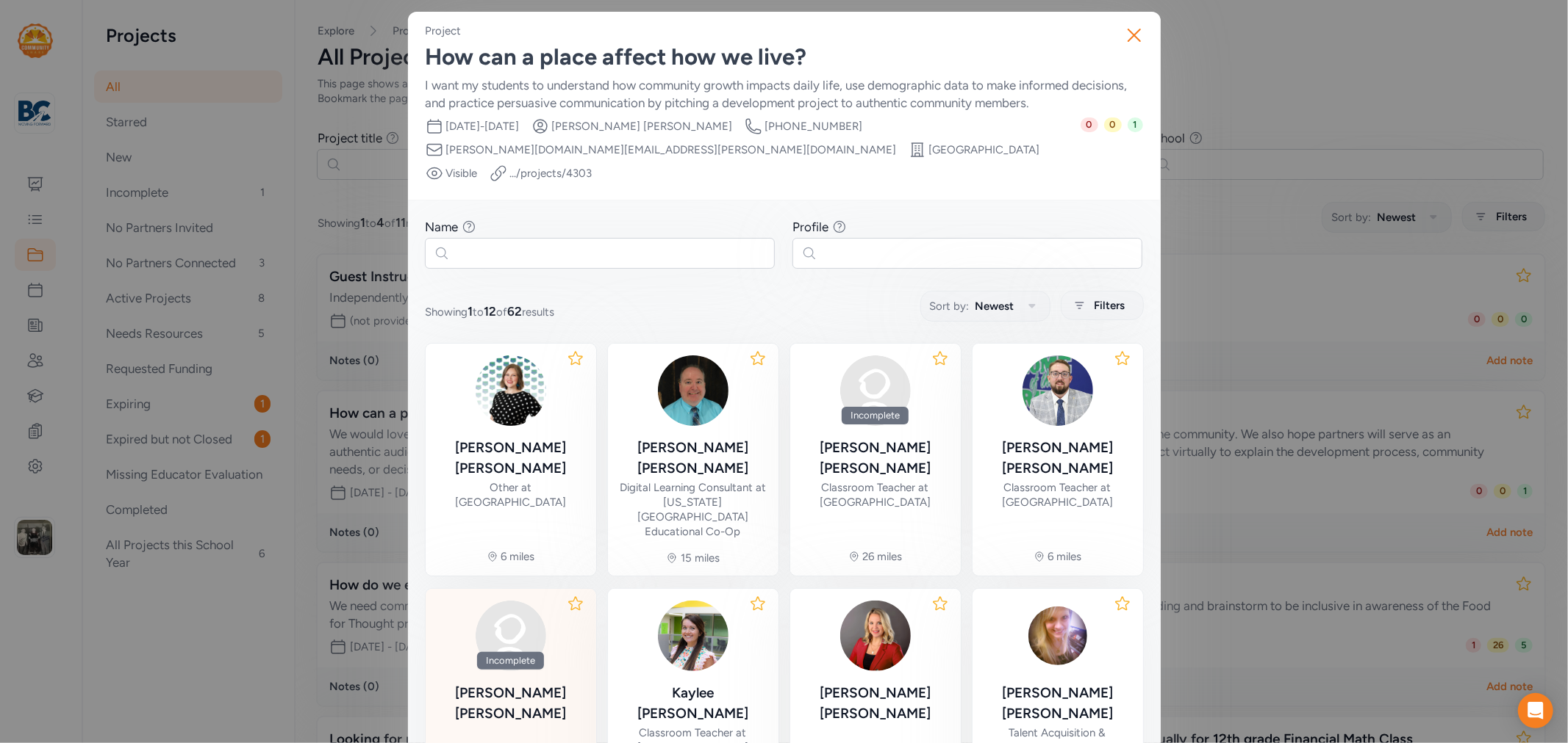
click at [516, 652] on div "Incomplete" at bounding box center [511, 661] width 67 height 17
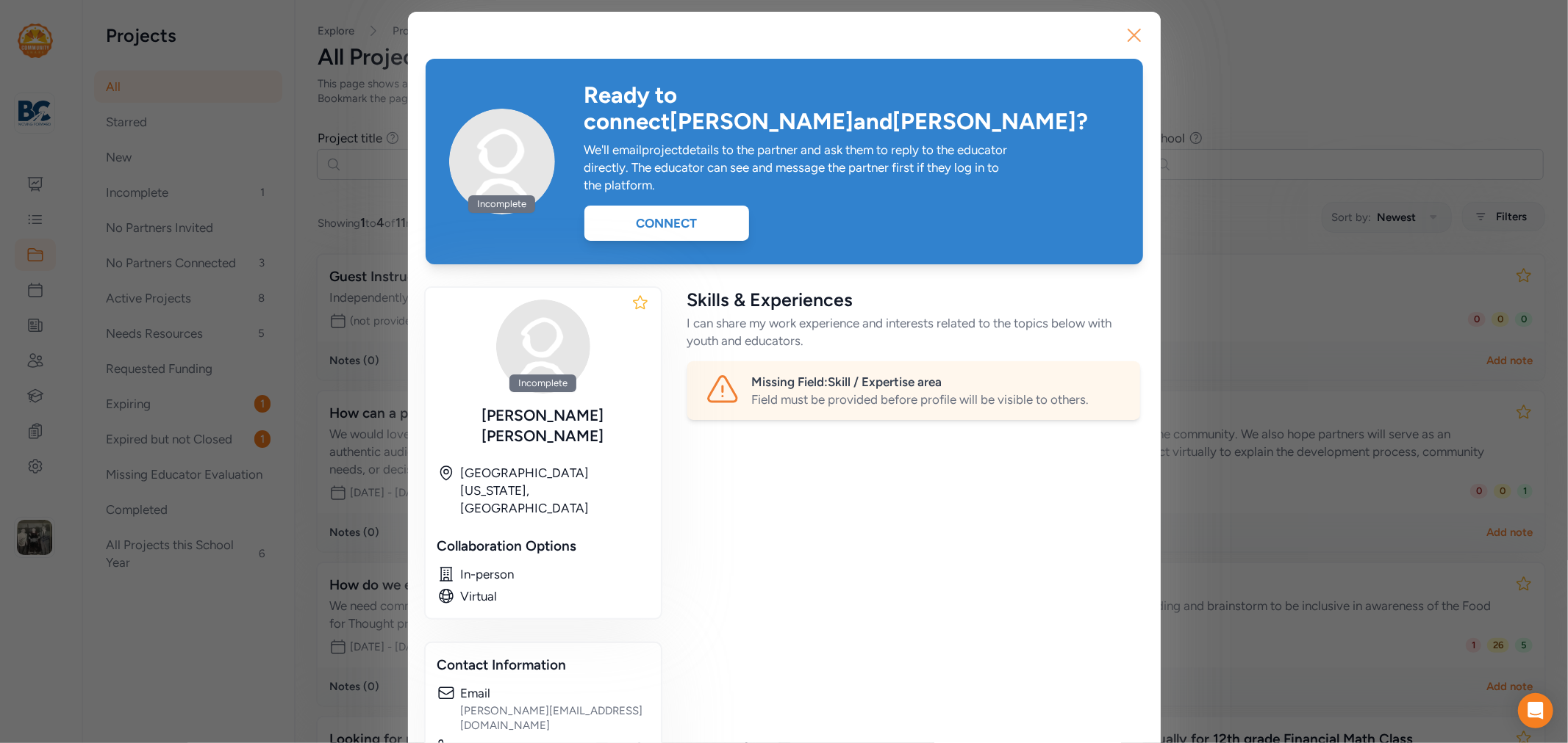
click at [1134, 36] on icon "button" at bounding box center [1134, 35] width 24 height 24
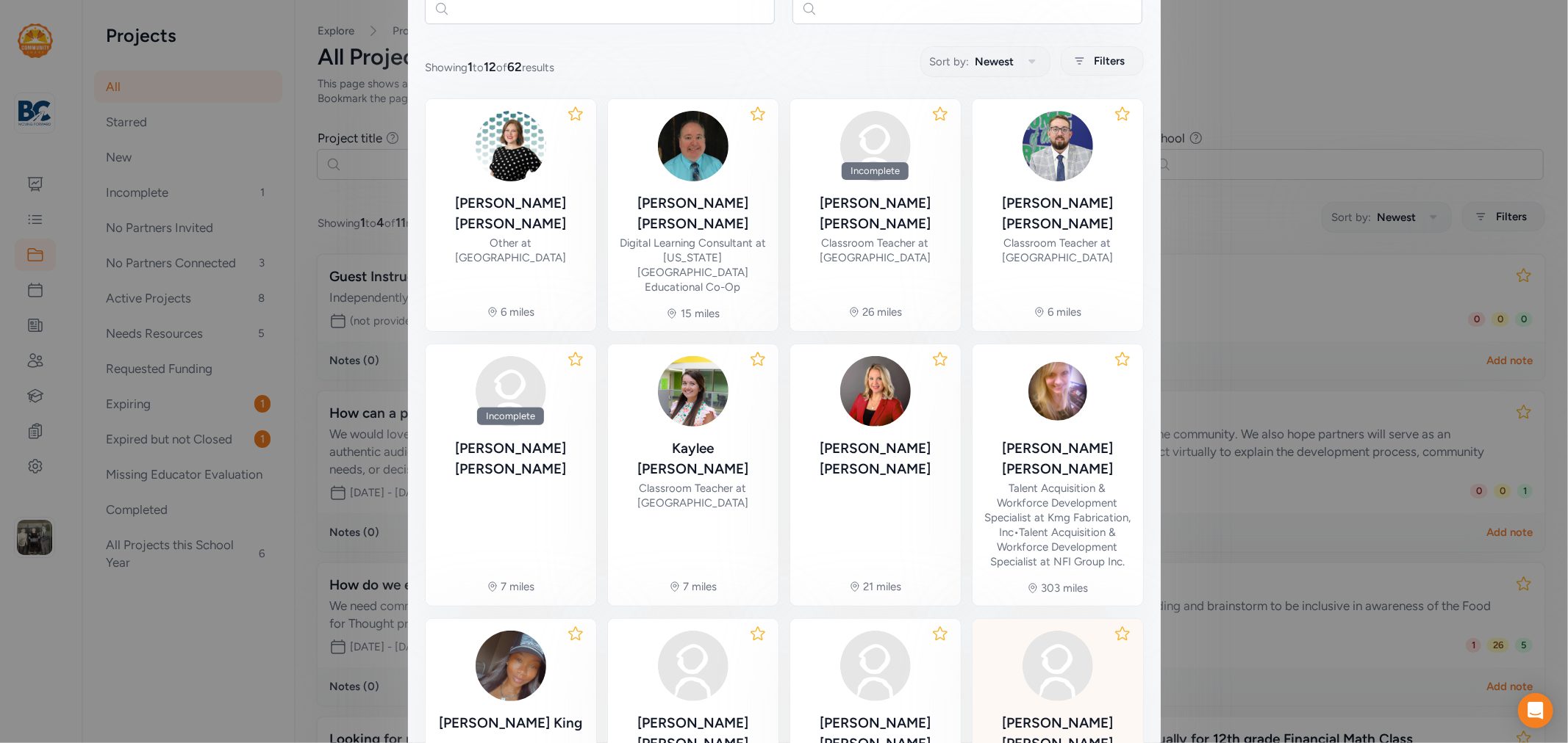
scroll to position [347, 0]
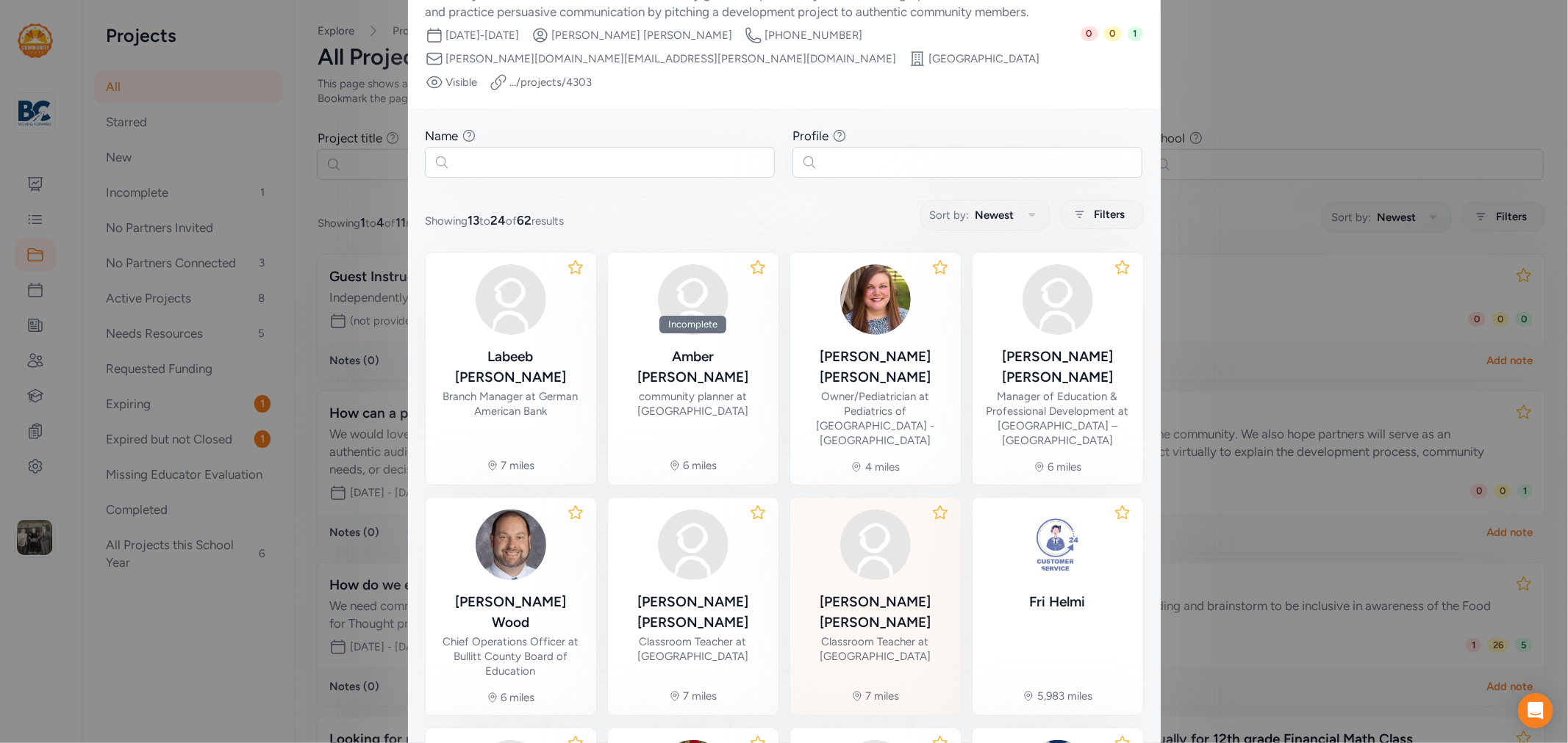
scroll to position [173, 0]
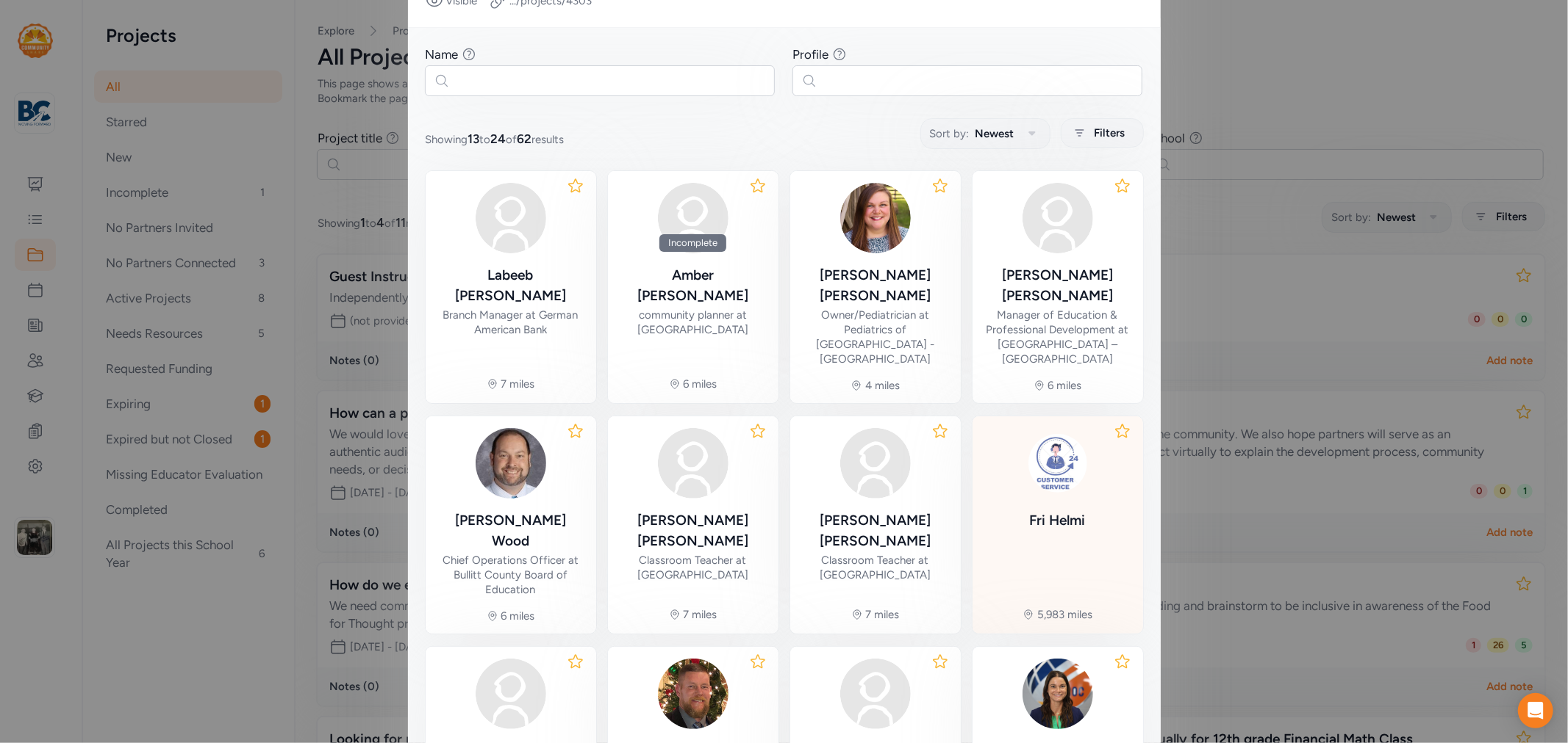
click at [1032, 437] on div at bounding box center [1058, 464] width 71 height 71
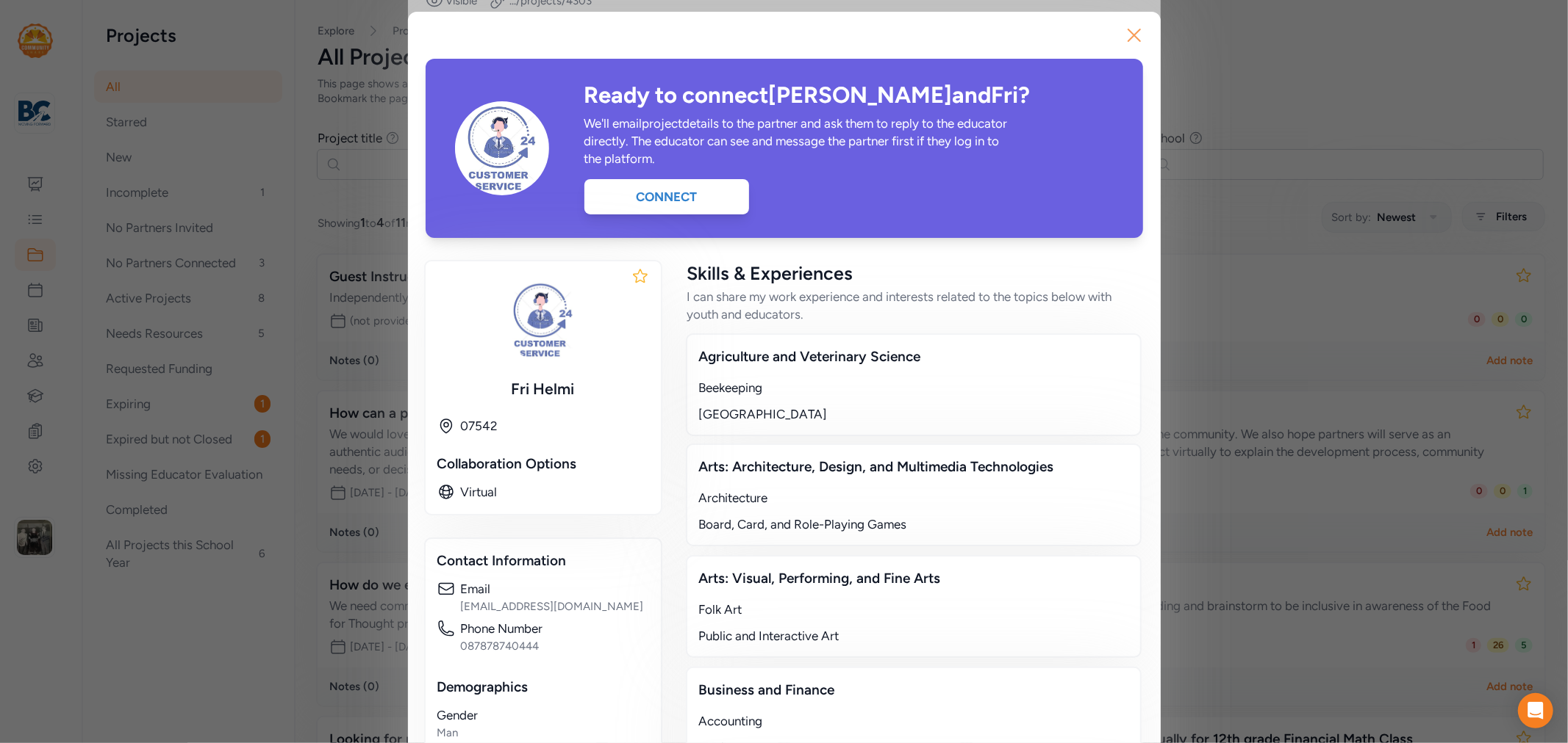
click at [1125, 28] on icon "button" at bounding box center [1134, 35] width 24 height 24
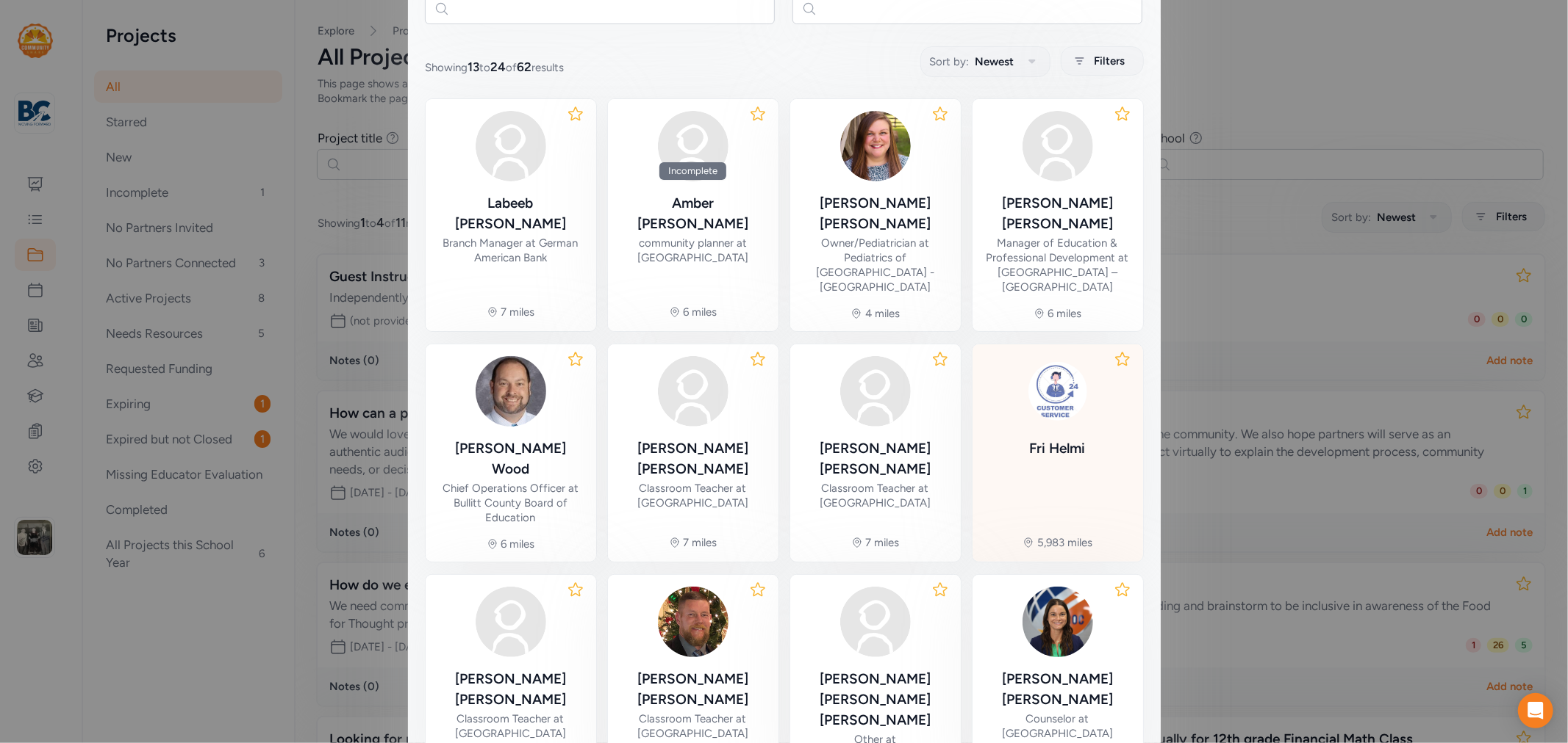
scroll to position [304, 0]
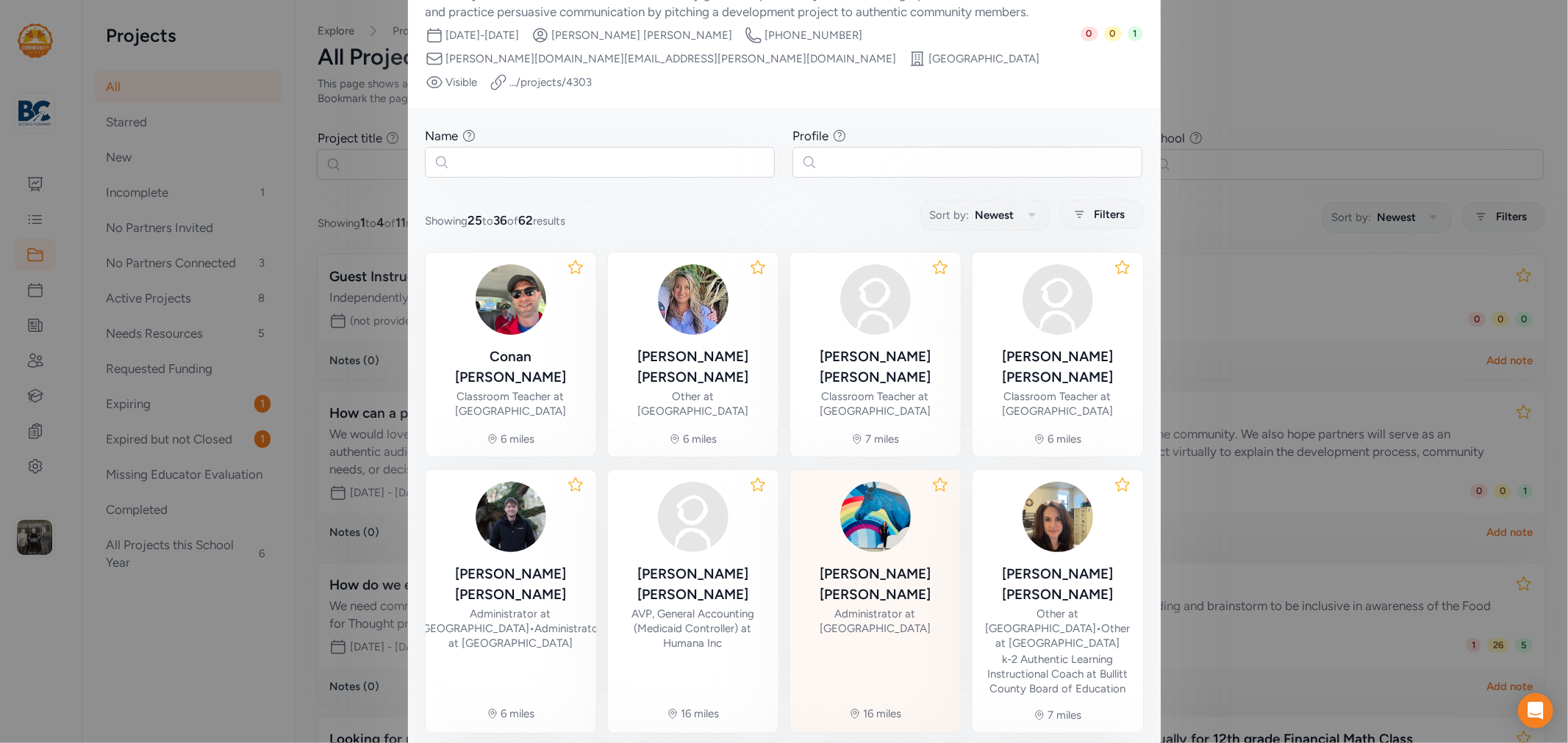
scroll to position [379, 0]
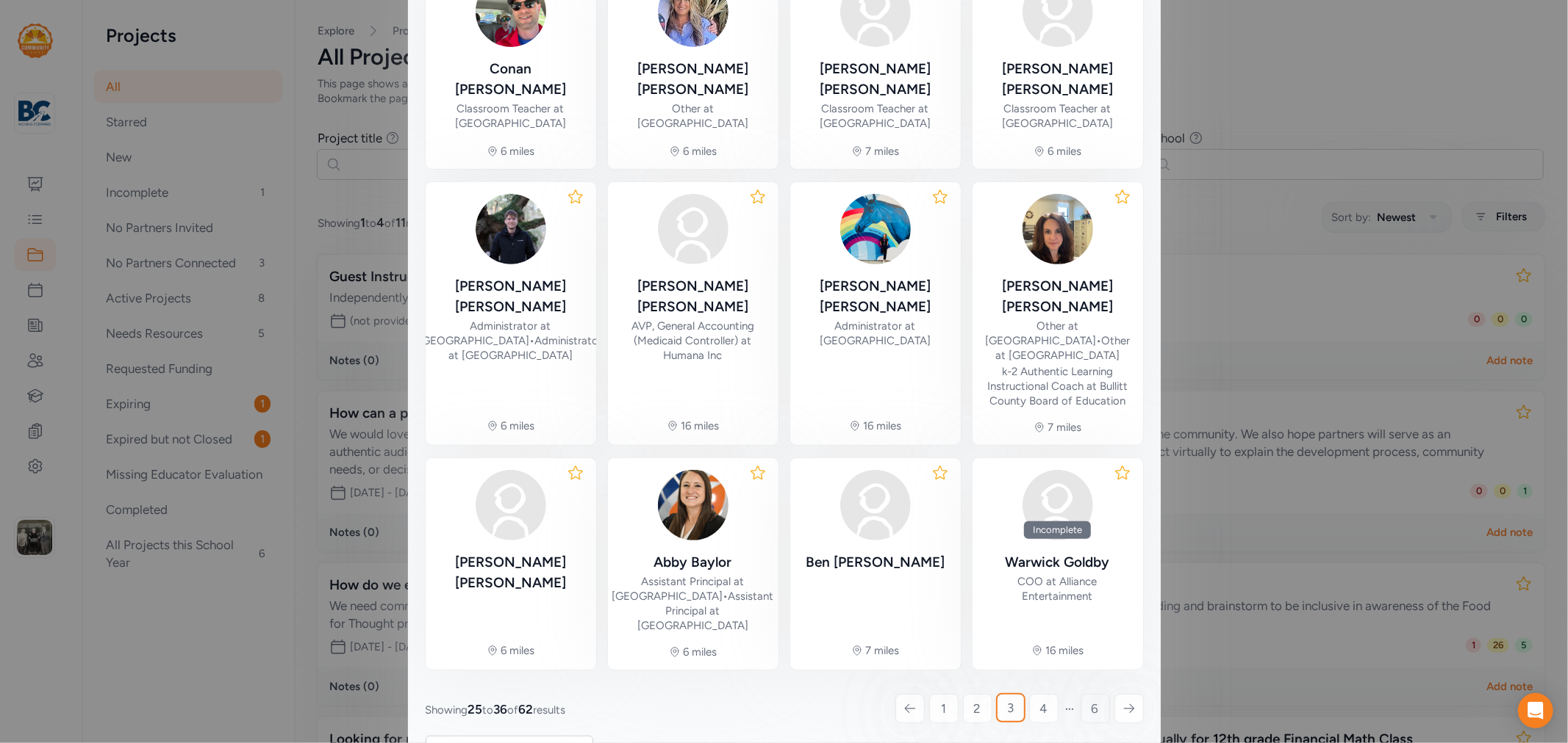
click at [1092, 700] on span "6" at bounding box center [1095, 709] width 8 height 17
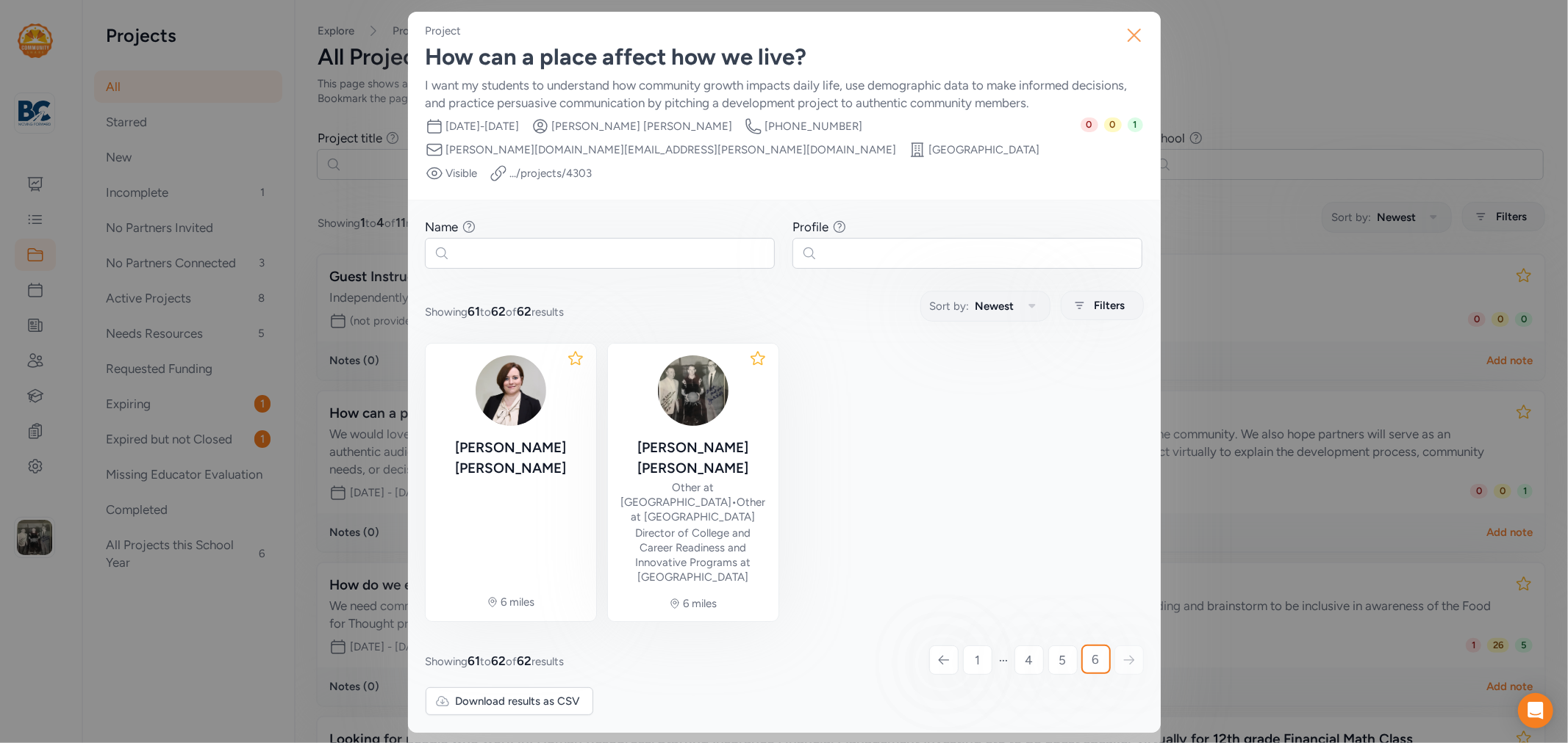
click at [1128, 33] on icon "button" at bounding box center [1134, 35] width 24 height 24
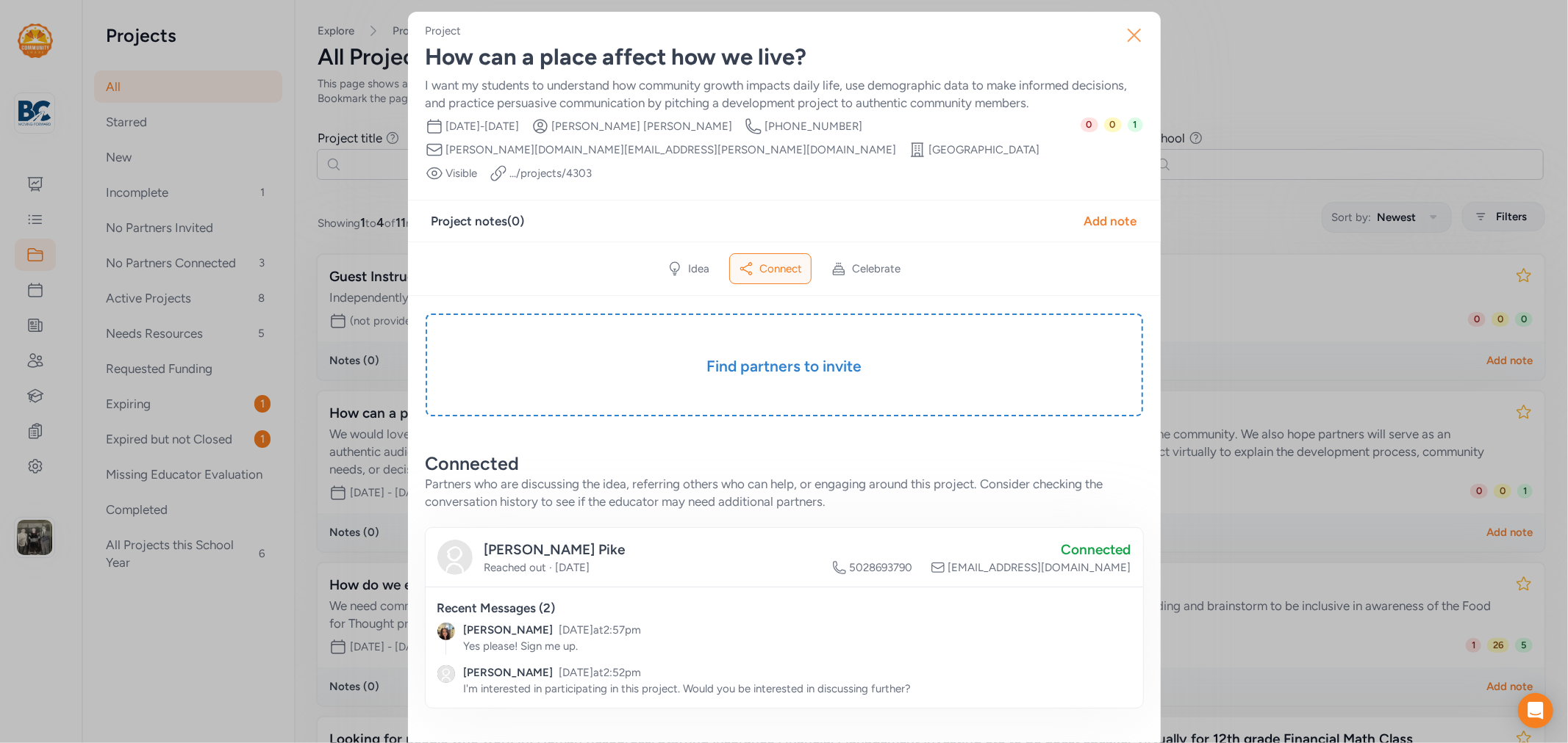
click at [1128, 34] on icon "button" at bounding box center [1134, 35] width 11 height 11
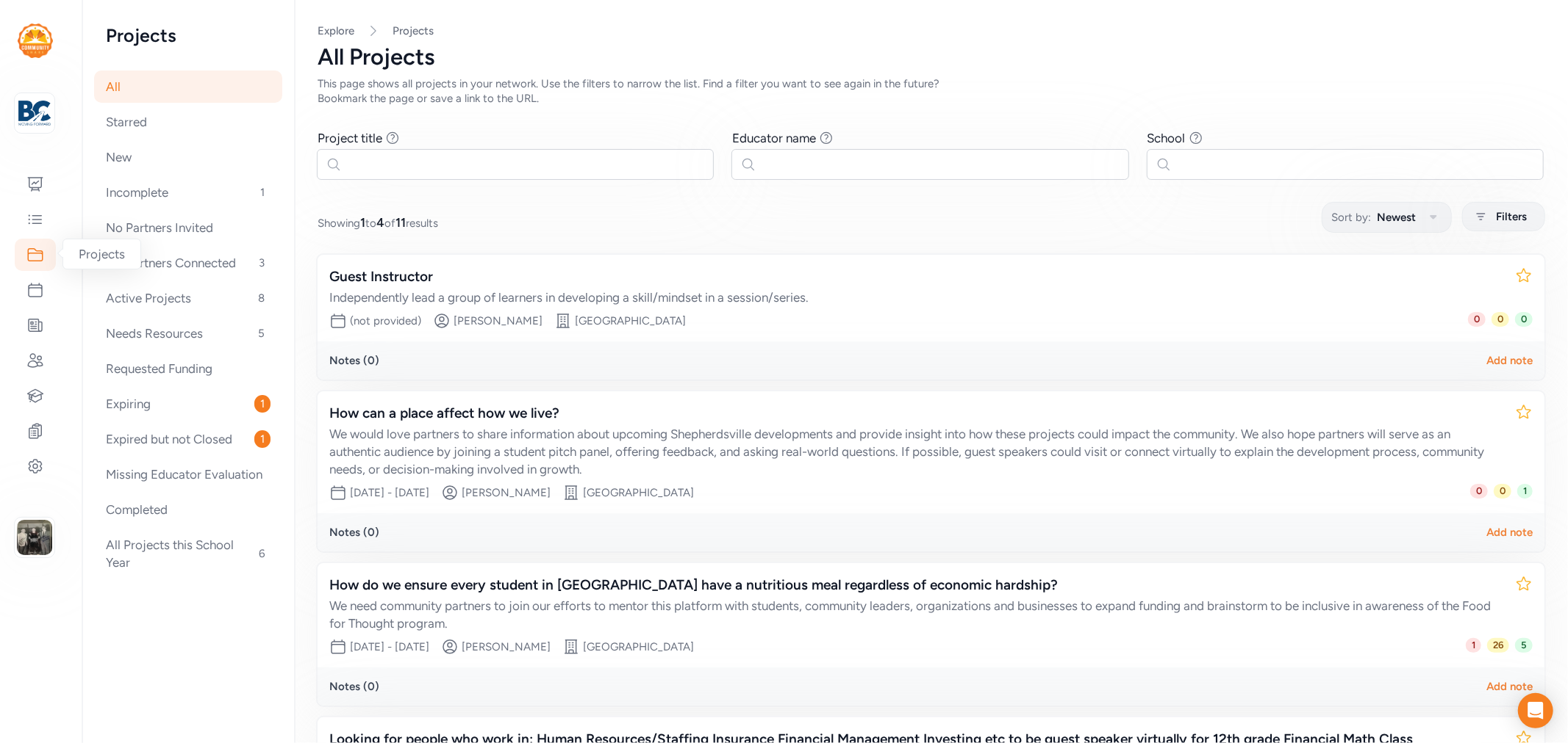
click at [33, 259] on icon at bounding box center [35, 254] width 17 height 17
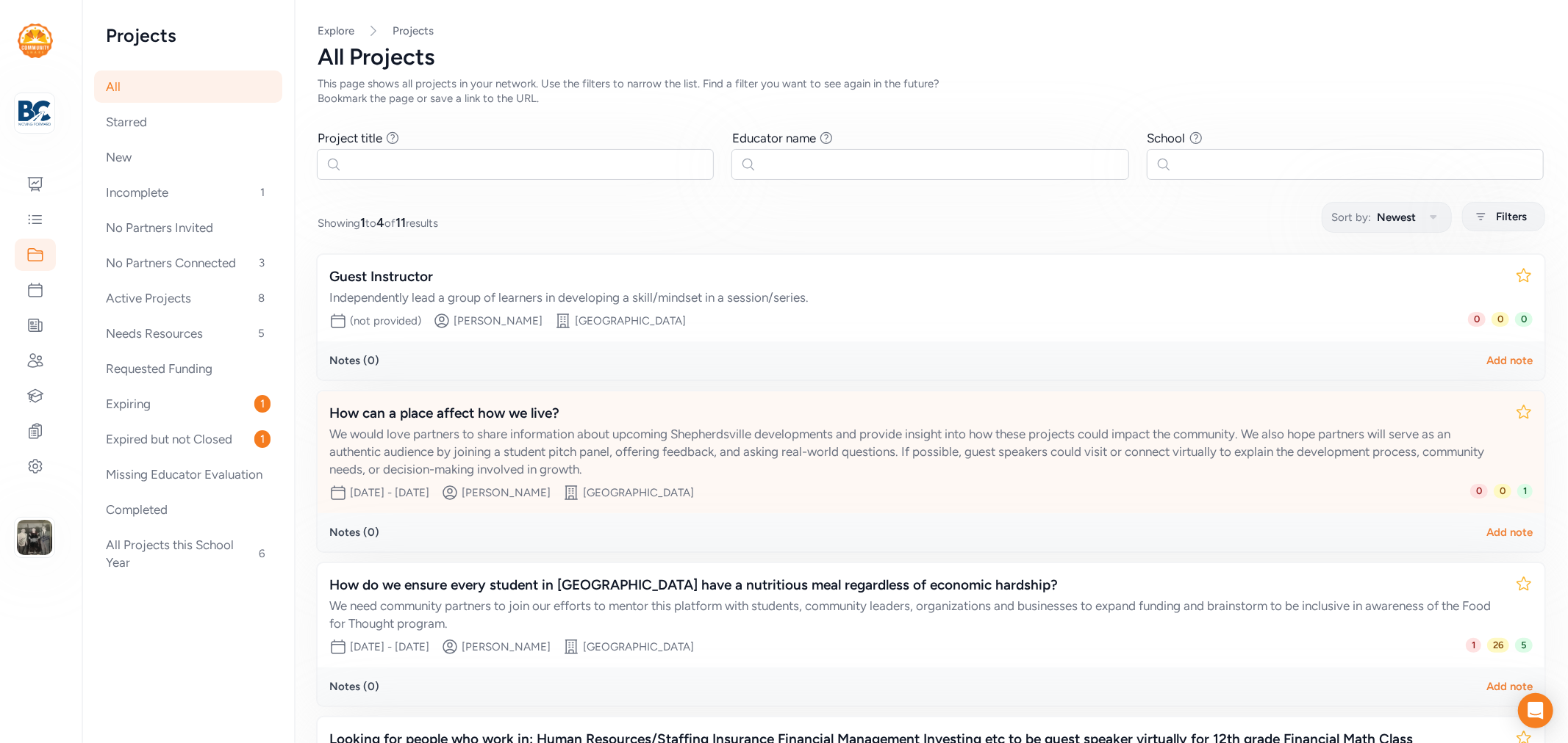
click at [507, 414] on div "How can a place affect how we live?" at bounding box center [916, 414] width 1174 height 21
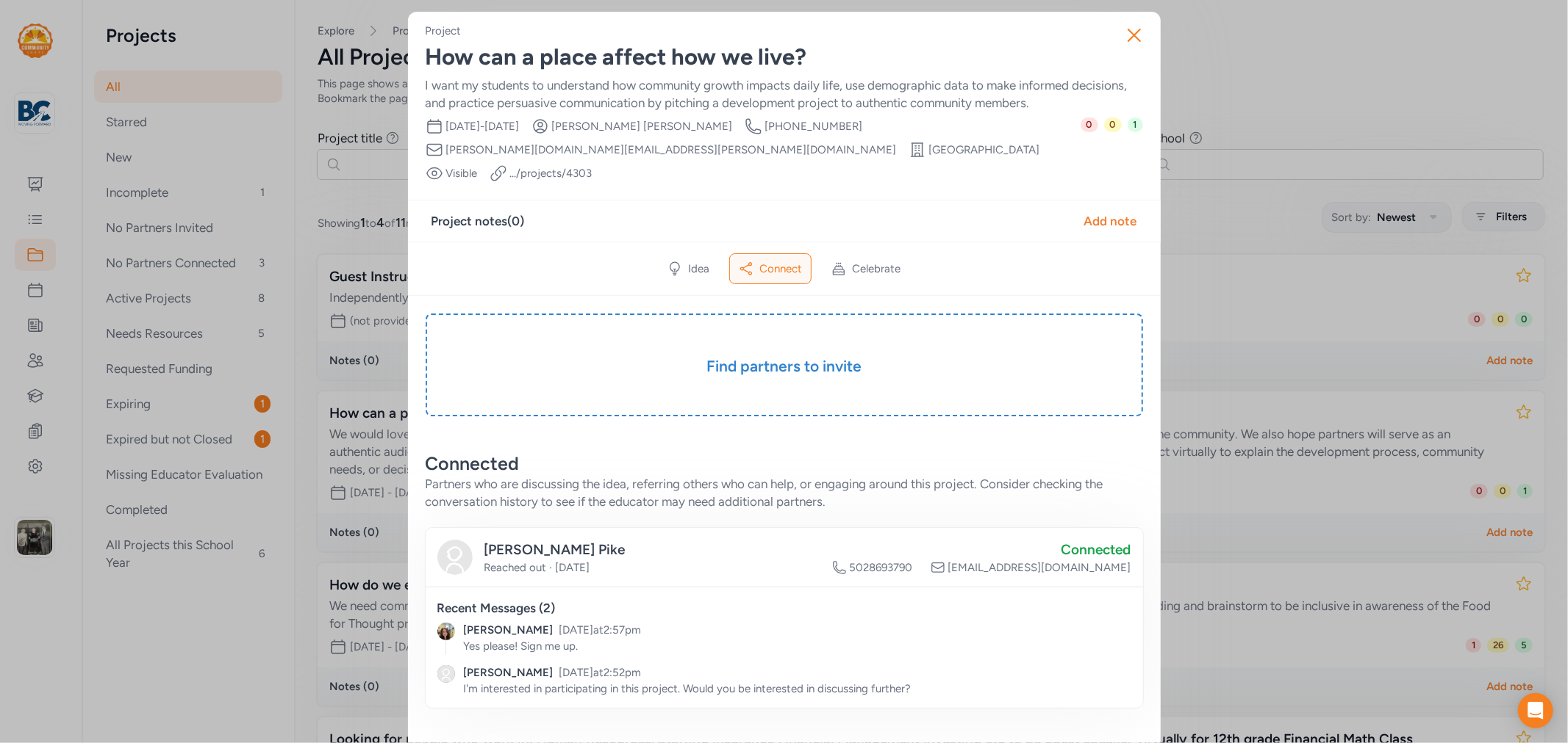
click at [297, 339] on div "Close Project How can a place affect how we live? I want my students to underst…" at bounding box center [784, 575] width 1568 height 1149
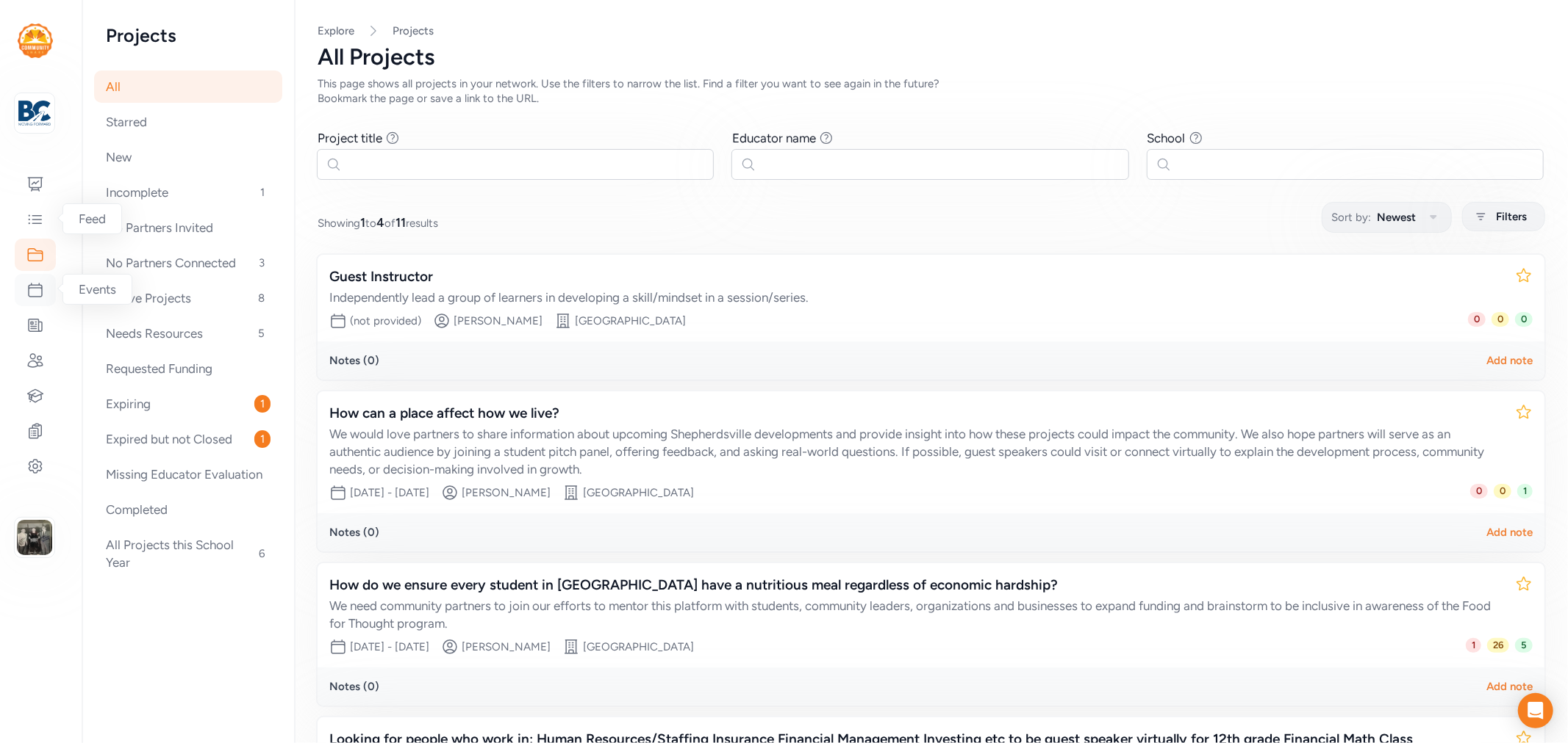
click at [34, 288] on icon at bounding box center [35, 291] width 13 height 13
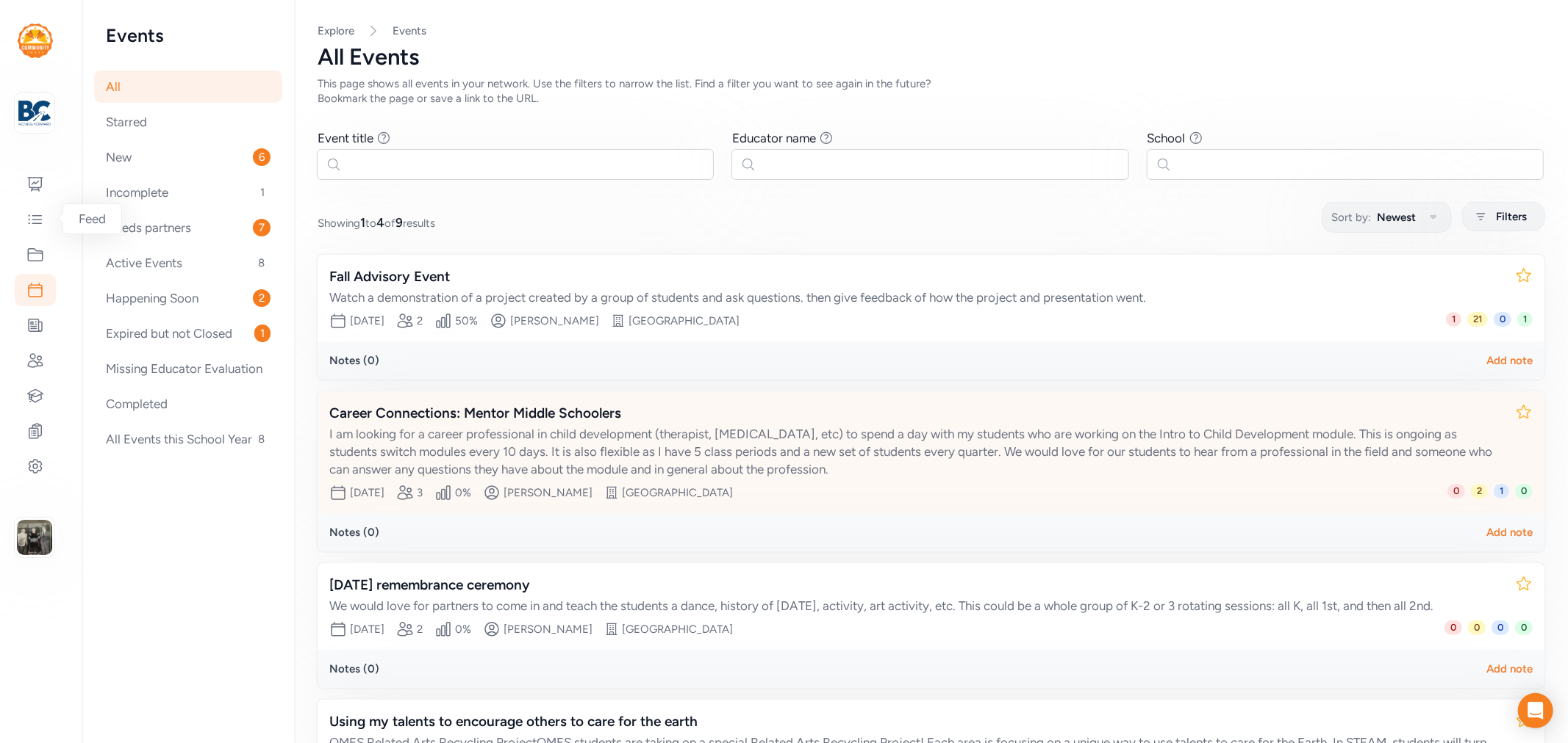
scroll to position [164, 0]
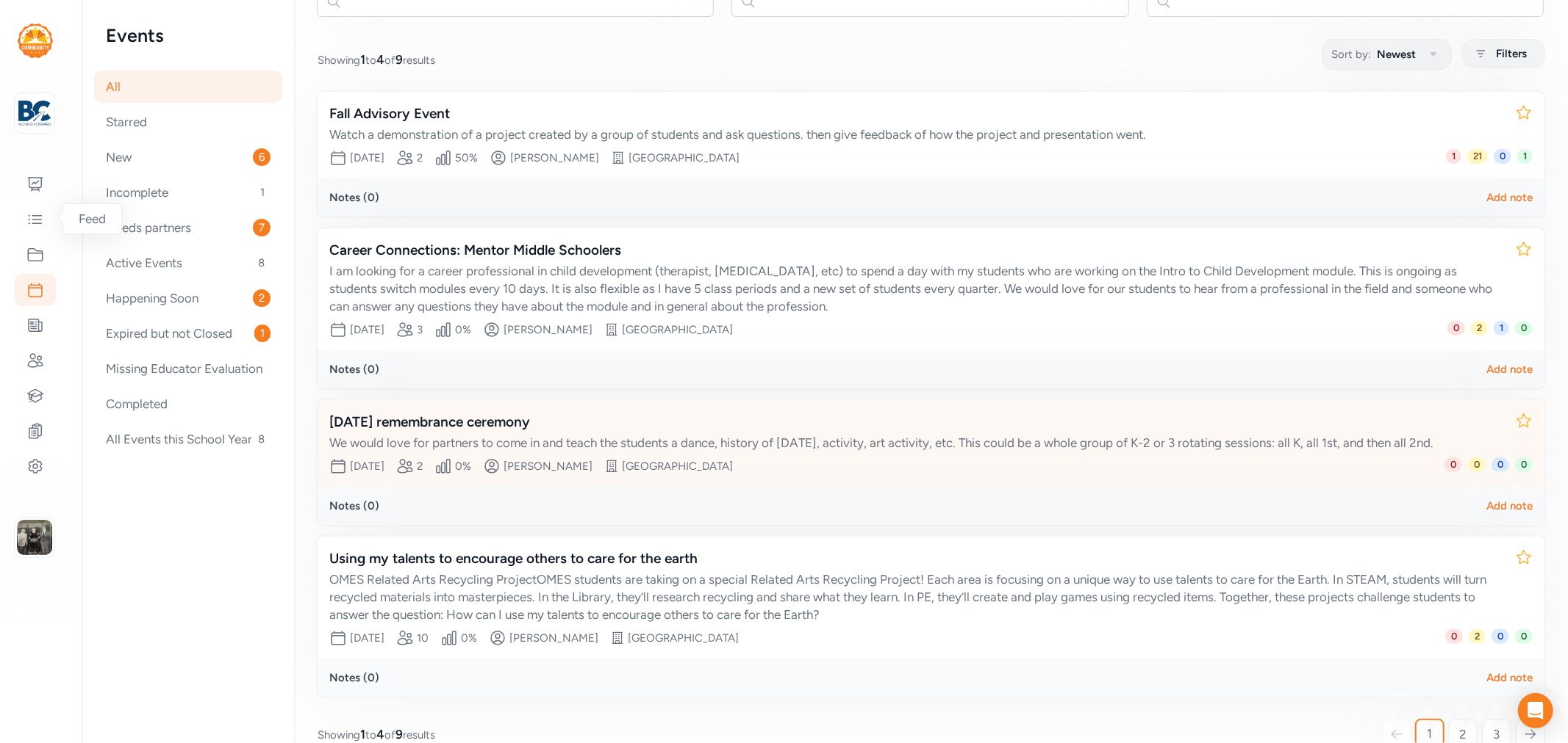
click at [505, 422] on div "[DATE] remembrance ceremony" at bounding box center [916, 423] width 1174 height 21
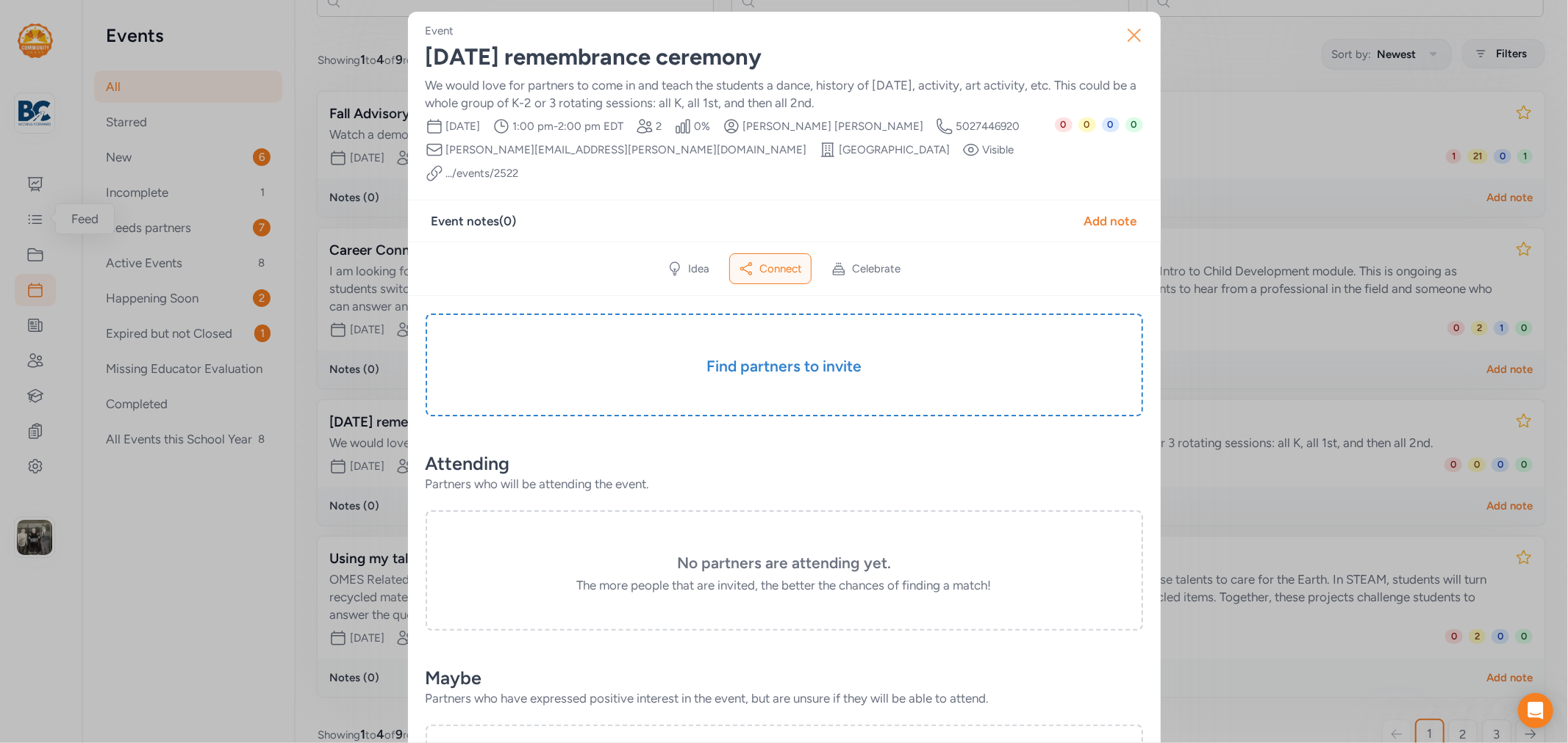
click at [1139, 34] on icon "button" at bounding box center [1134, 35] width 24 height 24
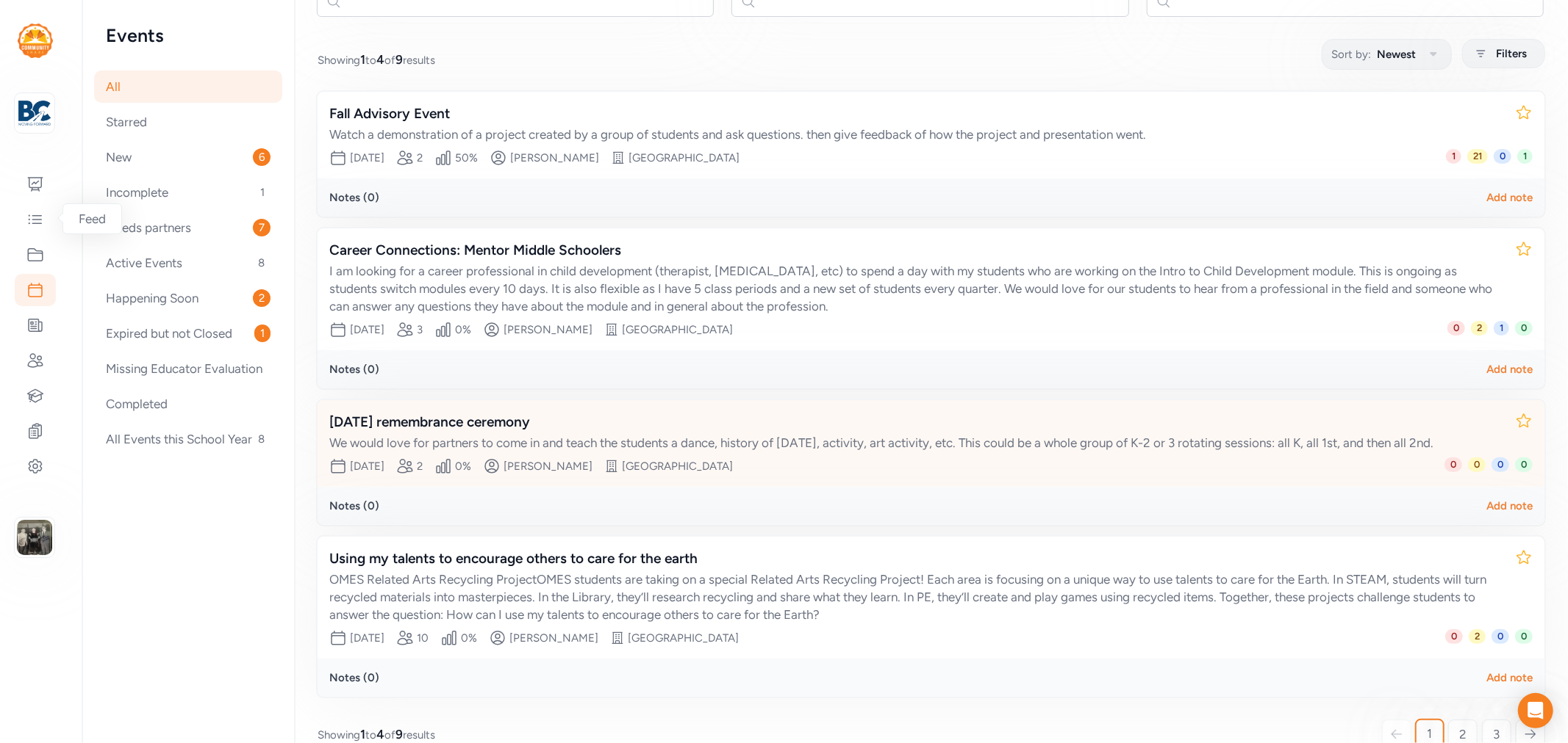
scroll to position [204, 0]
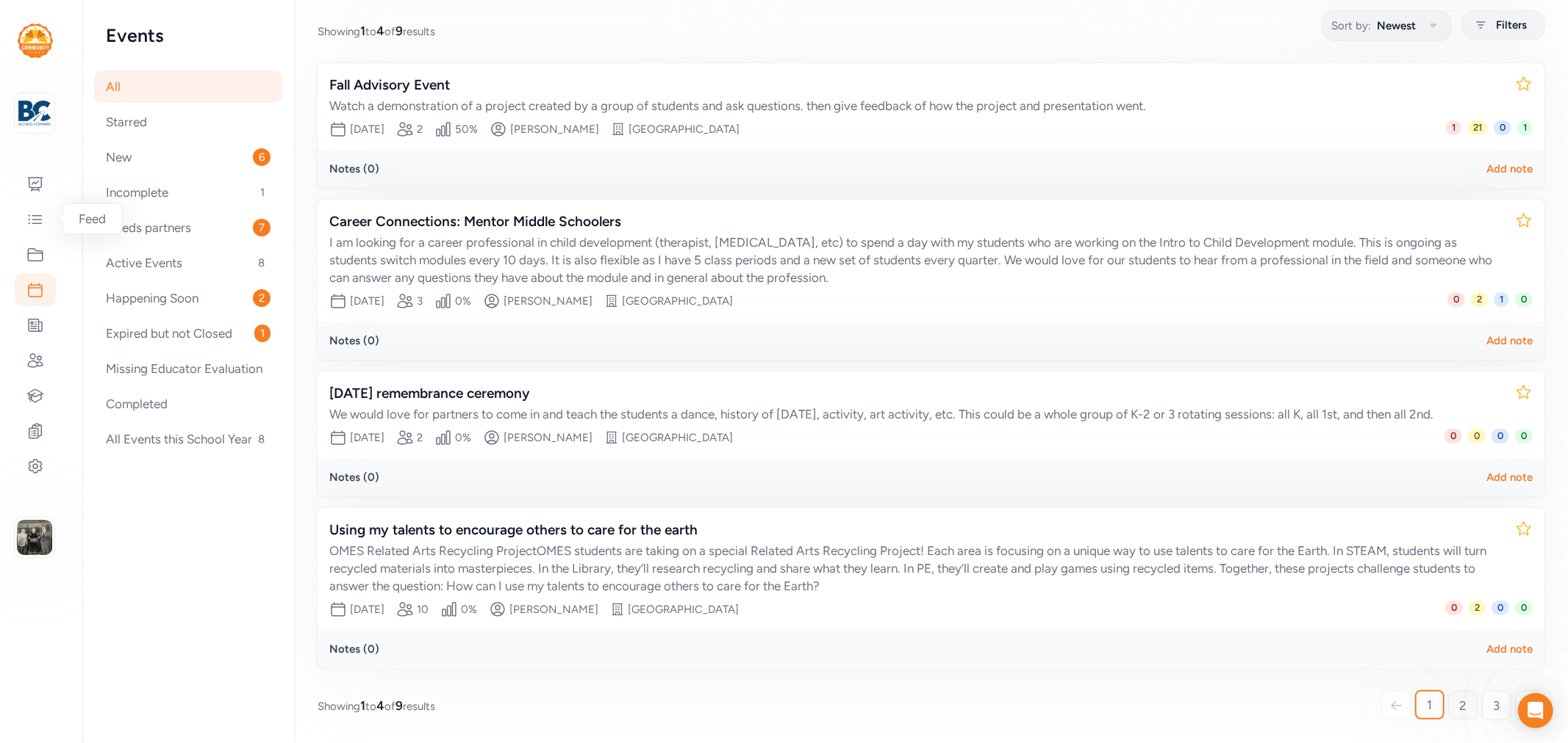
click at [1447, 704] on link "2" at bounding box center [1462, 706] width 30 height 30
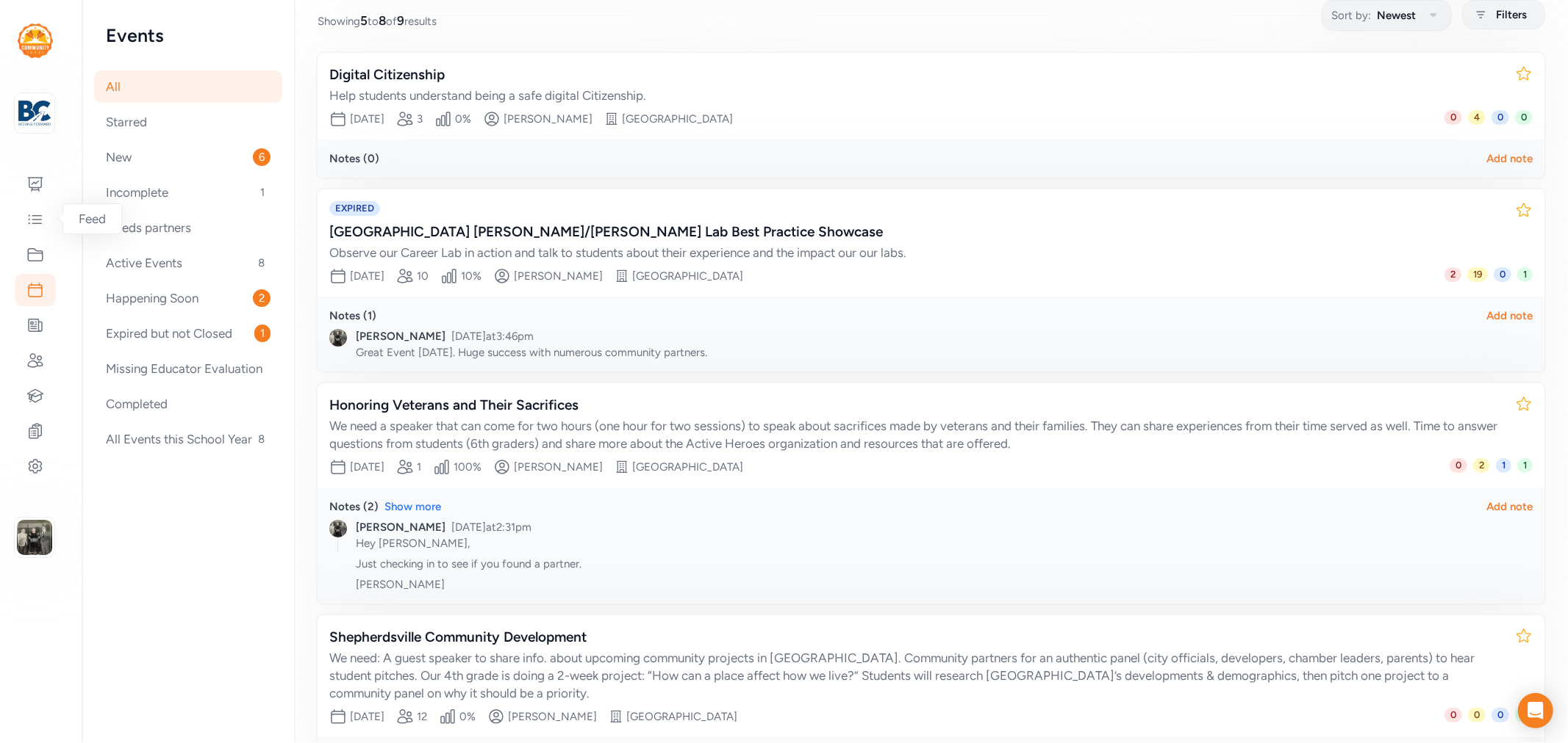
scroll to position [284, 0]
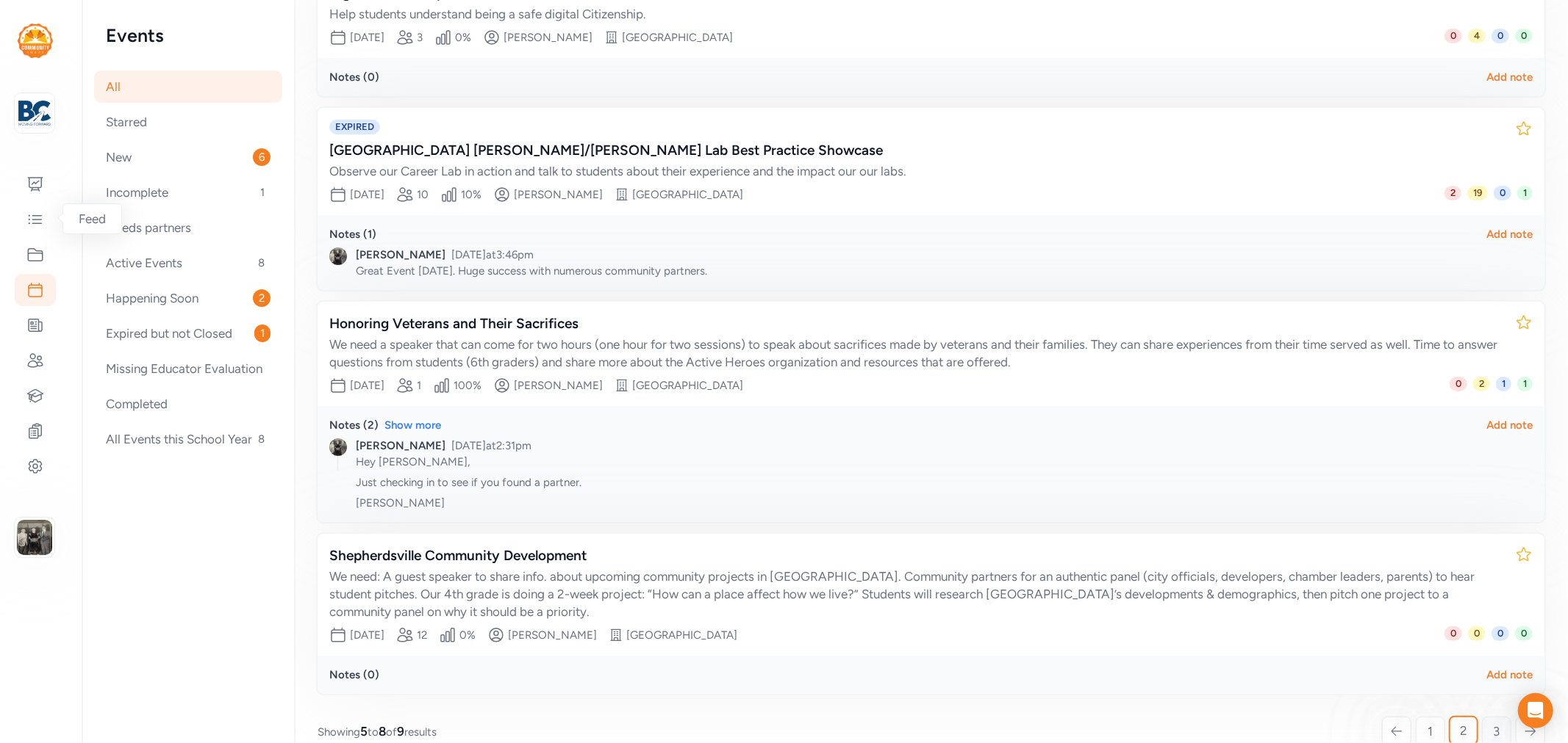
click at [1482, 718] on link "3" at bounding box center [1496, 732] width 30 height 30
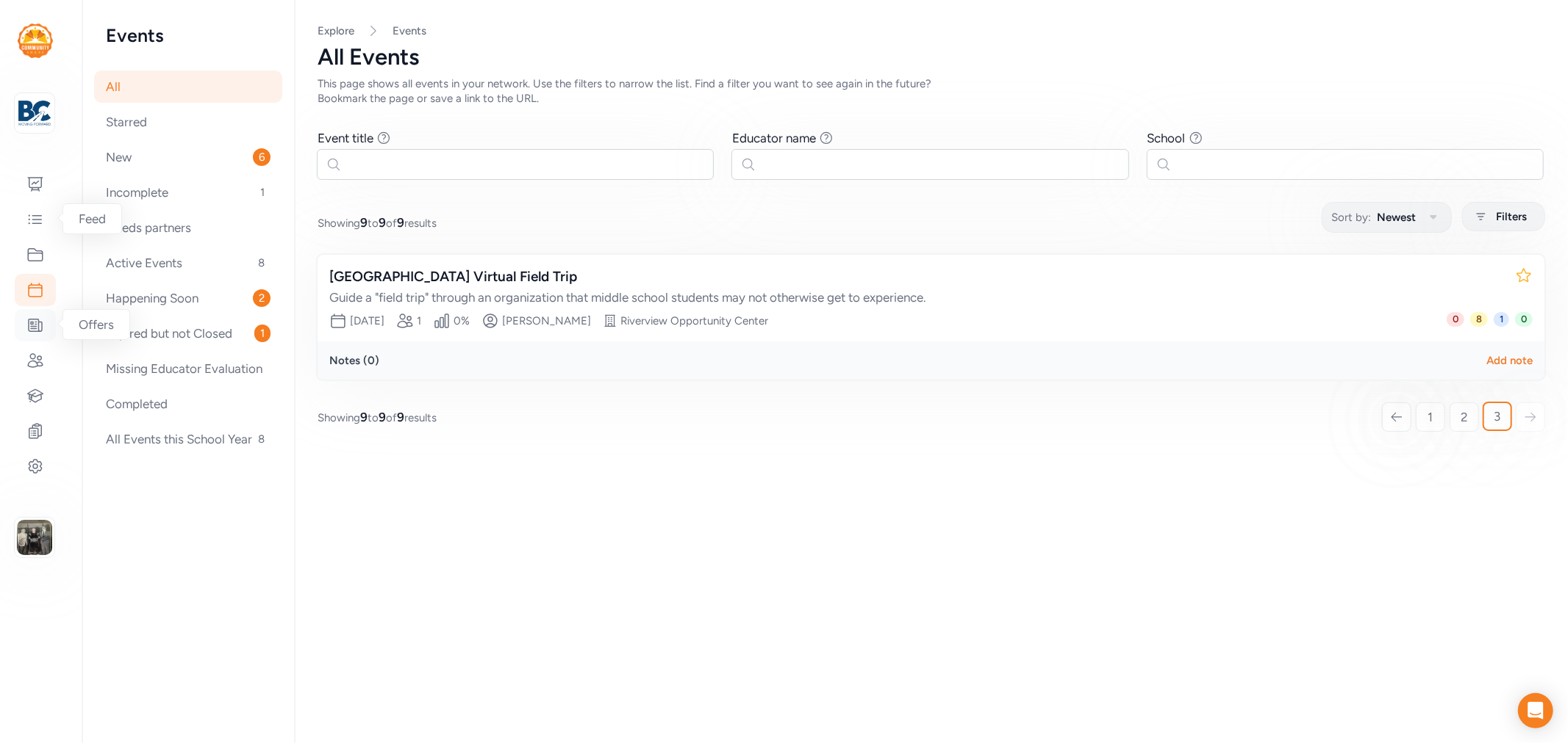
click at [27, 321] on icon at bounding box center [35, 325] width 17 height 17
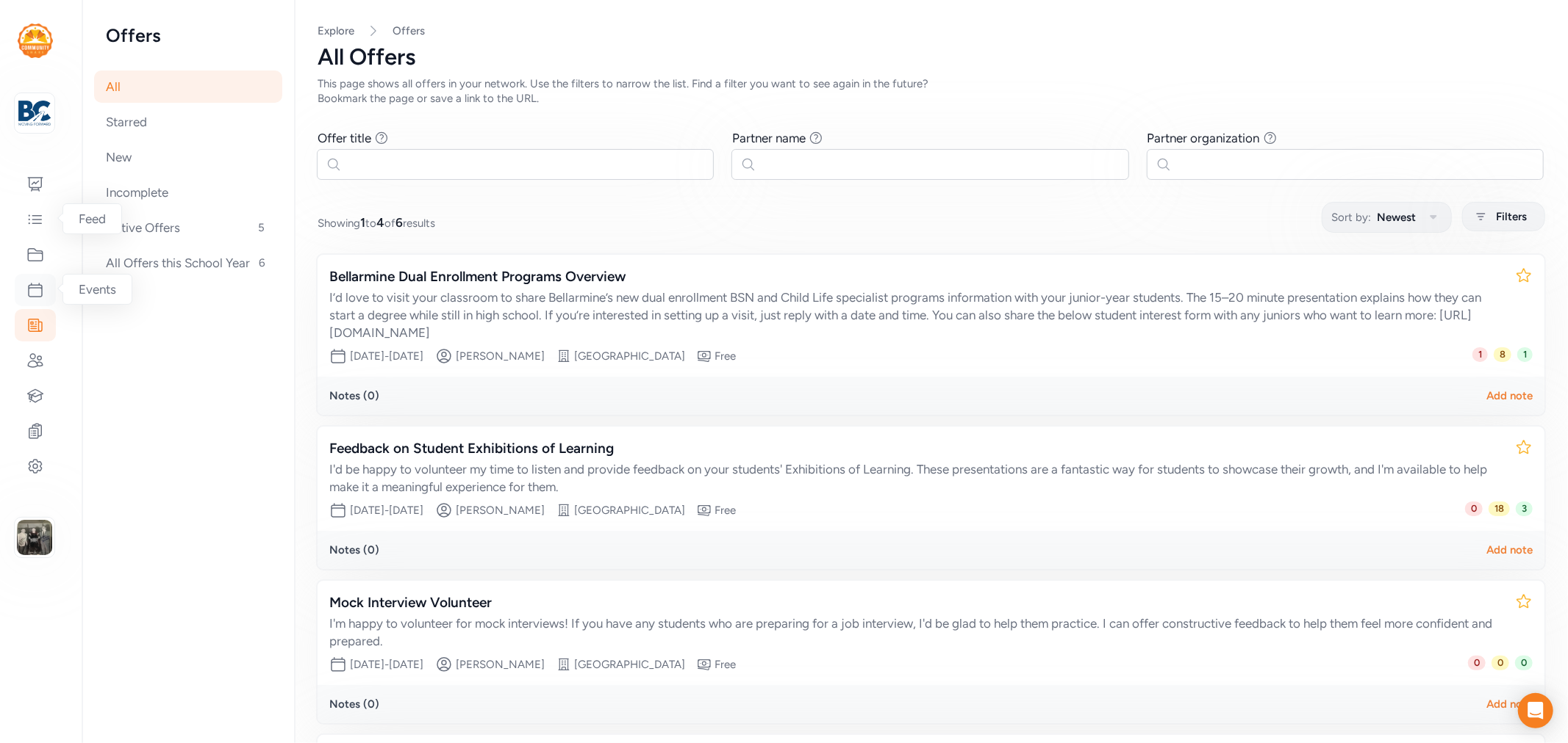
click at [32, 290] on icon at bounding box center [35, 290] width 17 height 17
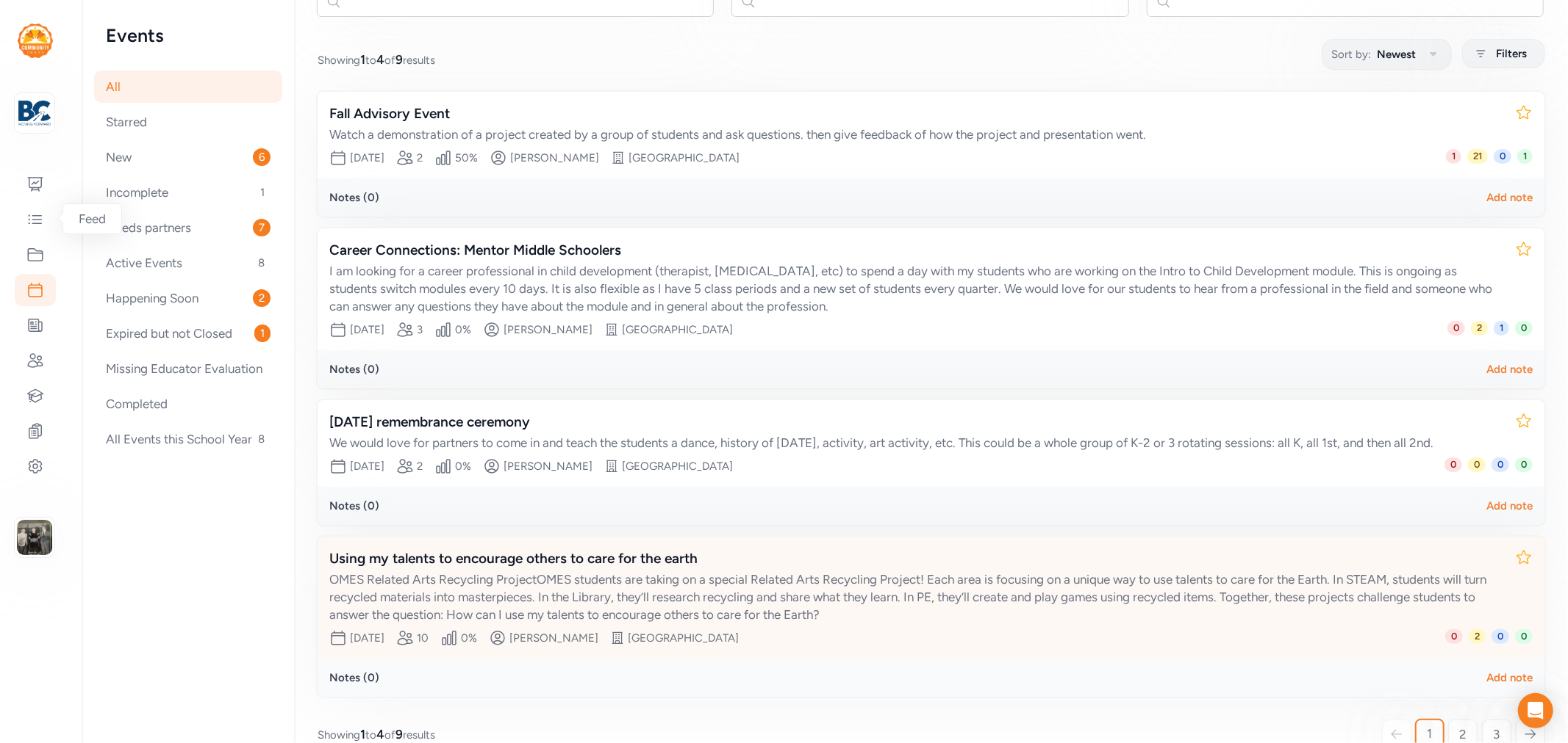
scroll to position [204, 0]
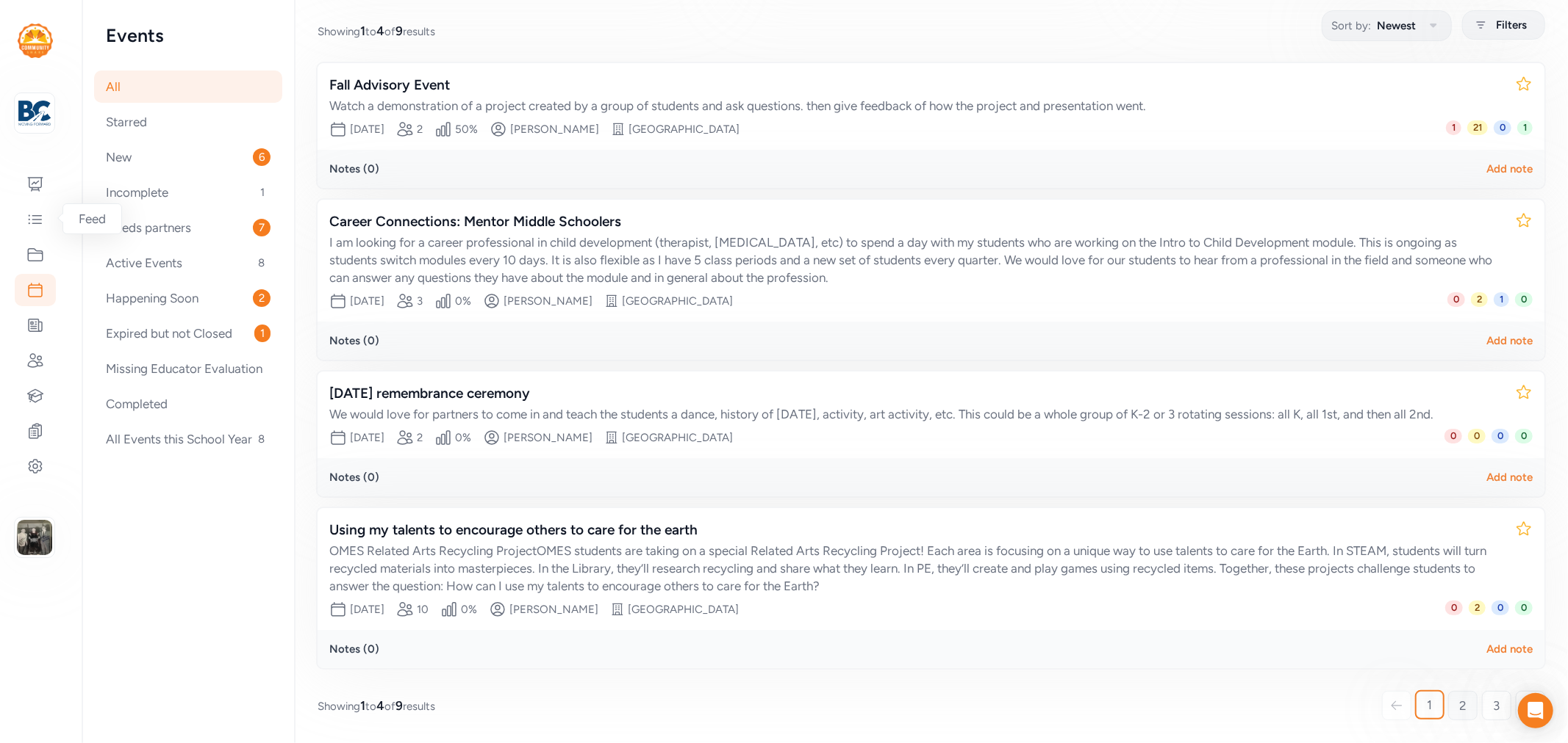
click at [1459, 709] on link "2" at bounding box center [1462, 706] width 30 height 30
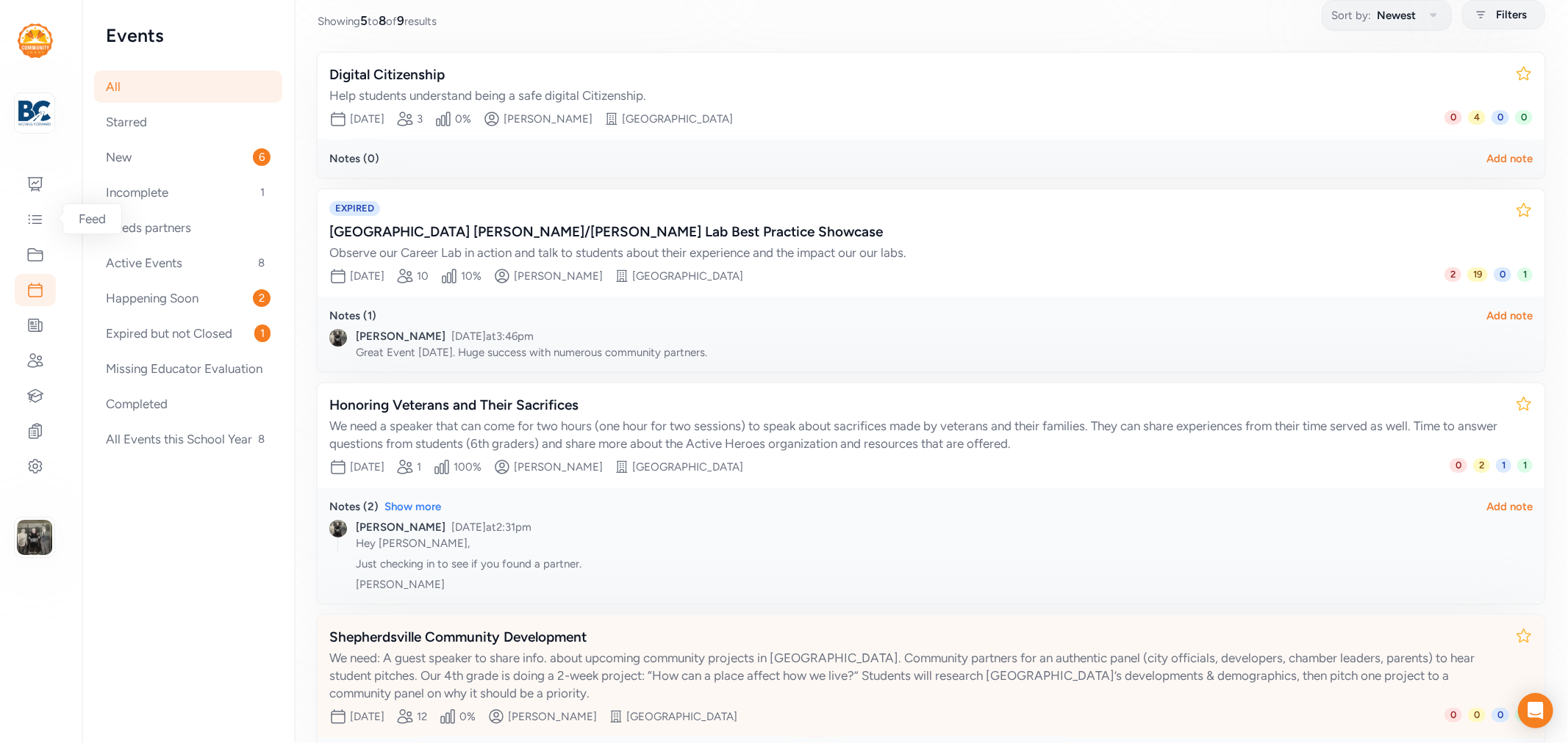
scroll to position [303, 0]
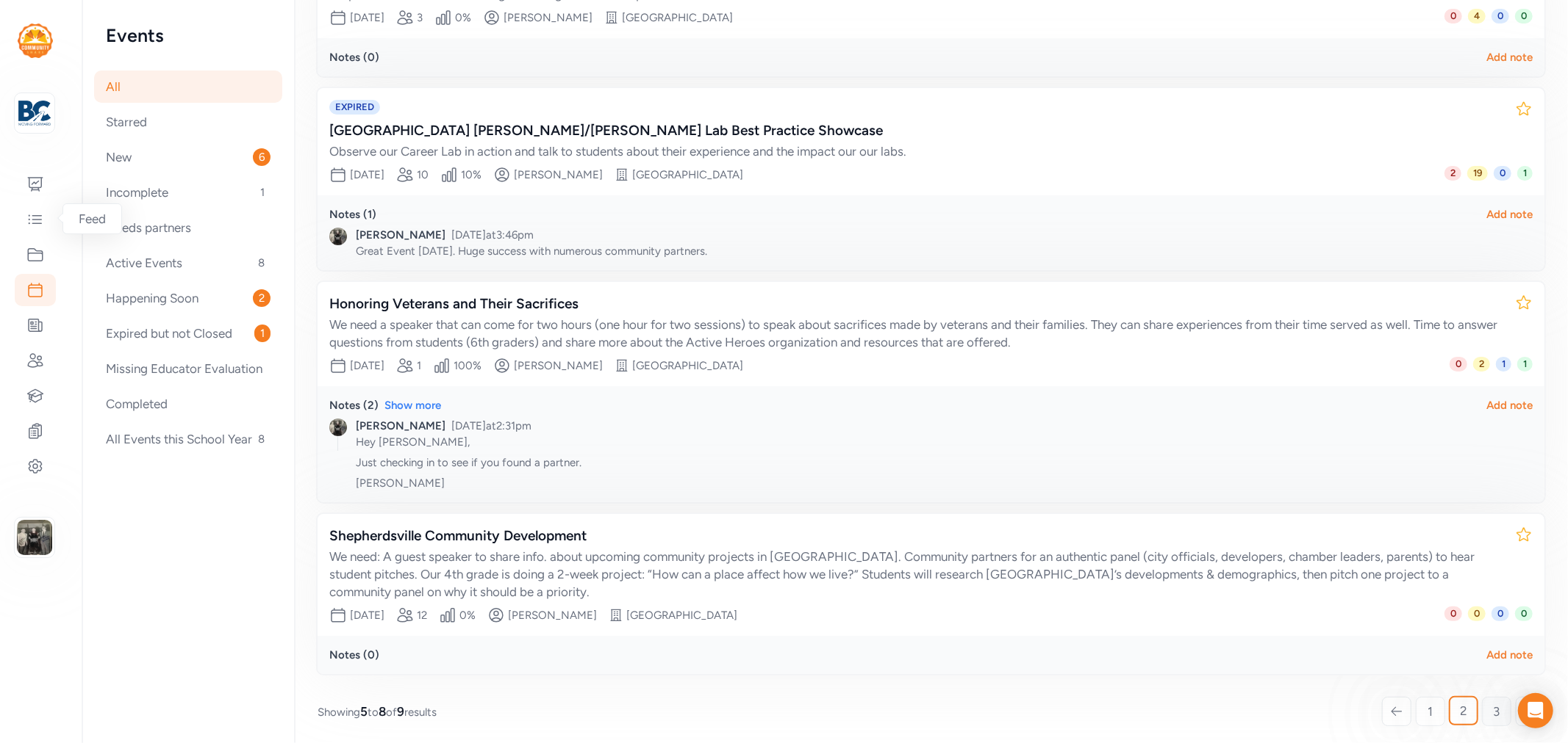
click at [1482, 701] on link "3" at bounding box center [1496, 711] width 30 height 30
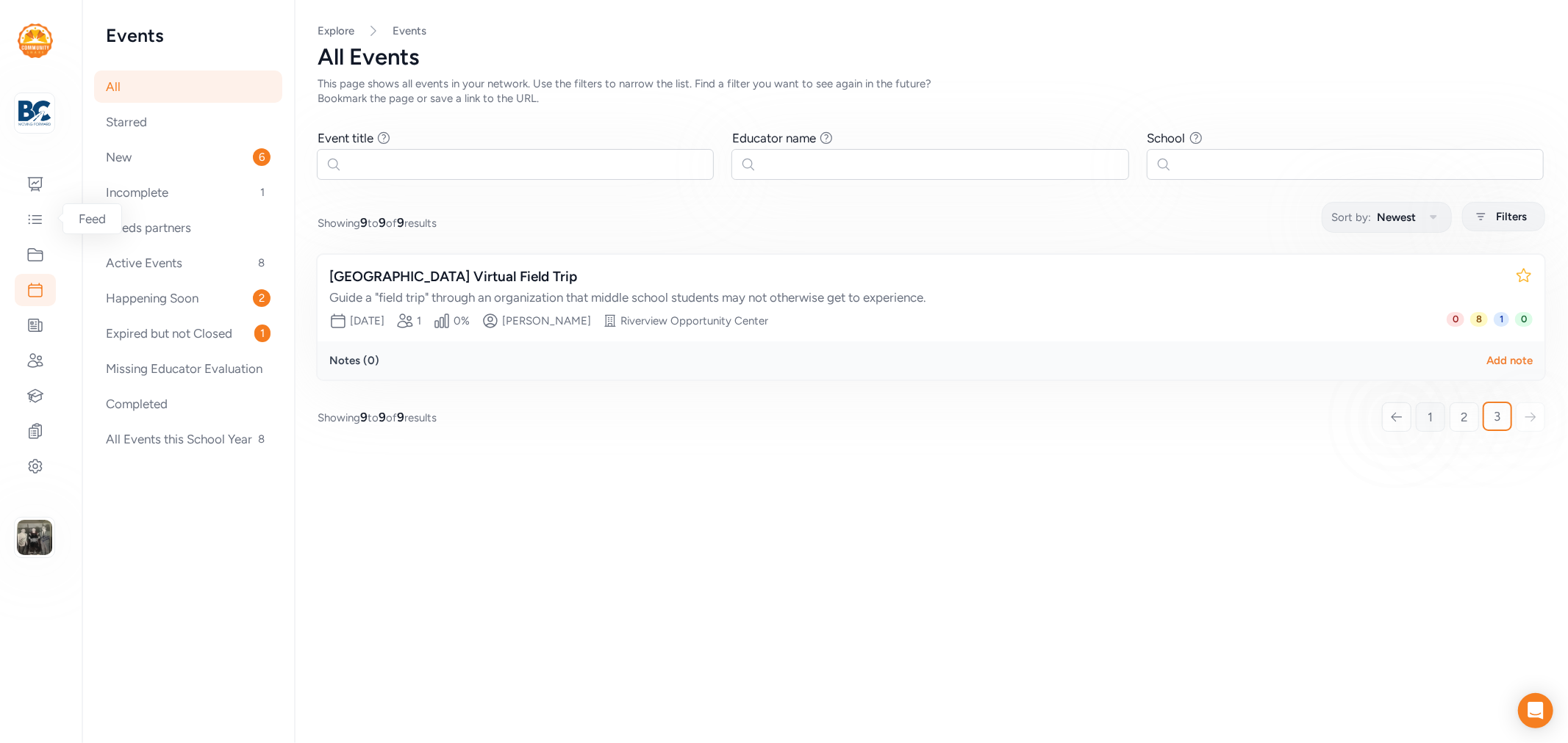
click at [1422, 409] on link "1" at bounding box center [1430, 417] width 30 height 30
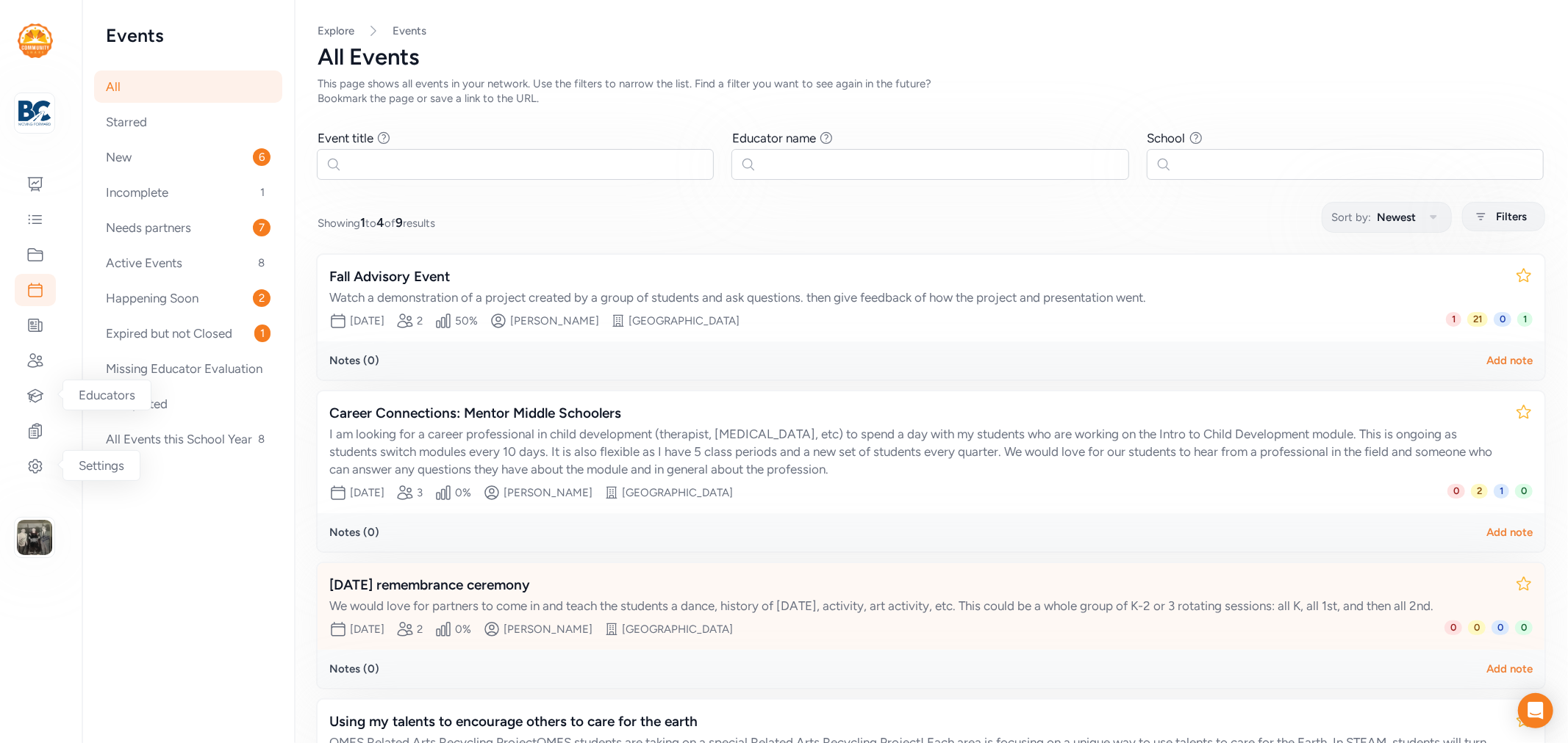
click at [535, 581] on div "[DATE] remembrance ceremony" at bounding box center [916, 586] width 1174 height 21
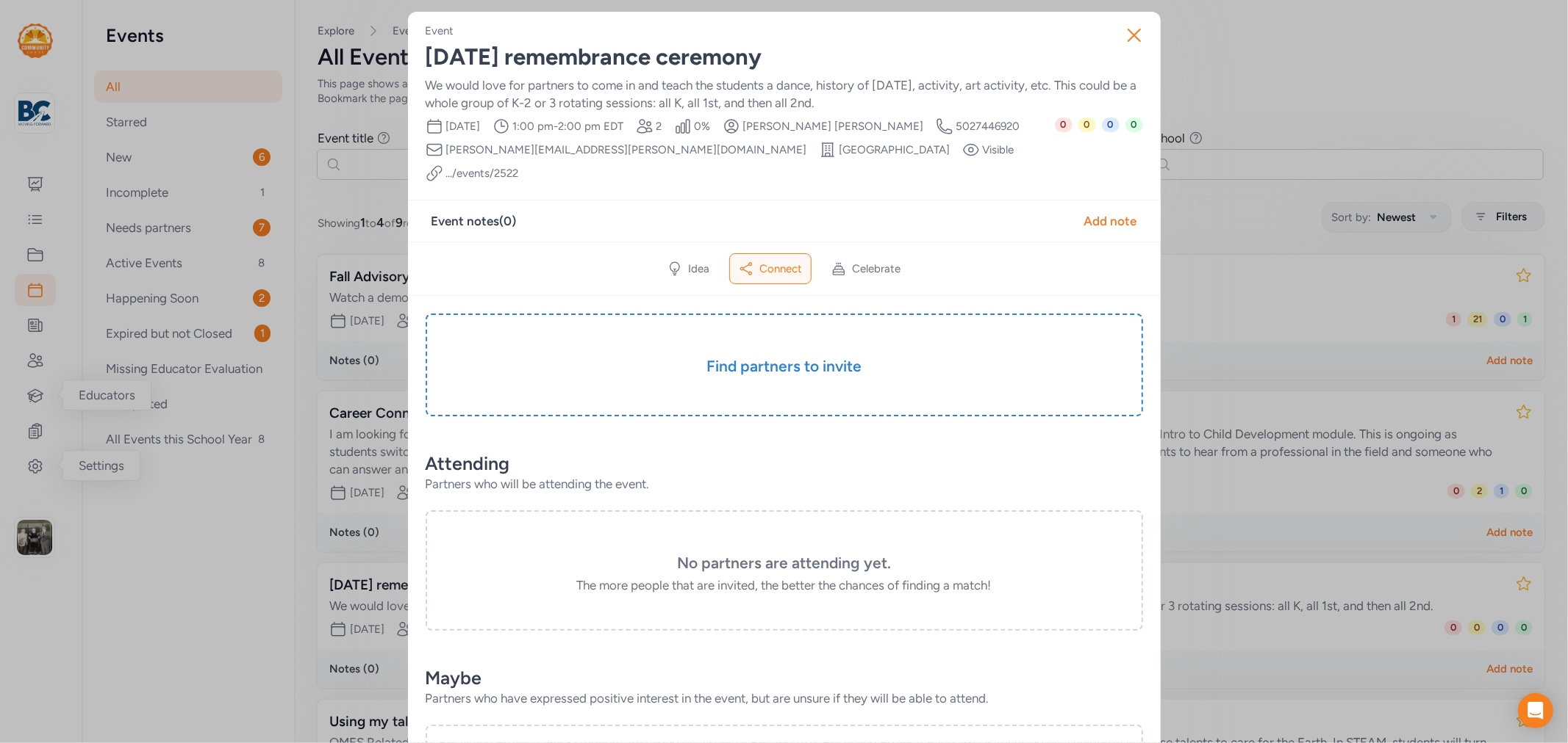
click at [634, 59] on div "[DATE] remembrance ceremony" at bounding box center [784, 57] width 718 height 27
click at [1122, 33] on icon "button" at bounding box center [1134, 35] width 24 height 24
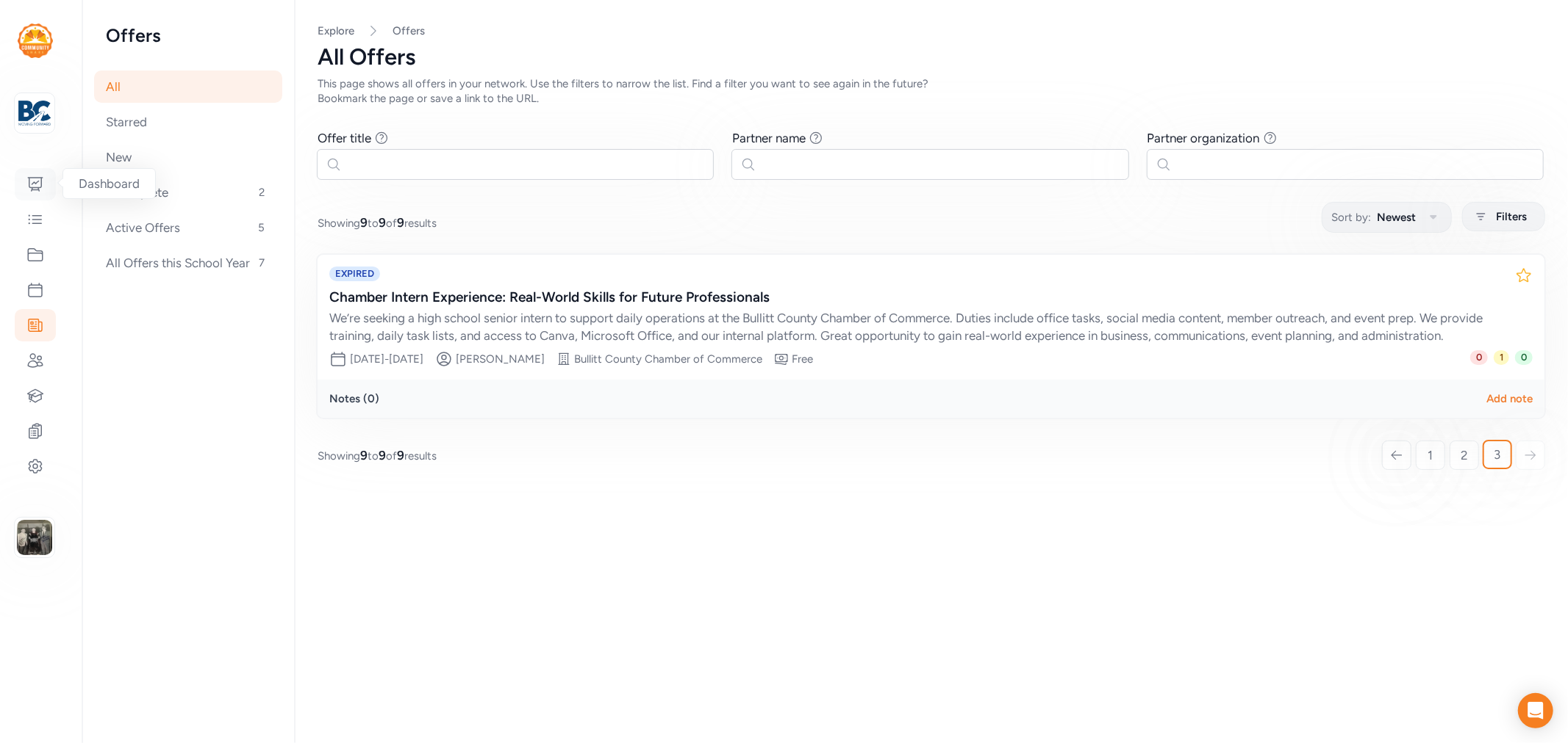
click at [25, 175] on div at bounding box center [34, 185] width 41 height 33
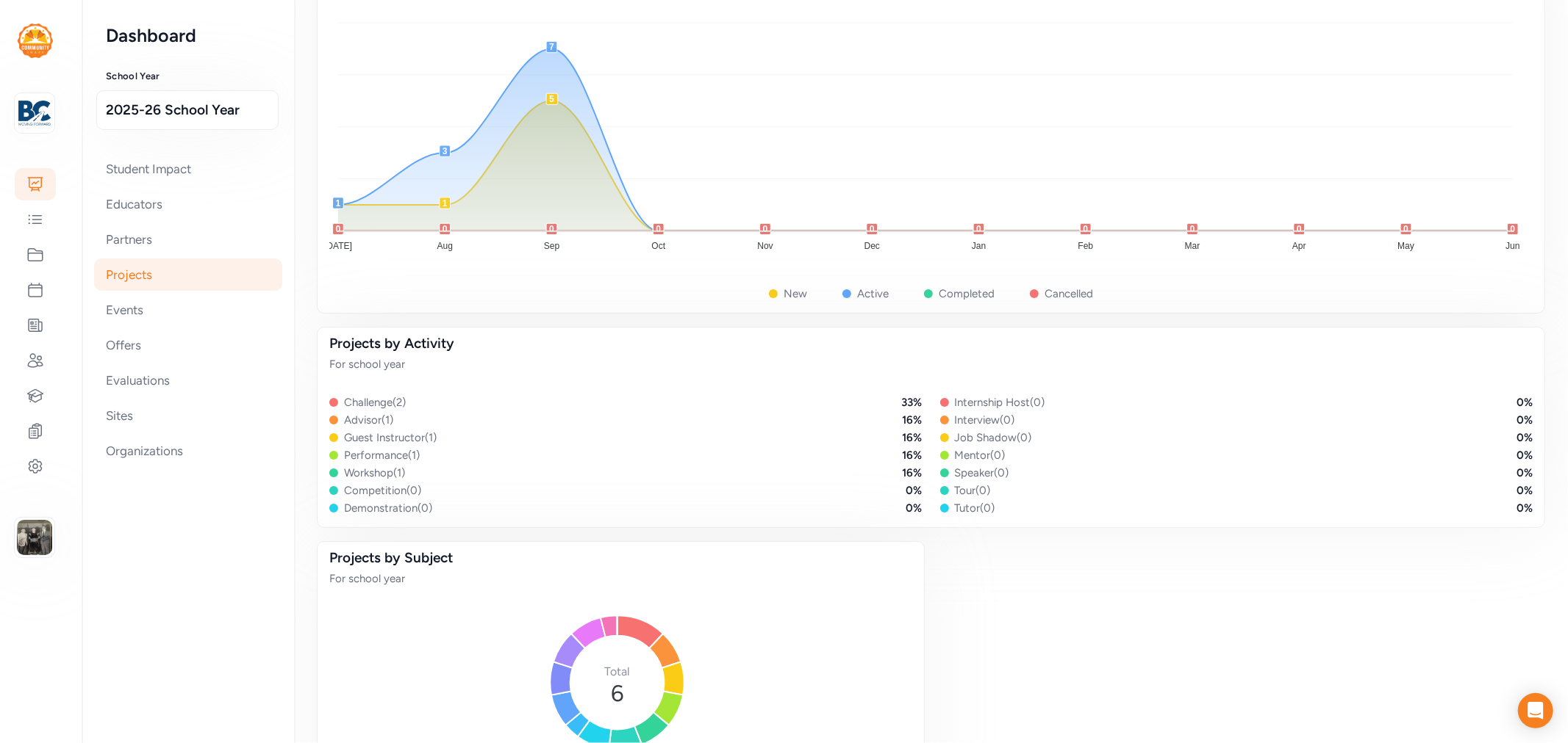
scroll to position [898, 0]
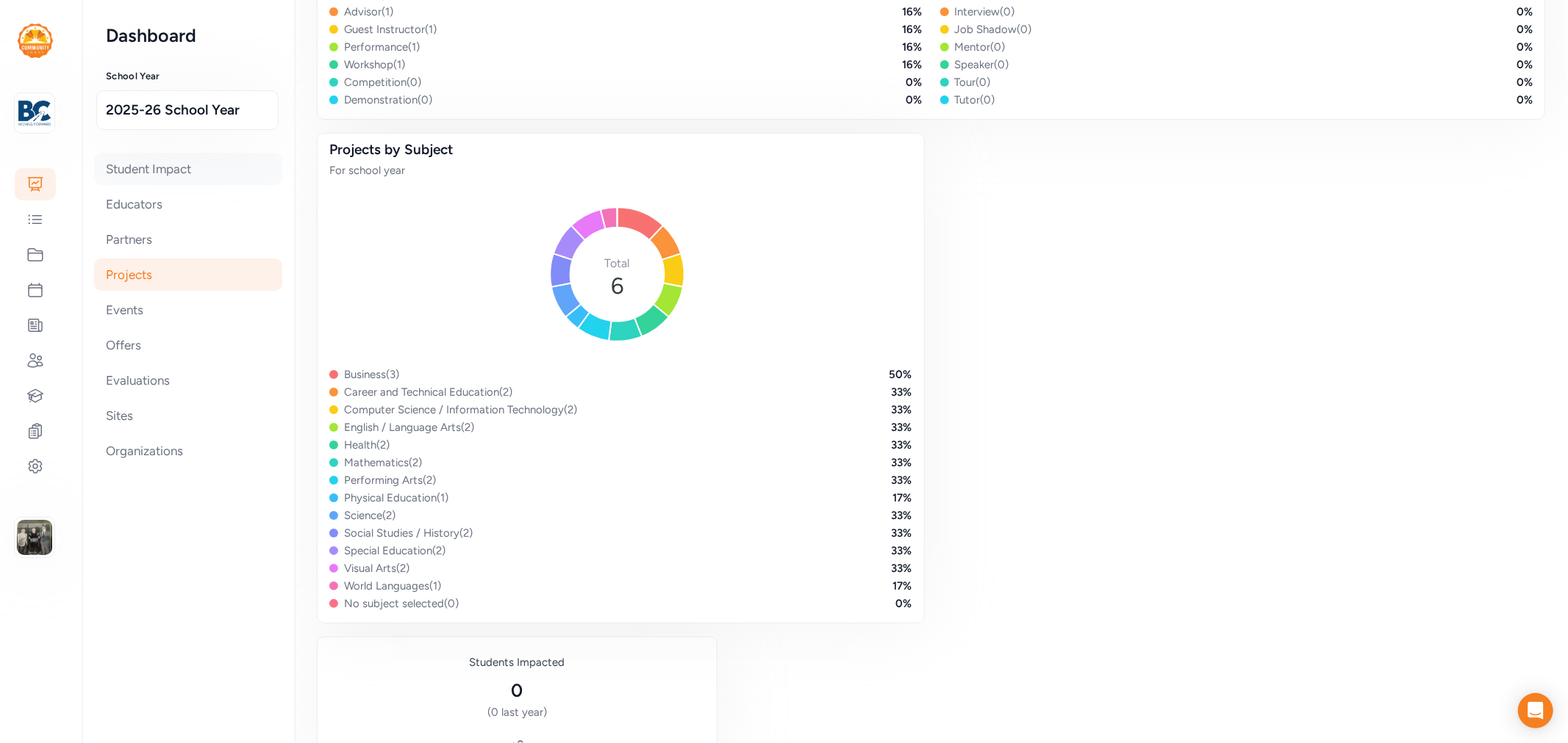
click at [155, 174] on div "Student Impact" at bounding box center [188, 169] width 188 height 33
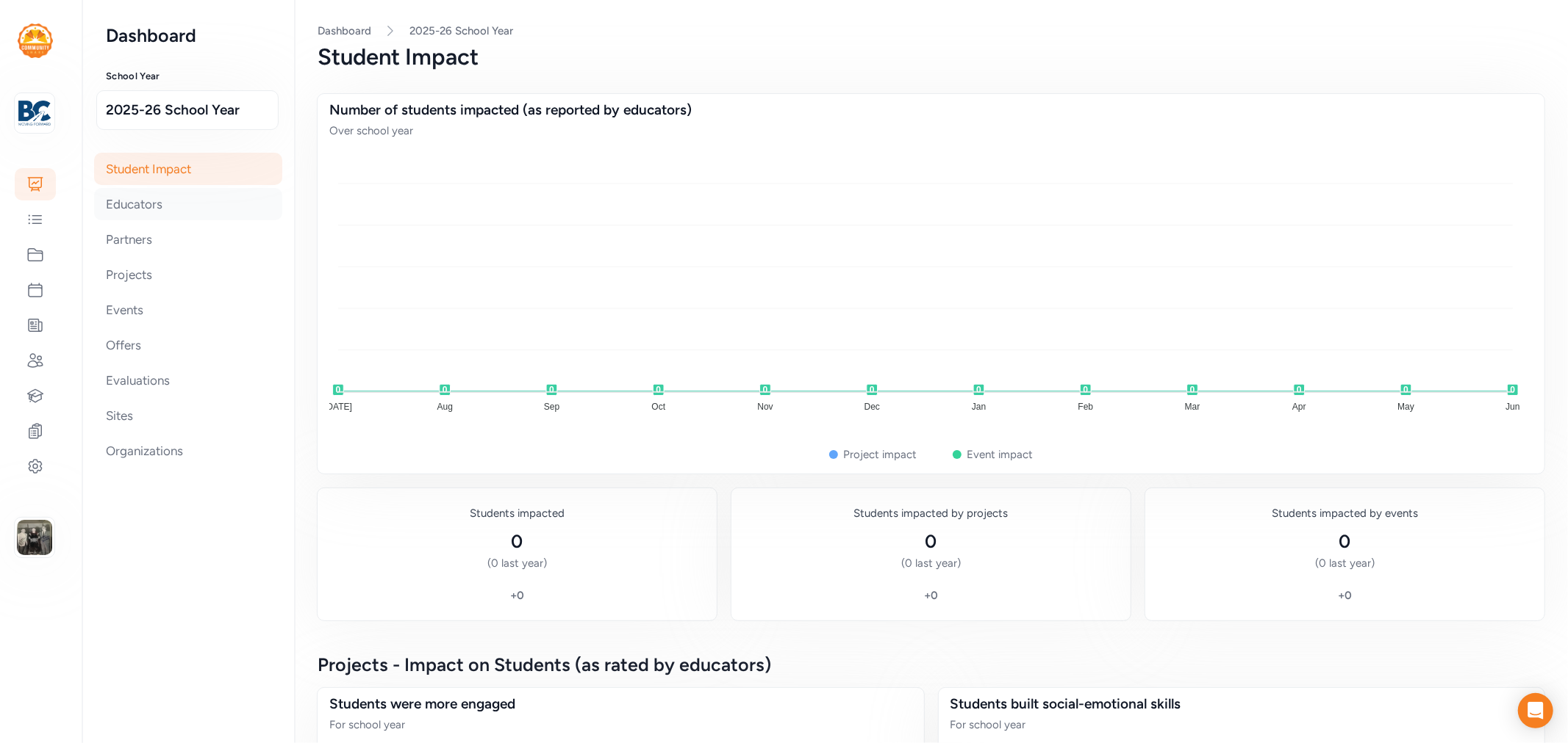
click at [148, 202] on div "Educators" at bounding box center [188, 205] width 188 height 33
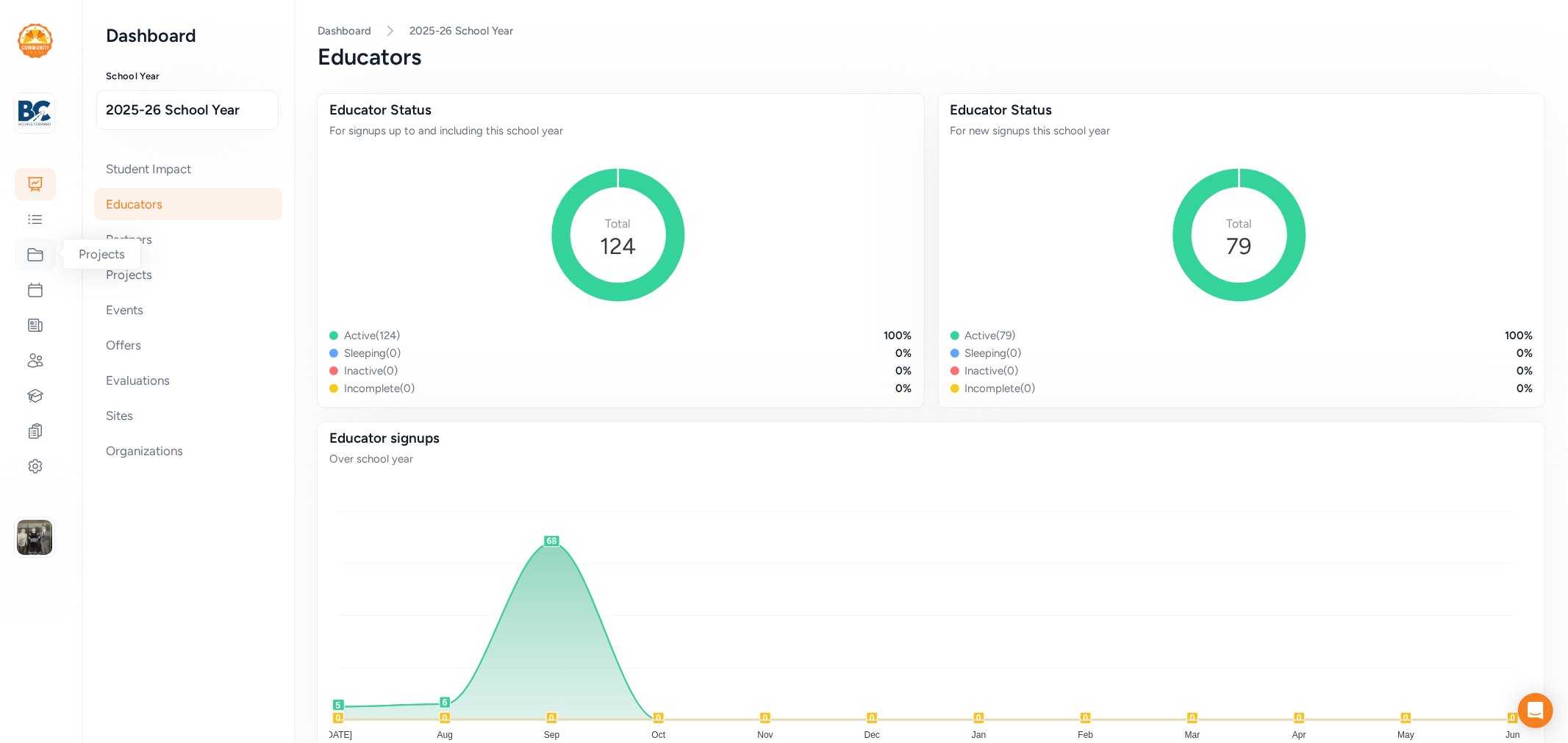
click at [34, 260] on icon at bounding box center [34, 254] width 14 height 12
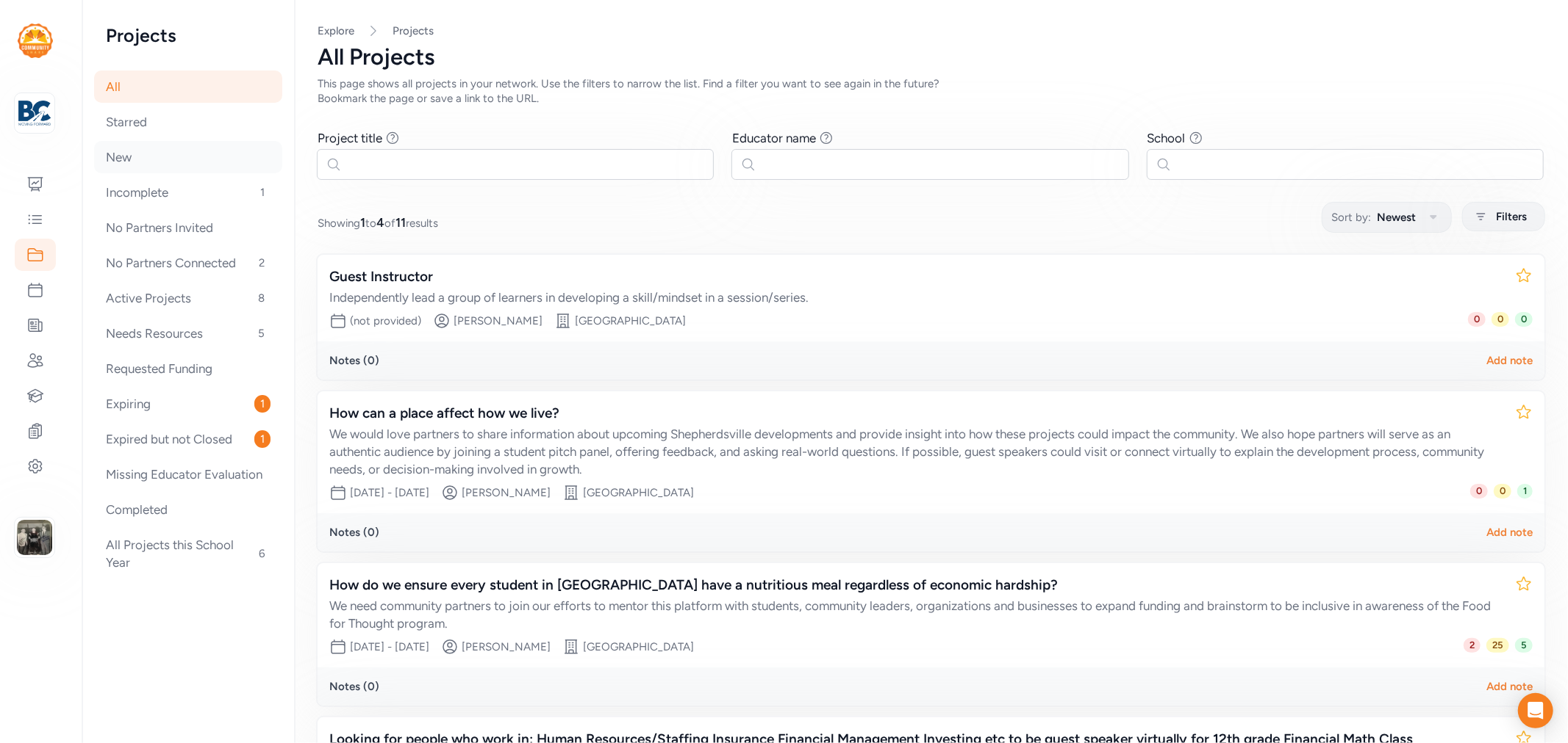
click at [144, 157] on div "New" at bounding box center [188, 158] width 188 height 33
